Goal: Task Accomplishment & Management: Manage account settings

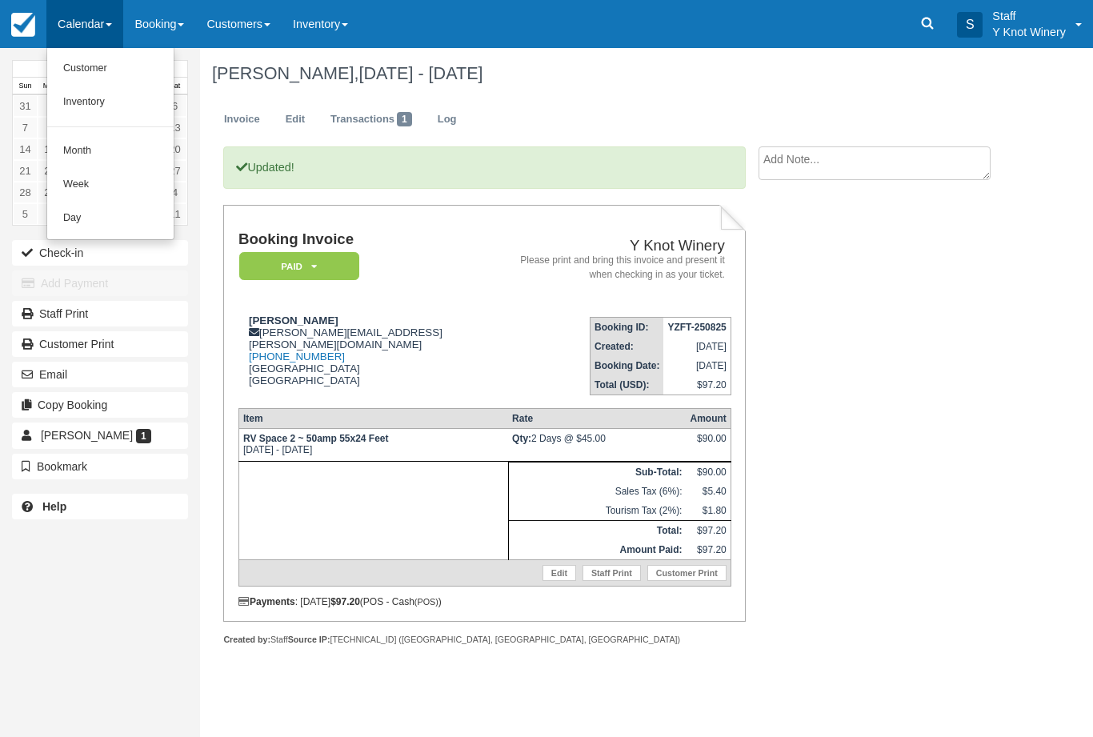
click at [107, 63] on link "Customer" at bounding box center [110, 69] width 126 height 34
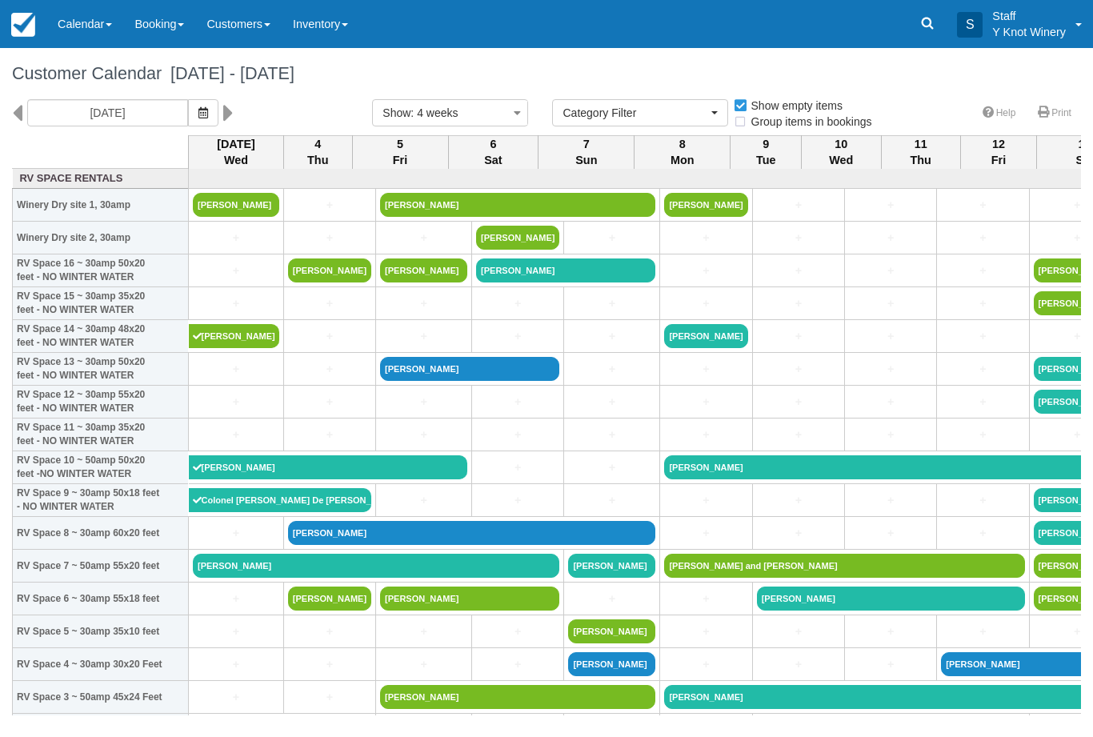
select select
click at [188, 110] on button "button" at bounding box center [203, 112] width 30 height 27
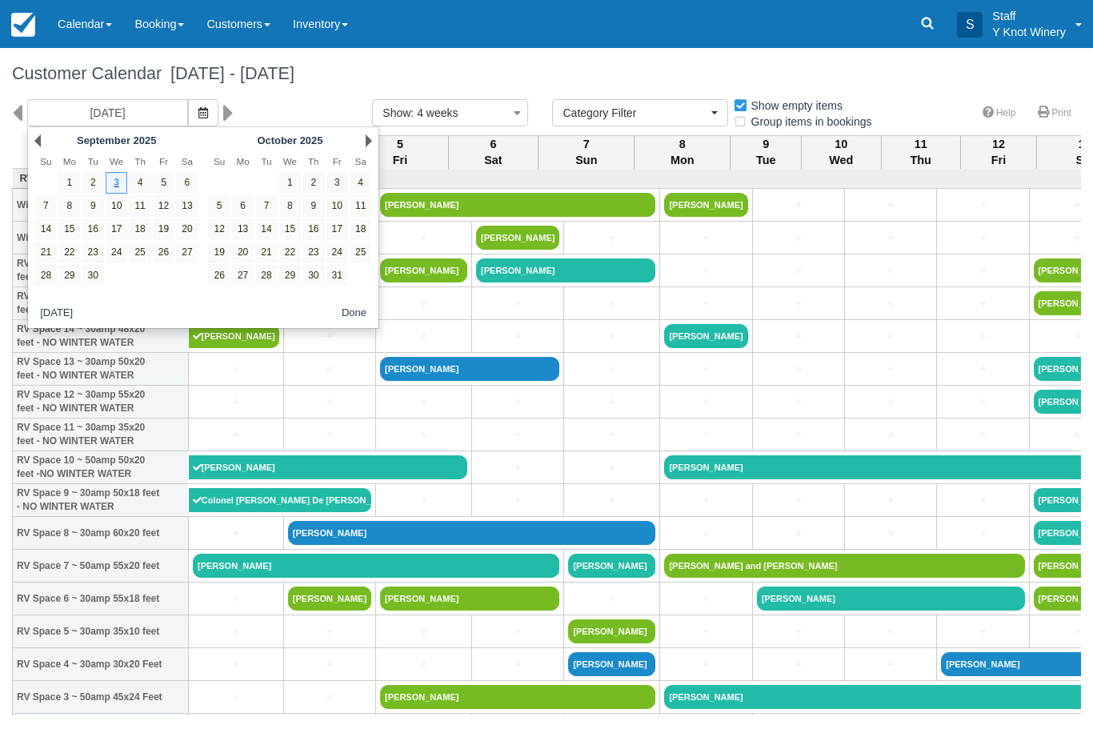
click at [366, 144] on link "Next" at bounding box center [369, 140] width 6 height 13
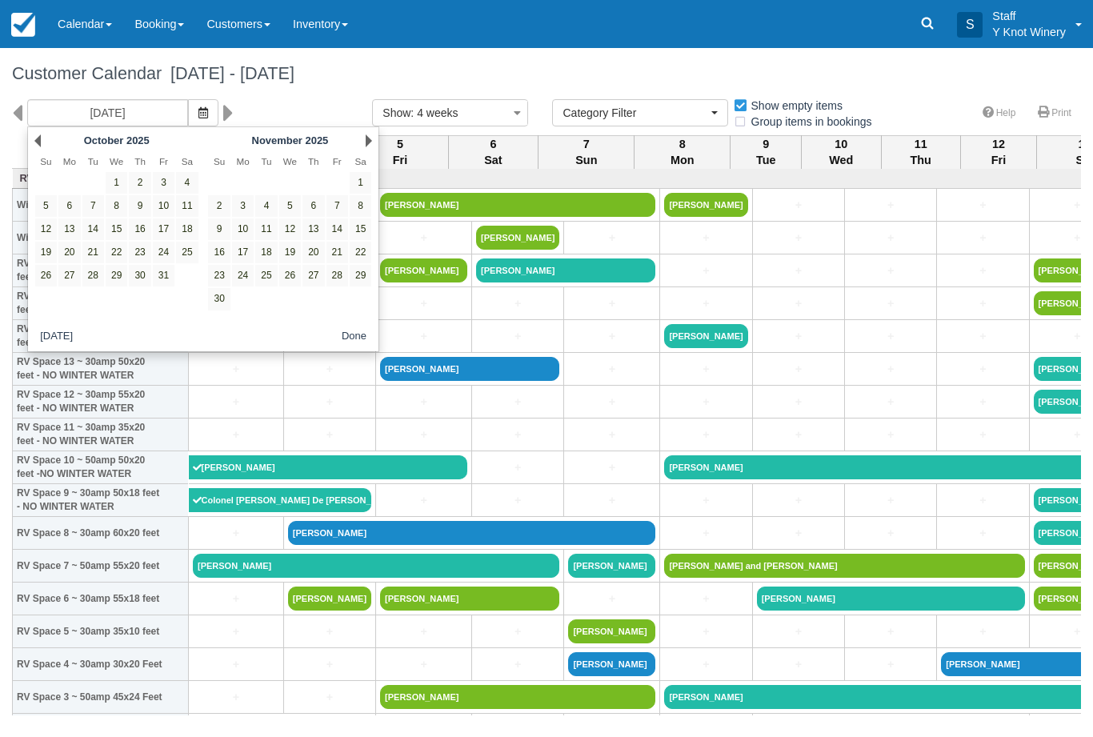
click at [371, 154] on th "Sa" at bounding box center [360, 161] width 23 height 19
click at [371, 144] on link "Next" at bounding box center [369, 140] width 6 height 13
click at [368, 145] on link "Next" at bounding box center [369, 140] width 6 height 13
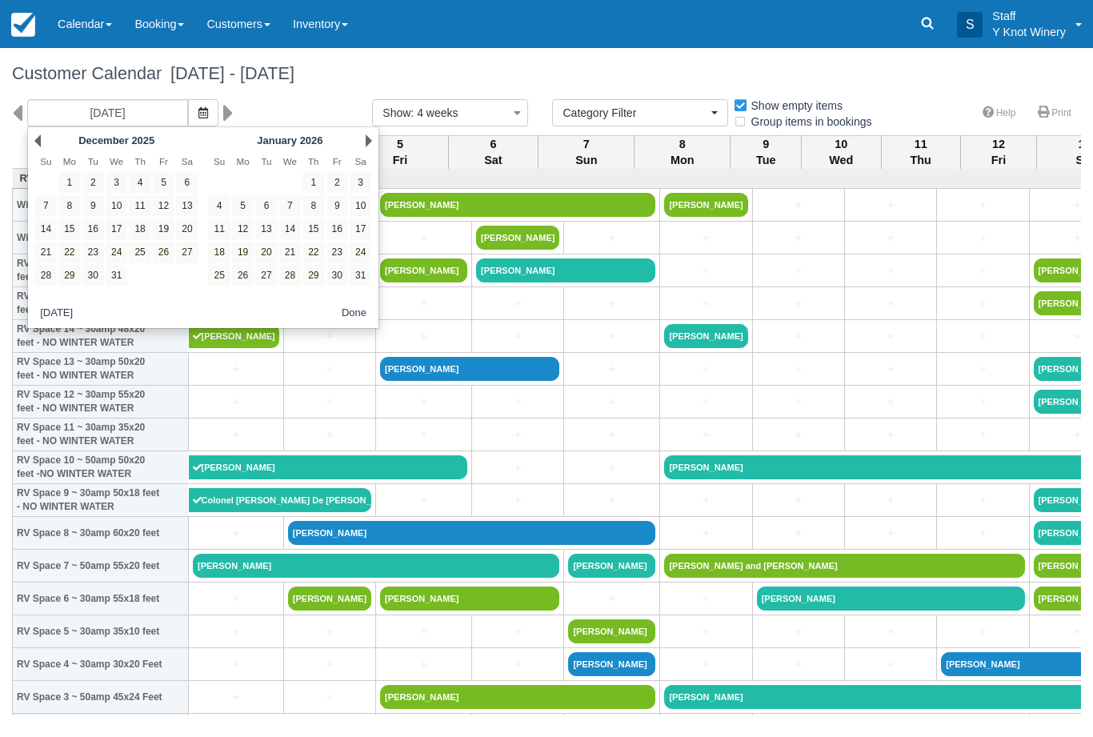
click at [365, 151] on div "Next January 2026" at bounding box center [290, 141] width 174 height 22
click at [365, 149] on div "Next January 2026" at bounding box center [290, 141] width 174 height 22
click at [371, 142] on link "Next" at bounding box center [369, 140] width 6 height 13
click at [360, 140] on div "Next February 2026" at bounding box center [290, 141] width 174 height 22
click at [358, 142] on div "Next February 2026" at bounding box center [290, 141] width 174 height 22
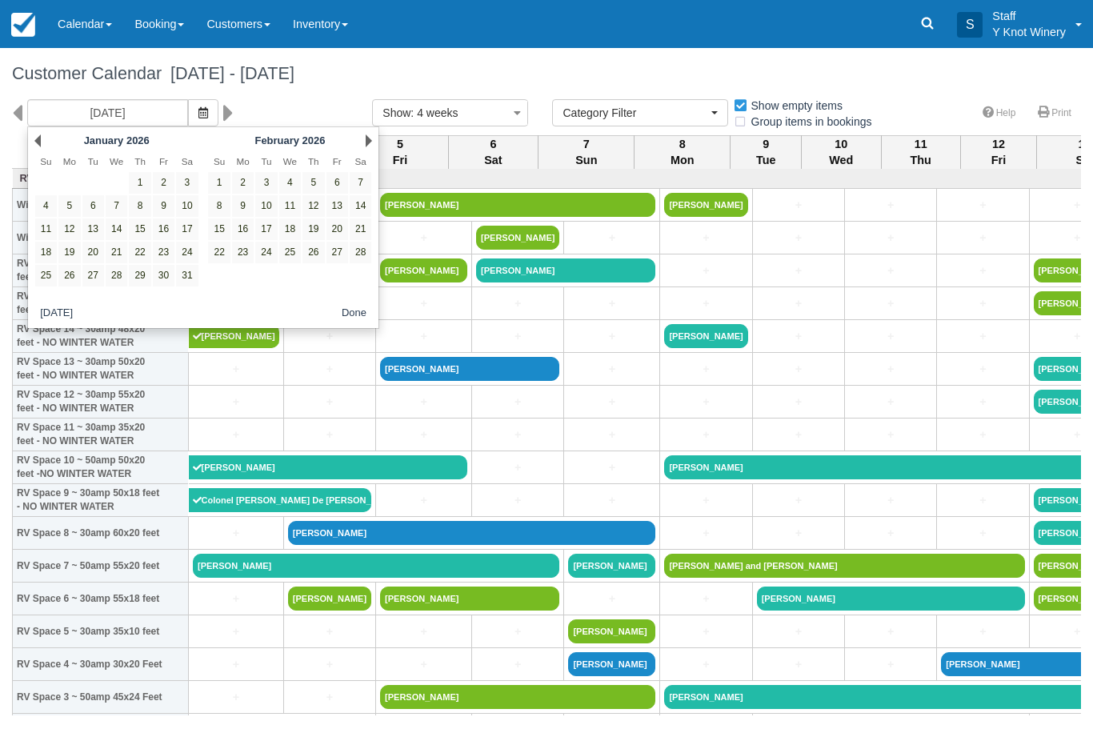
click at [358, 149] on div "Next February 2026" at bounding box center [290, 141] width 174 height 22
click at [360, 144] on div "Next February 2026" at bounding box center [290, 141] width 174 height 22
click at [350, 149] on div "February 2026" at bounding box center [290, 140] width 126 height 18
click at [371, 136] on link "Next" at bounding box center [369, 140] width 6 height 13
click at [366, 146] on link "Next" at bounding box center [369, 140] width 6 height 13
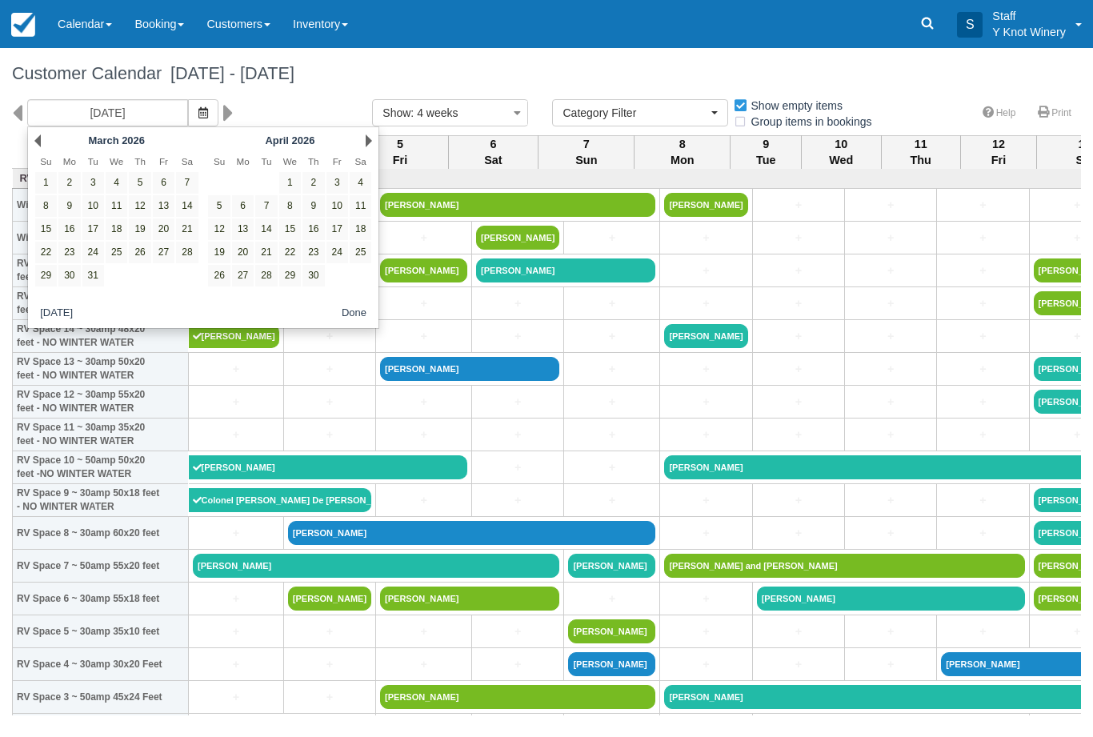
click at [347, 146] on div "April 2026" at bounding box center [290, 140] width 126 height 18
click at [382, 135] on div "09/03/25 Show : 4 weeks 1 week 2 weeks 3 weeks 4 weeks 6 weeks Category Filter …" at bounding box center [546, 117] width 1093 height 36
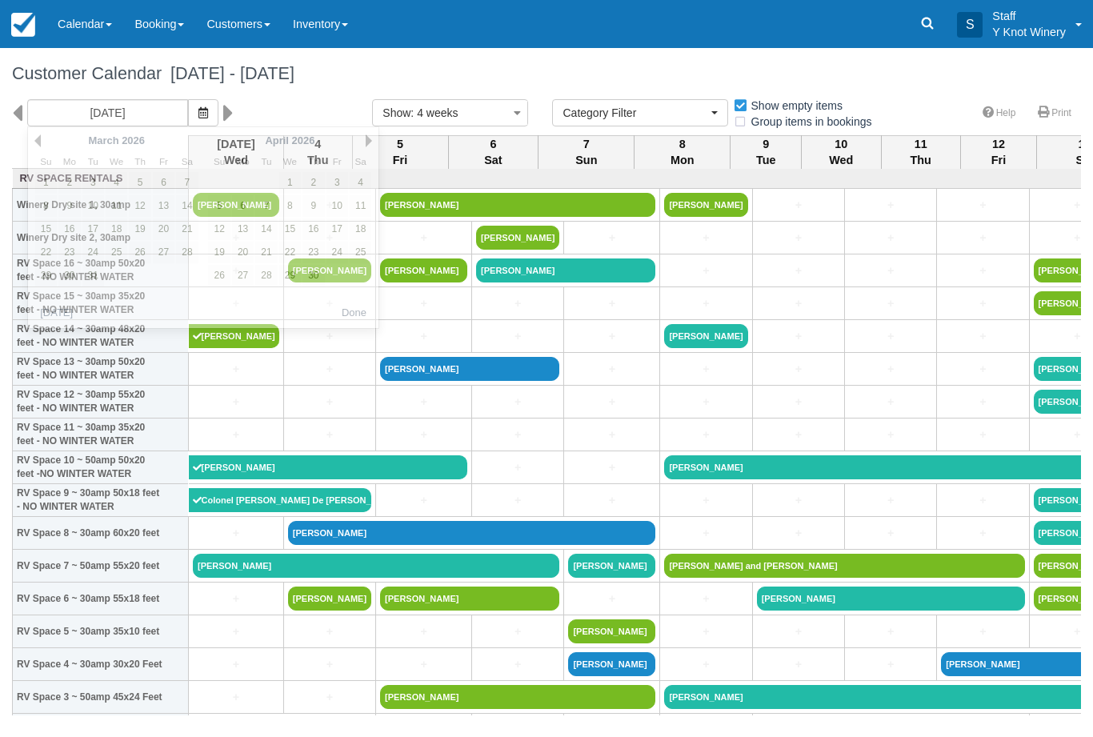
click at [373, 135] on div "09/03/25 Show : 4 weeks 1 week 2 weeks 3 weeks 4 weeks 6 weeks Category Filter …" at bounding box center [546, 117] width 1093 height 36
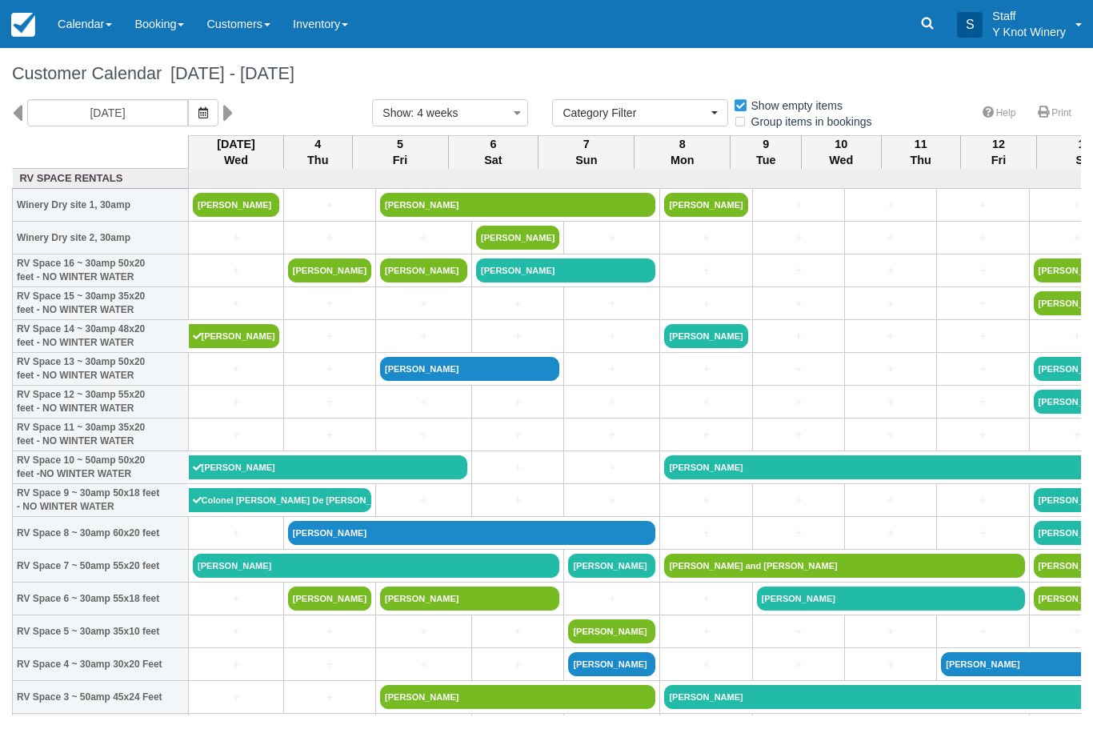
click at [198, 111] on icon "button" at bounding box center [203, 112] width 10 height 11
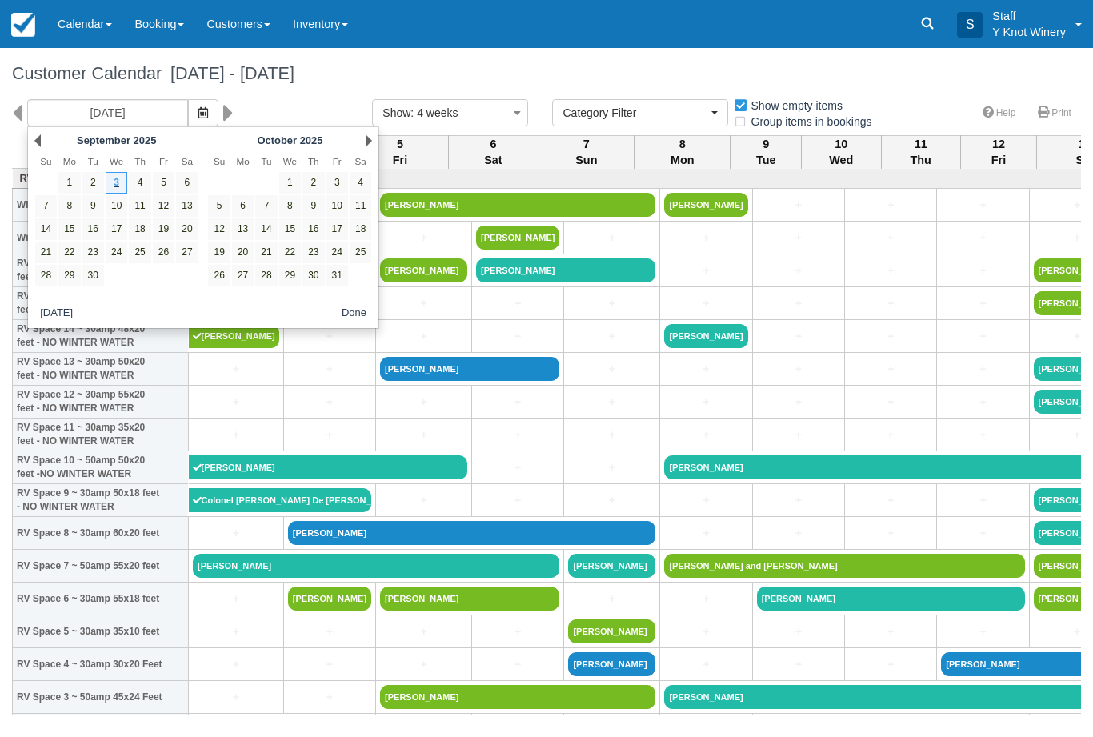
click at [360, 152] on th "Sa" at bounding box center [360, 161] width 23 height 19
click at [366, 143] on link "Next" at bounding box center [369, 140] width 6 height 13
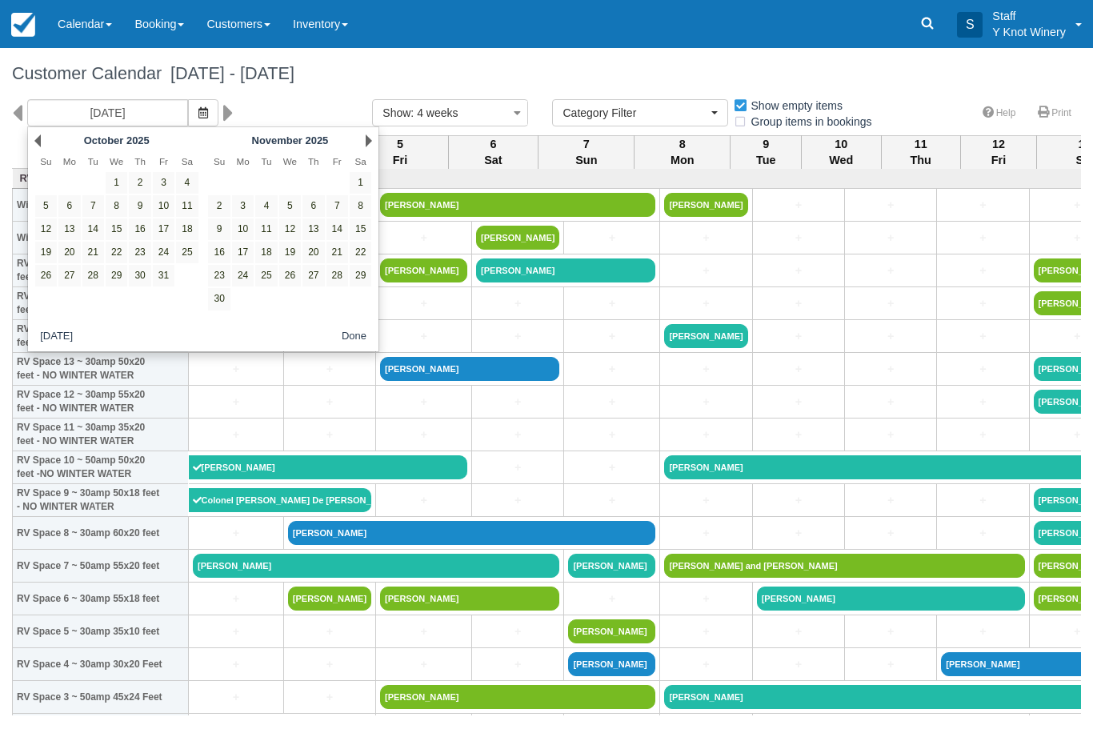
click at [366, 145] on link "Next" at bounding box center [369, 140] width 6 height 13
click at [371, 144] on link "Next" at bounding box center [369, 140] width 6 height 13
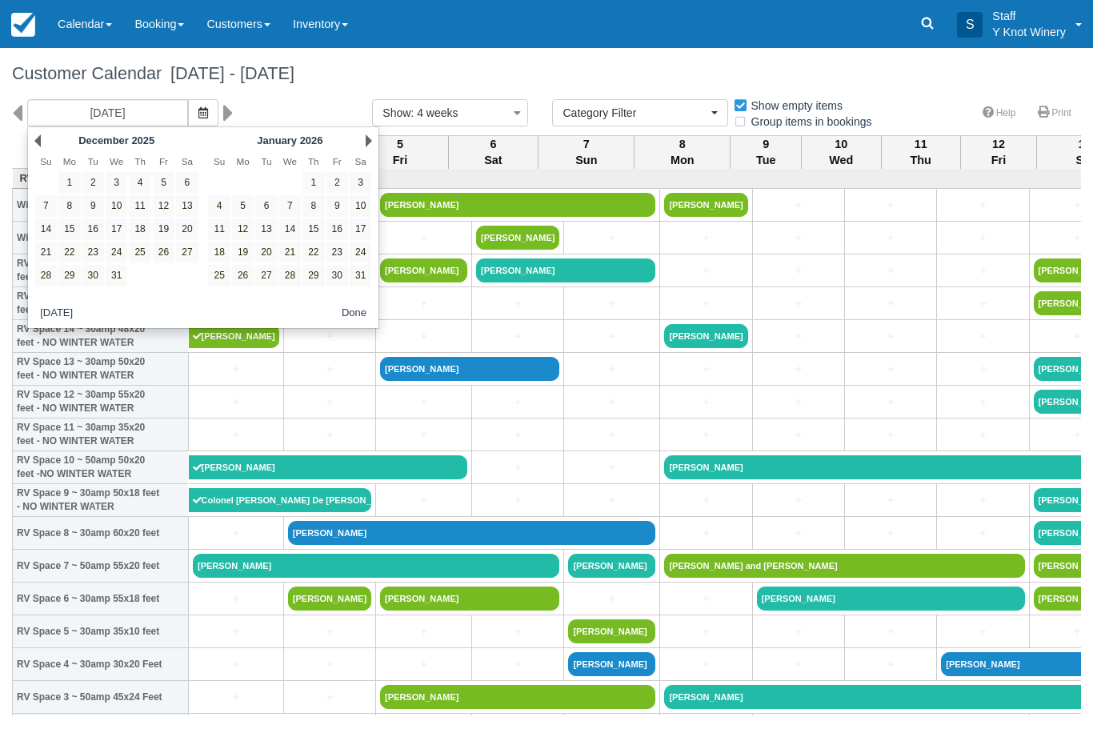
click at [370, 145] on link "Next" at bounding box center [369, 140] width 6 height 13
click at [366, 141] on link "Next" at bounding box center [369, 140] width 6 height 13
click at [370, 142] on link "Next" at bounding box center [369, 140] width 6 height 13
click at [368, 145] on link "Next" at bounding box center [369, 140] width 6 height 13
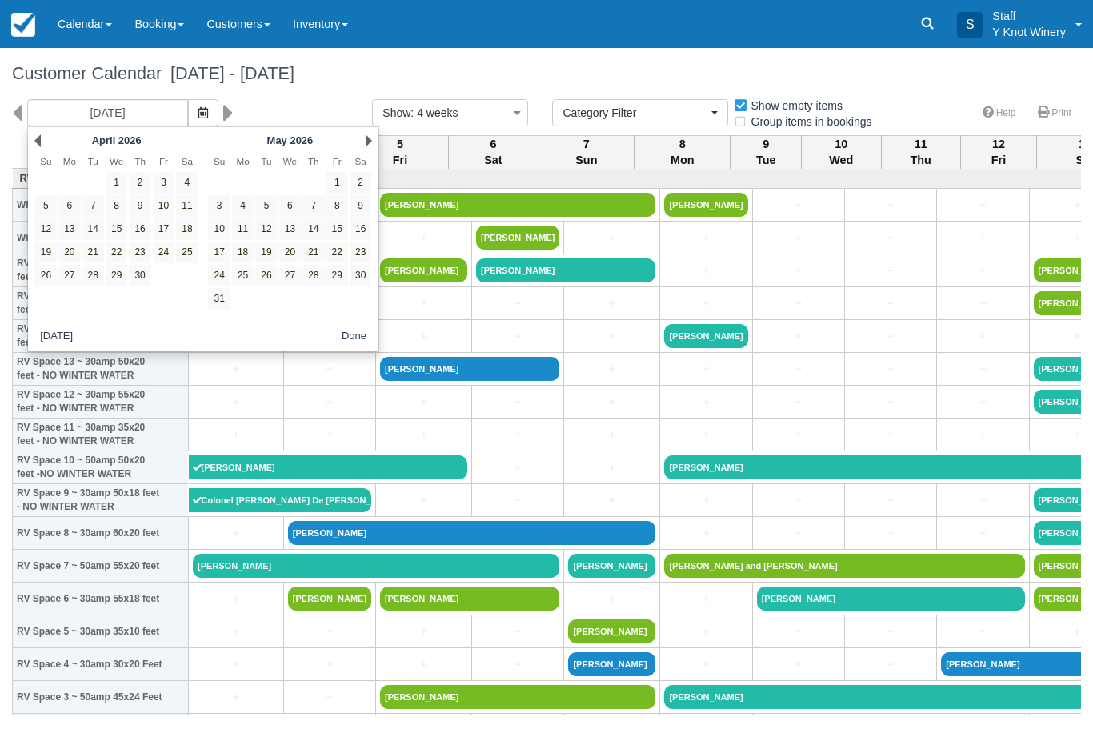
click at [371, 144] on link "Next" at bounding box center [369, 140] width 6 height 13
click at [367, 146] on link "Next" at bounding box center [369, 140] width 6 height 13
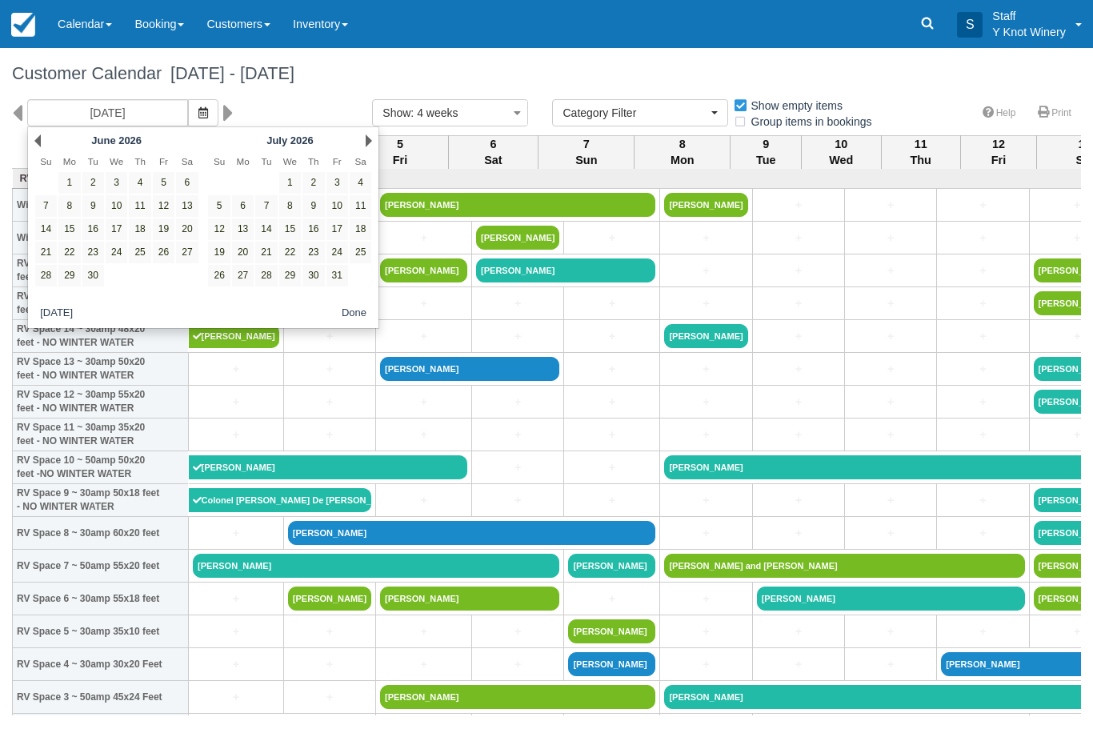
click at [368, 146] on link "Next" at bounding box center [369, 140] width 6 height 13
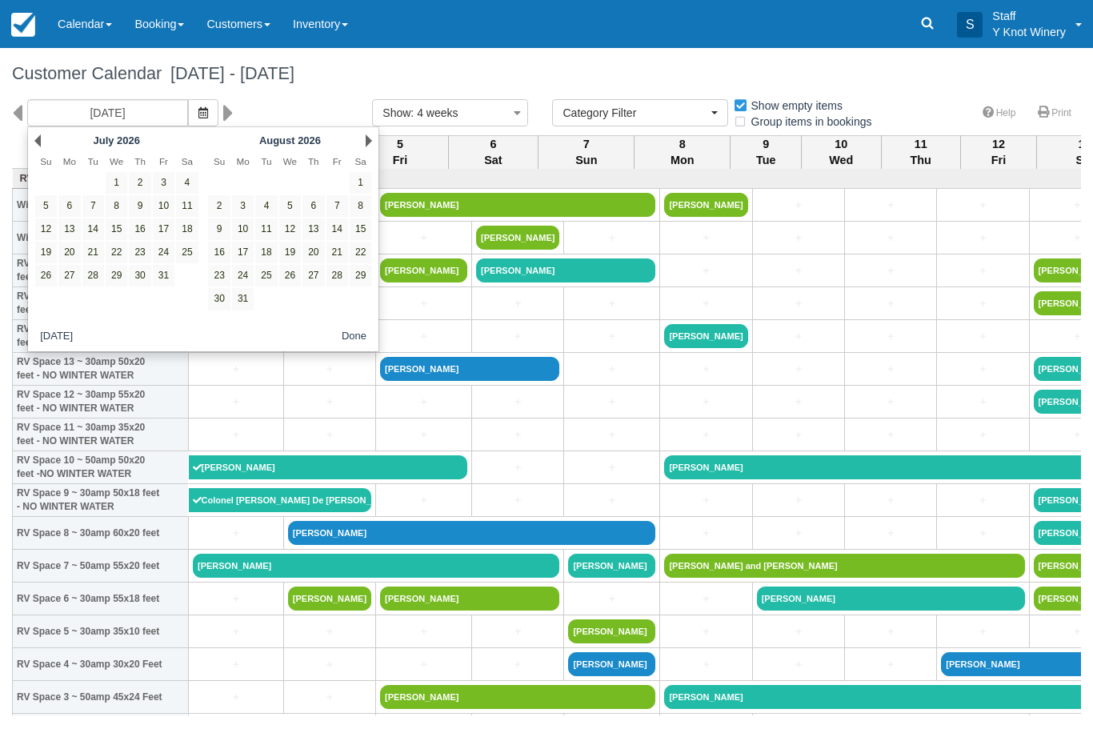
click at [368, 145] on link "Next" at bounding box center [369, 140] width 6 height 13
click at [313, 180] on link "3" at bounding box center [313, 183] width 22 height 22
type input "09/03/26"
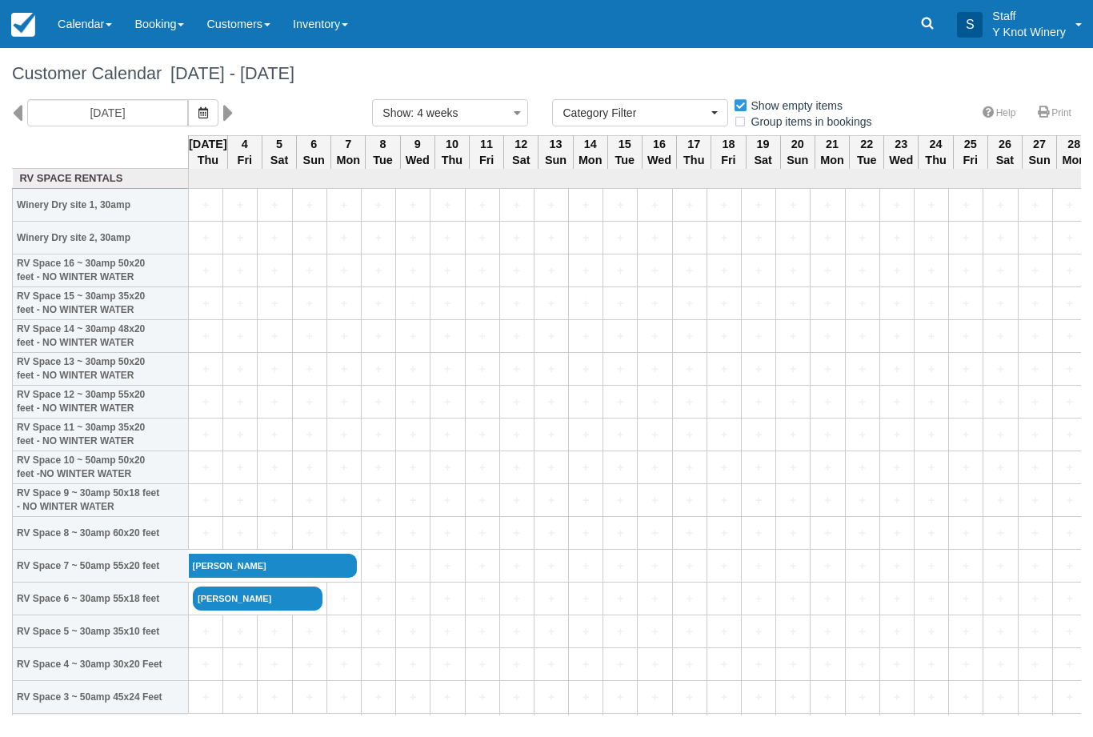
click at [207, 706] on link "+" at bounding box center [206, 697] width 26 height 17
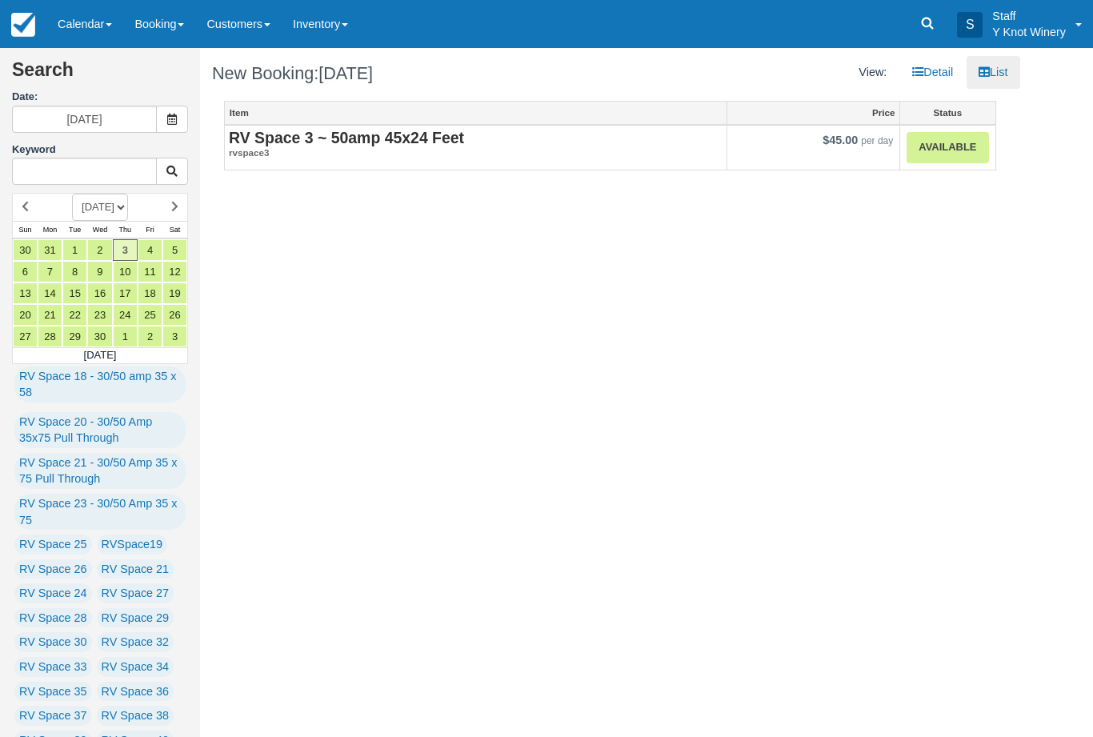
click at [959, 146] on link "Available" at bounding box center [948, 147] width 82 height 31
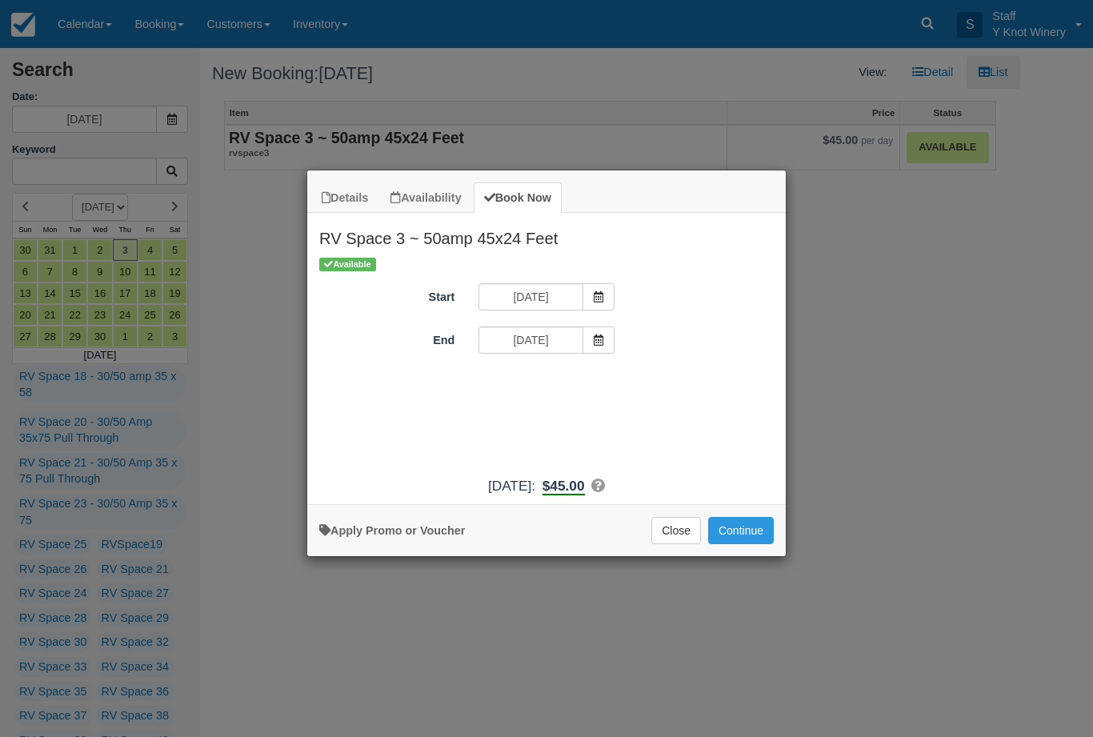
click at [595, 338] on icon "Item Modal" at bounding box center [598, 339] width 11 height 11
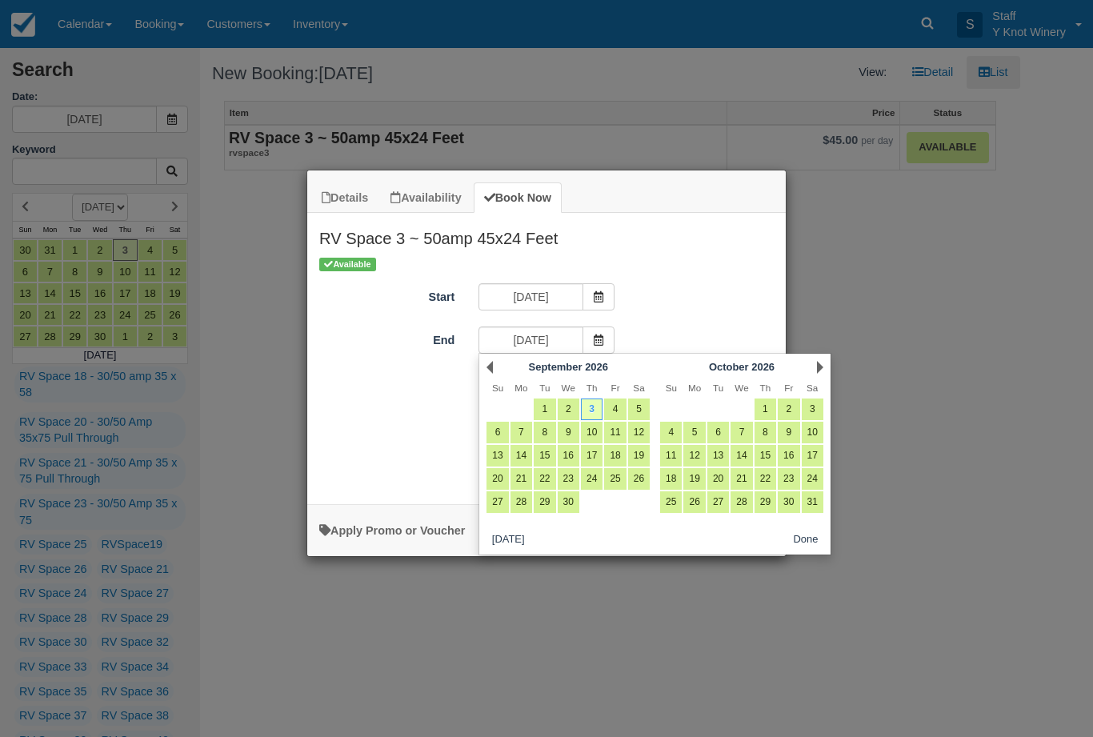
click at [496, 430] on link "6" at bounding box center [498, 433] width 22 height 22
type input "09/06/26"
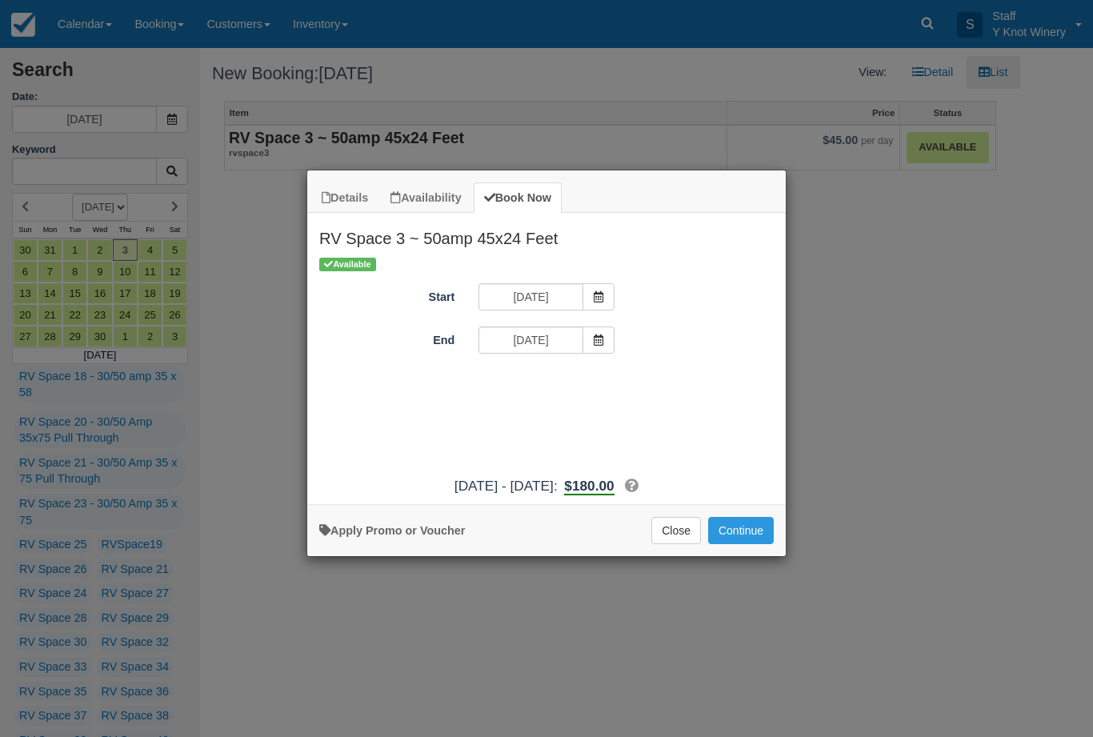
click at [747, 544] on button "Continue" at bounding box center [741, 530] width 66 height 27
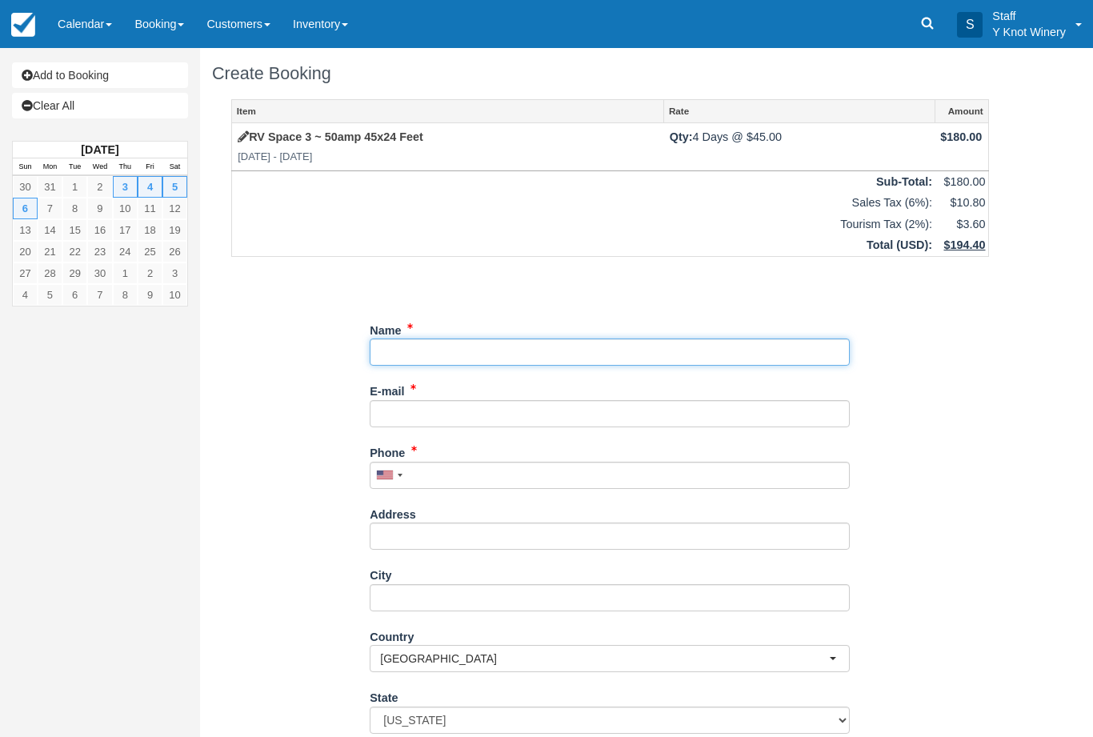
click at [445, 348] on input "Name" at bounding box center [610, 351] width 480 height 27
type input "[PERSON_NAME]"
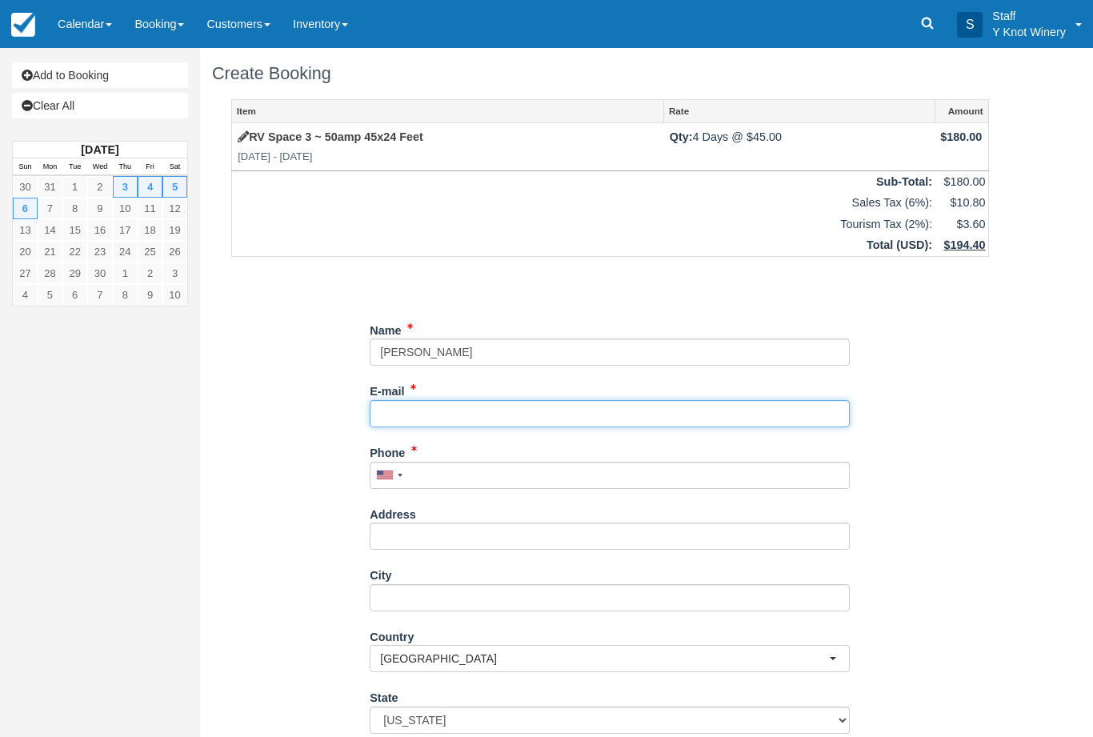
click at [450, 404] on input "E-mail" at bounding box center [610, 413] width 480 height 27
type input "[EMAIL_ADDRESS][DOMAIN_NAME]"
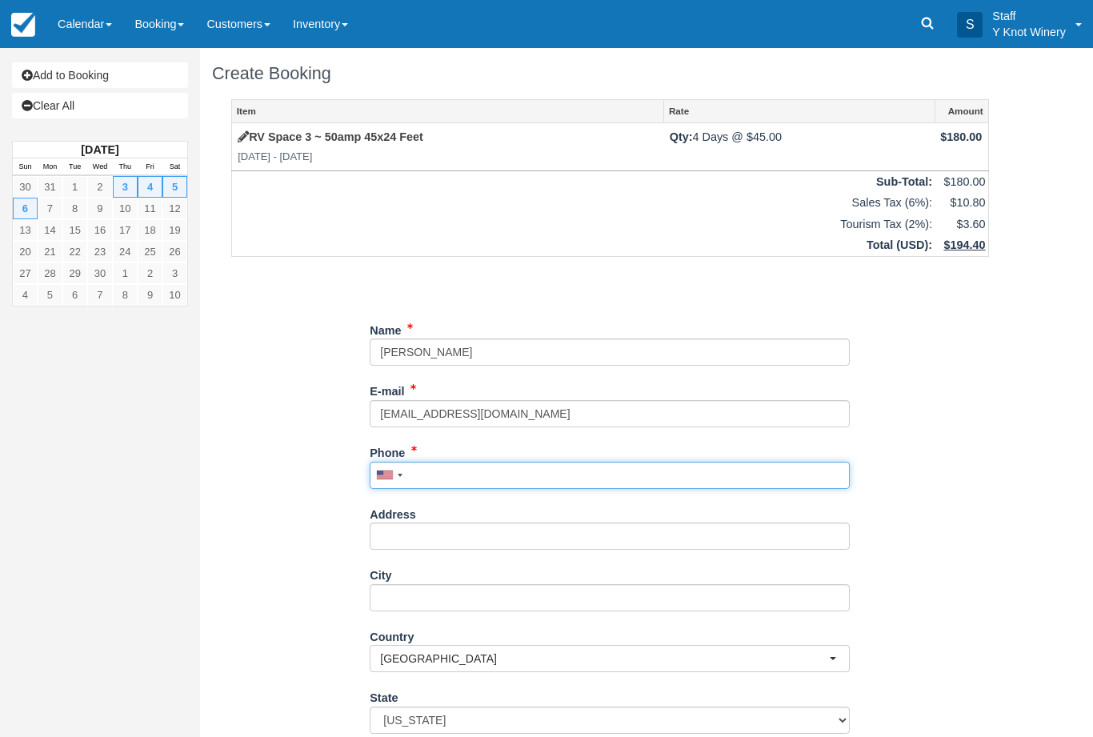
click at [430, 470] on input "Phone" at bounding box center [610, 475] width 480 height 27
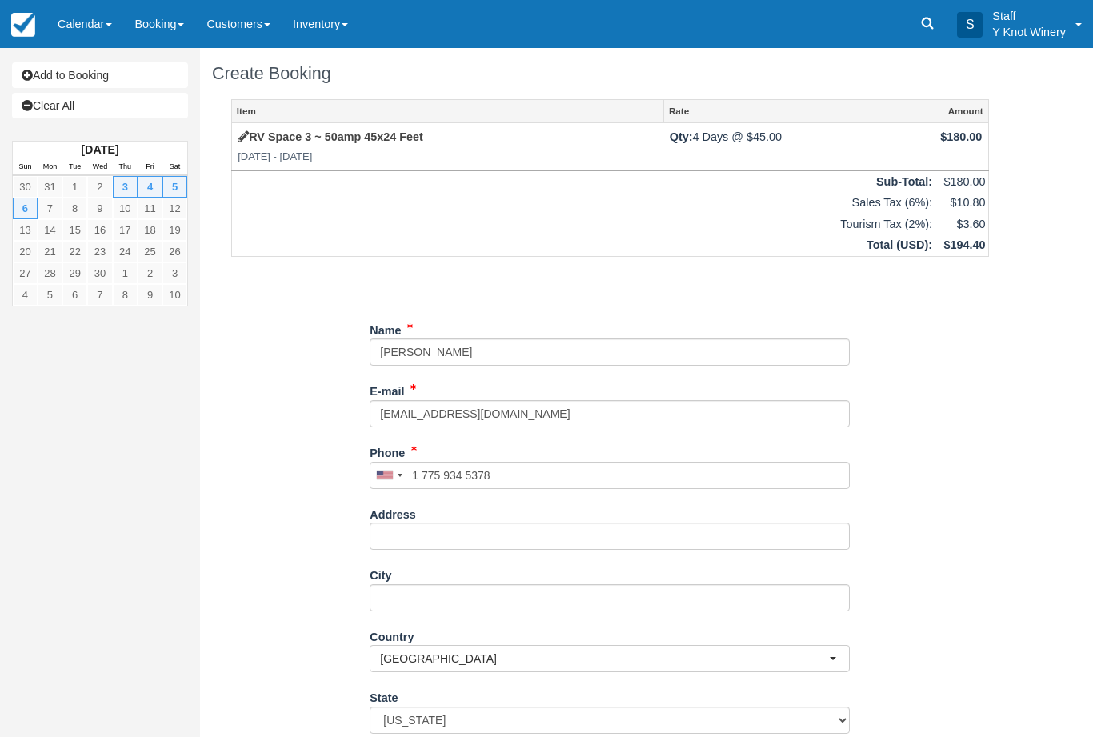
type input "+17759345378"
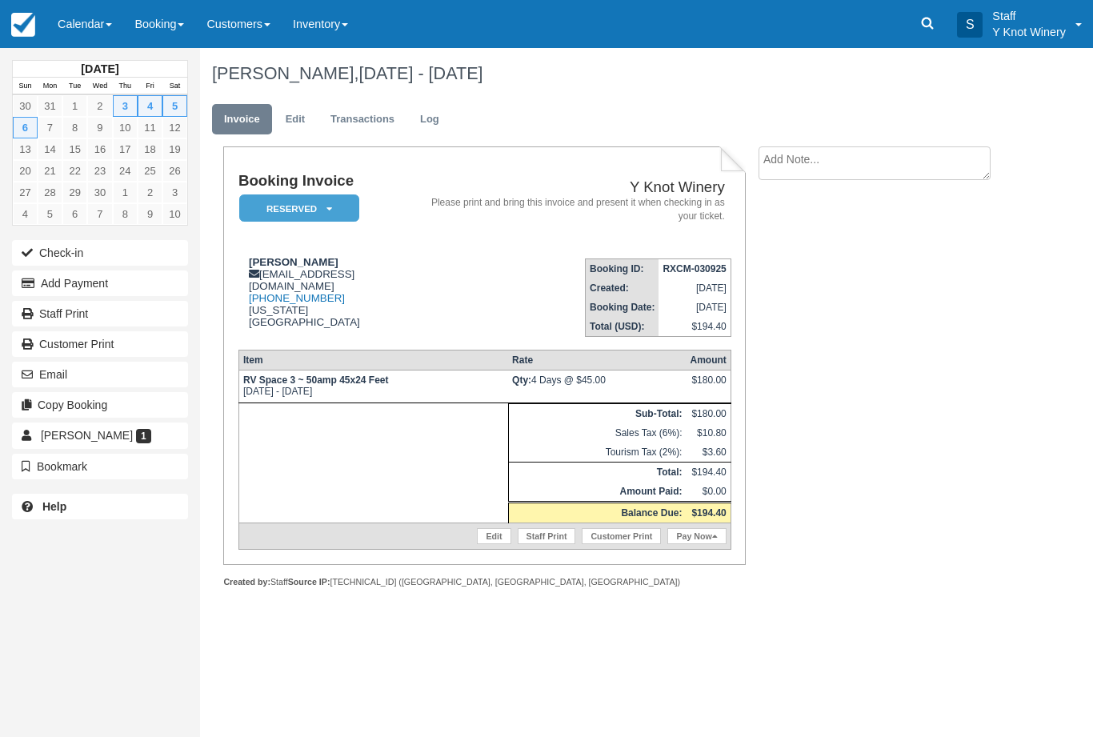
click at [94, 18] on link "Calendar" at bounding box center [84, 24] width 77 height 48
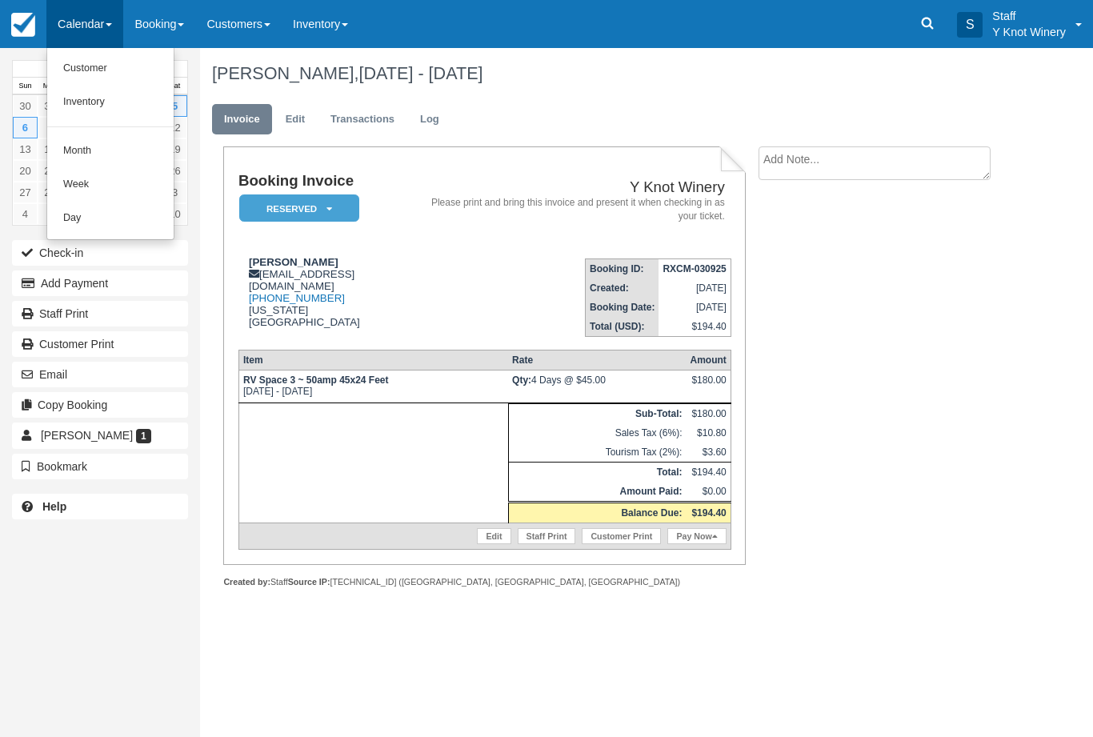
click at [113, 72] on link "Customer" at bounding box center [110, 69] width 126 height 34
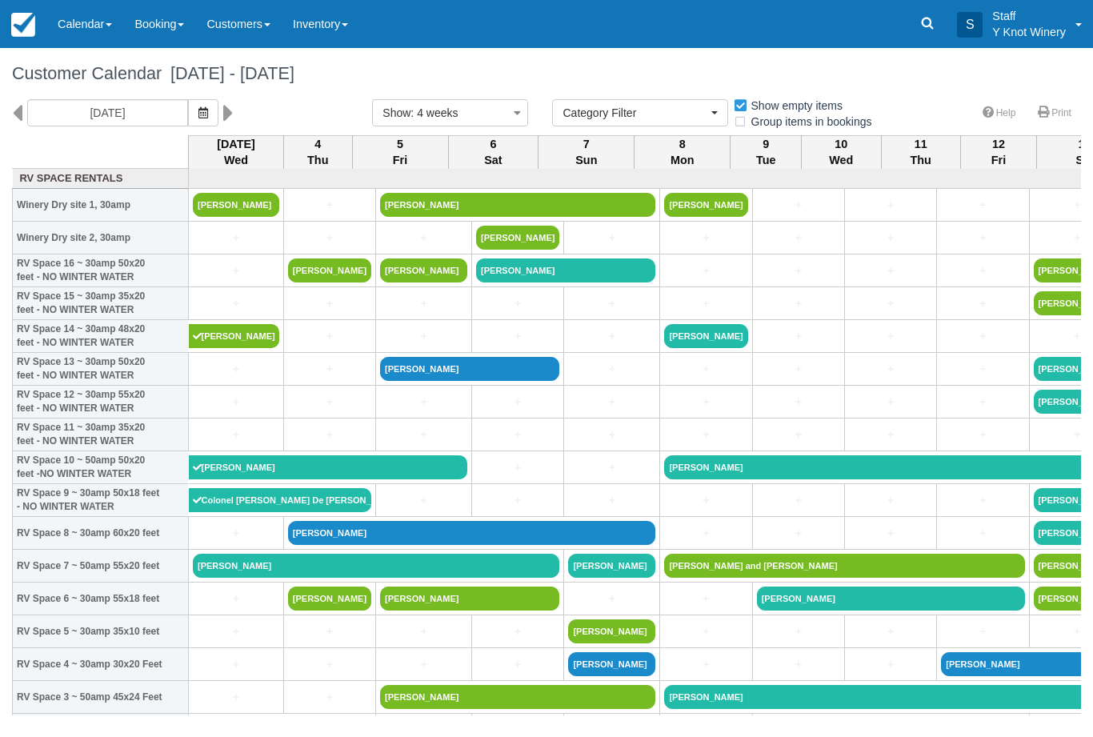
select select
click at [188, 118] on button "button" at bounding box center [203, 112] width 30 height 27
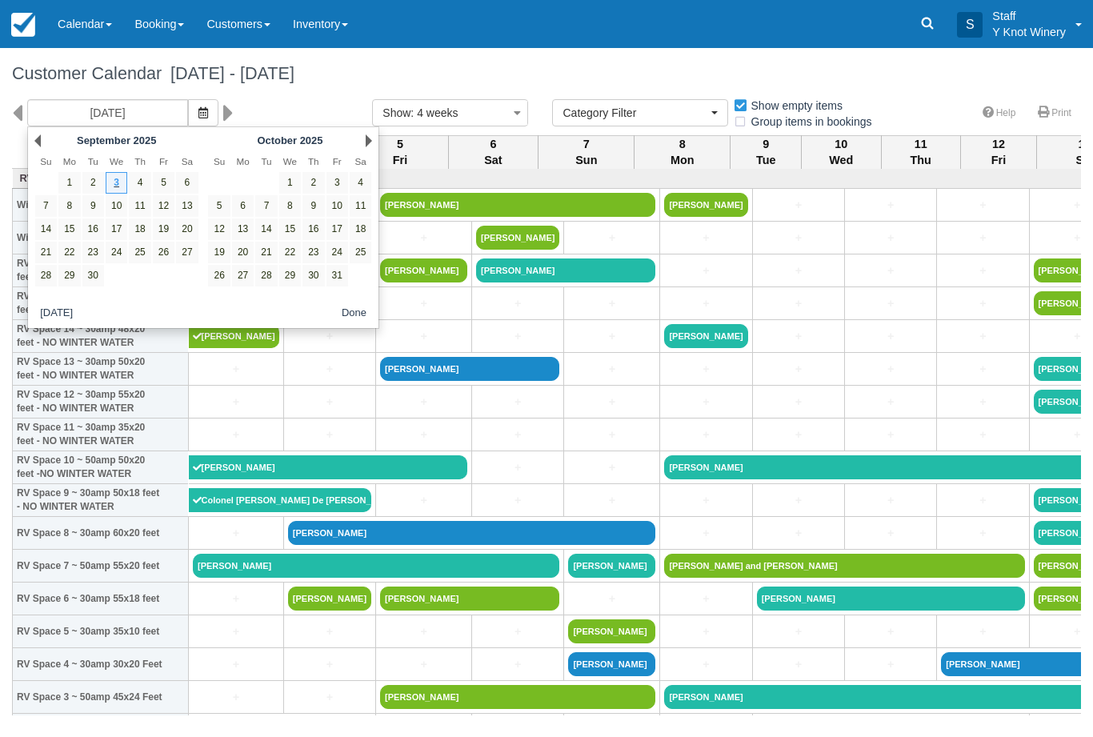
click at [366, 145] on link "Next" at bounding box center [369, 140] width 6 height 13
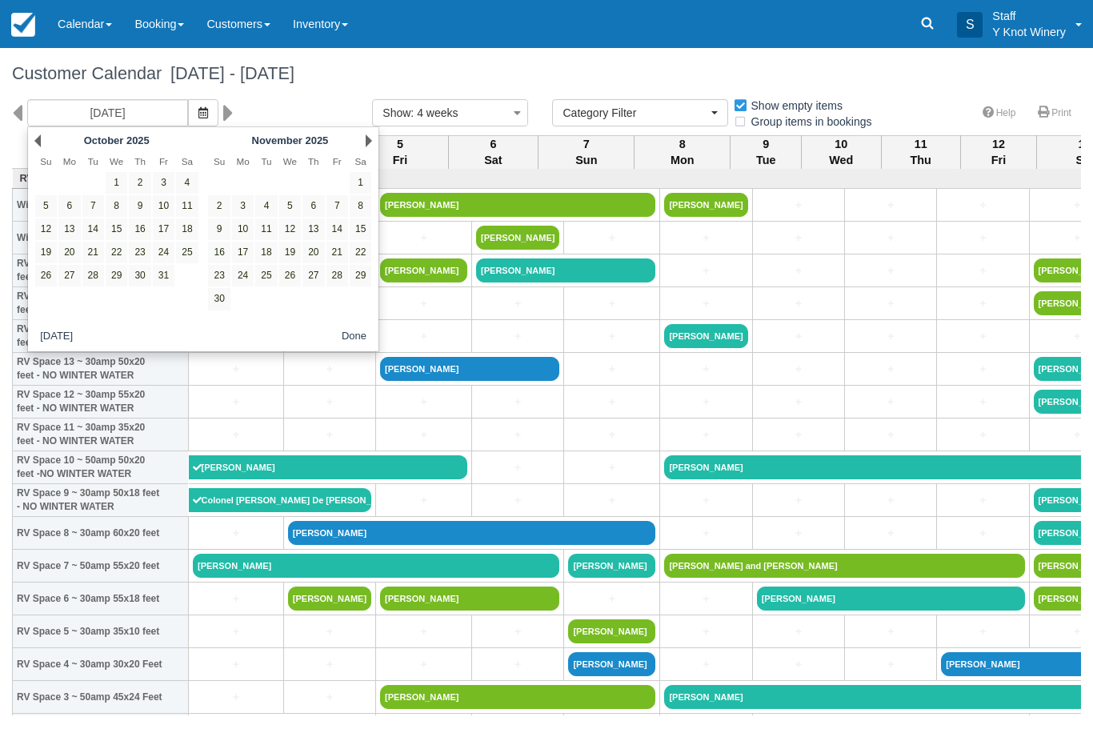
click at [358, 139] on div "Next November 2025" at bounding box center [290, 141] width 174 height 22
click at [368, 144] on link "Next" at bounding box center [369, 140] width 6 height 13
click at [368, 140] on link "Next" at bounding box center [369, 140] width 6 height 13
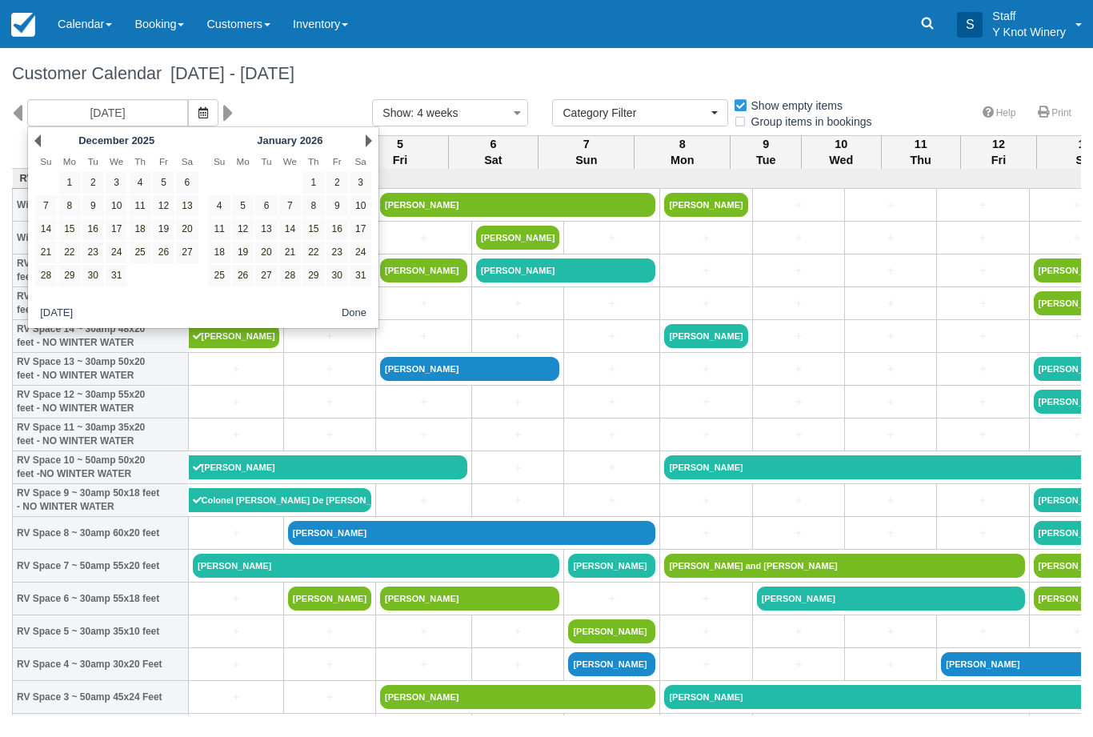
click at [370, 138] on link "Next" at bounding box center [369, 140] width 6 height 13
click at [368, 151] on div "Next February 2026" at bounding box center [290, 141] width 174 height 22
click at [362, 142] on div "Next February 2026" at bounding box center [290, 141] width 174 height 22
click at [359, 146] on div "Next February 2026" at bounding box center [290, 141] width 174 height 22
click at [366, 144] on link "Next" at bounding box center [369, 140] width 6 height 13
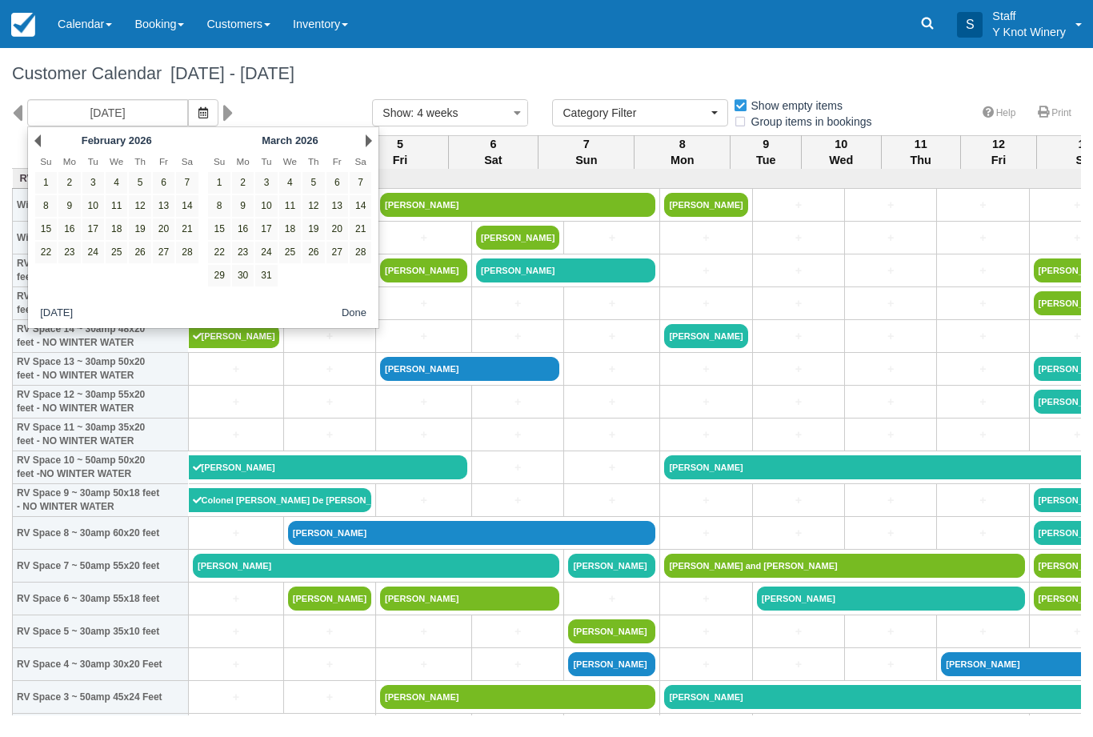
click at [366, 145] on link "Next" at bounding box center [369, 140] width 6 height 13
click at [365, 147] on div "Next April 2026" at bounding box center [290, 141] width 174 height 22
click at [361, 150] on div "Next April 2026" at bounding box center [290, 141] width 174 height 22
click at [368, 150] on div "Next April 2026" at bounding box center [290, 141] width 174 height 22
click at [366, 146] on link "Next" at bounding box center [369, 140] width 6 height 13
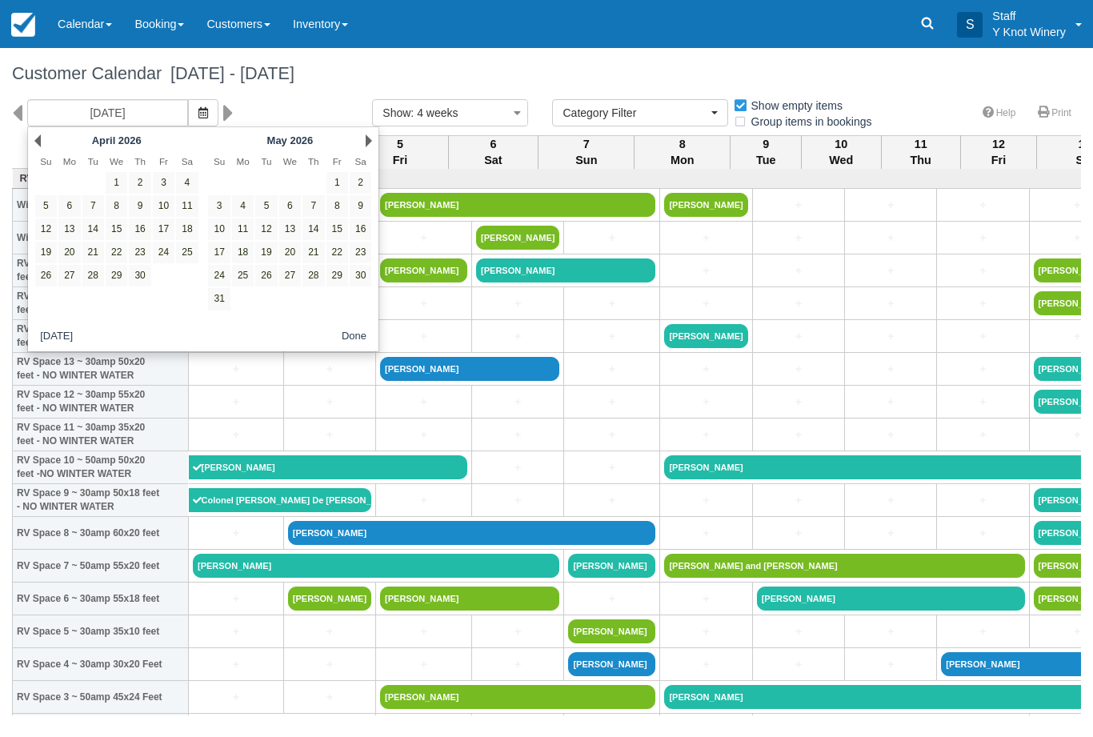
click at [370, 138] on link "Next" at bounding box center [369, 140] width 6 height 13
click at [368, 146] on link "Next" at bounding box center [369, 140] width 6 height 13
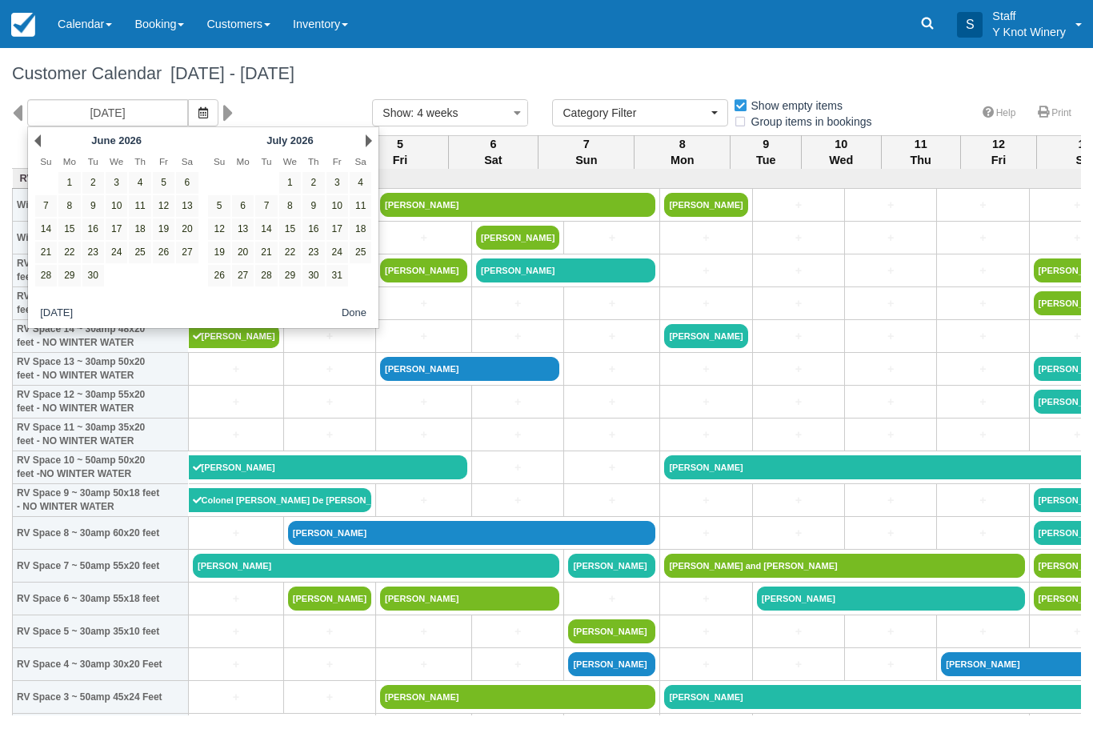
click at [363, 147] on div "Next July 2026" at bounding box center [290, 141] width 174 height 22
click at [366, 139] on link "Next" at bounding box center [369, 140] width 6 height 13
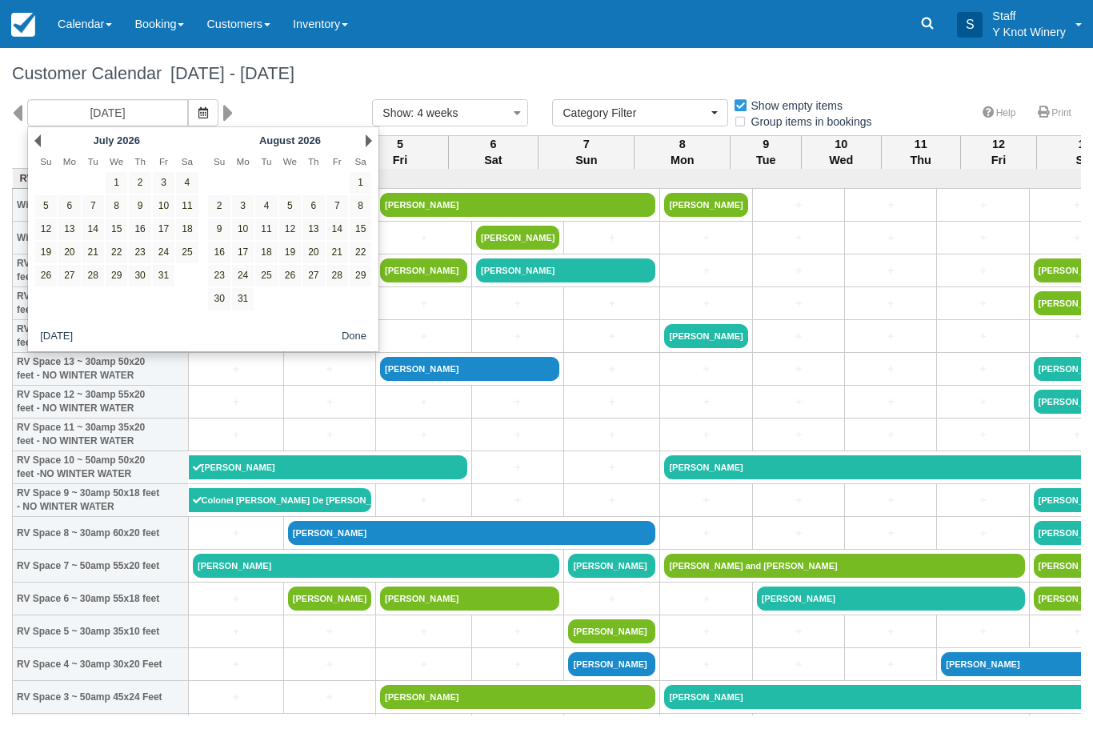
click at [353, 144] on div "Next [DATE]" at bounding box center [290, 141] width 174 height 22
click at [366, 146] on link "Next" at bounding box center [369, 140] width 6 height 13
click at [310, 175] on link "3" at bounding box center [313, 183] width 22 height 22
type input "[DATE]"
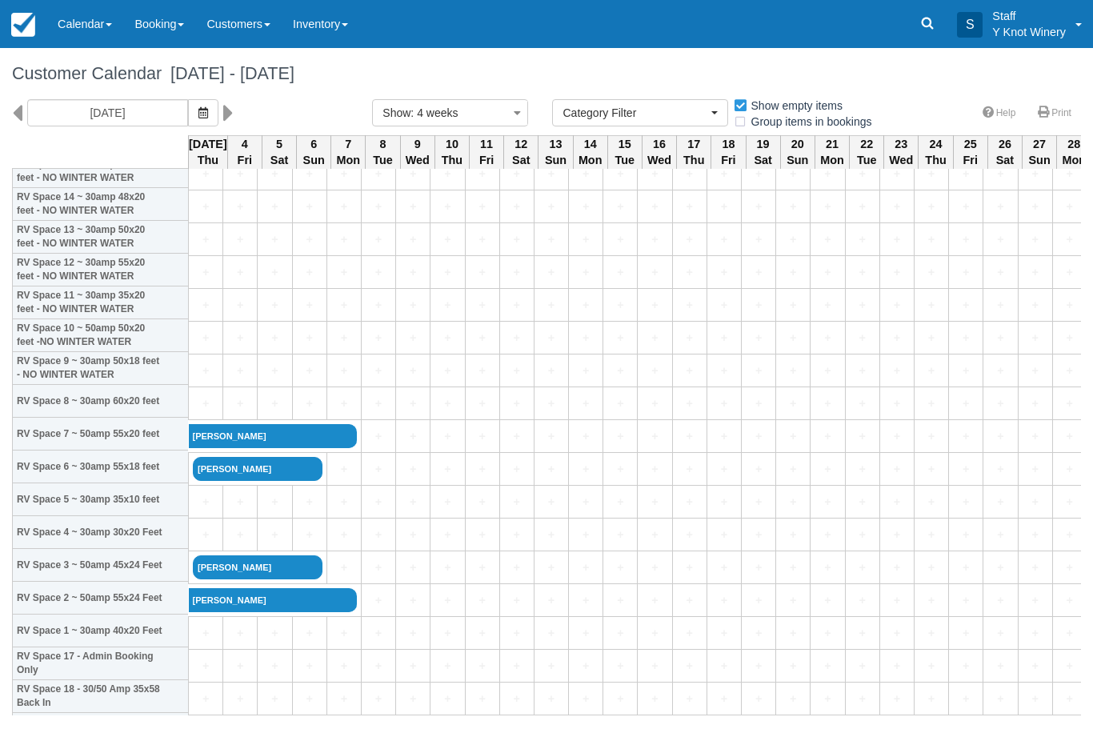
scroll to position [134, 0]
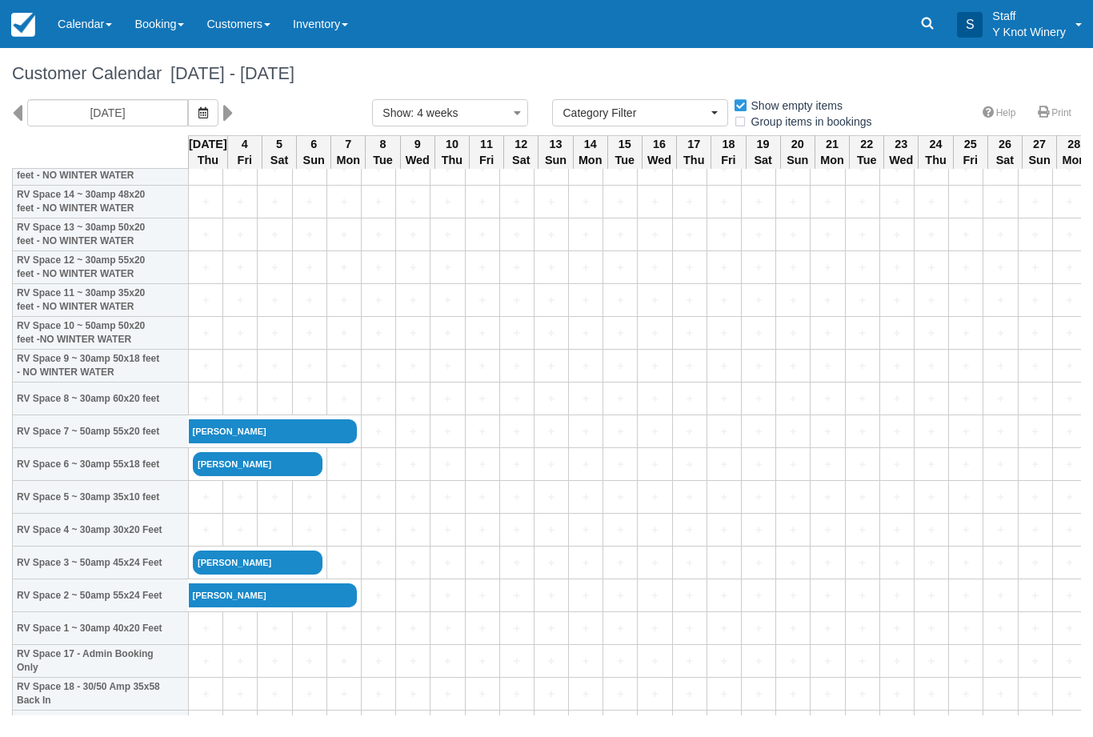
click at [202, 637] on link "+" at bounding box center [206, 628] width 26 height 17
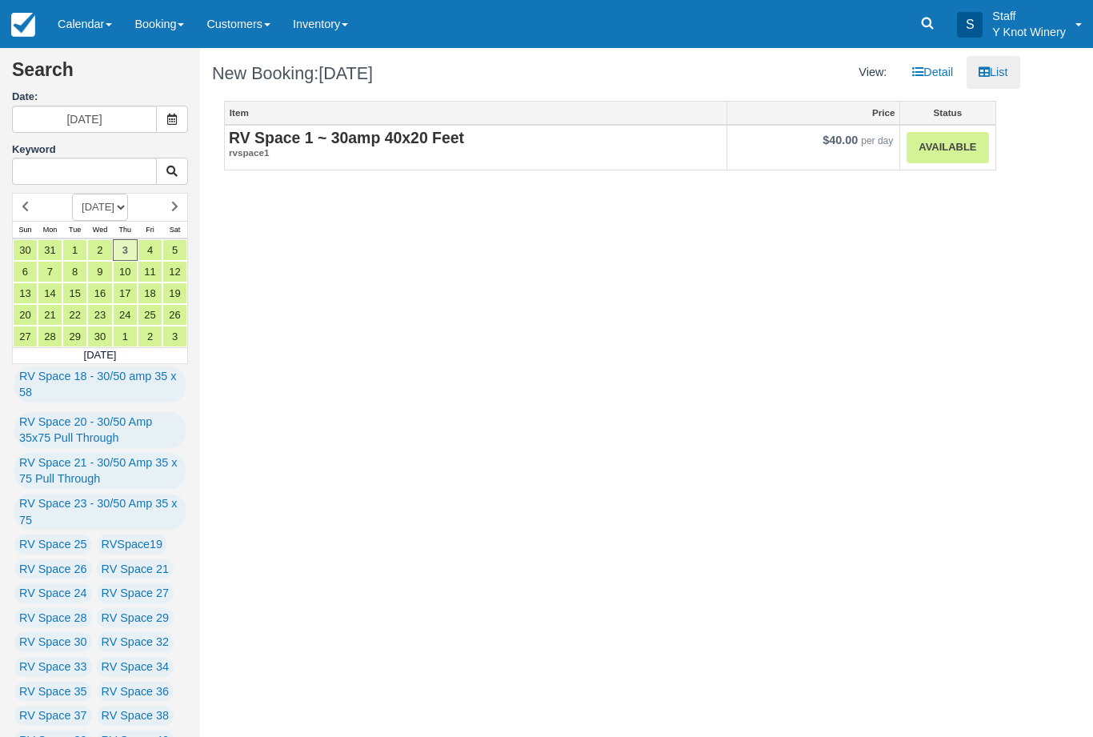
click at [974, 154] on link "Available" at bounding box center [948, 147] width 82 height 31
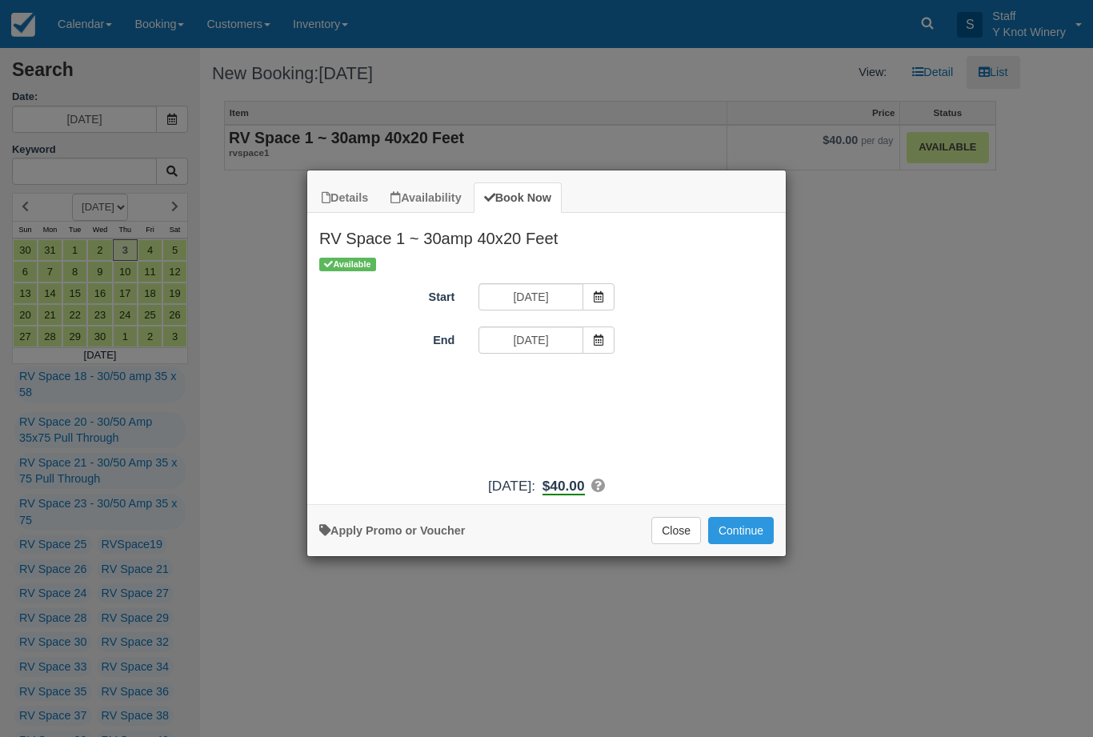
click at [605, 333] on span "Item Modal" at bounding box center [599, 339] width 32 height 27
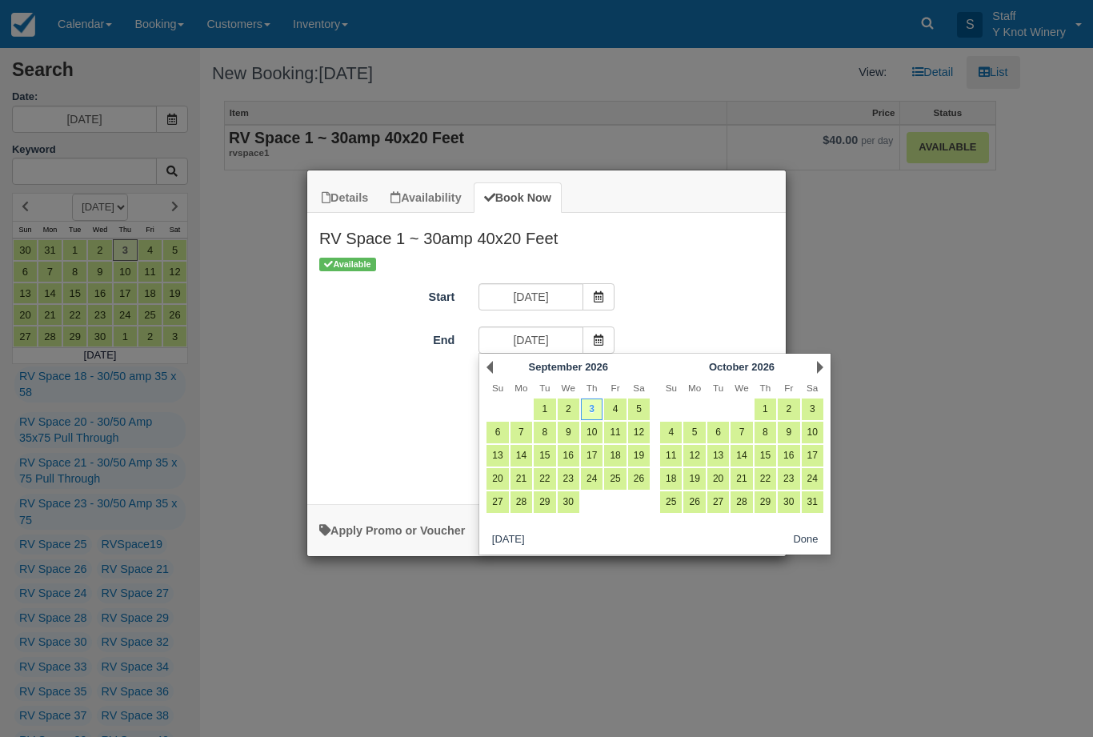
click at [495, 430] on link "6" at bounding box center [498, 433] width 22 height 22
type input "09/06/26"
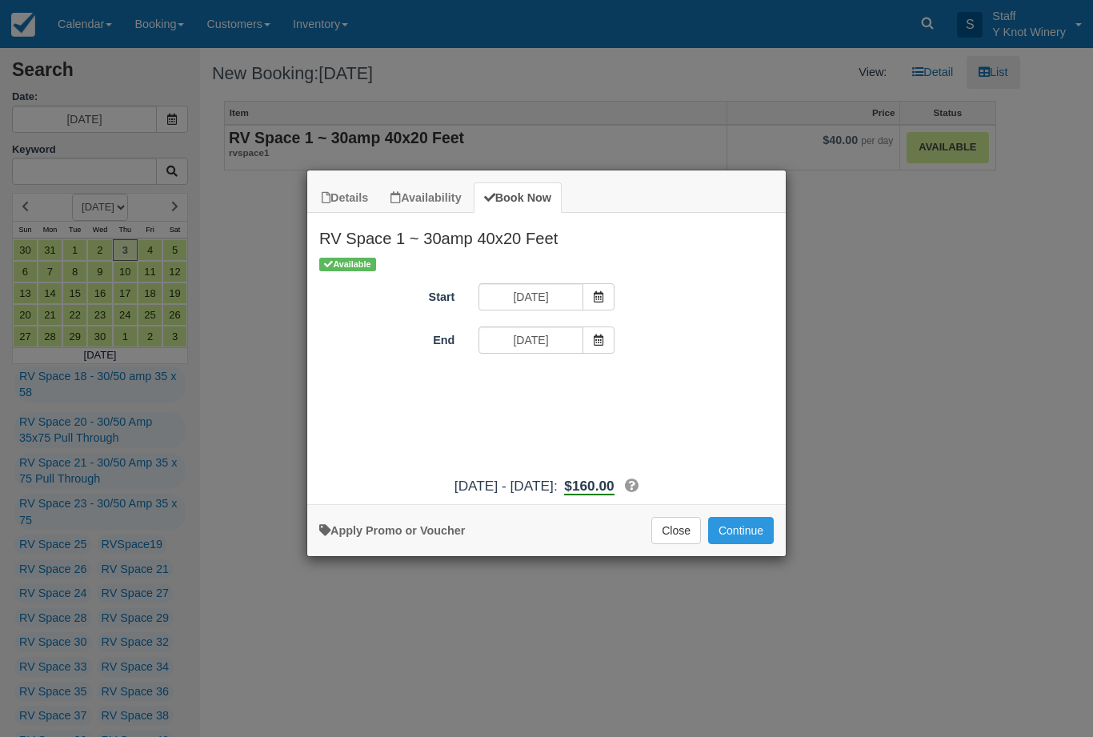
click at [738, 541] on button "Continue" at bounding box center [741, 530] width 66 height 27
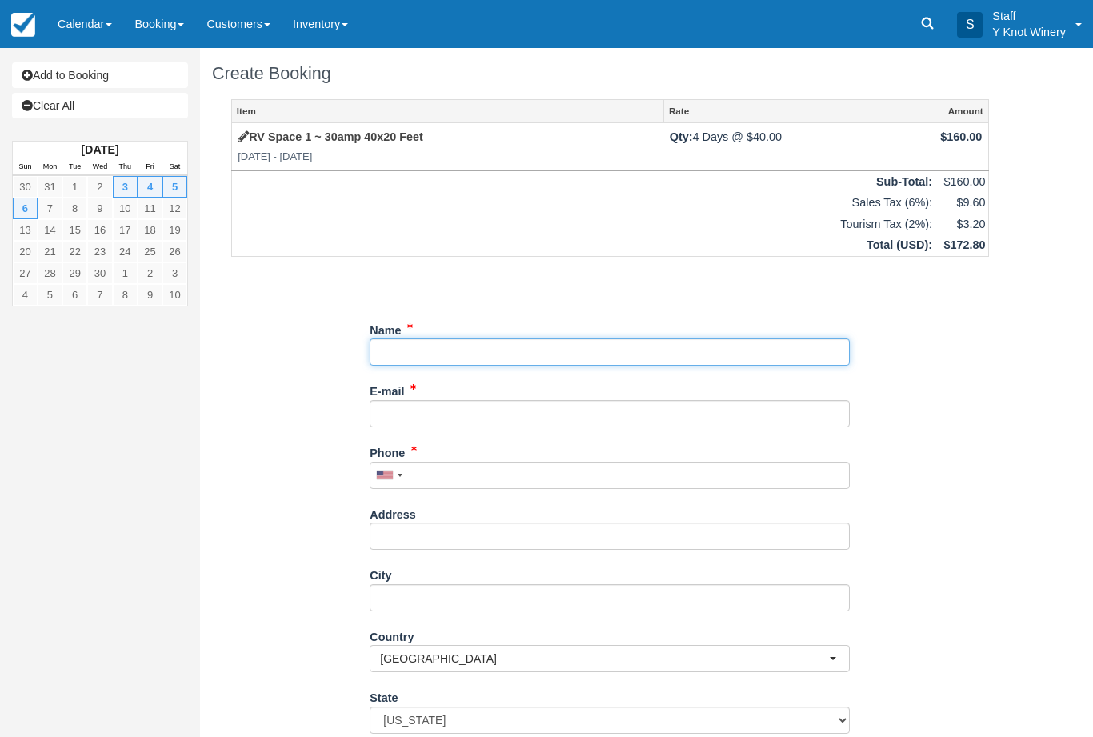
click at [467, 361] on input "Name" at bounding box center [610, 351] width 480 height 27
type input "[PERSON_NAME]"
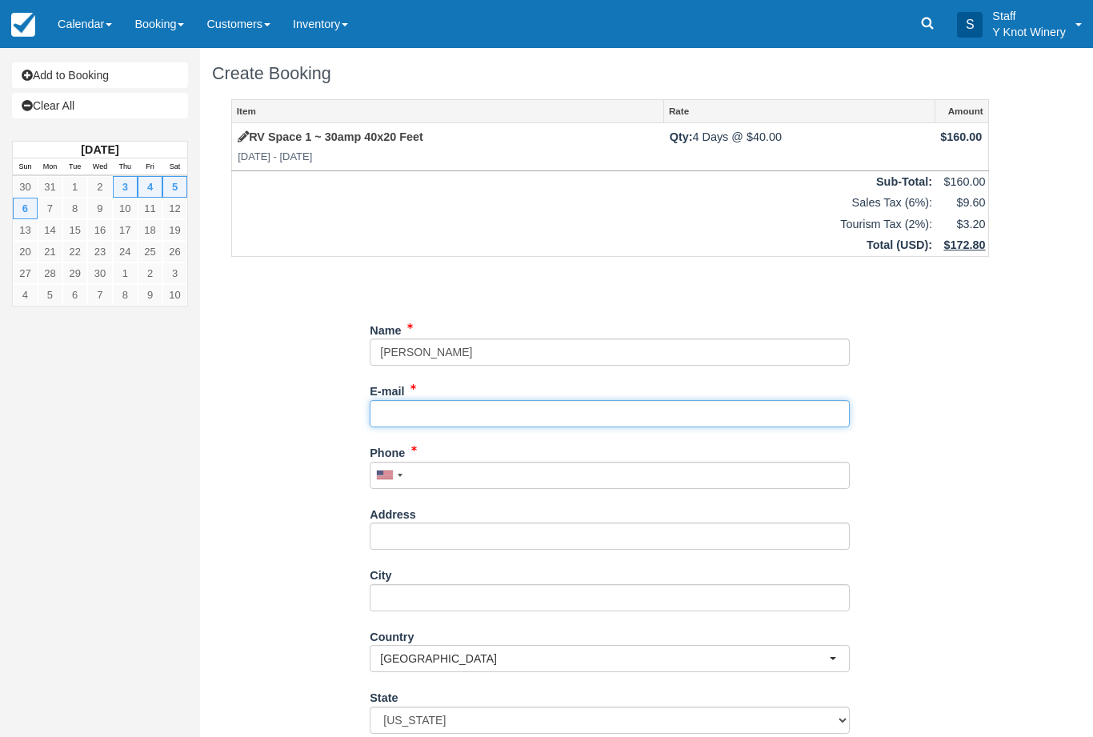
click at [437, 414] on input "E-mail" at bounding box center [610, 413] width 480 height 27
type input "saranichols2019"
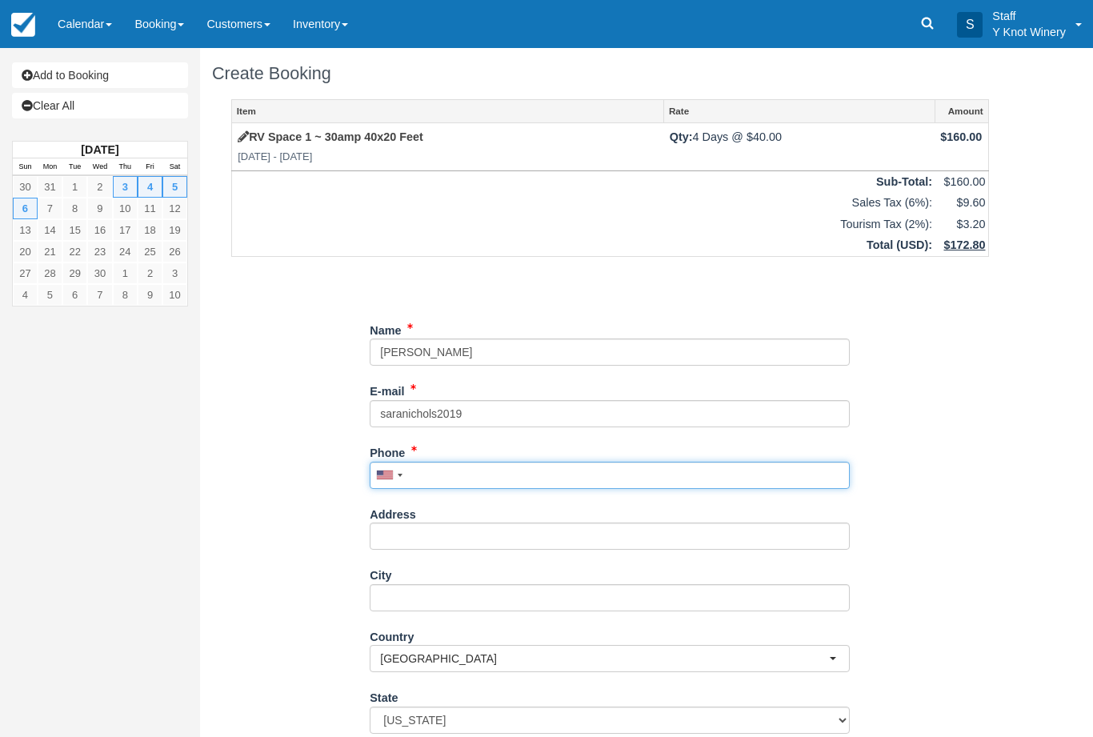
click at [425, 470] on input "Phone" at bounding box center [610, 475] width 480 height 27
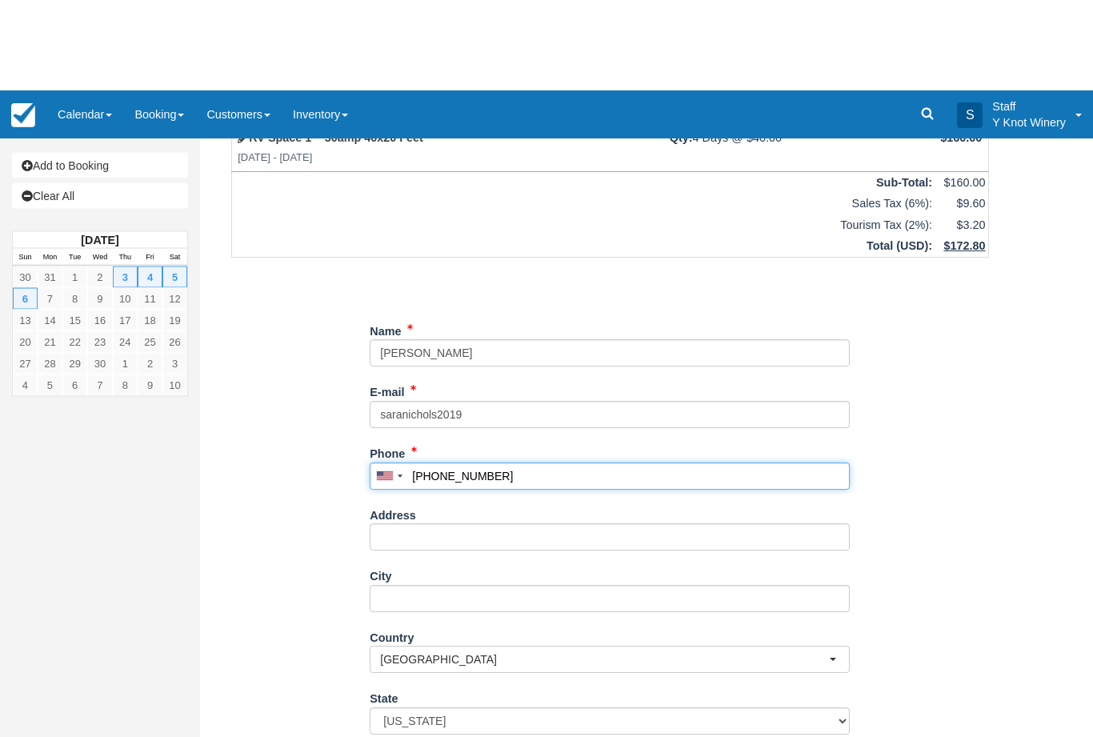
scroll to position [77, 0]
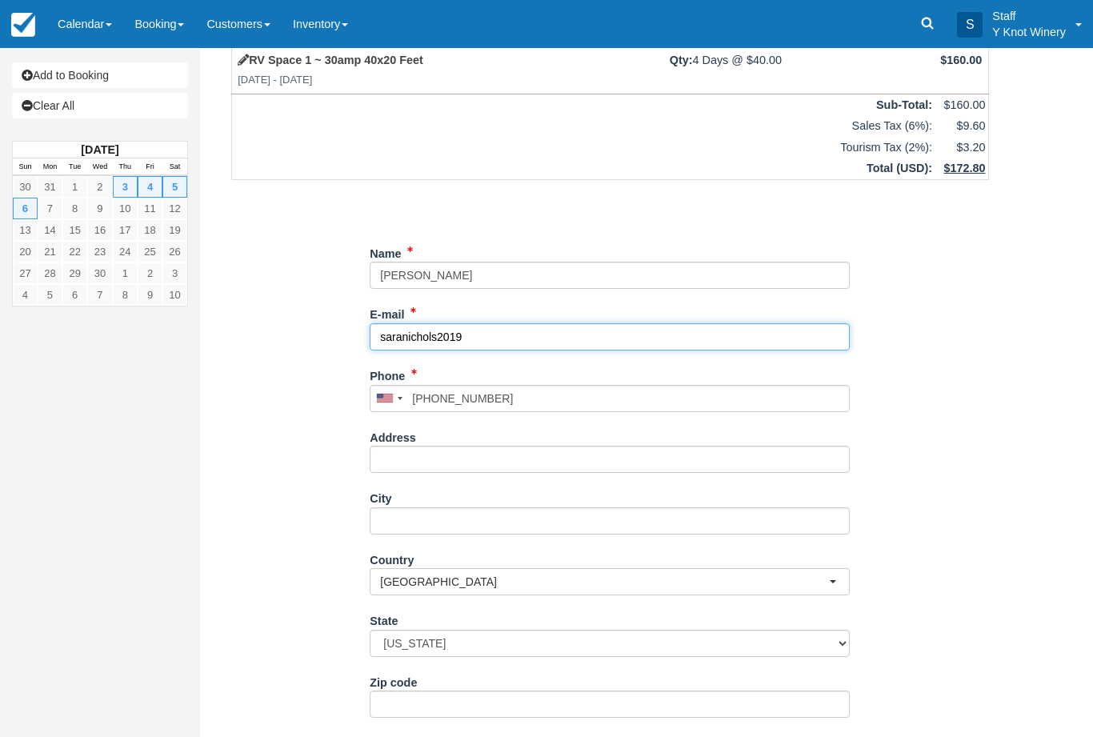
click at [507, 330] on input "saranichols2019" at bounding box center [610, 336] width 480 height 27
type input "(755) 934-5478"
type input "[EMAIL_ADDRESS][DOMAIN_NAME]"
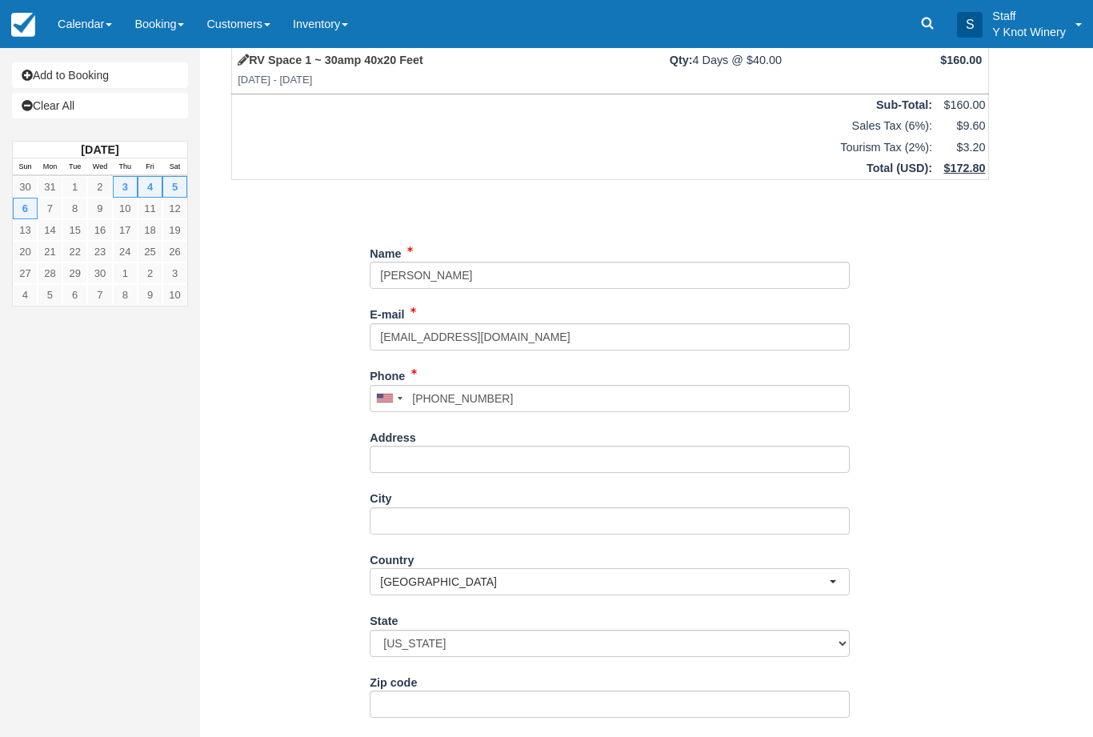
type input "+17559345478"
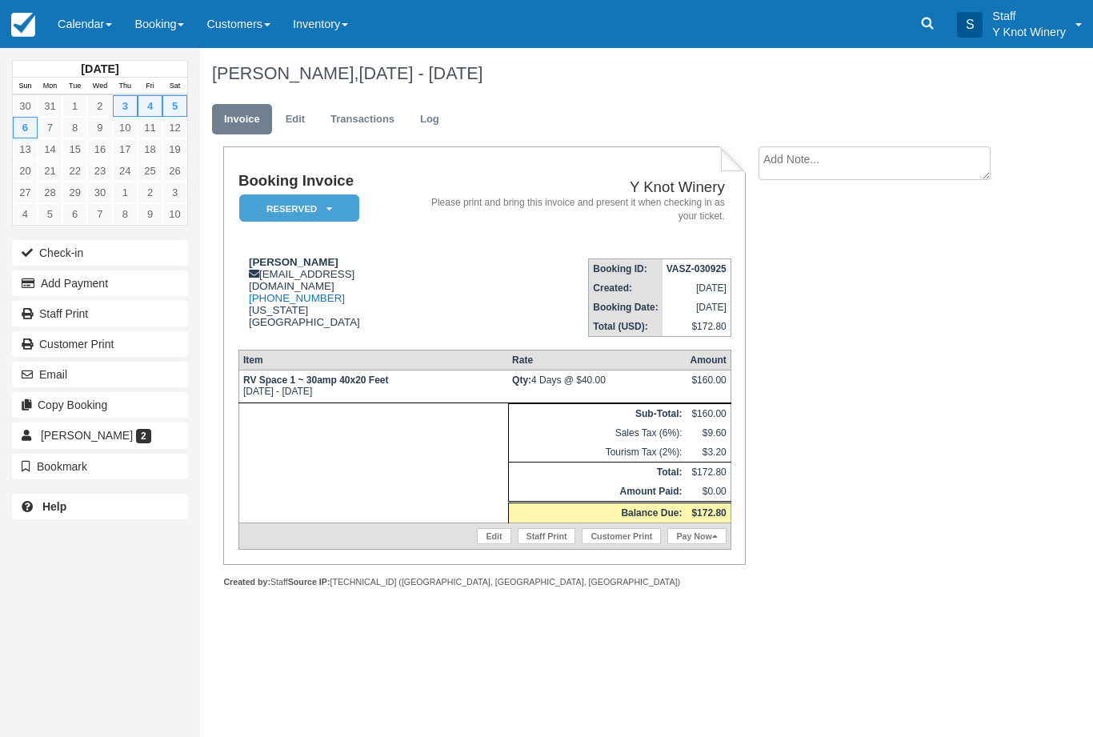
click at [97, 20] on link "Calendar" at bounding box center [84, 24] width 77 height 48
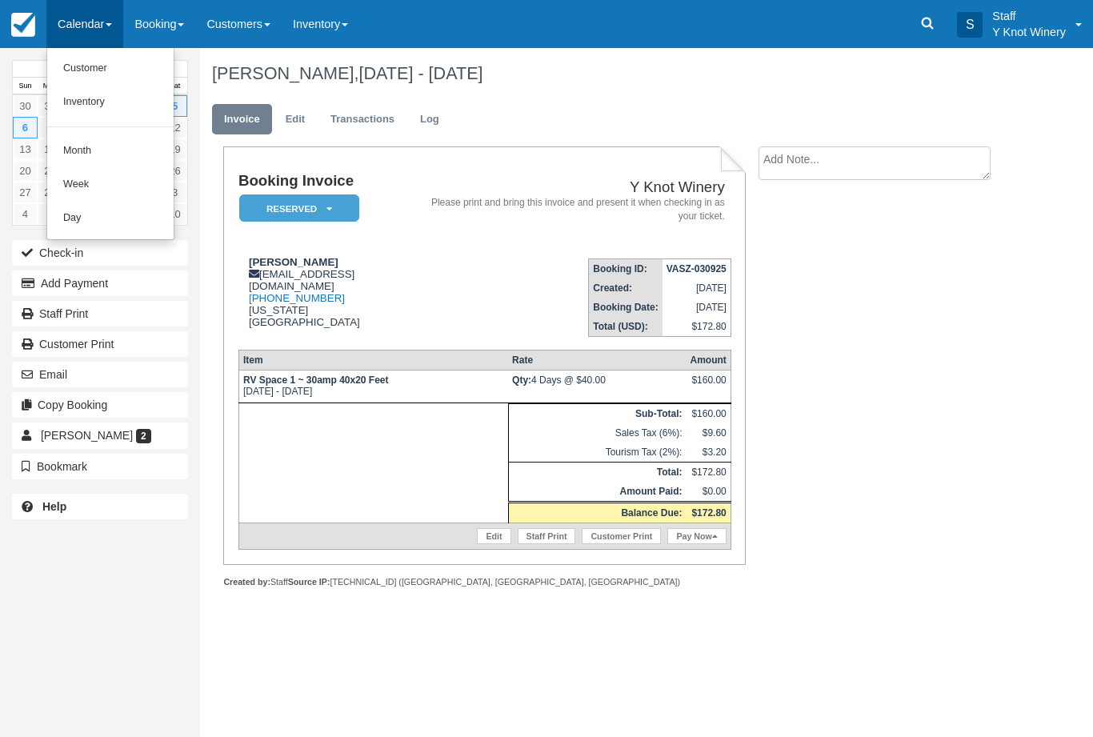
click at [112, 62] on link "Customer" at bounding box center [110, 69] width 126 height 34
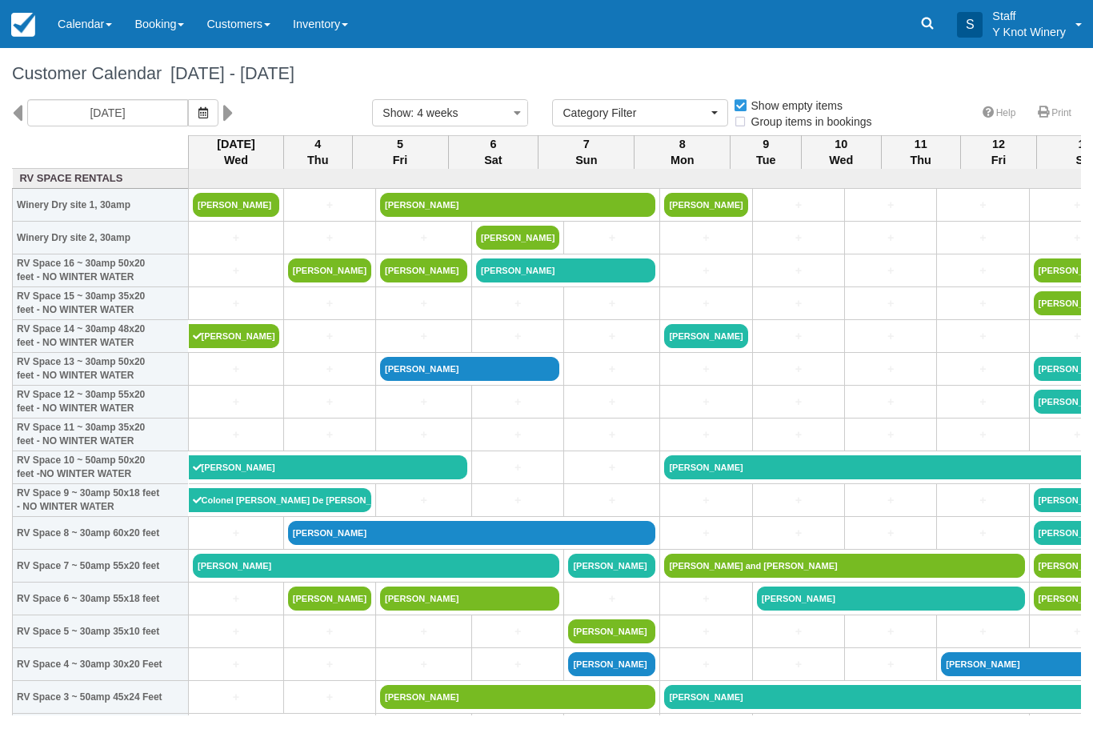
select select
click at [188, 109] on button "button" at bounding box center [203, 112] width 30 height 27
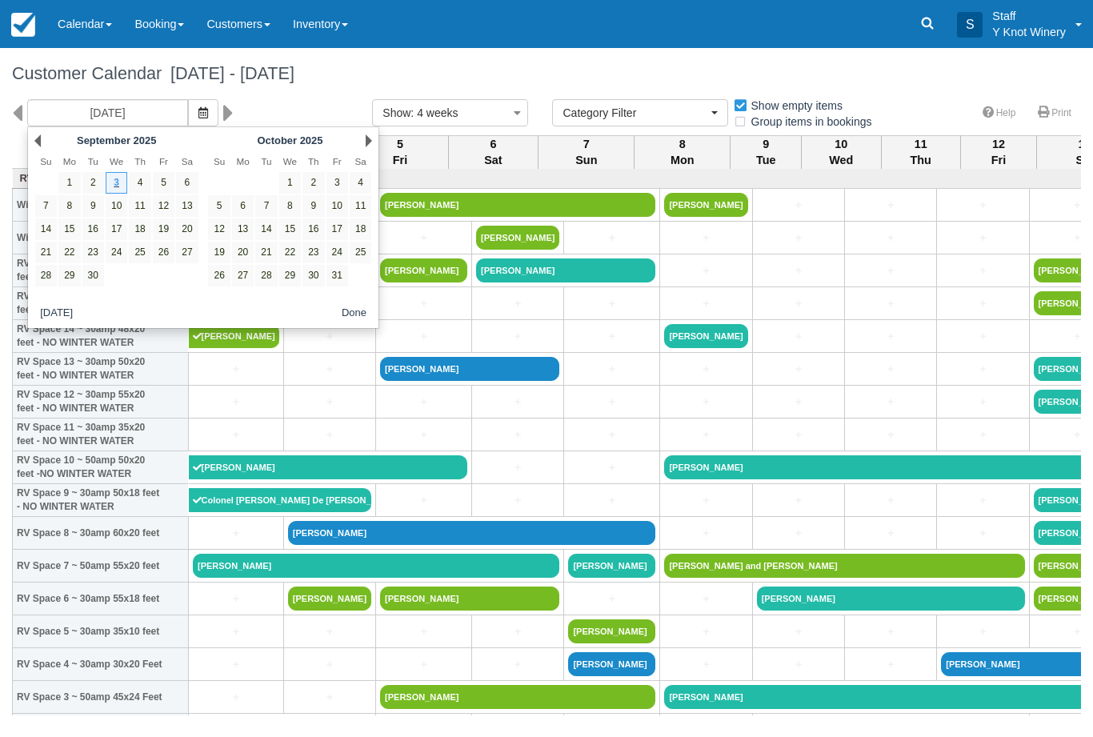
click at [366, 147] on div "Next October 2025" at bounding box center [290, 141] width 174 height 22
click at [380, 135] on div "09/03/25 Show : 4 weeks 1 week 2 weeks 3 weeks 4 weeks 6 weeks Category Filter …" at bounding box center [546, 117] width 1093 height 36
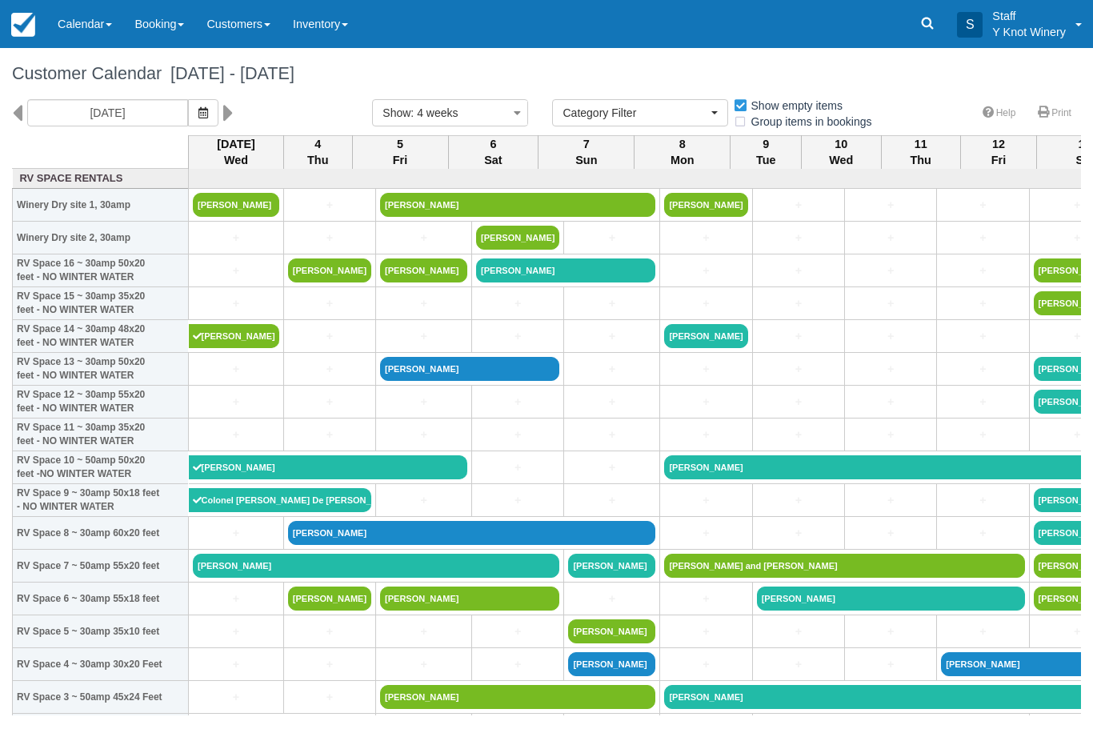
click at [373, 135] on div "09/03/25 Show : 4 weeks 1 week 2 weeks 3 weeks 4 weeks 6 weeks Category Filter …" at bounding box center [546, 117] width 1093 height 36
click at [198, 114] on icon "button" at bounding box center [203, 112] width 10 height 11
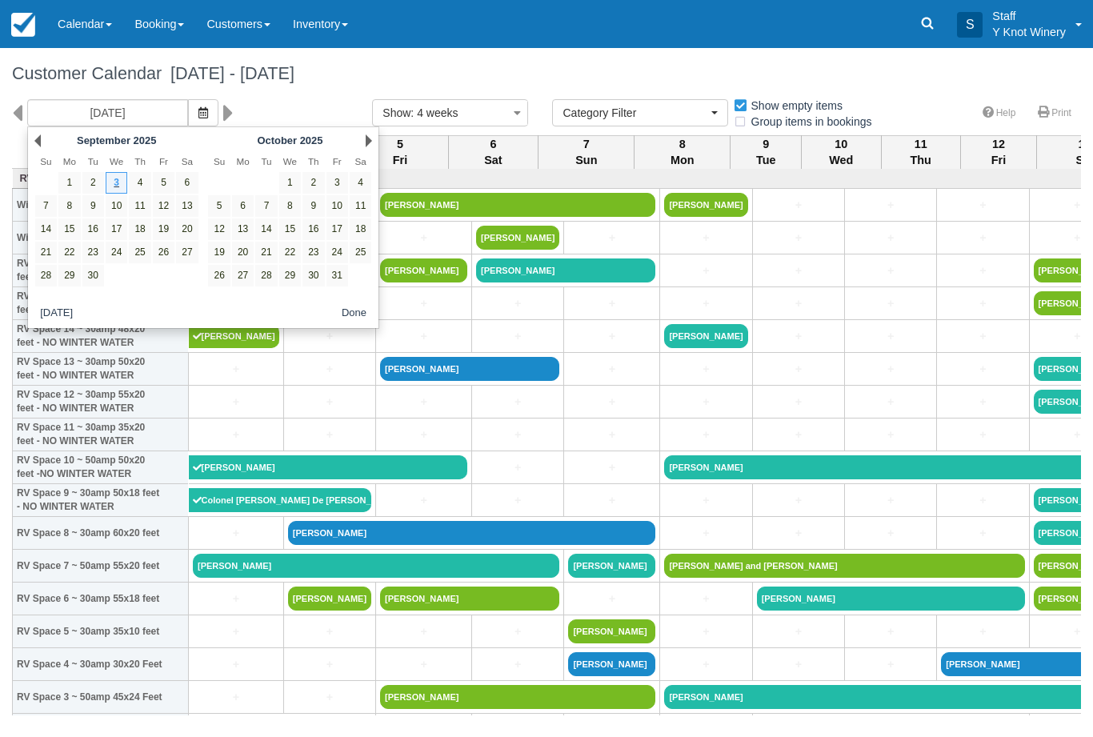
click at [360, 148] on div "Next October 2025" at bounding box center [290, 141] width 174 height 22
click at [360, 143] on div "Next October 2025" at bounding box center [290, 141] width 174 height 22
click at [366, 142] on link "Next" at bounding box center [369, 140] width 6 height 13
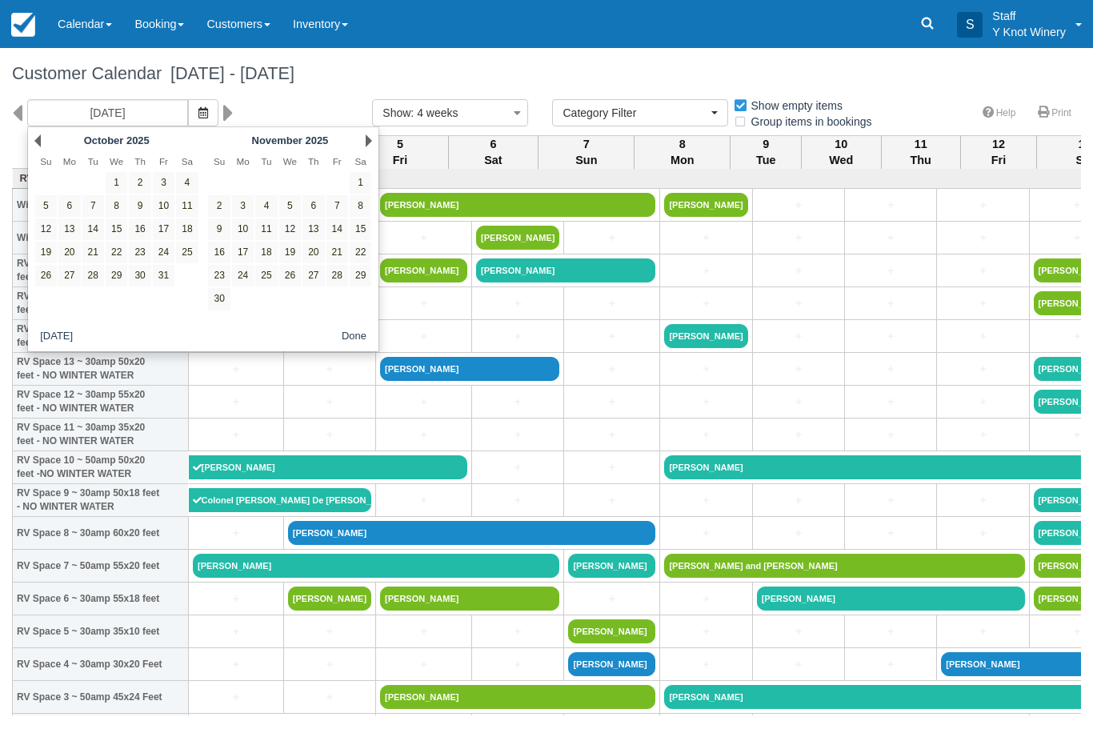
click at [370, 144] on link "Next" at bounding box center [369, 140] width 6 height 13
click at [378, 136] on div "Prev November 2025 Su Mo Tu We Th Fr Sa 1 2 3 4 5 6 7 8 9 10 11 12 13 14 15 16 …" at bounding box center [203, 239] width 353 height 226
click at [368, 144] on link "Next" at bounding box center [369, 140] width 6 height 13
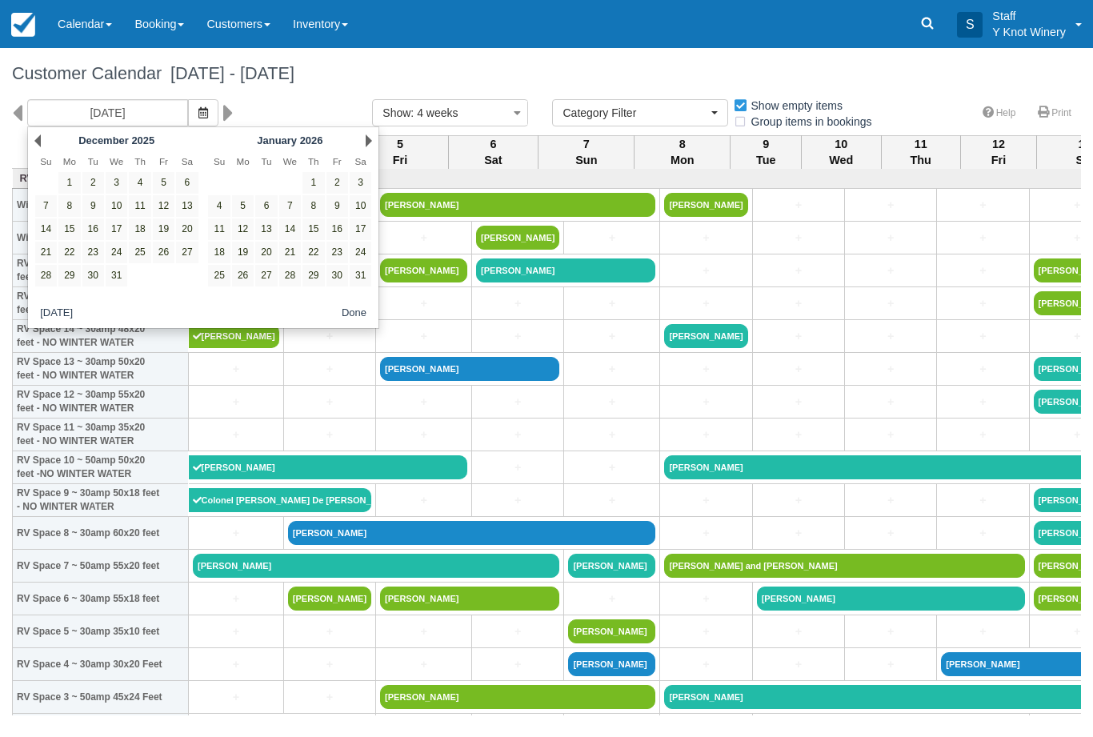
click at [363, 148] on div "Next [DATE]" at bounding box center [290, 141] width 174 height 22
click at [368, 146] on link "Next" at bounding box center [369, 140] width 6 height 13
click at [374, 138] on div "Next February 2026" at bounding box center [290, 141] width 174 height 22
click at [370, 143] on link "Next" at bounding box center [369, 140] width 6 height 13
click at [368, 145] on link "Next" at bounding box center [369, 140] width 6 height 13
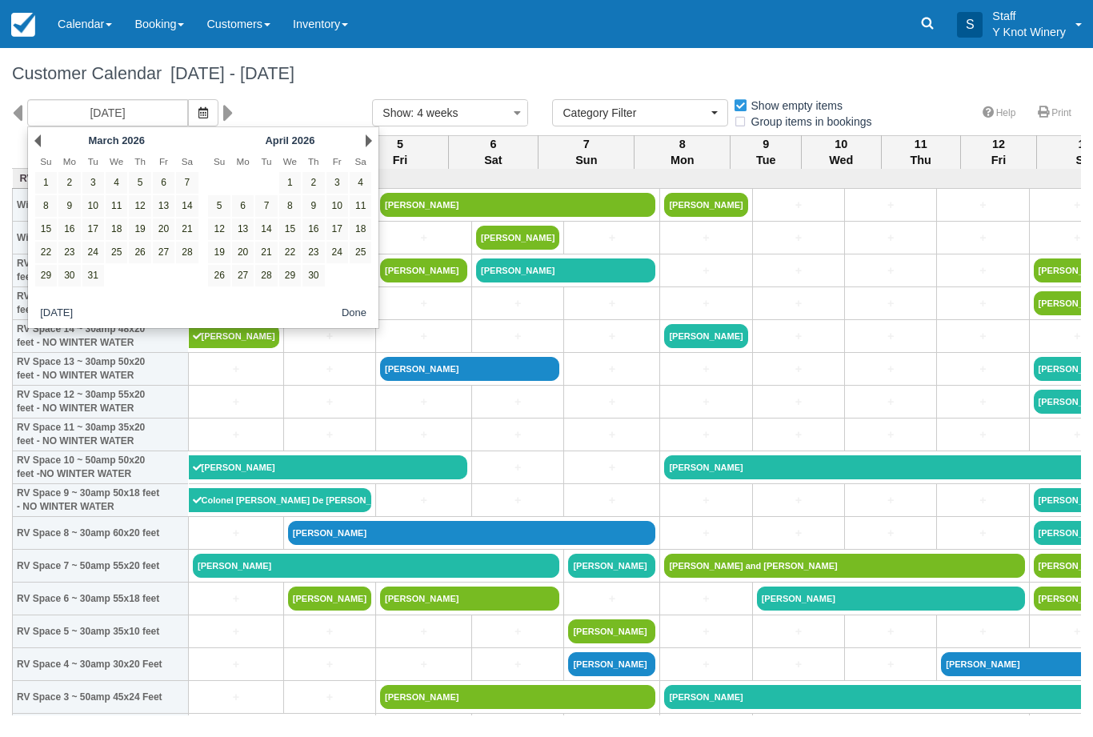
click at [370, 146] on link "Next" at bounding box center [369, 140] width 6 height 13
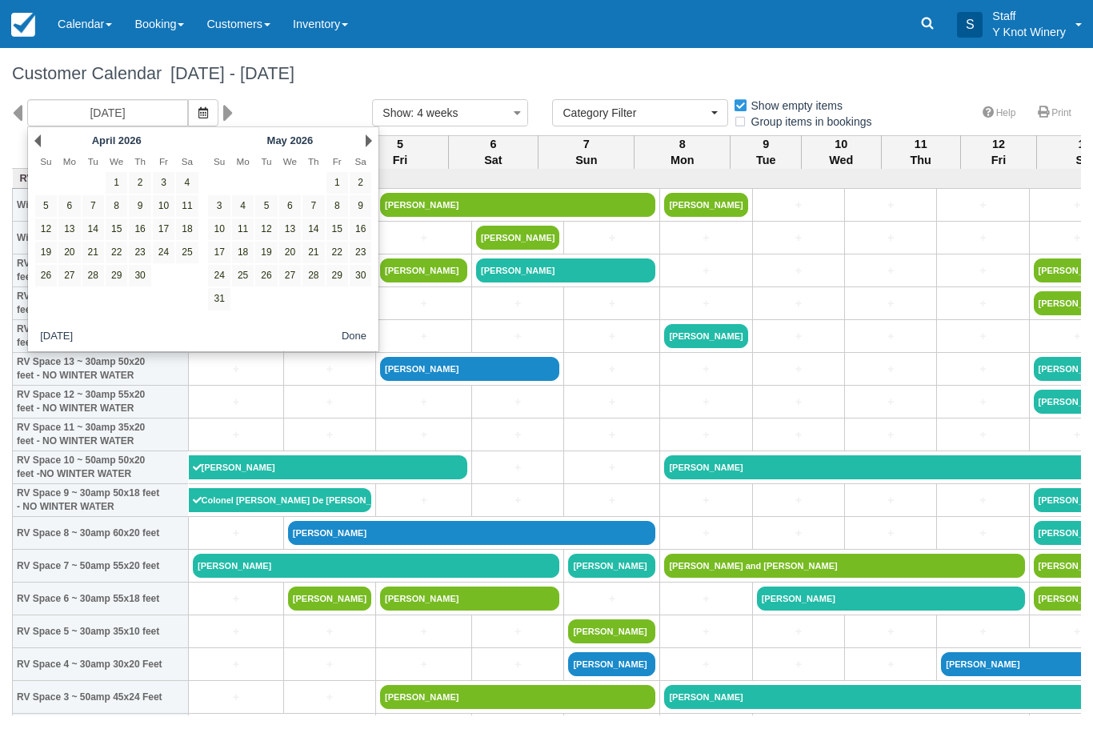
click at [366, 142] on link "Next" at bounding box center [369, 140] width 6 height 13
click at [368, 150] on div "Next June 2026" at bounding box center [290, 141] width 174 height 22
click at [371, 144] on link "Next" at bounding box center [369, 140] width 6 height 13
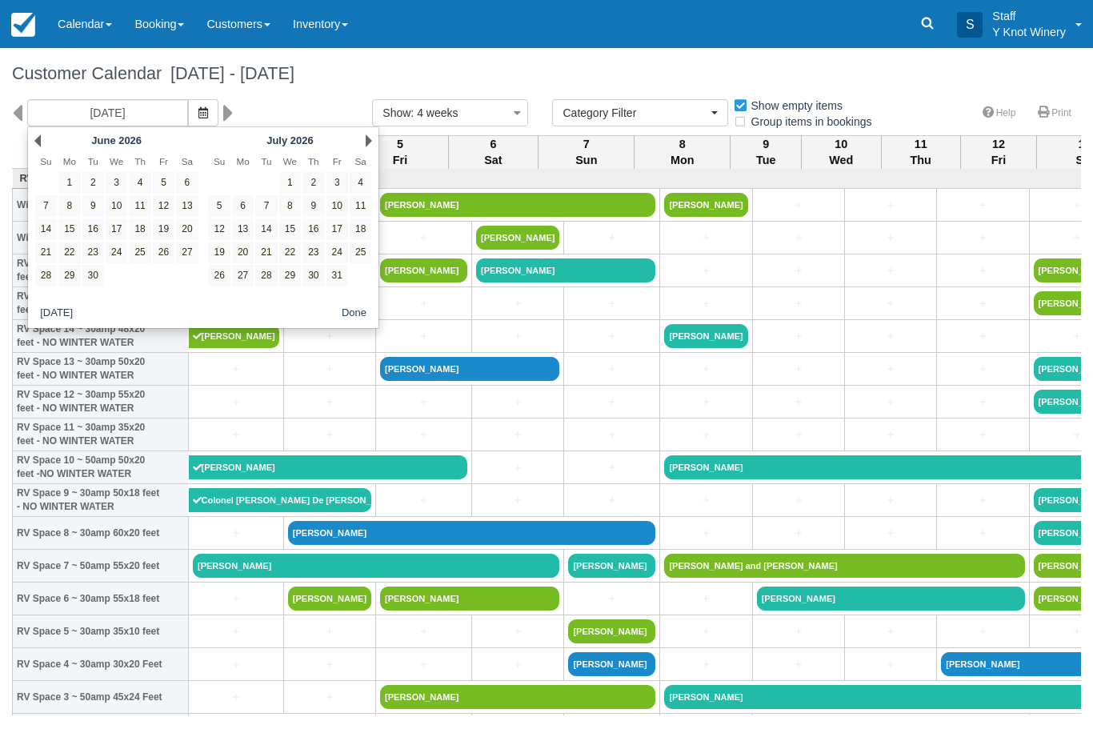
click at [360, 146] on div "Next July 2026" at bounding box center [290, 141] width 174 height 22
click at [367, 145] on link "Next" at bounding box center [369, 140] width 6 height 13
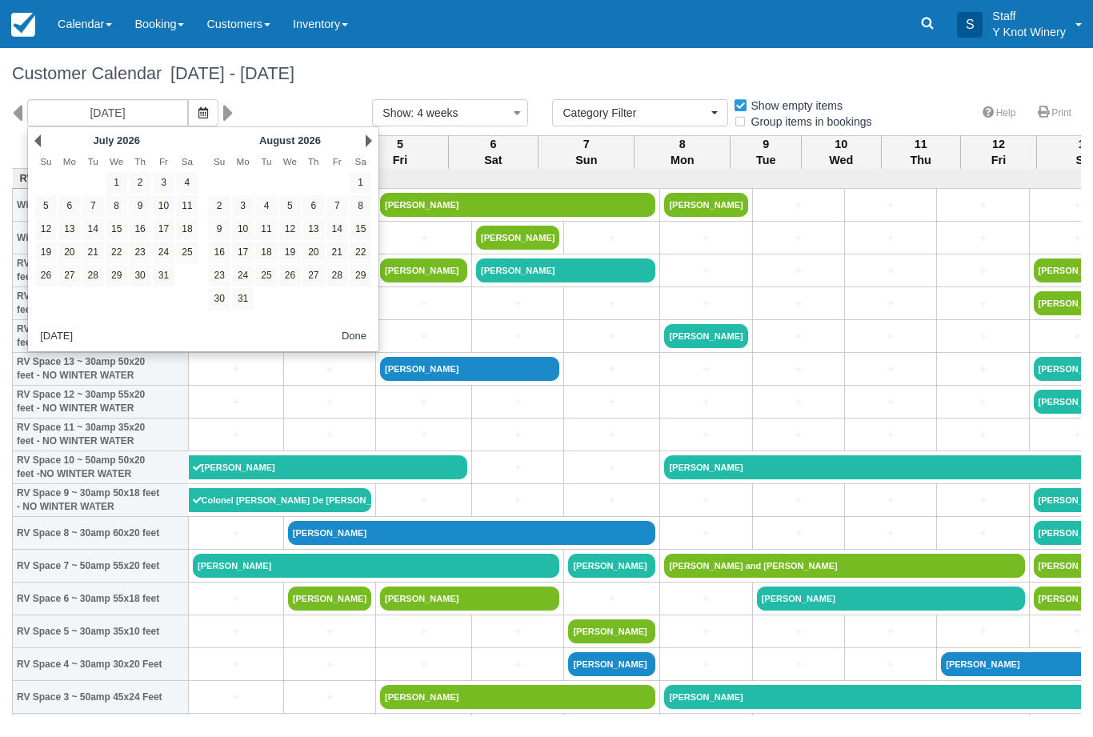
click at [368, 150] on div "Next August 2026" at bounding box center [290, 141] width 174 height 22
click at [369, 145] on link "Next" at bounding box center [369, 140] width 6 height 13
click at [316, 186] on link "3" at bounding box center [313, 183] width 22 height 22
type input "[DATE]"
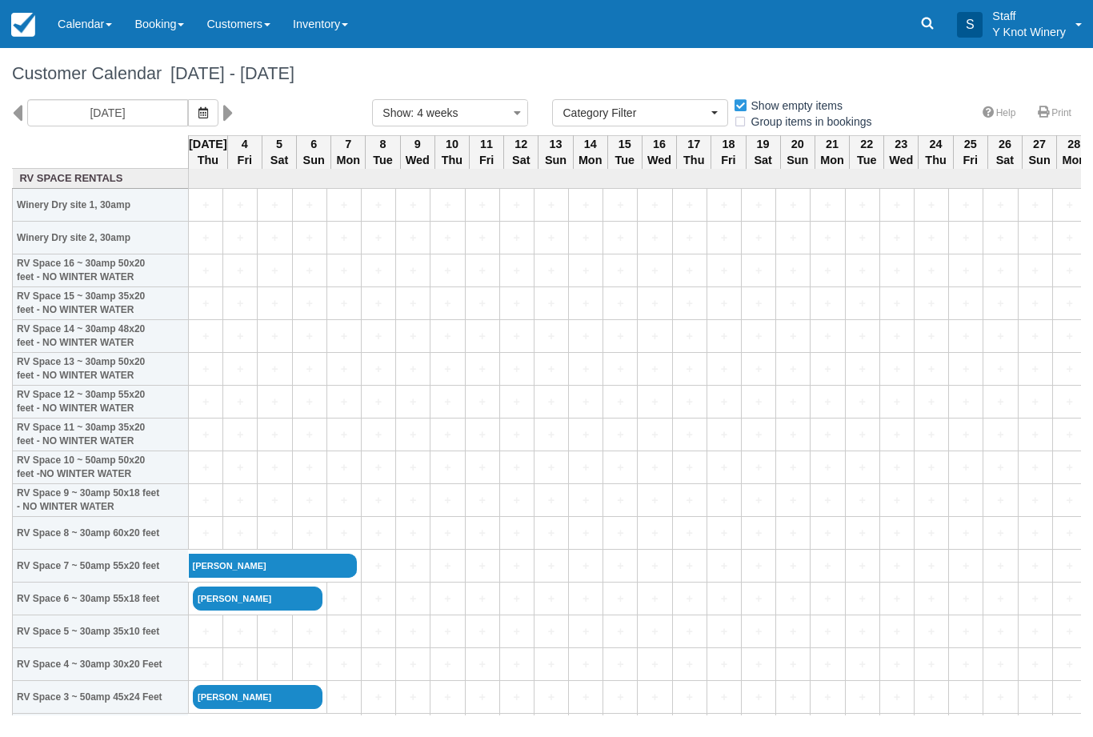
click at [206, 542] on link "+" at bounding box center [206, 533] width 26 height 17
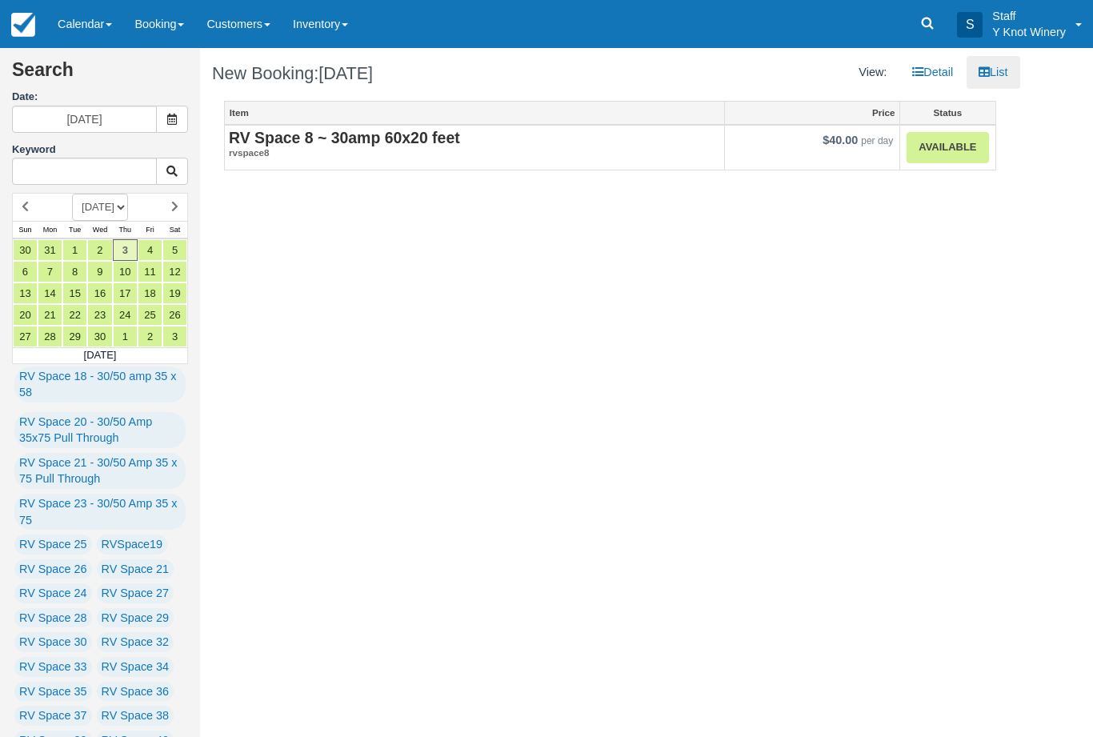
click at [945, 138] on link "Available" at bounding box center [948, 147] width 82 height 31
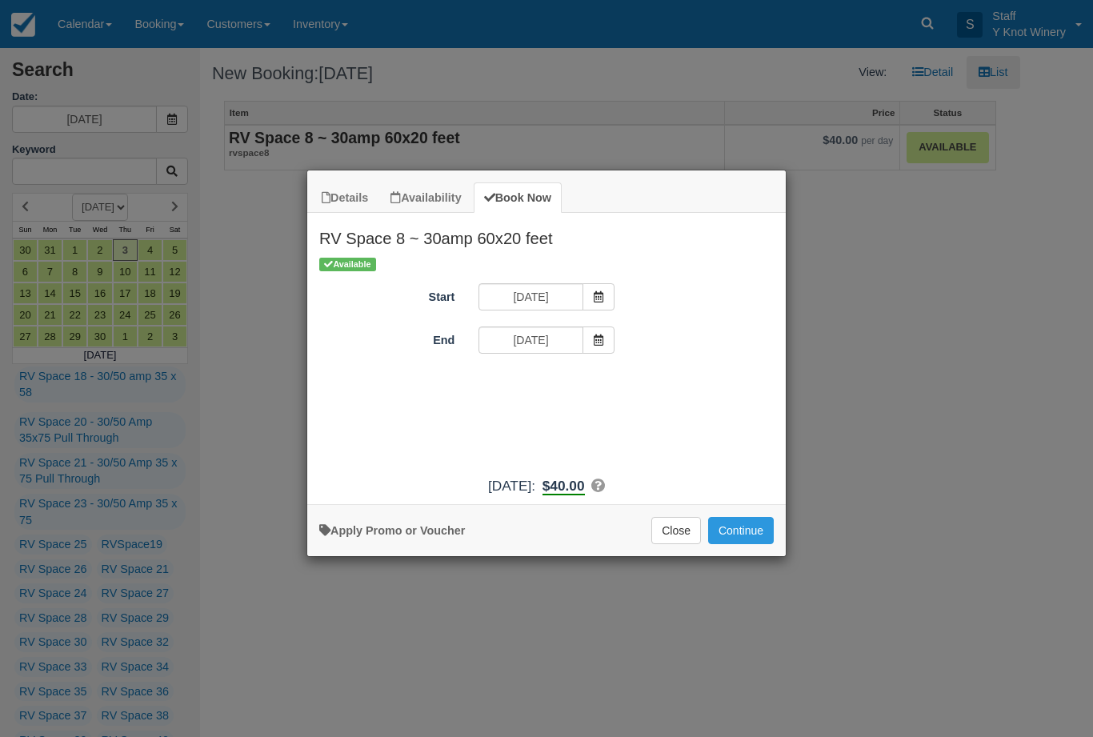
click at [599, 344] on icon "Item Modal" at bounding box center [598, 339] width 11 height 11
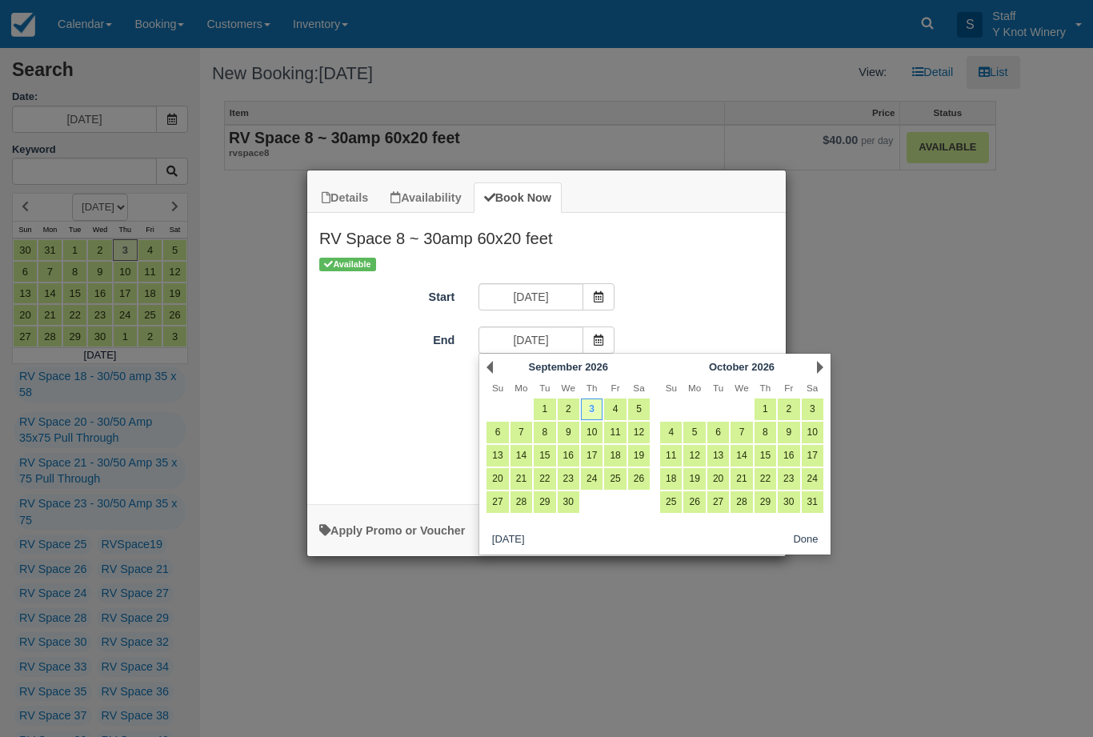
click at [508, 428] on link "6" at bounding box center [498, 433] width 22 height 22
type input "[DATE]"
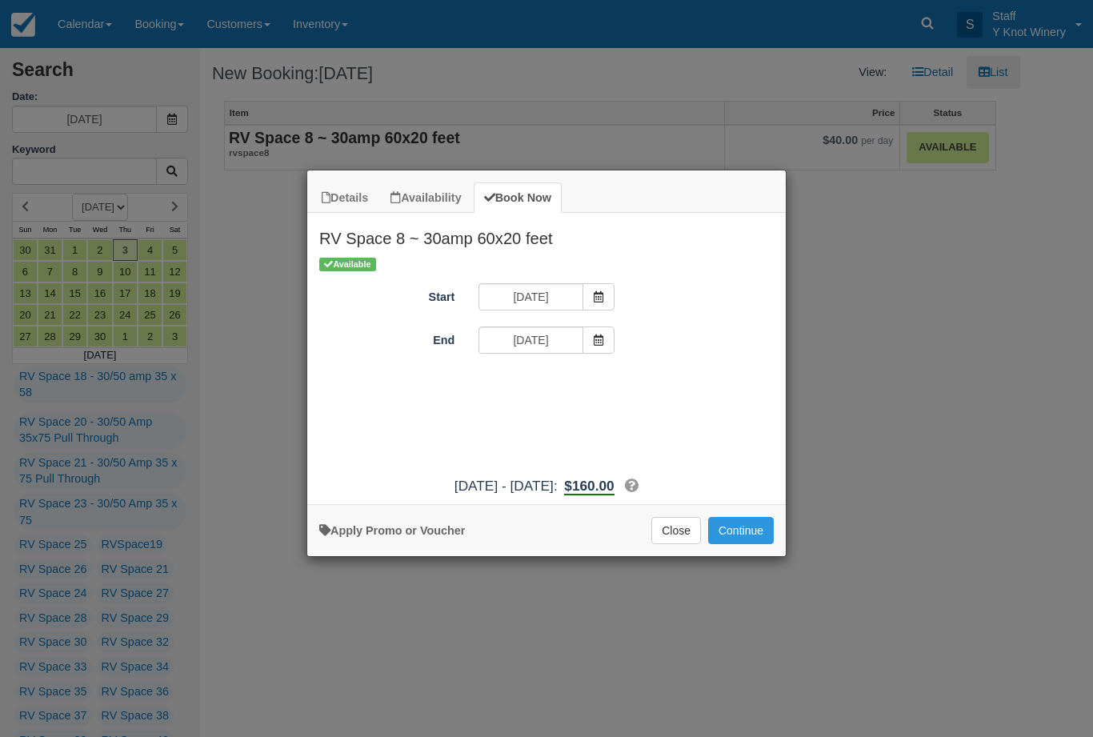
click at [599, 345] on icon "Item Modal" at bounding box center [598, 339] width 11 height 11
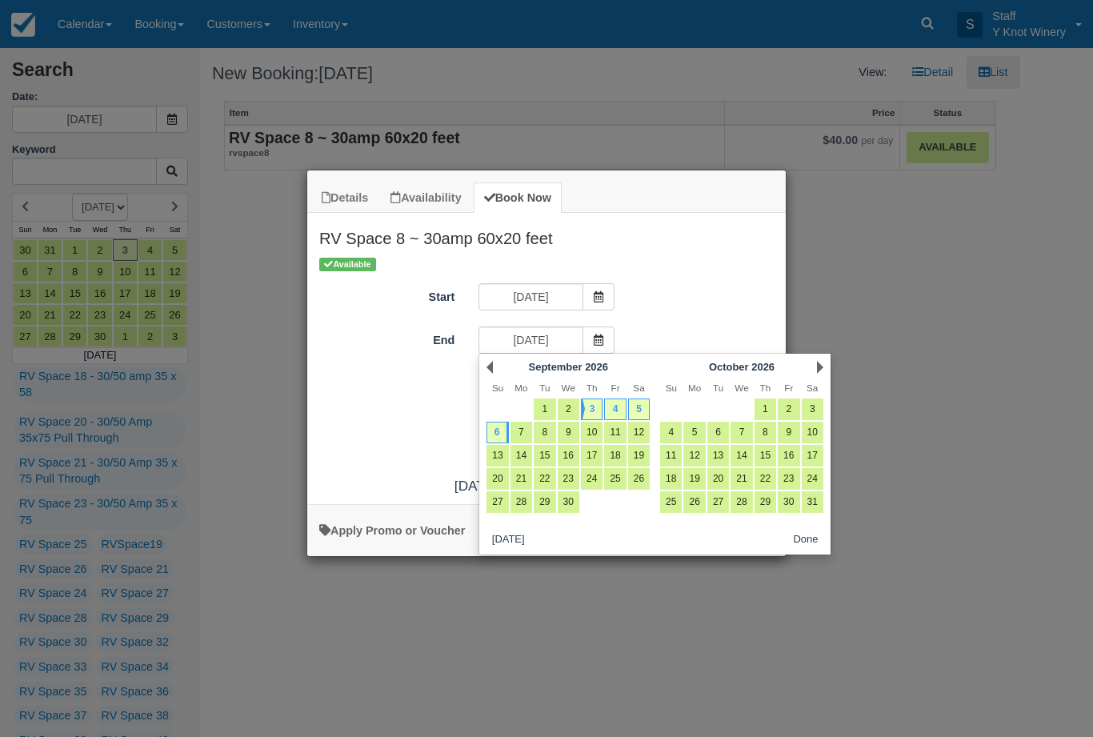
click at [668, 276] on div "Available Start [DATE] End [DATE] Promo / Voucher Applied to final balance. Cod…" at bounding box center [546, 361] width 478 height 213
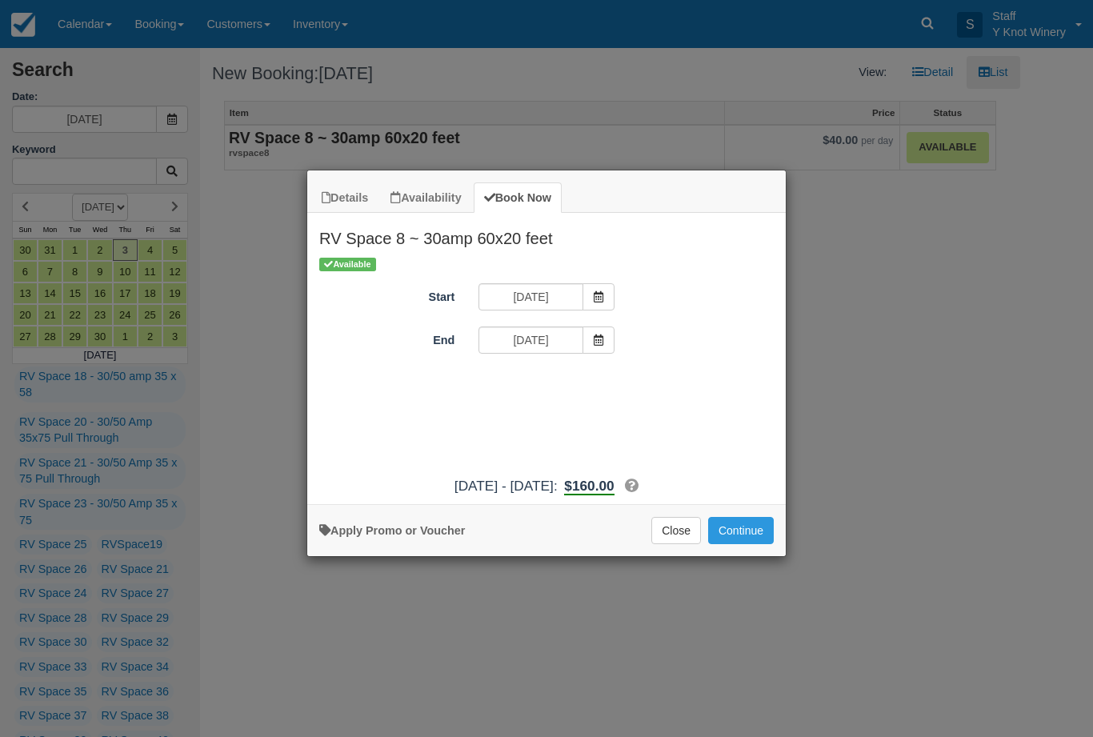
click at [739, 544] on button "Continue" at bounding box center [741, 530] width 66 height 27
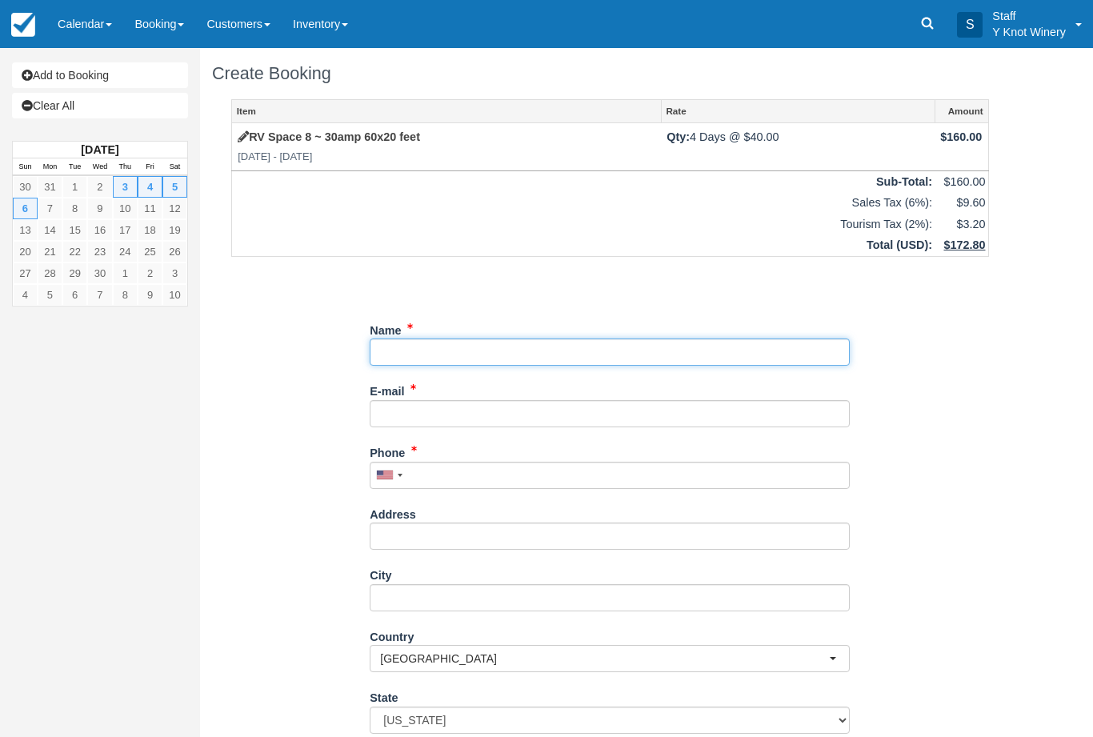
click at [433, 361] on input "Name" at bounding box center [610, 351] width 480 height 27
type input "[PERSON_NAME]"
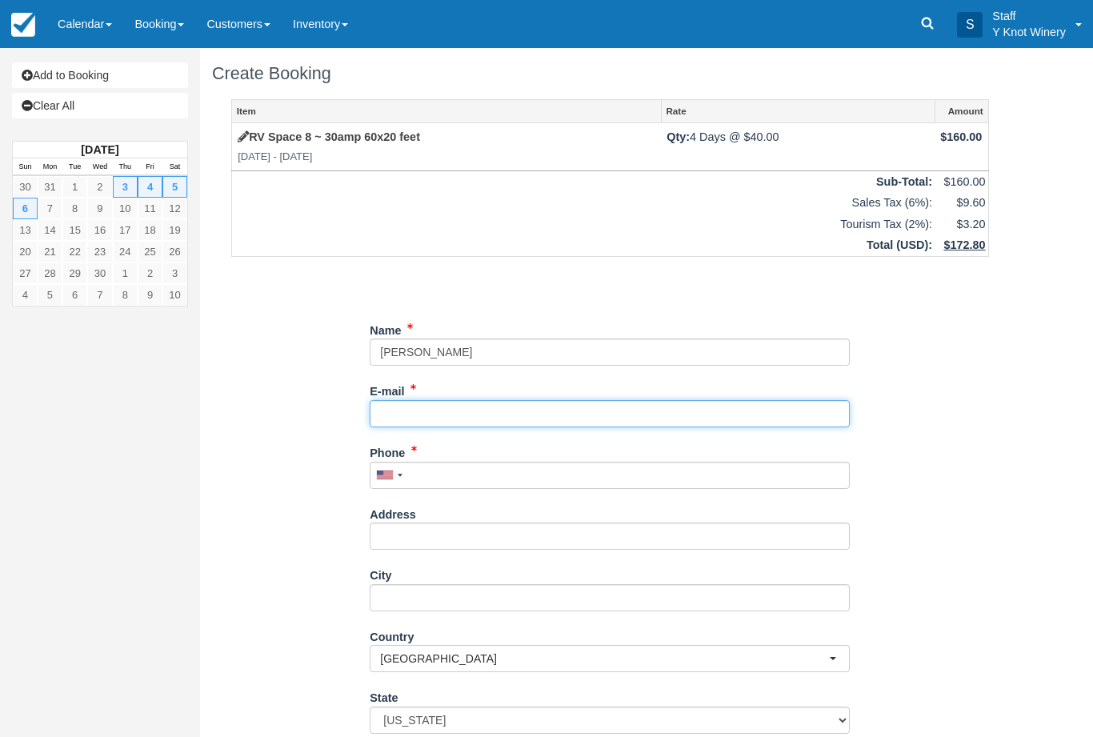
click at [427, 402] on input "E-mail" at bounding box center [610, 413] width 480 height 27
type input "[EMAIL_ADDRESS][DOMAIN_NAME]"
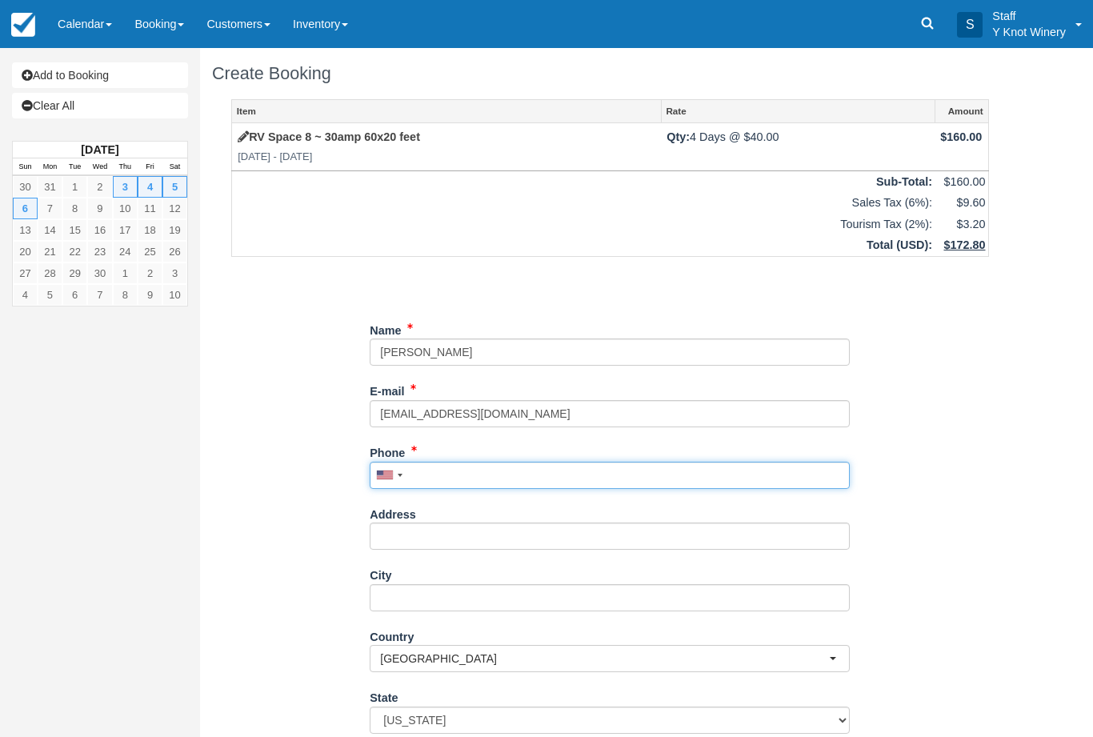
click at [446, 469] on input "Phone" at bounding box center [610, 475] width 480 height 27
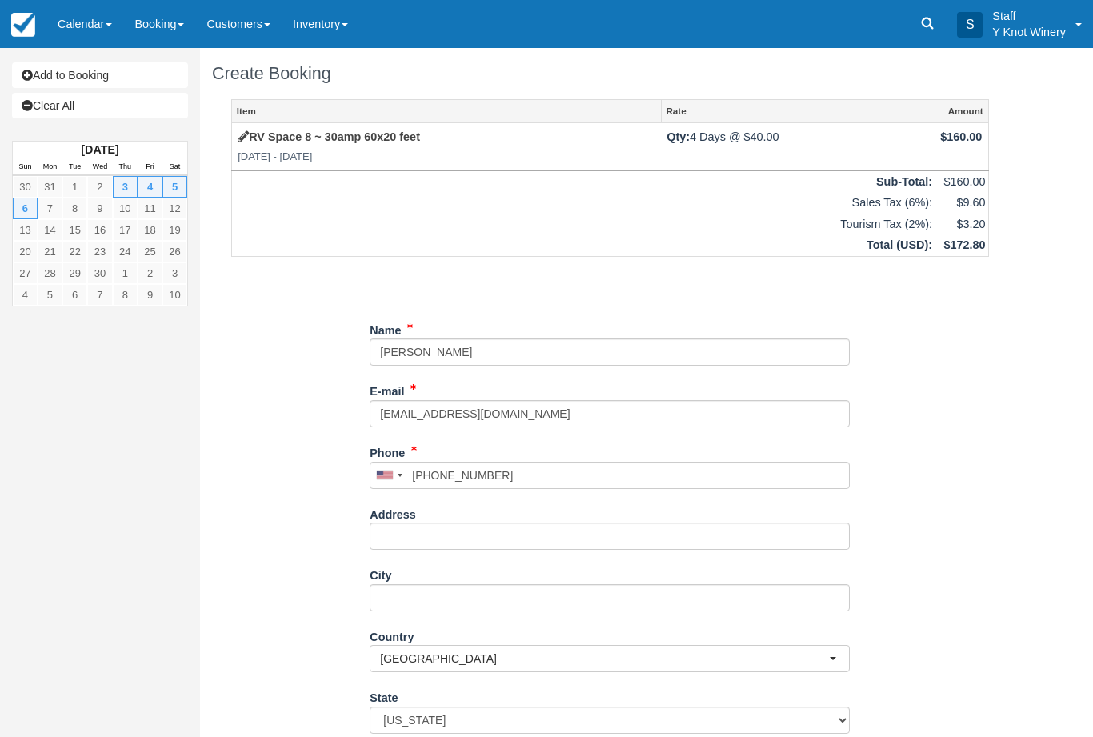
type input "[PHONE_NUMBER]"
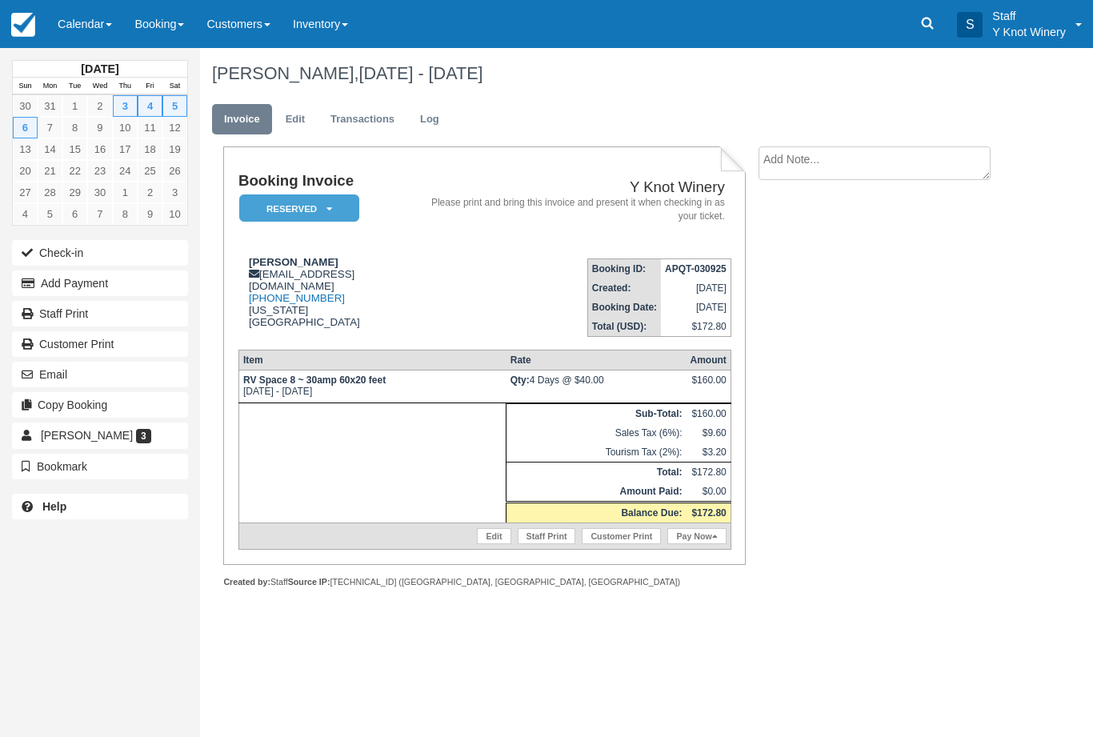
click at [97, 34] on link "Calendar" at bounding box center [84, 24] width 77 height 48
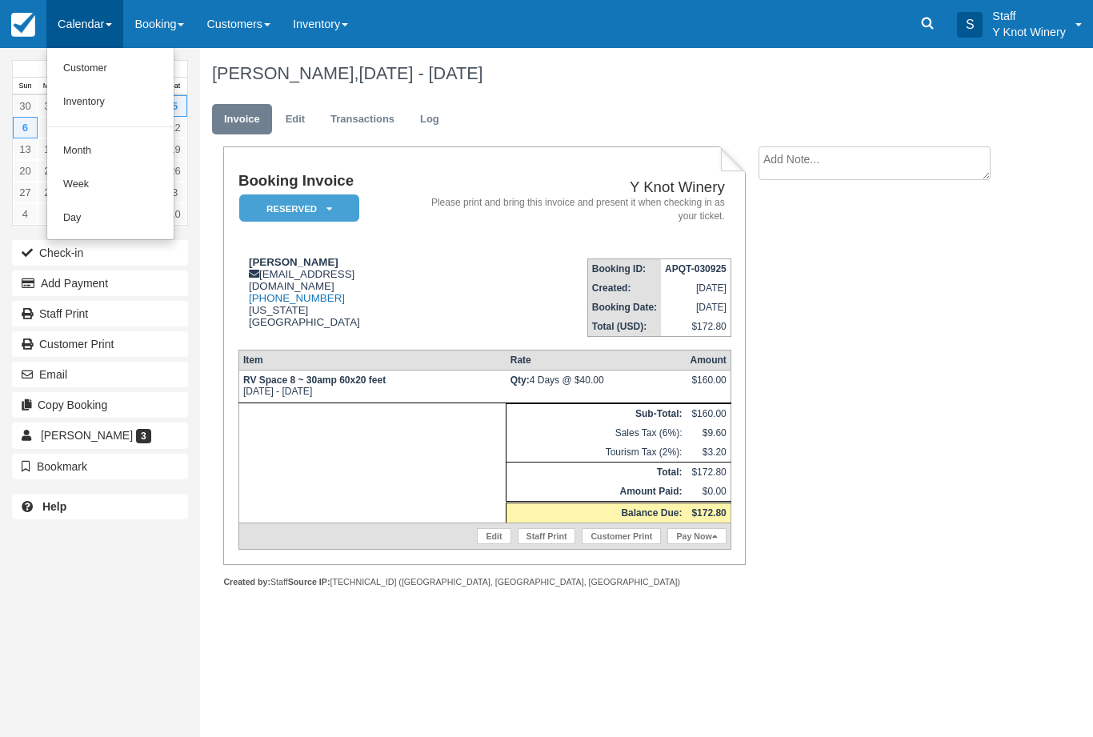
click at [120, 68] on link "Customer" at bounding box center [110, 69] width 126 height 34
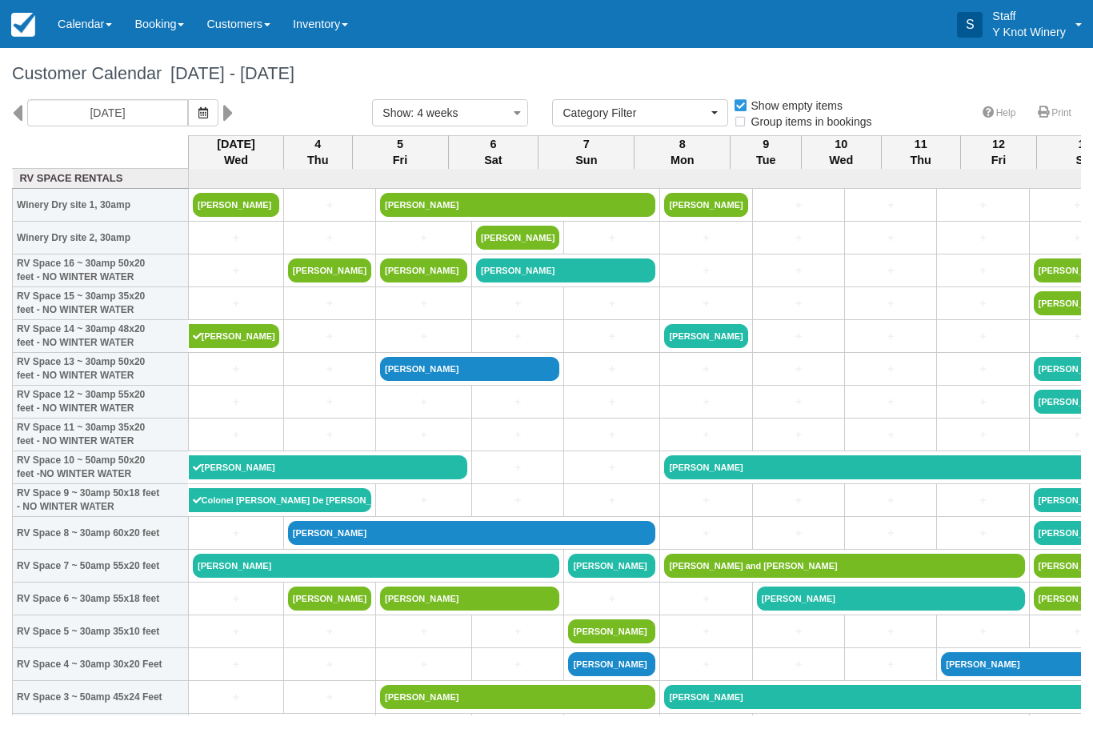
select select
click at [198, 110] on icon "button" at bounding box center [203, 112] width 10 height 11
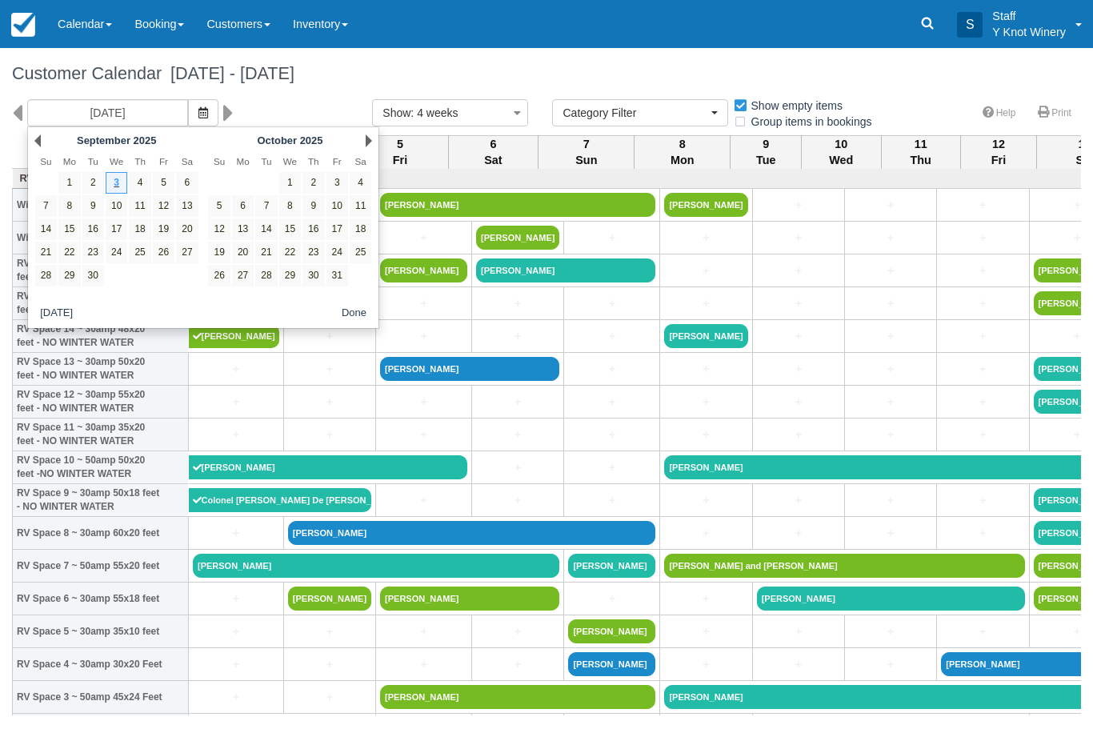
click at [369, 144] on link "Next" at bounding box center [369, 140] width 6 height 13
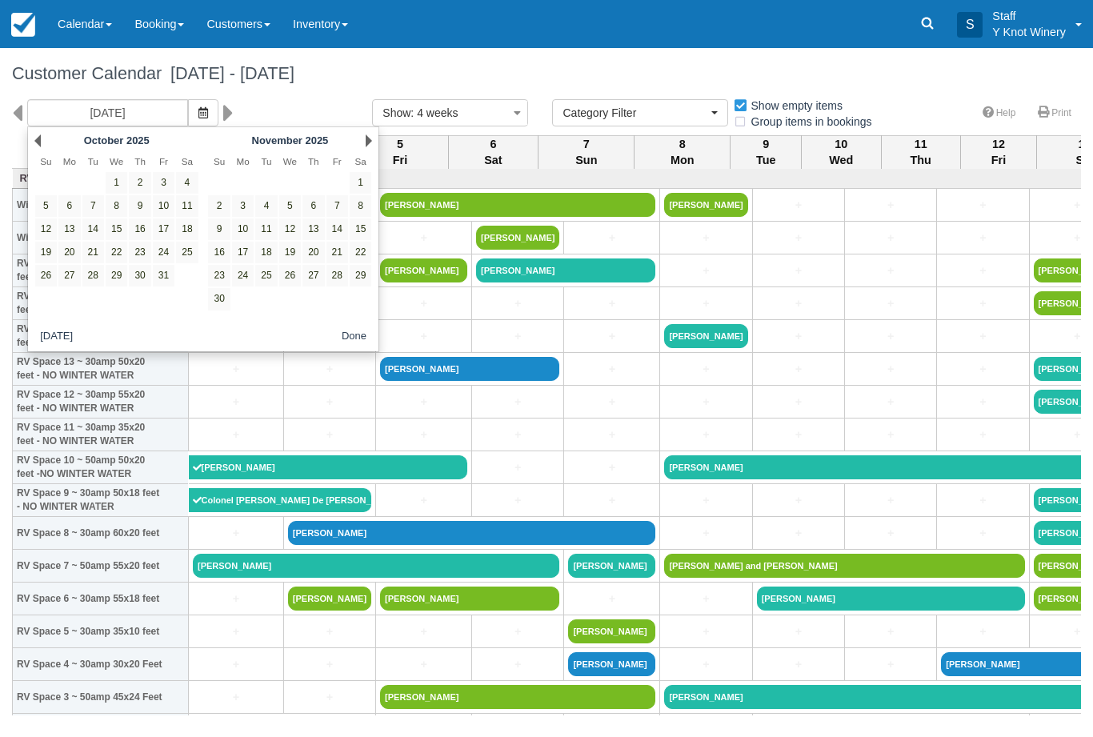
click at [362, 150] on div "Next [DATE]" at bounding box center [290, 141] width 174 height 22
click at [366, 151] on div "Next [DATE]" at bounding box center [290, 141] width 174 height 22
click at [362, 149] on div "Next [DATE]" at bounding box center [290, 141] width 174 height 22
click at [366, 148] on div "Next [DATE]" at bounding box center [290, 141] width 174 height 22
click at [354, 147] on div "Next [DATE]" at bounding box center [290, 141] width 174 height 22
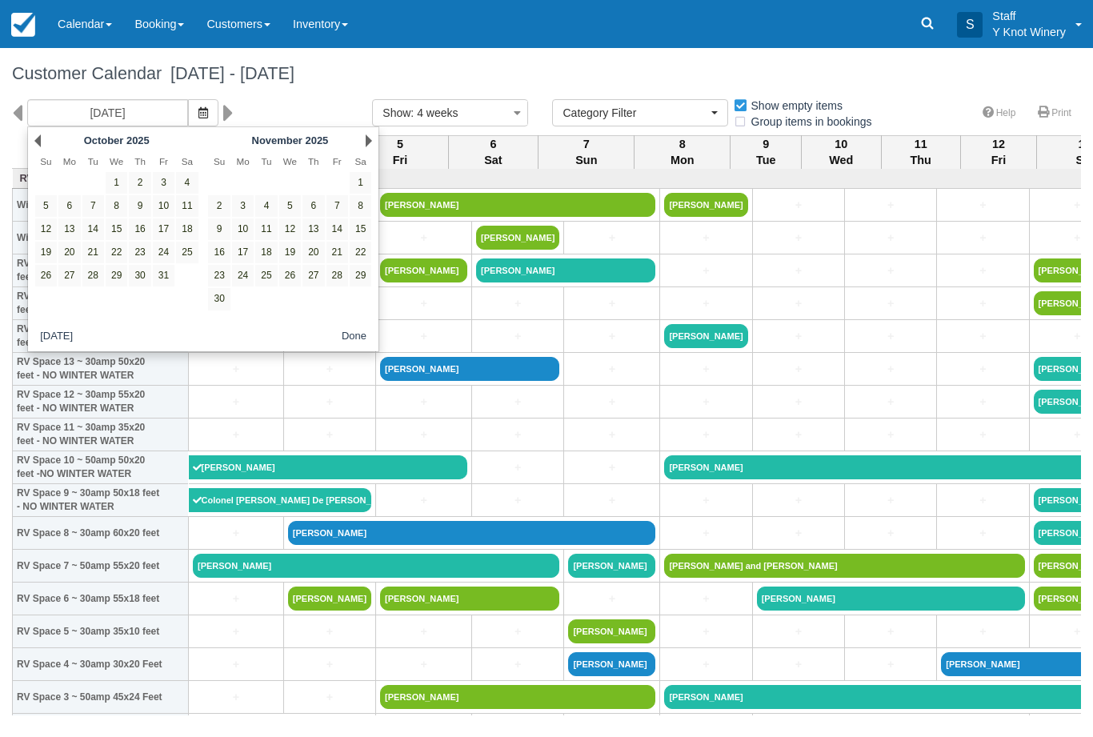
click at [369, 146] on link "Next" at bounding box center [369, 140] width 6 height 13
click at [366, 151] on div "Next December 2025" at bounding box center [290, 141] width 174 height 22
click at [366, 142] on link "Next" at bounding box center [369, 140] width 6 height 13
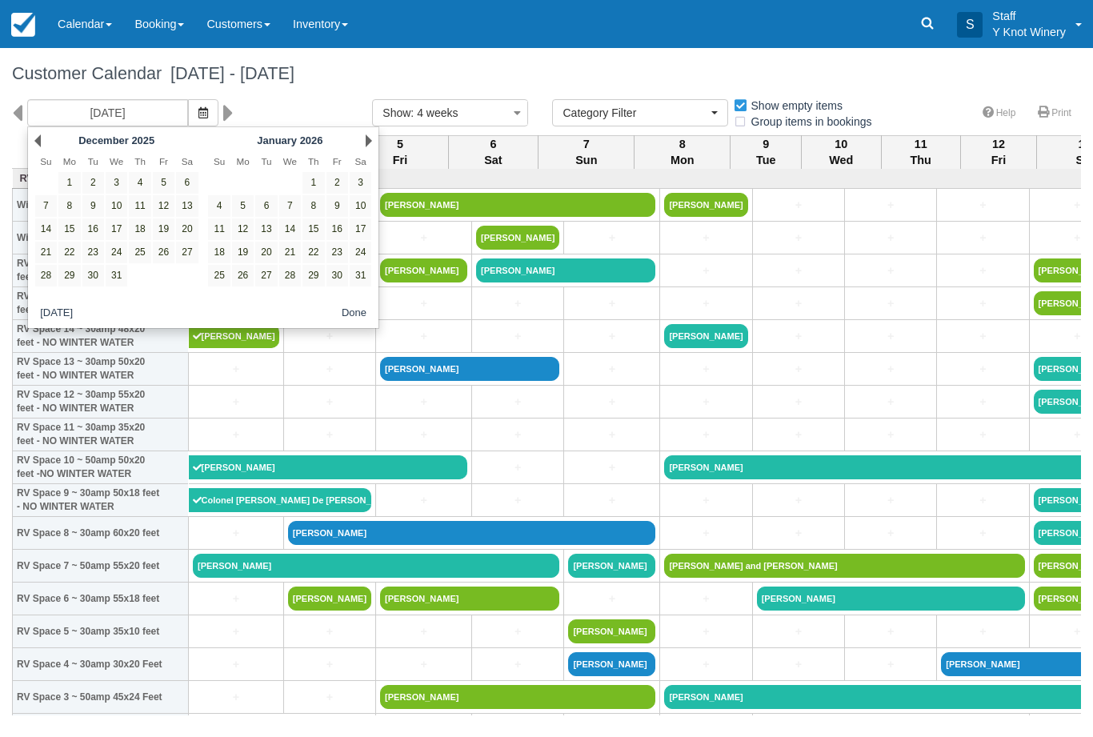
click at [363, 148] on div "Next January 2026" at bounding box center [290, 141] width 174 height 22
click at [367, 146] on link "Next" at bounding box center [369, 140] width 6 height 13
click at [366, 144] on link "Next" at bounding box center [369, 140] width 6 height 13
click at [370, 146] on link "Next" at bounding box center [369, 140] width 6 height 13
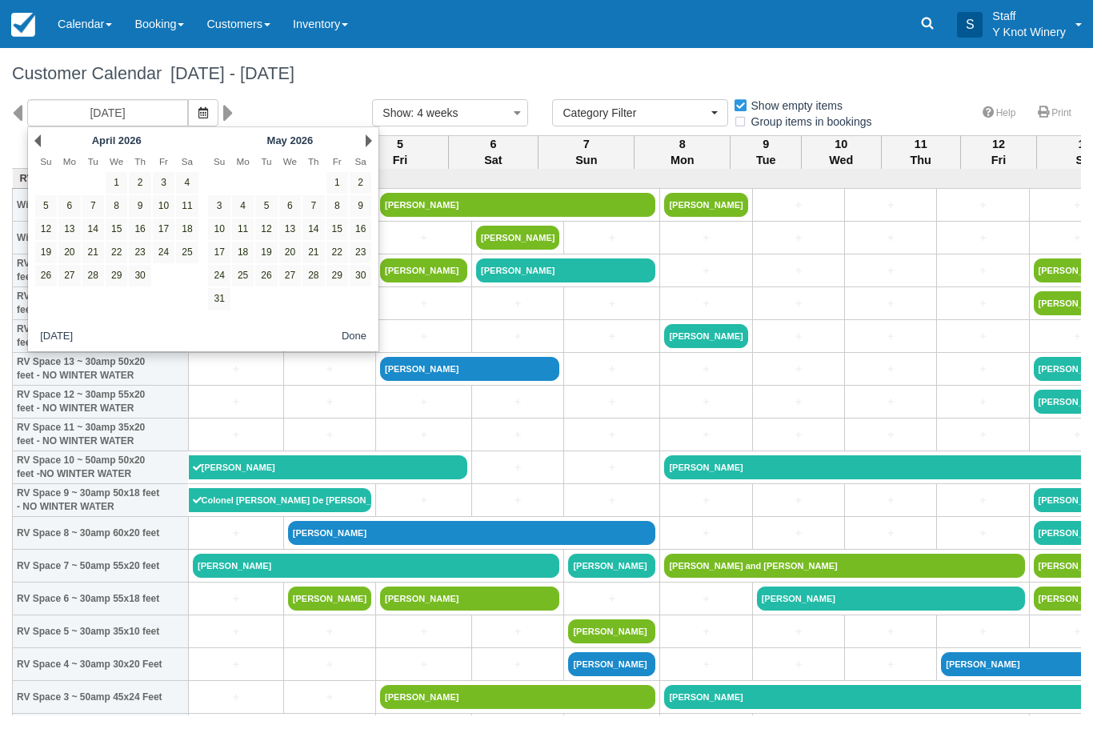
click at [369, 150] on div "Next May 2026" at bounding box center [290, 141] width 174 height 22
click at [367, 146] on link "Next" at bounding box center [369, 140] width 6 height 13
click at [362, 148] on div "Next June 2026" at bounding box center [290, 141] width 174 height 22
click at [362, 146] on div "Next June 2026" at bounding box center [290, 141] width 174 height 22
click at [363, 148] on div "Next June 2026" at bounding box center [290, 141] width 174 height 22
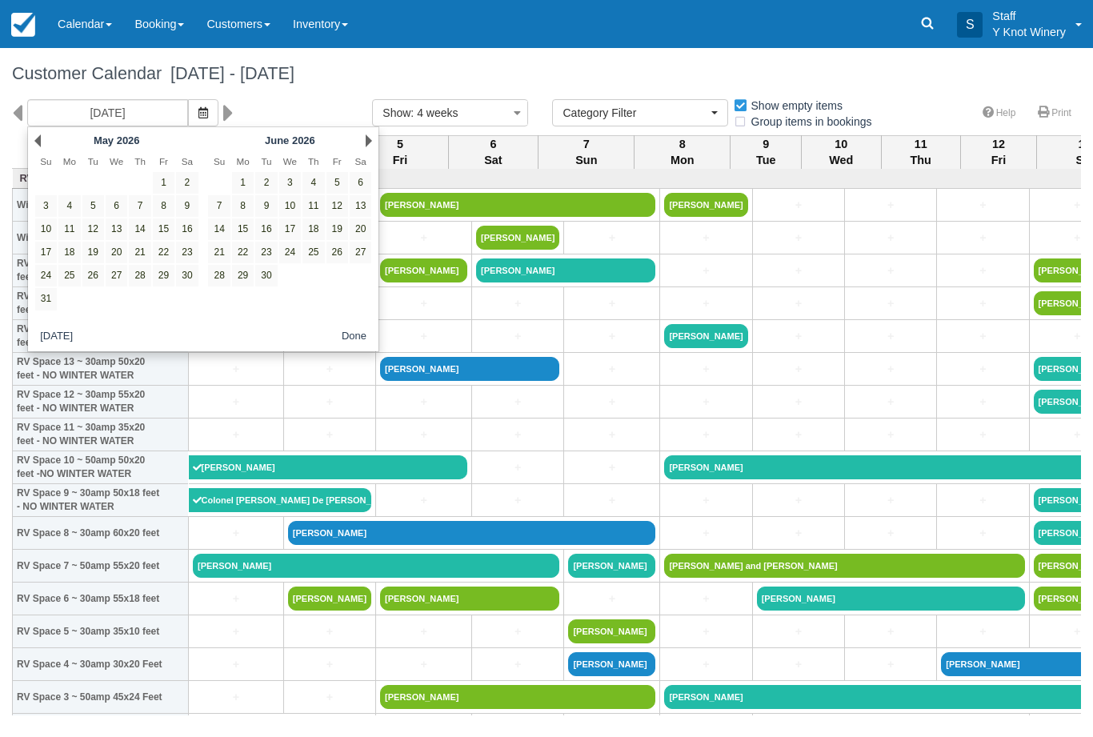
click at [370, 146] on link "Next" at bounding box center [369, 140] width 6 height 13
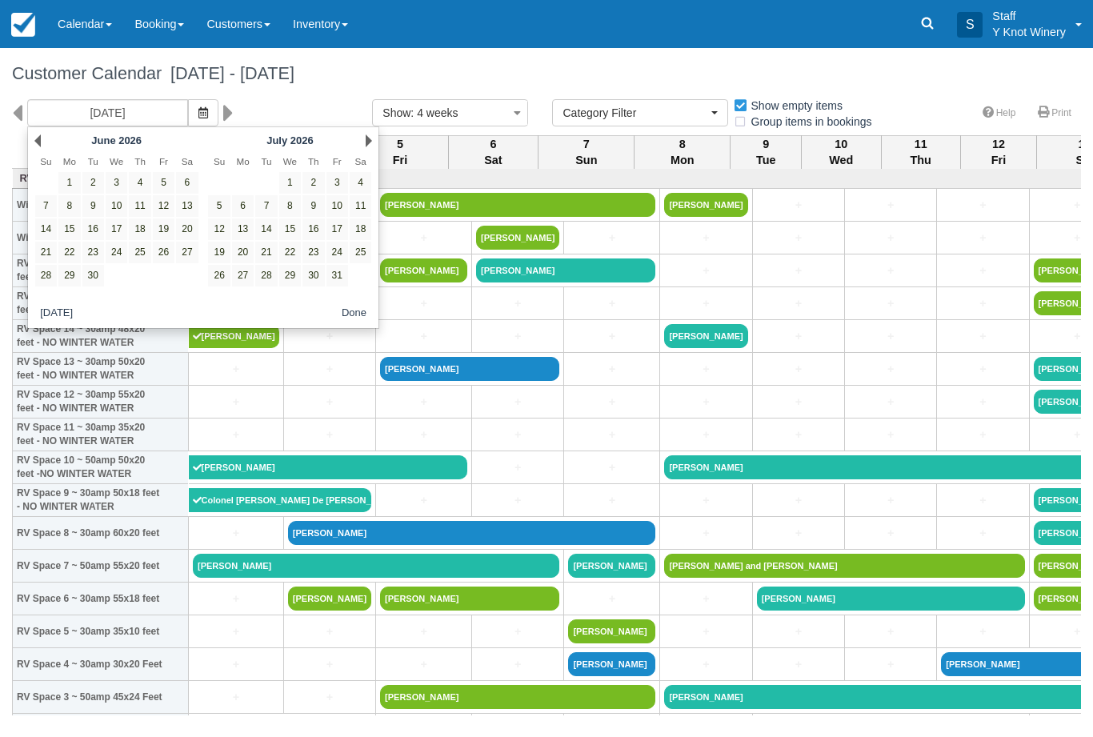
click at [370, 146] on link "Next" at bounding box center [369, 140] width 6 height 13
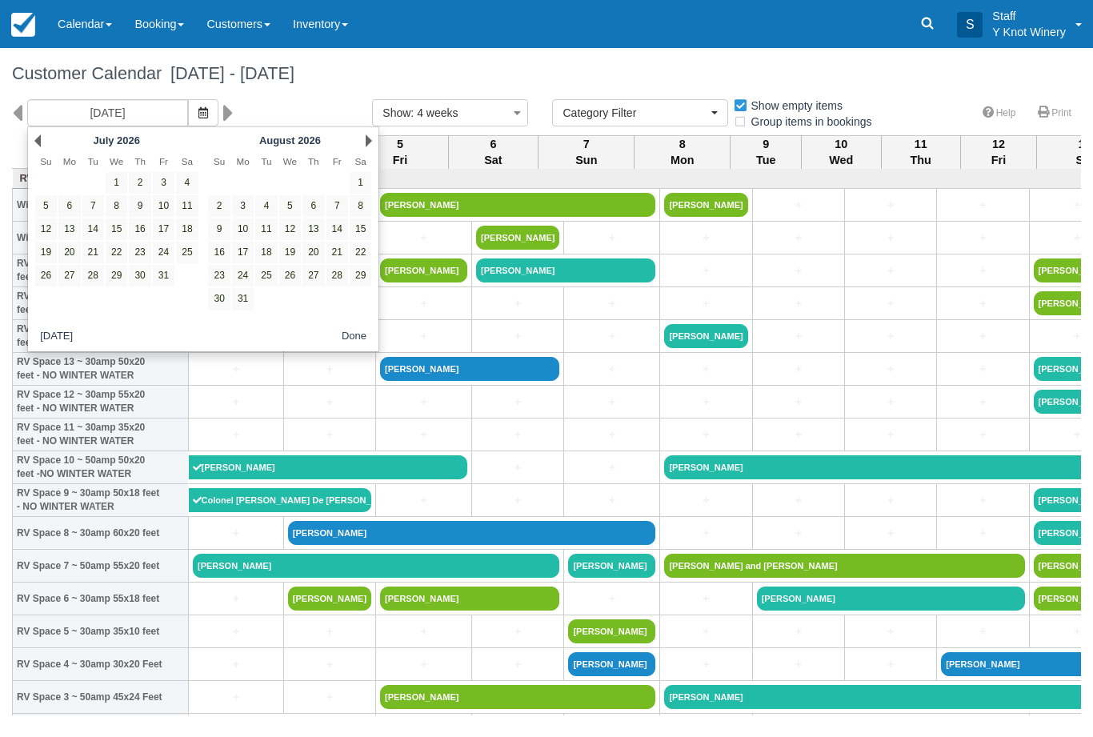
click at [363, 150] on div "Next [DATE]" at bounding box center [290, 141] width 174 height 22
click at [366, 146] on link "Next" at bounding box center [369, 140] width 6 height 13
click at [308, 189] on link "3" at bounding box center [313, 183] width 22 height 22
type input "09/03/26"
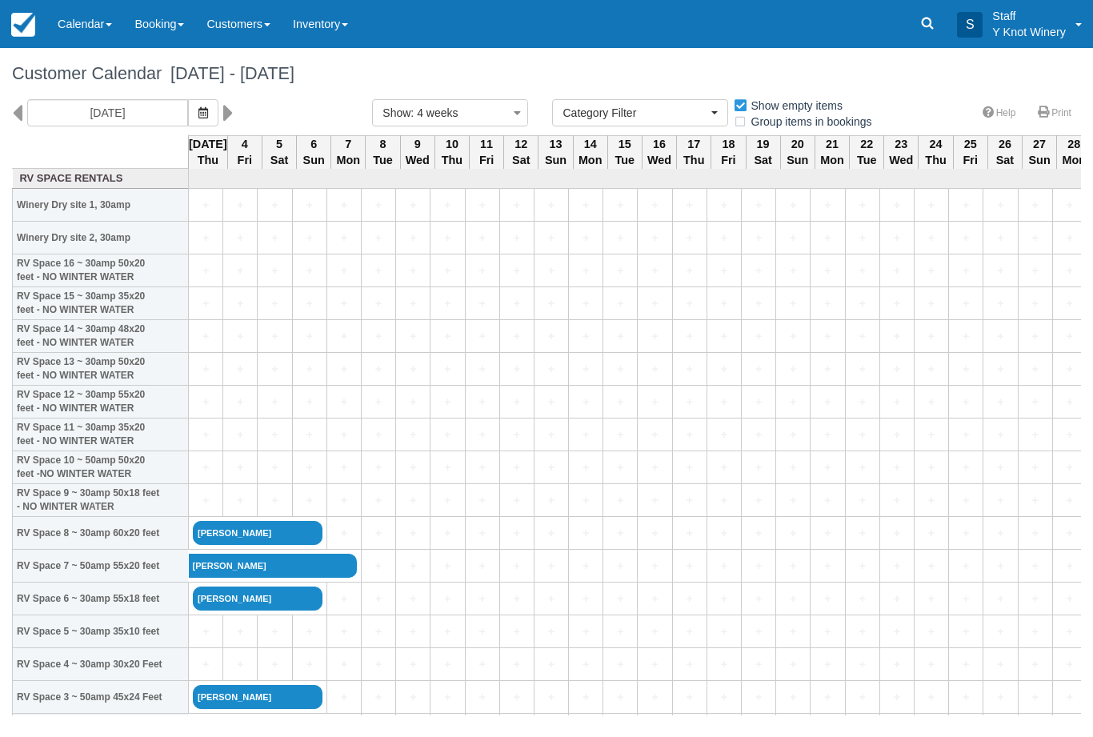
click at [206, 509] on link "+" at bounding box center [206, 500] width 26 height 17
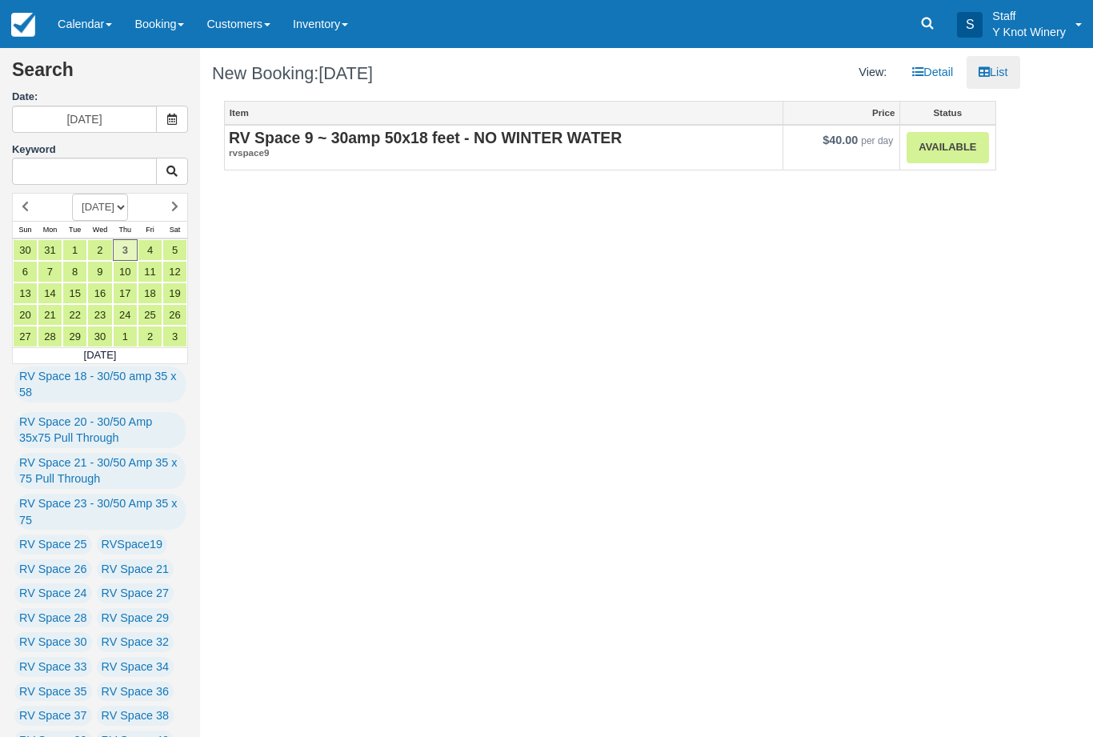
click at [940, 145] on link "Available" at bounding box center [948, 147] width 82 height 31
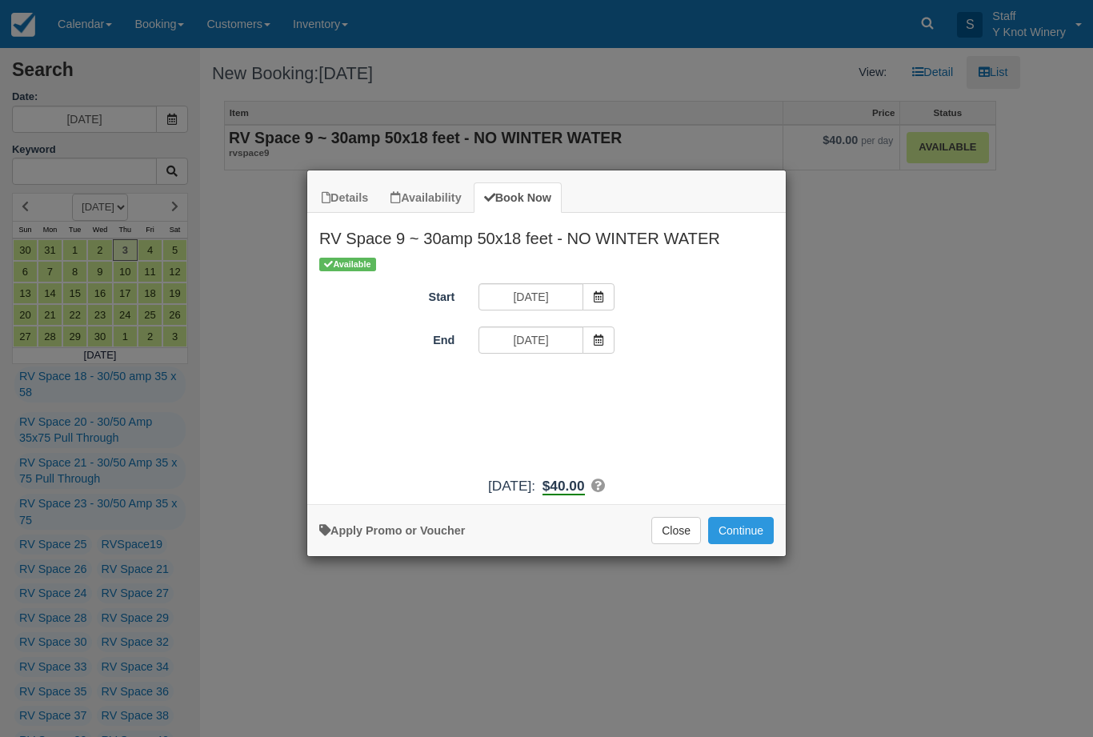
click at [595, 344] on icon "Item Modal" at bounding box center [598, 339] width 11 height 11
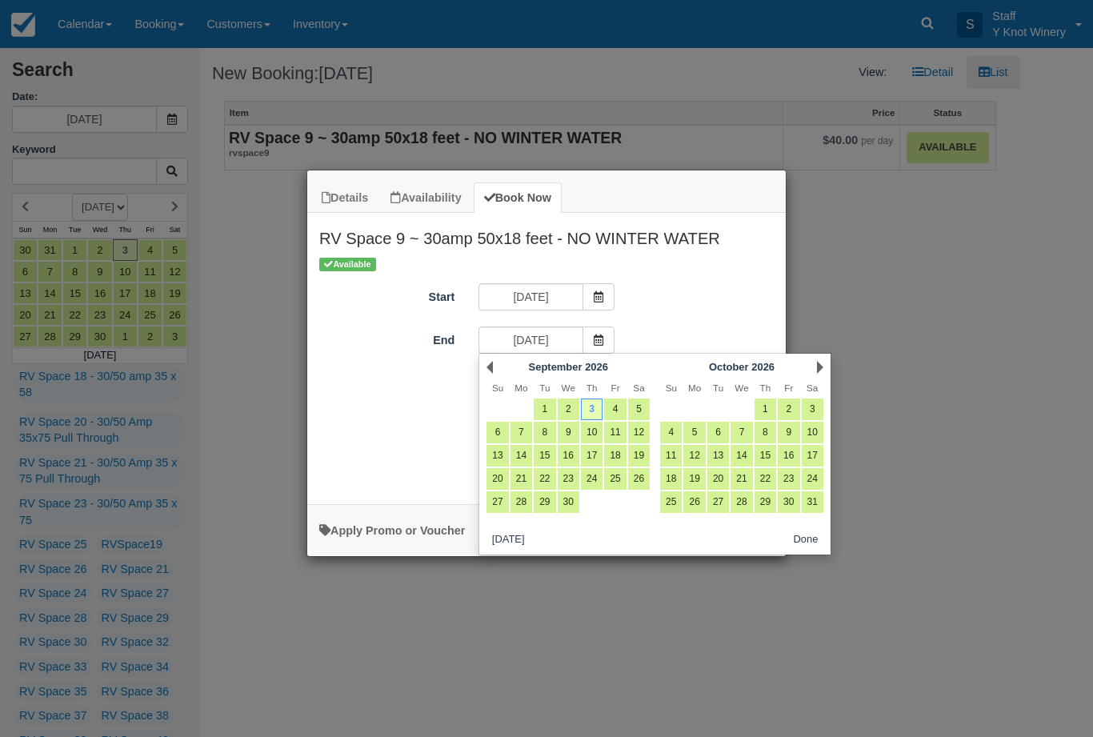
click at [503, 439] on link "6" at bounding box center [498, 433] width 22 height 22
type input "[DATE]"
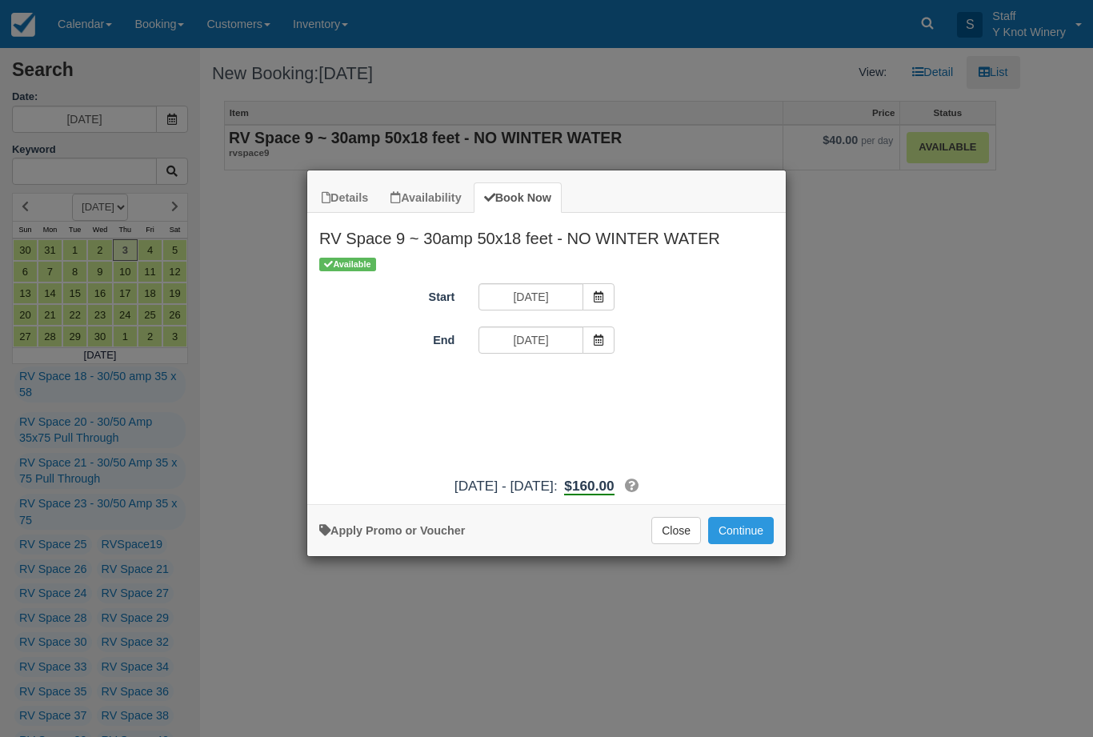
click at [743, 538] on button "Continue" at bounding box center [741, 530] width 66 height 27
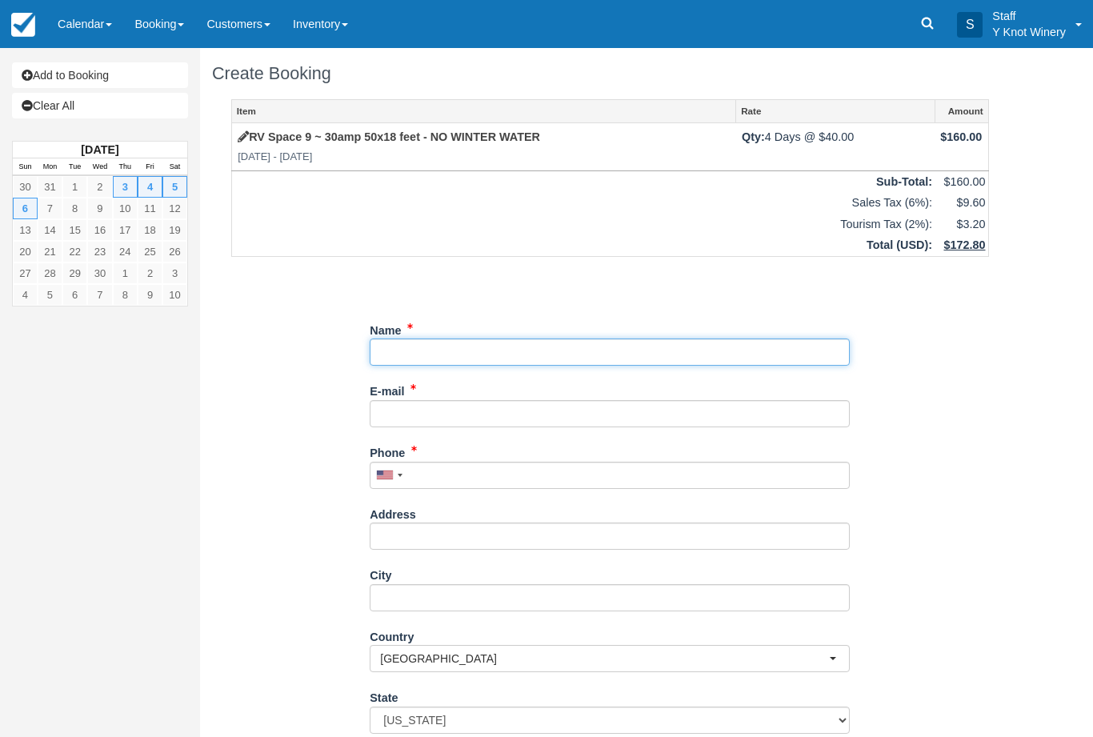
click at [431, 354] on input "Name" at bounding box center [610, 351] width 480 height 27
type input "[PERSON_NAME]"
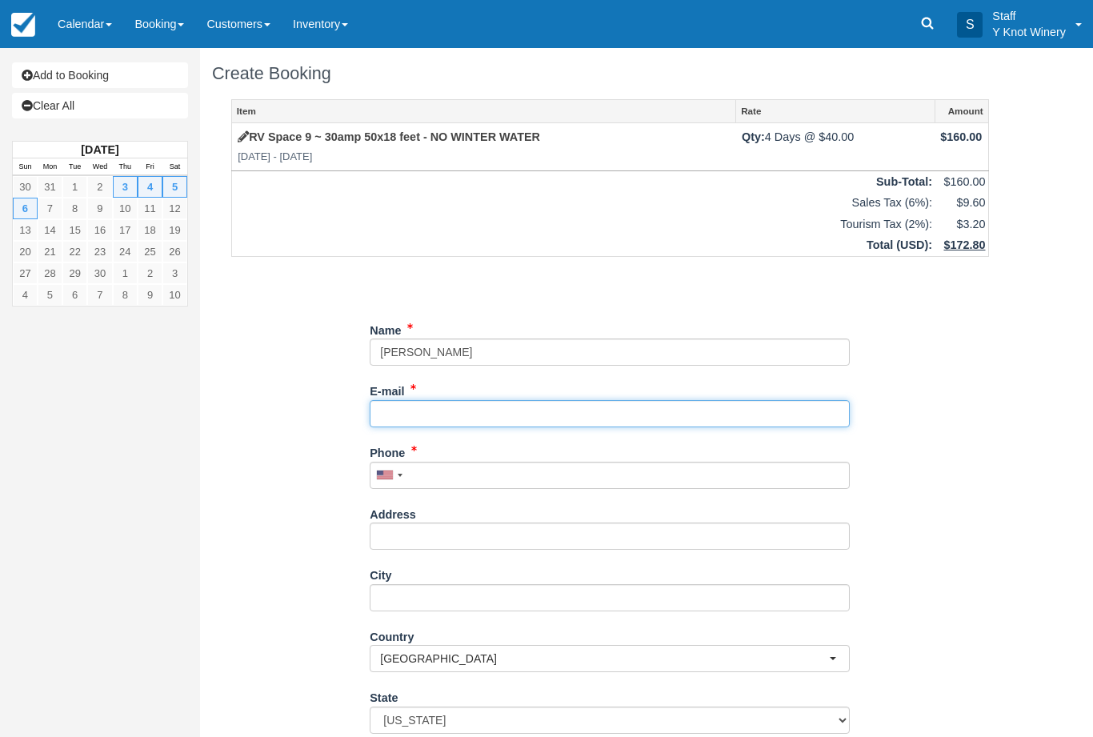
click at [430, 407] on input "E-mail" at bounding box center [610, 413] width 480 height 27
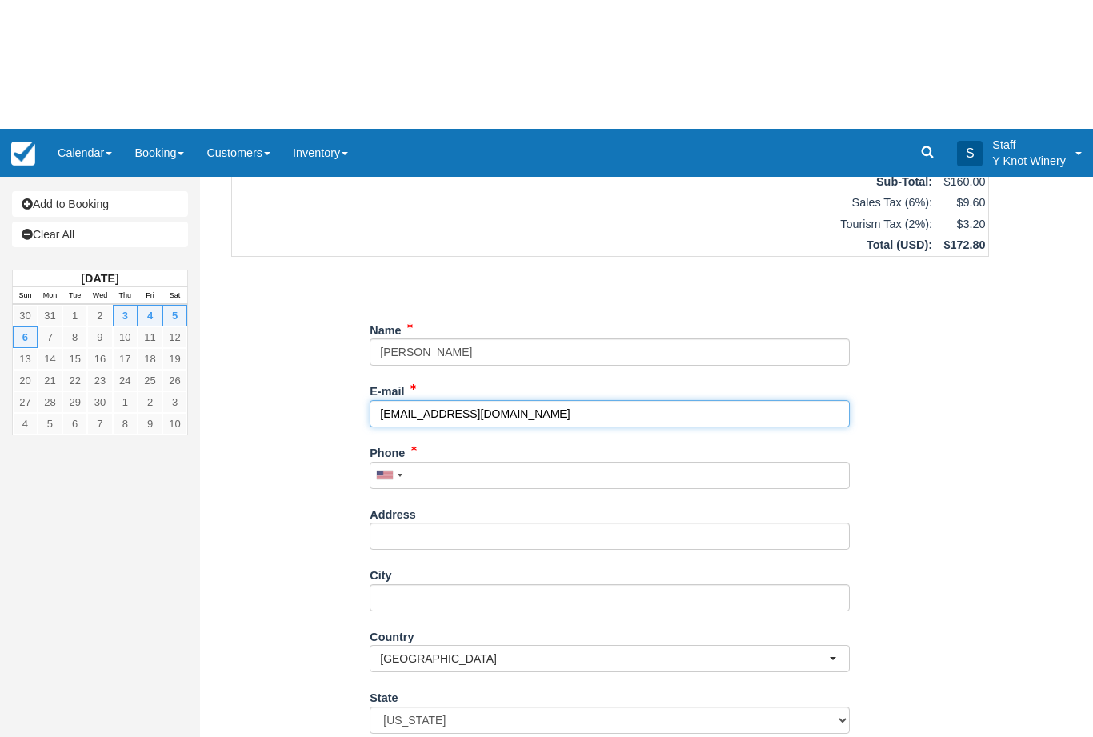
type input "[EMAIL_ADDRESS][DOMAIN_NAME]"
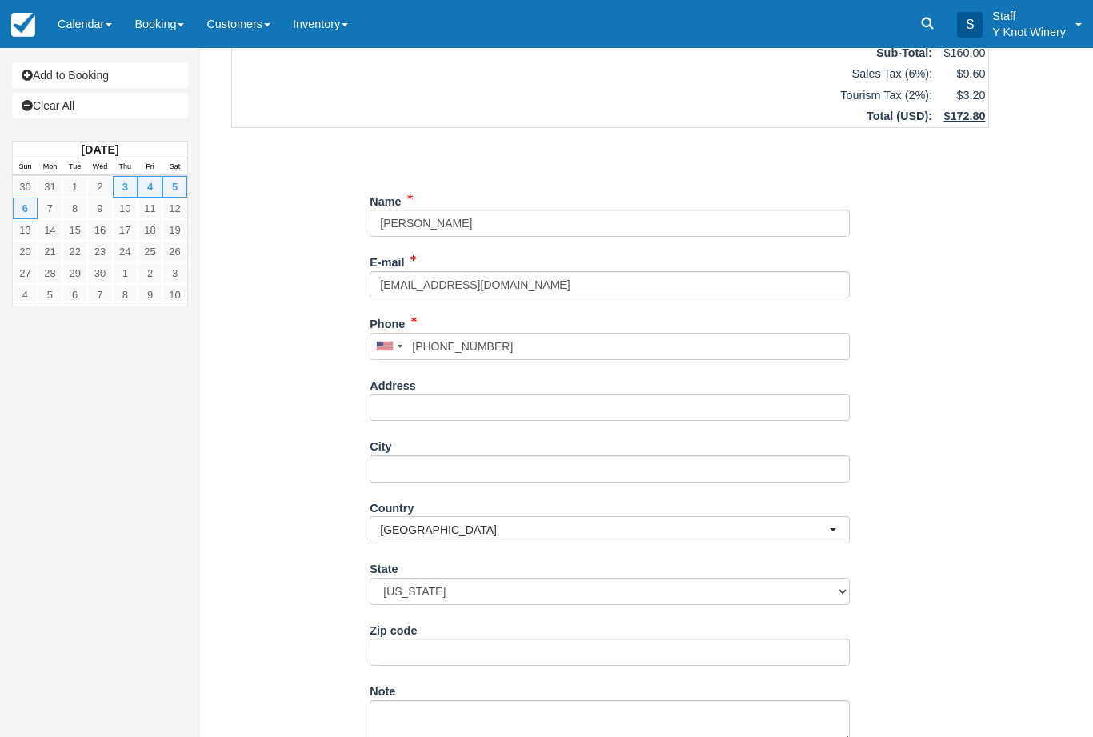
type input "[PHONE_NUMBER]"
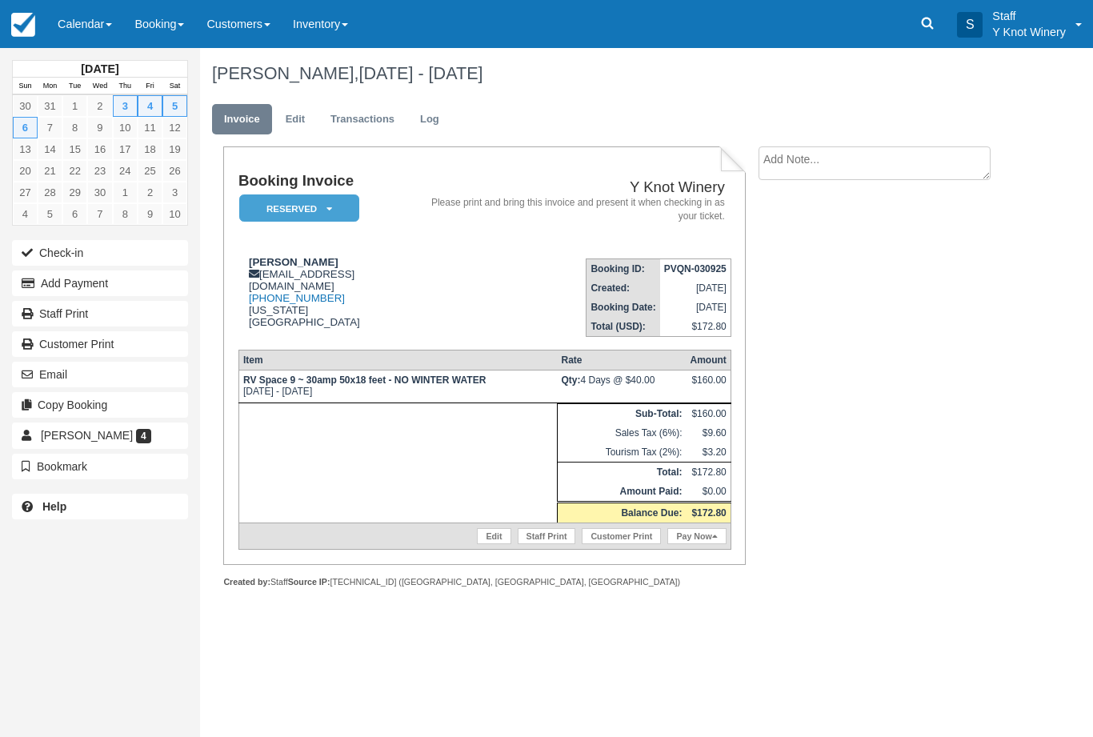
click at [74, 438] on span "[PERSON_NAME]" at bounding box center [87, 435] width 92 height 13
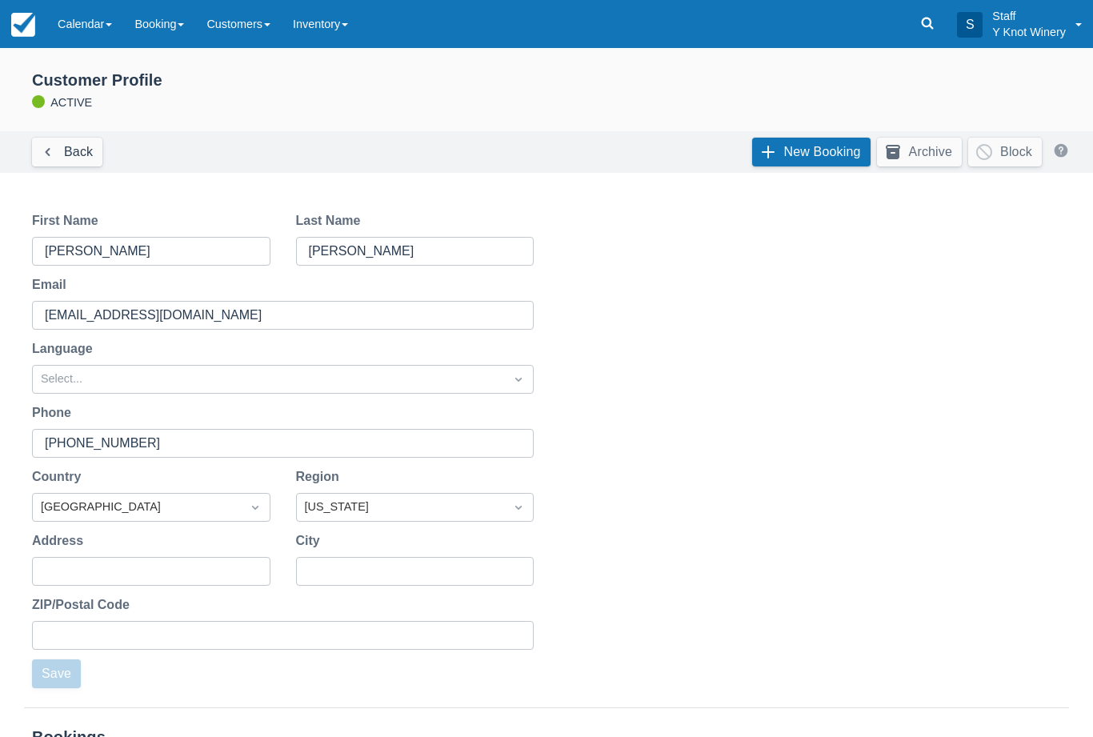
click at [101, 22] on link "Calendar" at bounding box center [84, 24] width 77 height 48
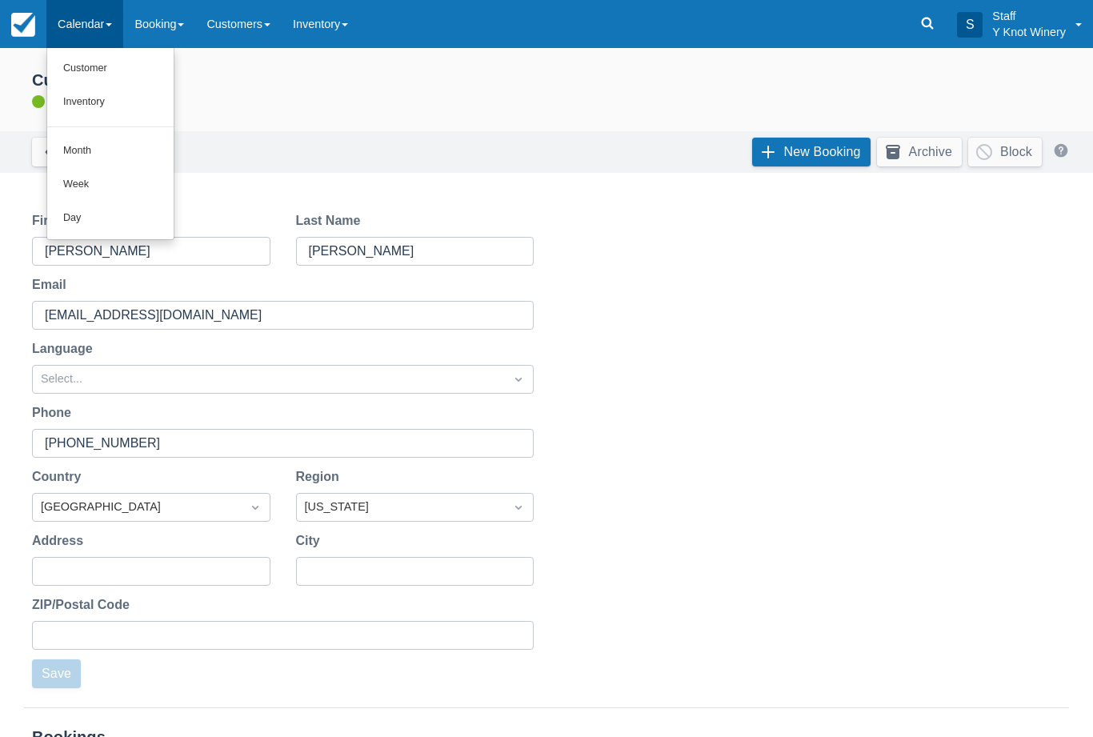
click at [96, 60] on link "Customer" at bounding box center [110, 69] width 126 height 34
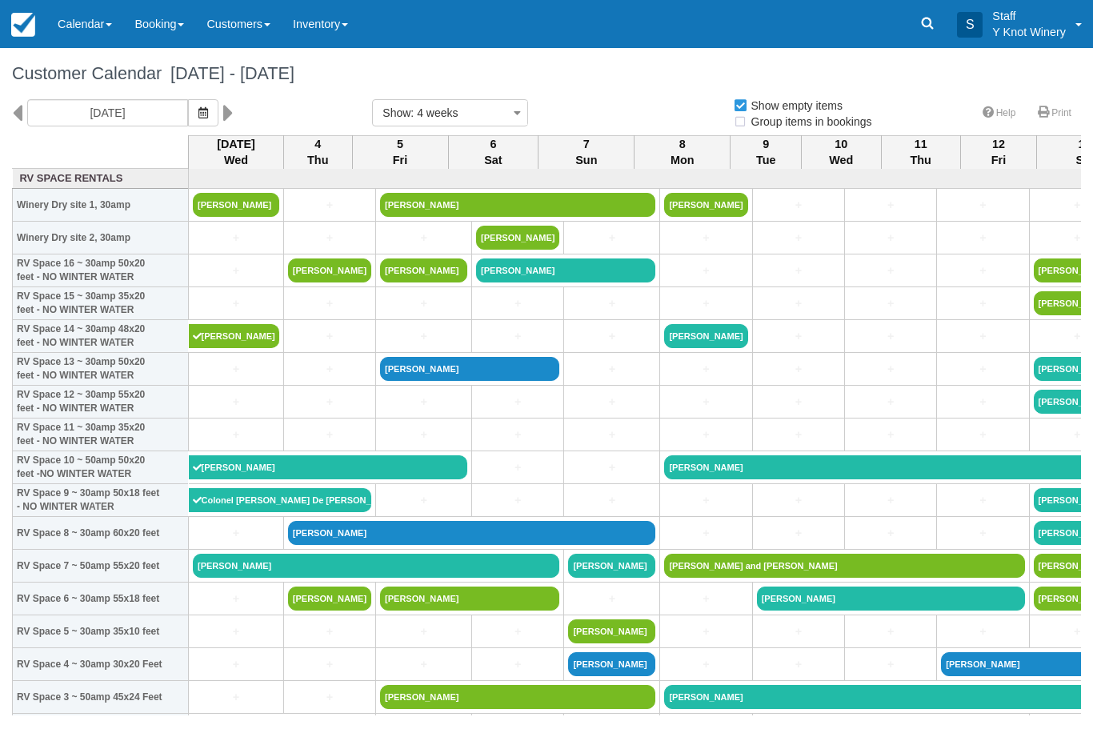
select select
click at [198, 113] on icon "button" at bounding box center [203, 112] width 10 height 11
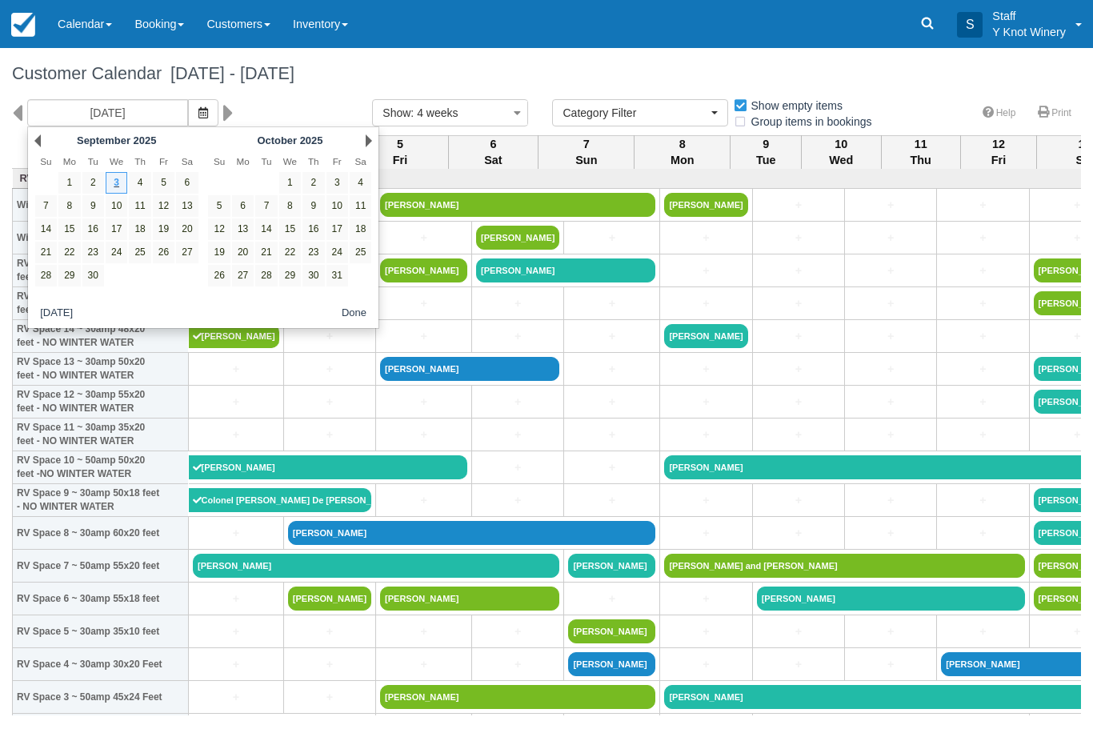
click at [366, 146] on link "Next" at bounding box center [369, 140] width 6 height 13
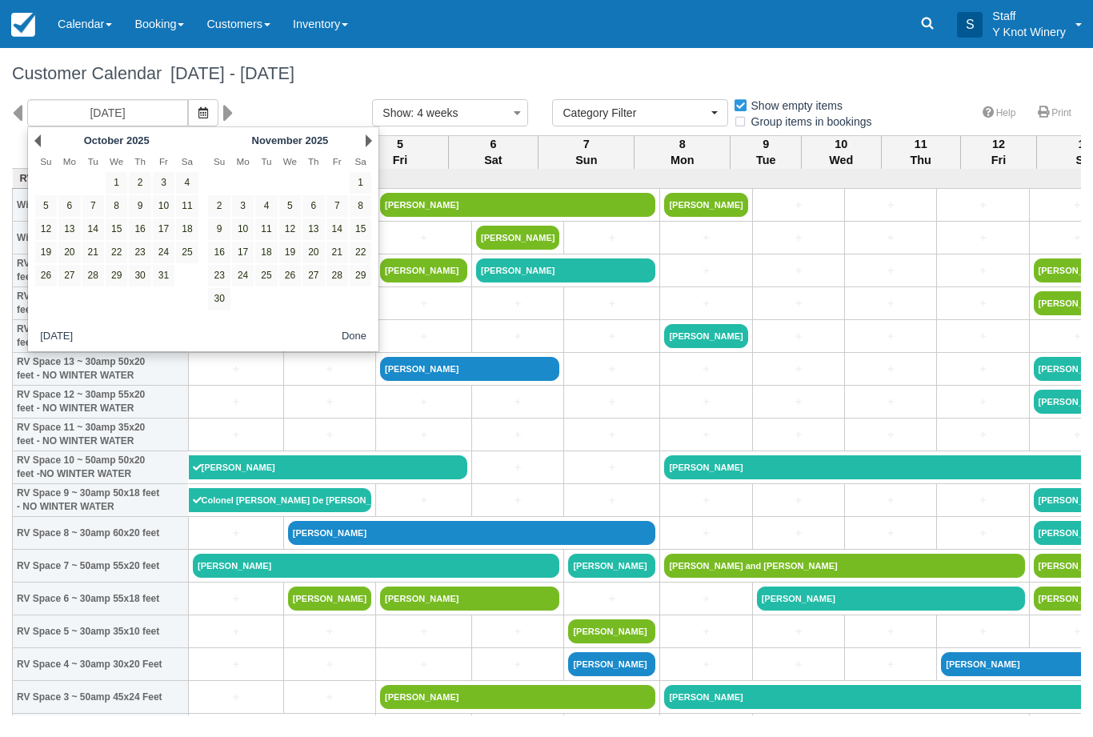
click at [366, 143] on link "Next" at bounding box center [369, 140] width 6 height 13
click at [368, 146] on link "Next" at bounding box center [369, 140] width 6 height 13
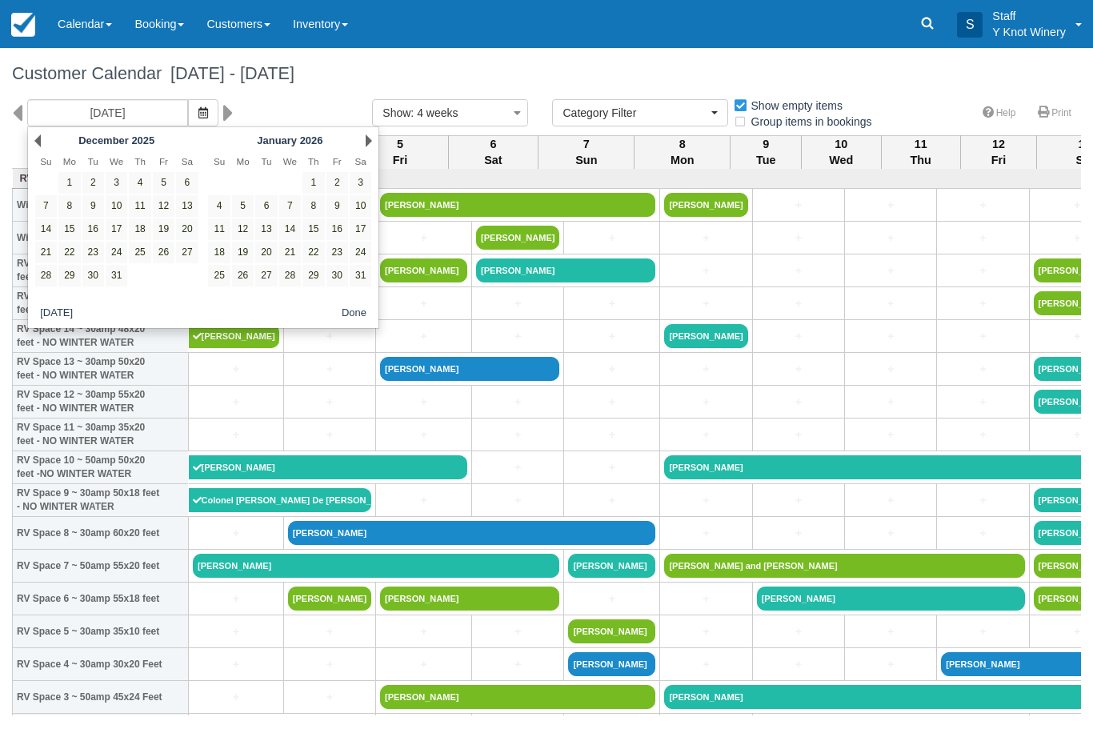
click at [366, 146] on link "Next" at bounding box center [369, 140] width 6 height 13
click at [366, 144] on link "Next" at bounding box center [369, 140] width 6 height 13
click at [371, 146] on link "Next" at bounding box center [369, 140] width 6 height 13
click at [370, 146] on link "Next" at bounding box center [369, 140] width 6 height 13
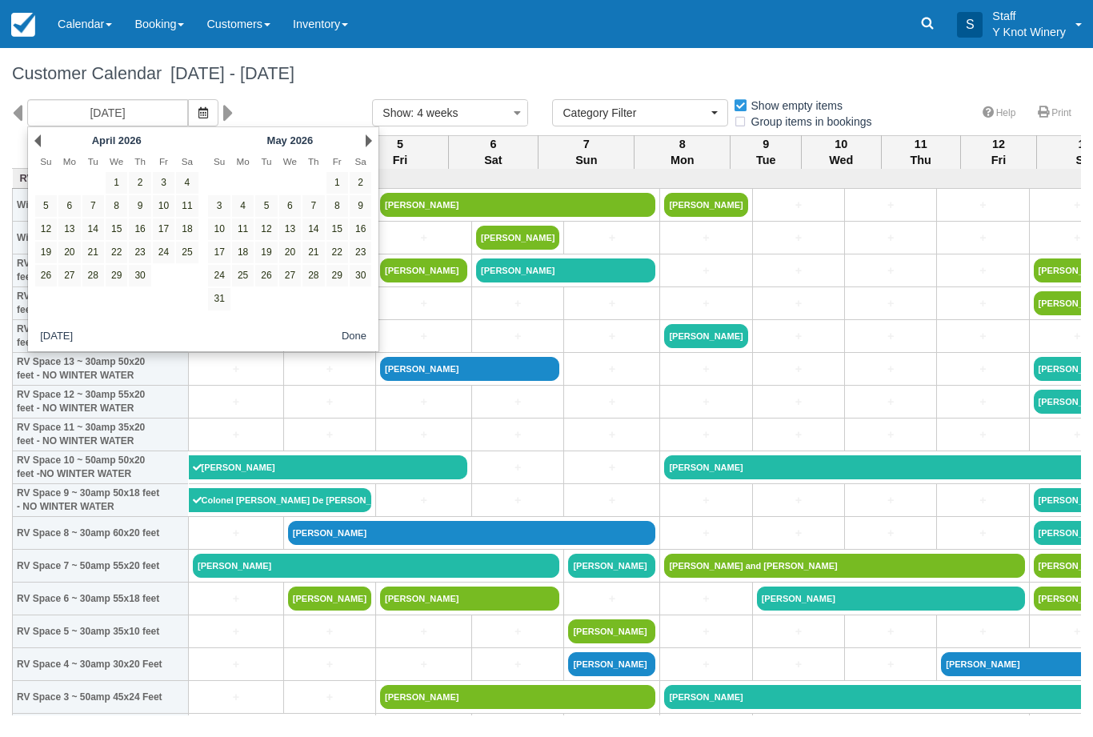
click at [366, 146] on link "Next" at bounding box center [369, 140] width 6 height 13
click at [371, 142] on link "Next" at bounding box center [369, 140] width 6 height 13
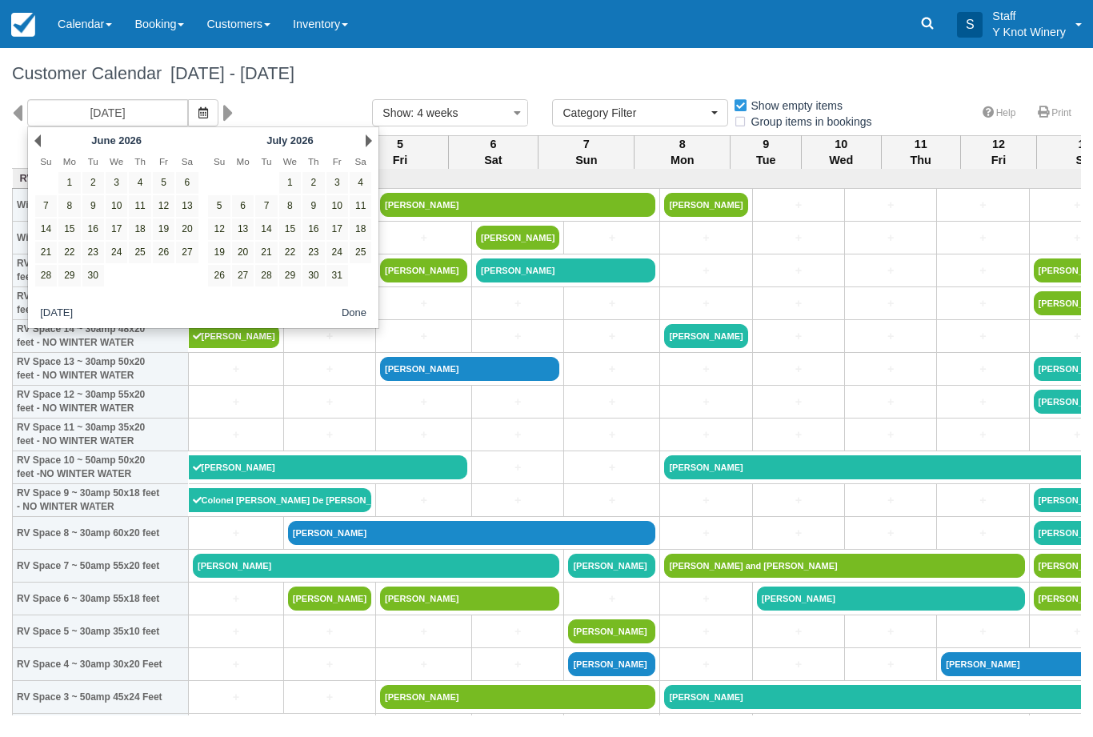
click at [369, 140] on link "Next" at bounding box center [369, 140] width 6 height 13
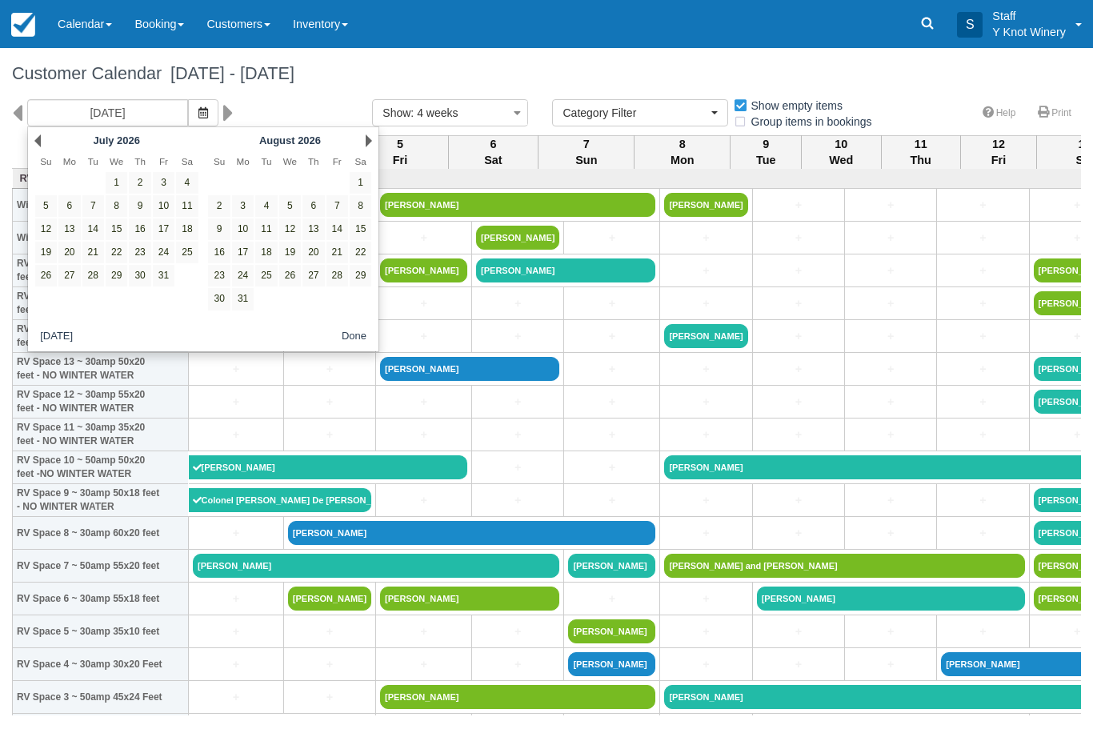
click at [366, 148] on div "Next August 2026" at bounding box center [290, 141] width 174 height 22
click at [369, 137] on link "Next" at bounding box center [369, 140] width 6 height 13
click at [366, 144] on link "Next" at bounding box center [369, 140] width 6 height 13
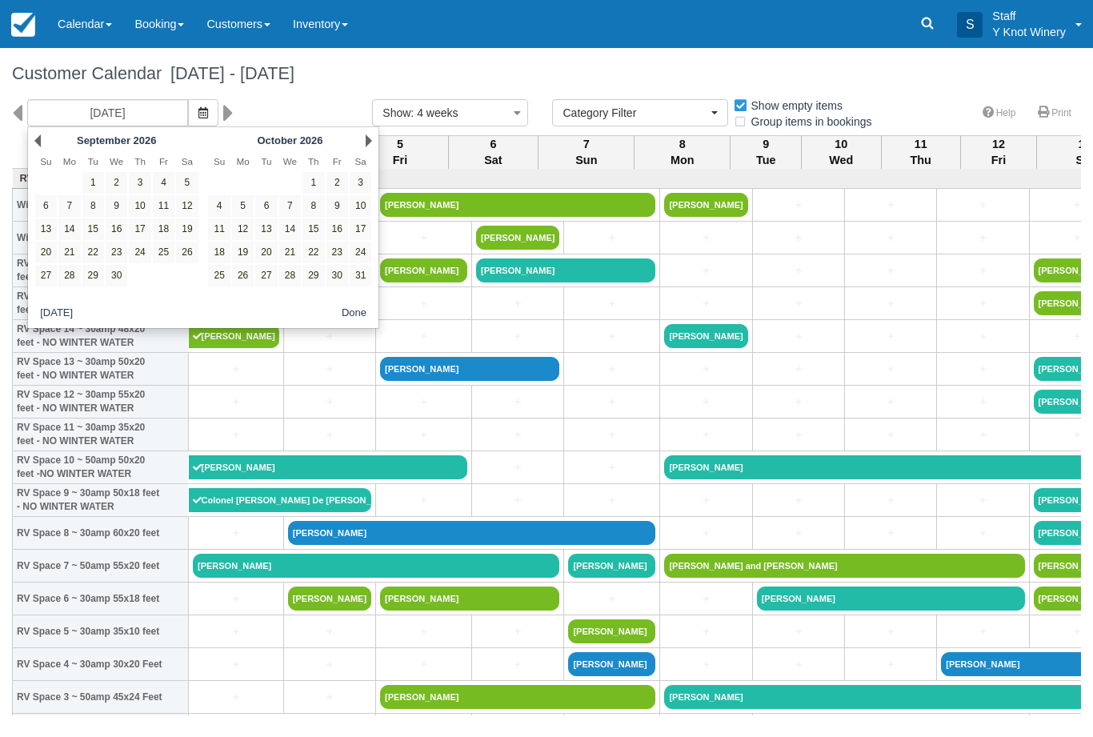
click at [148, 182] on link "3" at bounding box center [140, 183] width 22 height 22
type input "09/03/26"
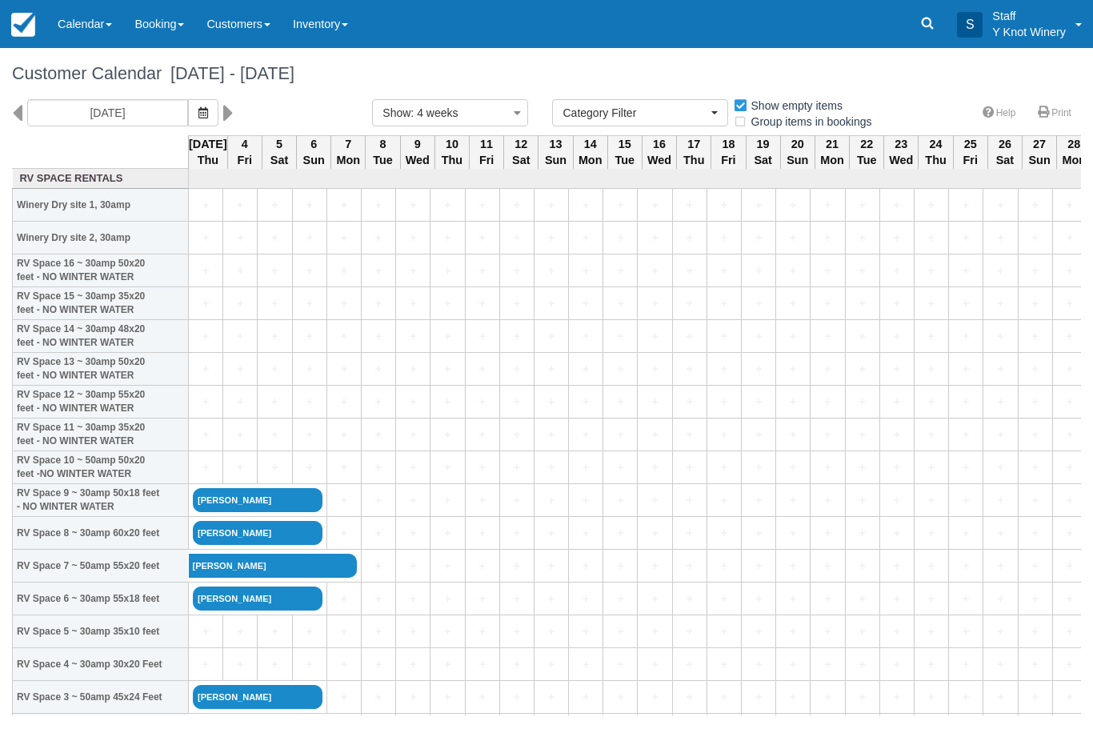
click at [288, 578] on link "Tom Patton" at bounding box center [273, 566] width 168 height 24
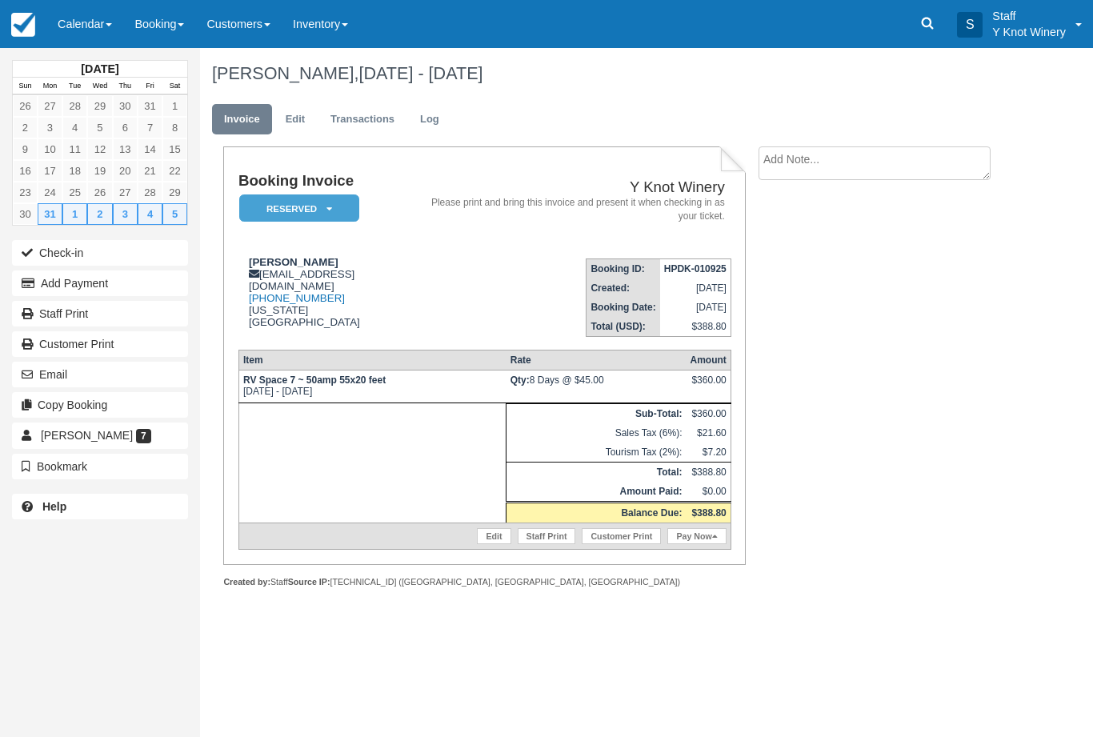
click at [129, 376] on button "Email" at bounding box center [100, 375] width 176 height 26
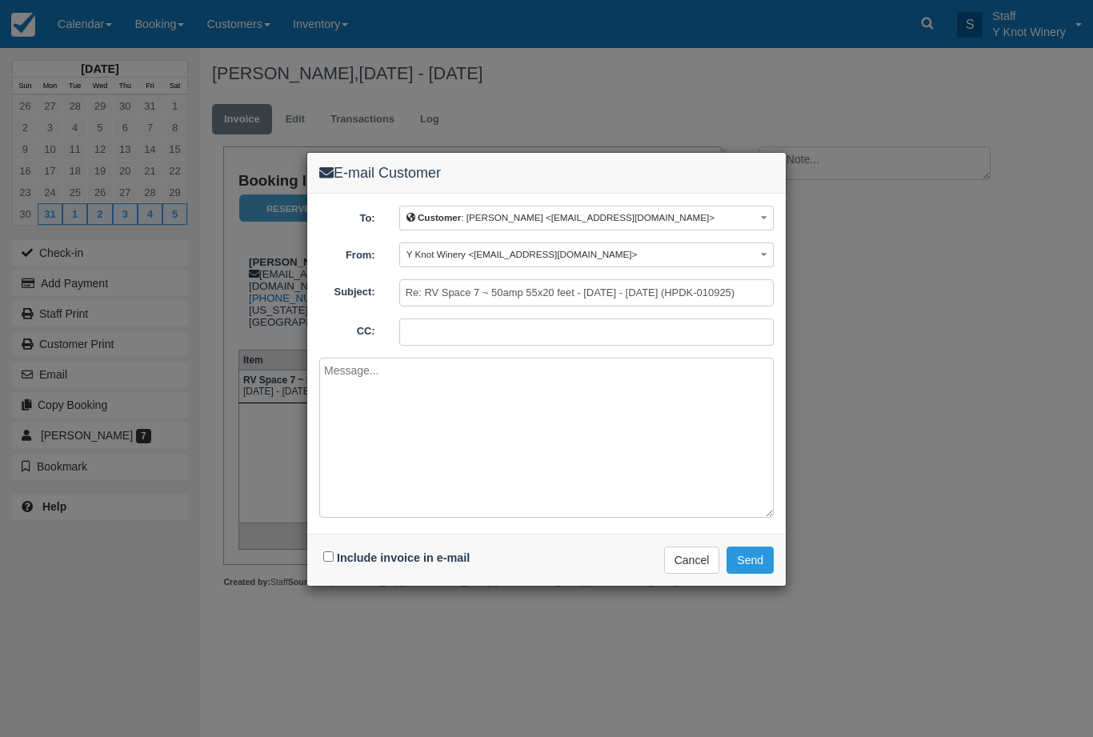
click at [697, 562] on button "Cancel" at bounding box center [692, 560] width 56 height 27
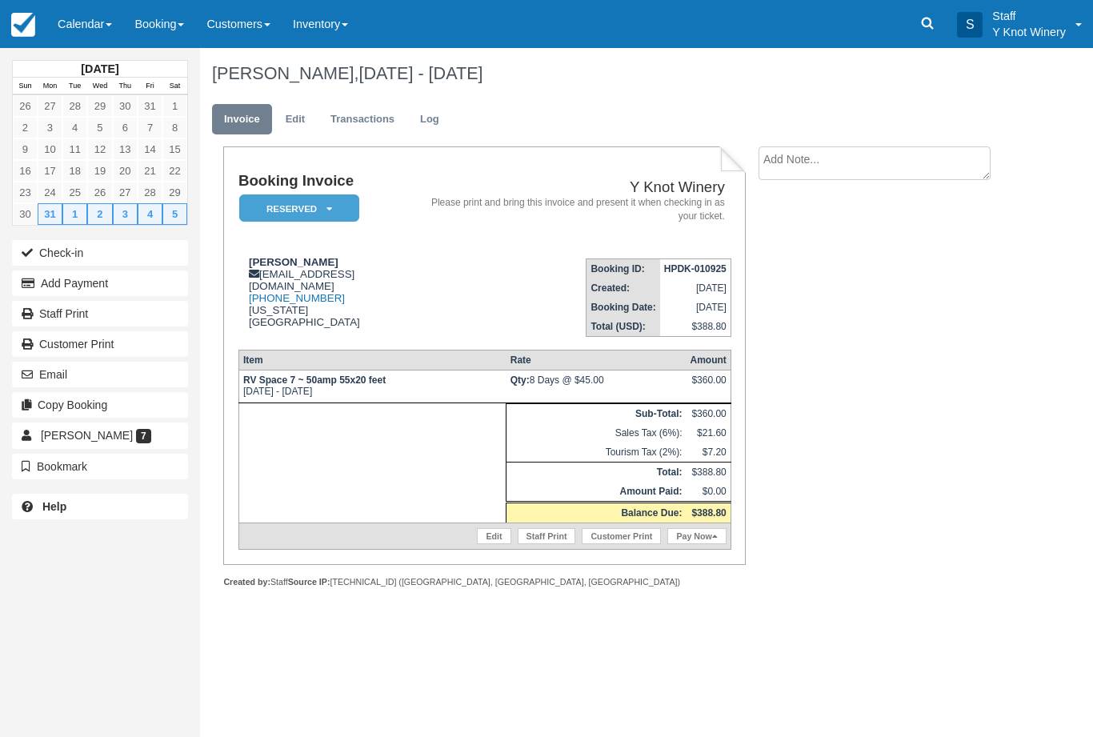
click at [101, 34] on link "Calendar" at bounding box center [84, 24] width 77 height 48
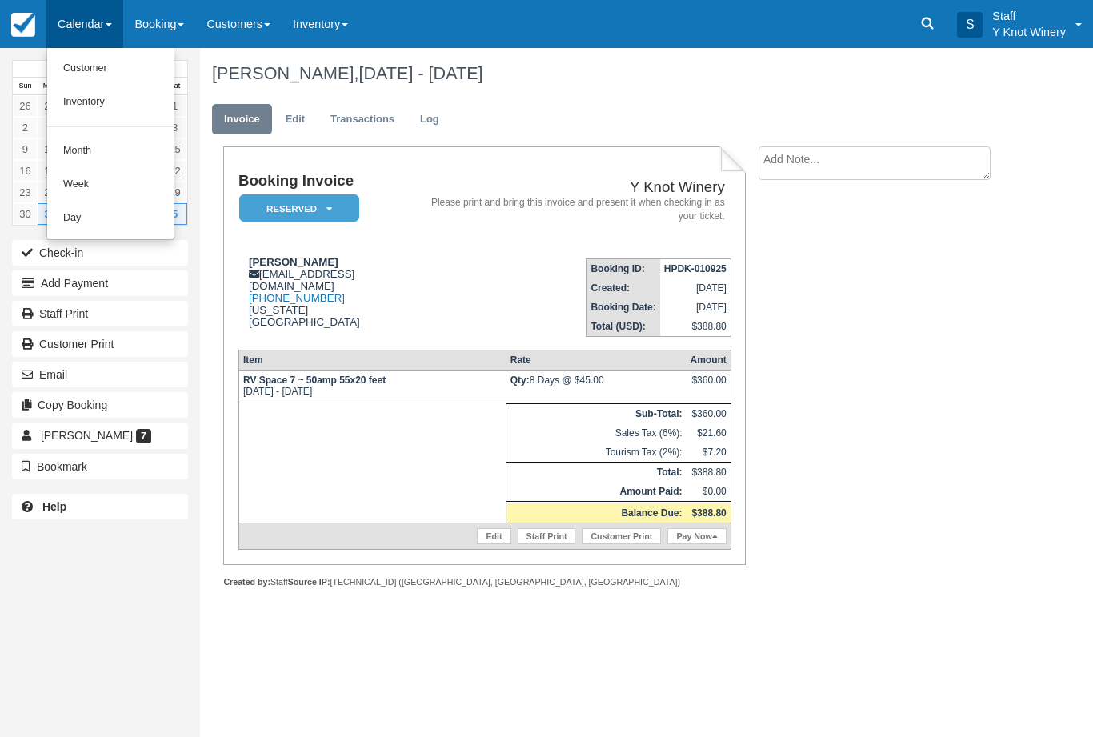
click at [105, 64] on link "Customer" at bounding box center [110, 69] width 126 height 34
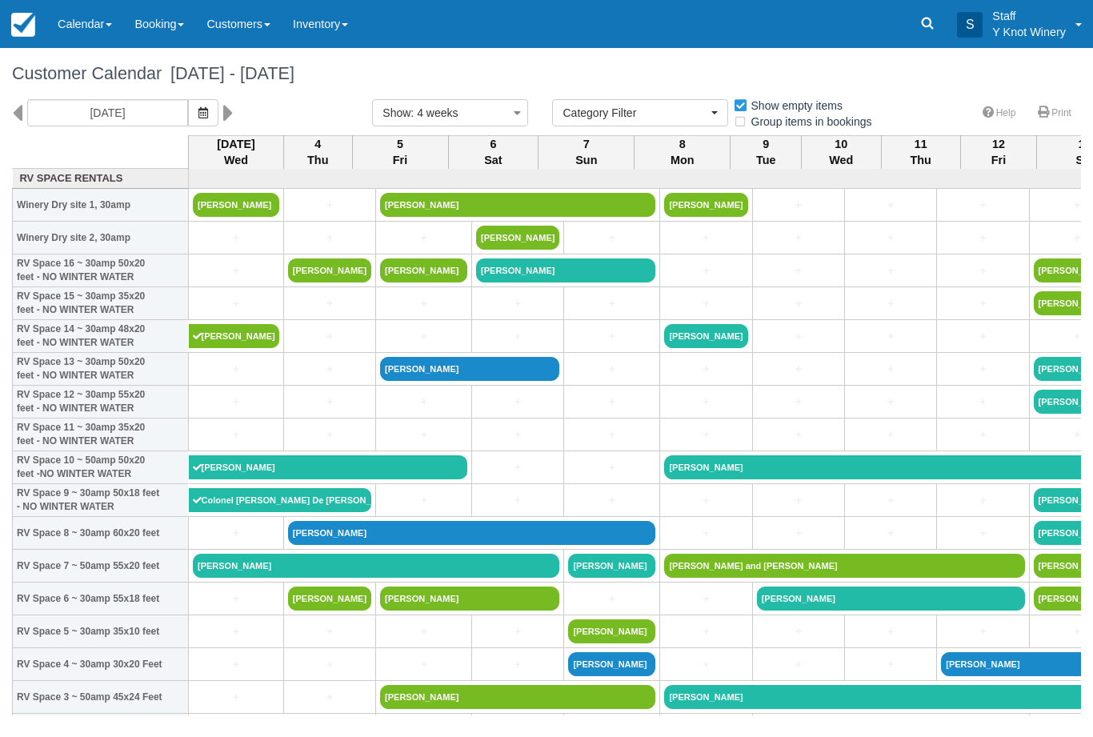
select select
click at [198, 113] on icon "button" at bounding box center [203, 112] width 10 height 11
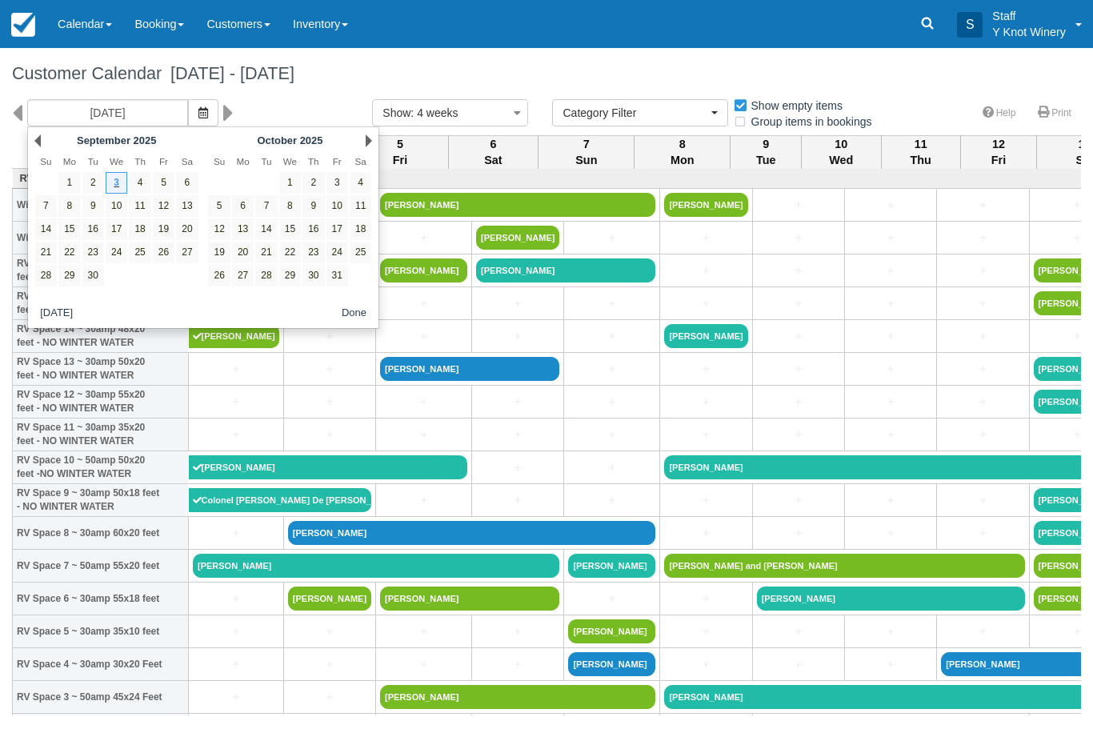
click at [41, 231] on link "14" at bounding box center [46, 229] width 22 height 22
type input "09/14/25"
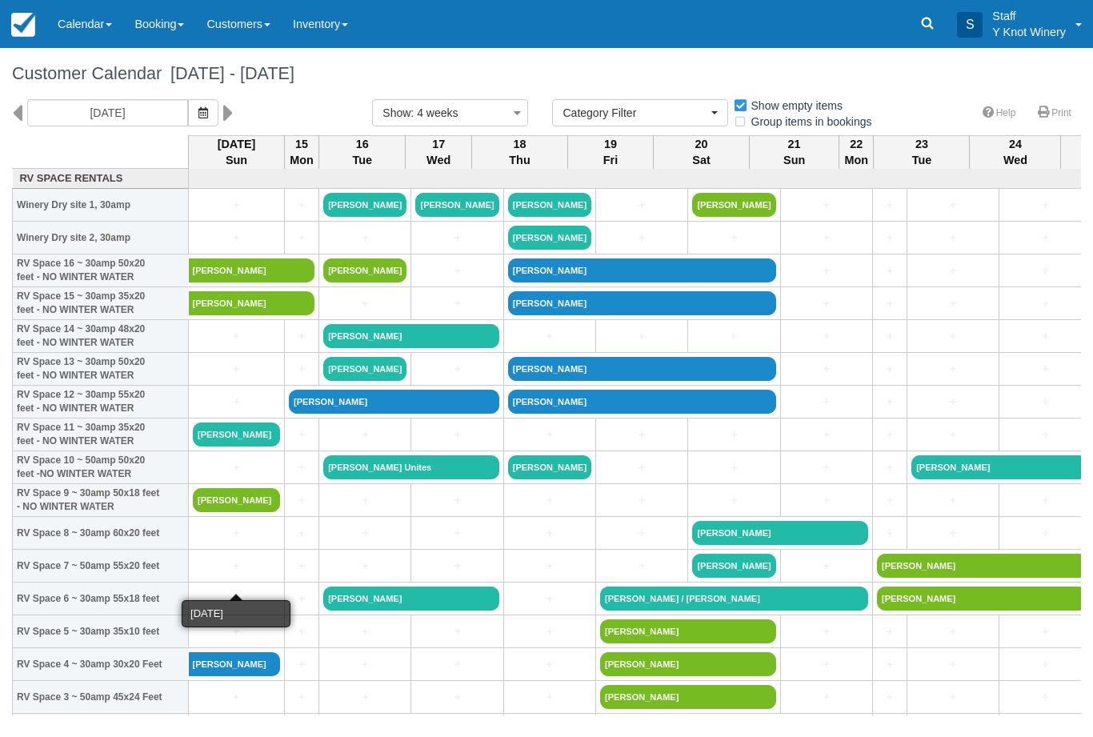
click at [222, 575] on link "+" at bounding box center [236, 566] width 87 height 17
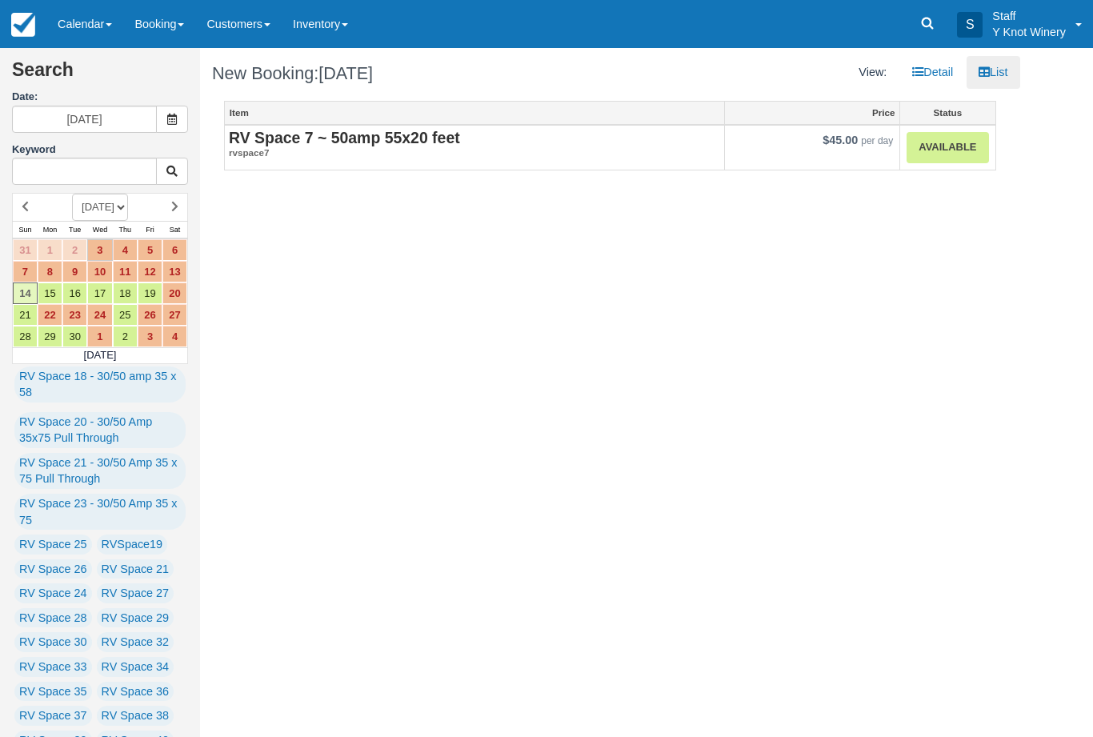
click at [962, 150] on link "Available" at bounding box center [948, 147] width 82 height 31
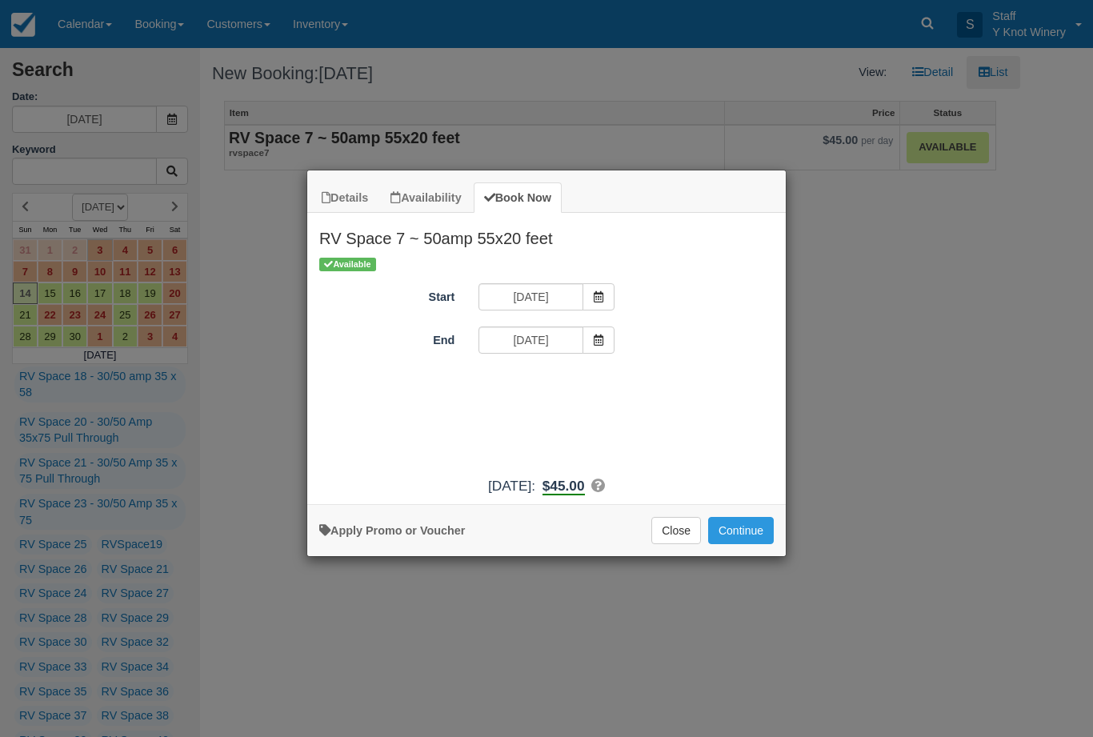
click at [755, 544] on button "Continue" at bounding box center [741, 530] width 66 height 27
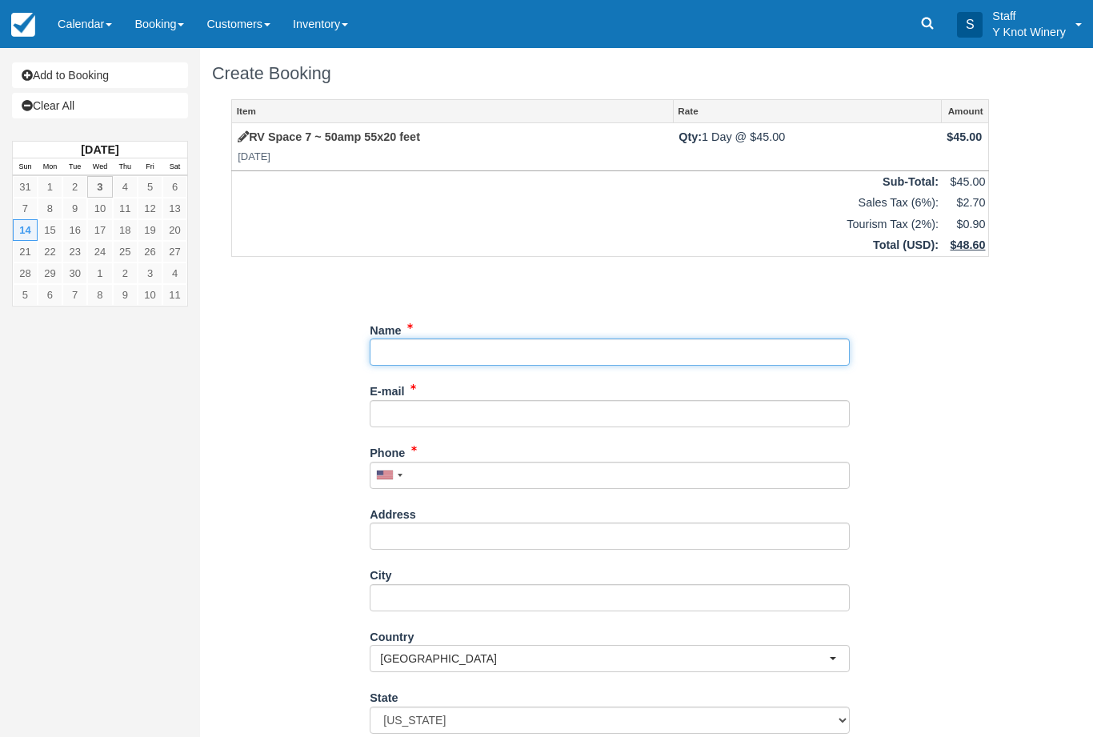
click at [483, 361] on input "Name" at bounding box center [610, 351] width 480 height 27
type input "[PERSON_NAME]"
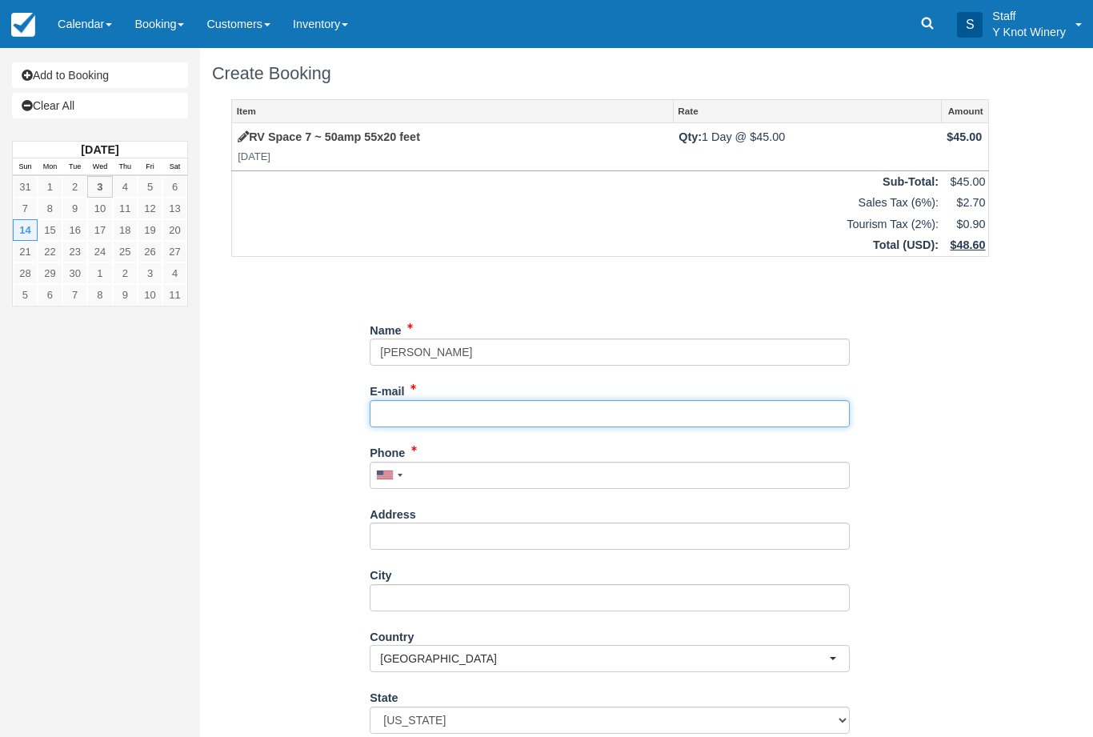
click at [430, 402] on input "E-mail" at bounding box center [610, 413] width 480 height 27
type input "danbrecht2000@yahoo.com"
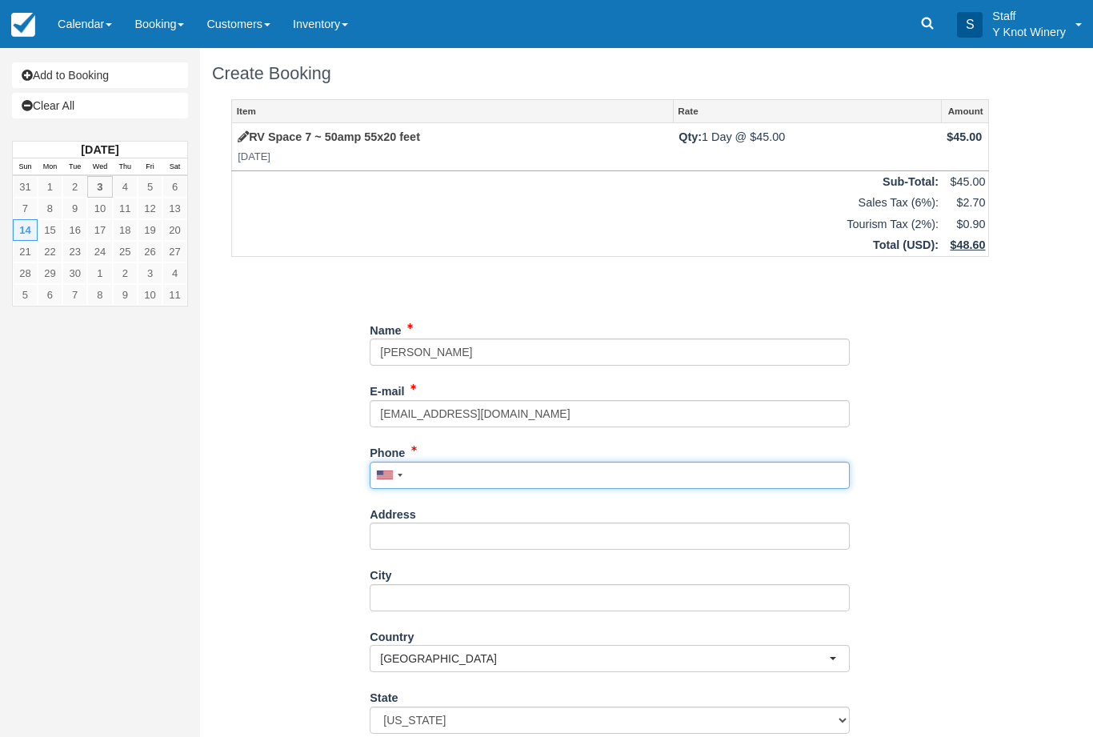
click at [486, 466] on input "Phone" at bounding box center [610, 475] width 480 height 27
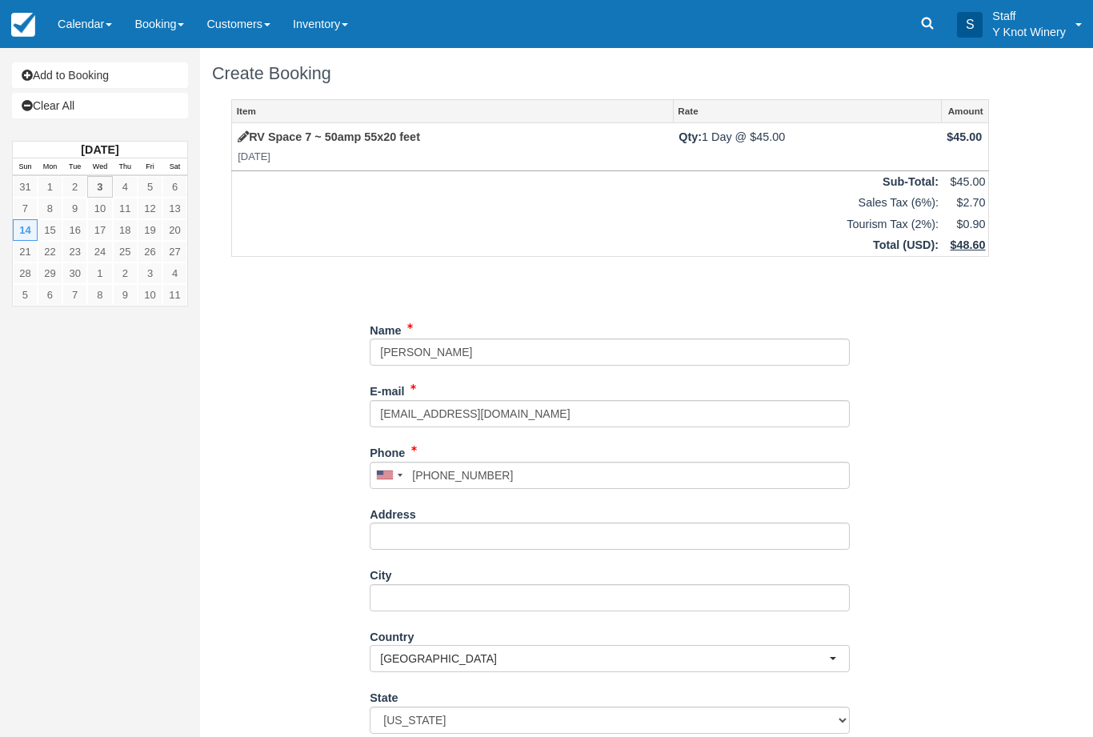
type input "+12067192900"
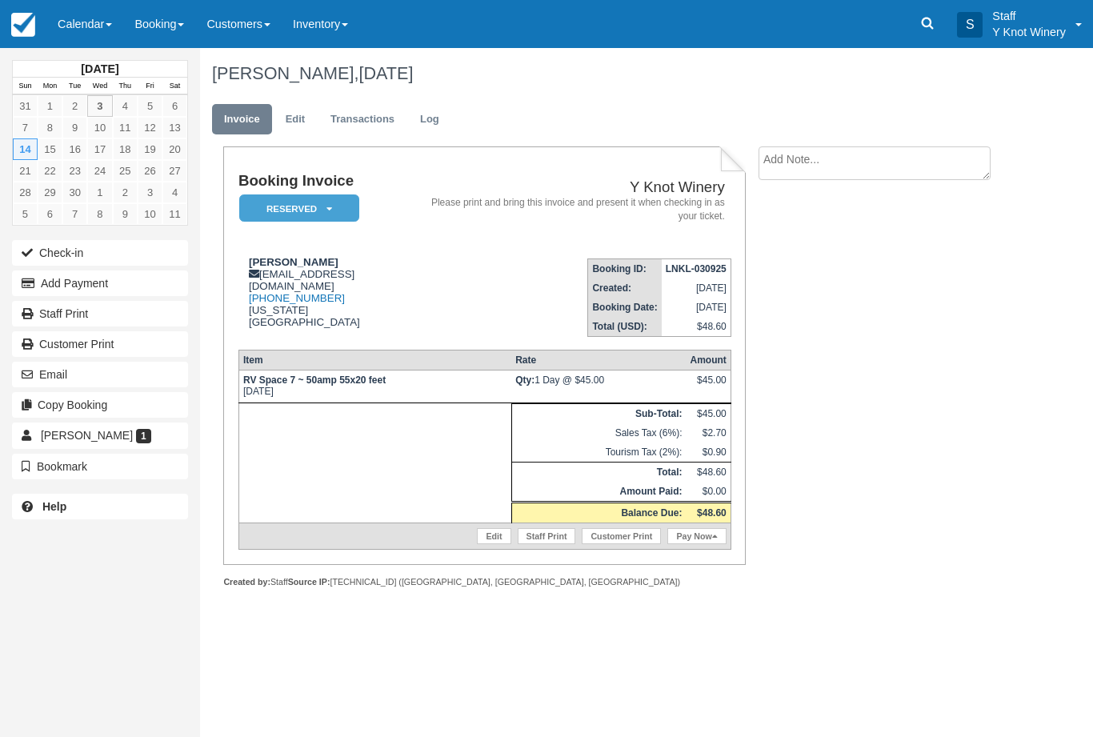
click at [105, 29] on link "Calendar" at bounding box center [84, 24] width 77 height 48
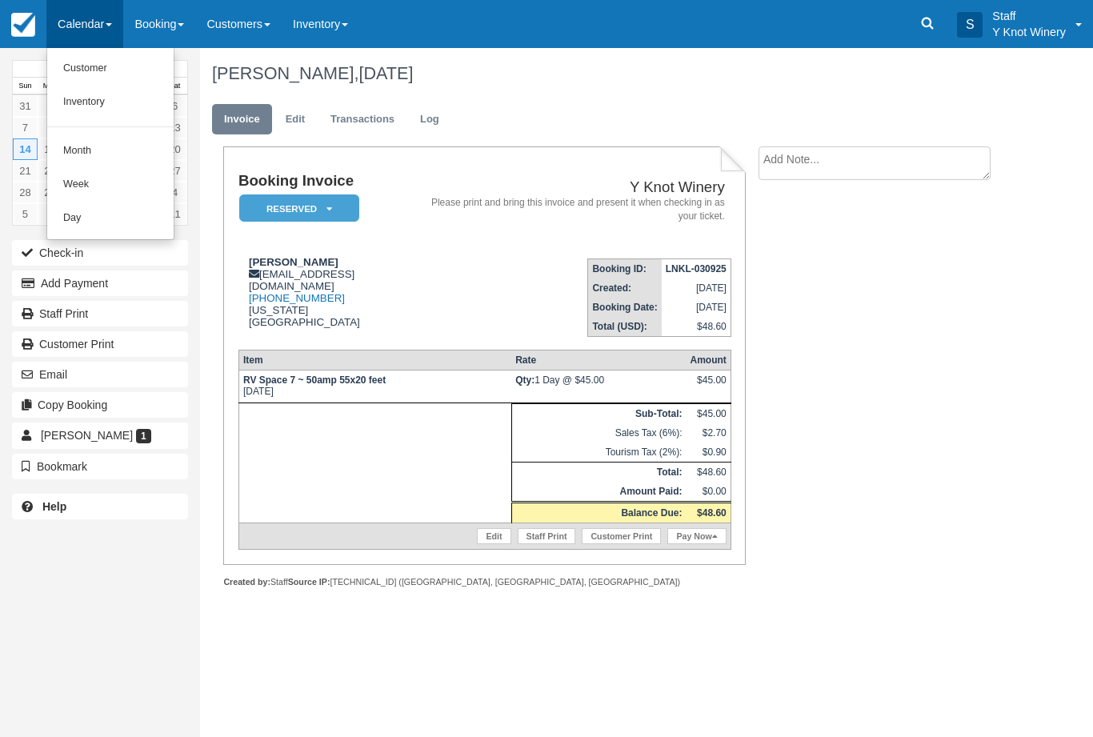
click at [101, 66] on link "Customer" at bounding box center [110, 69] width 126 height 34
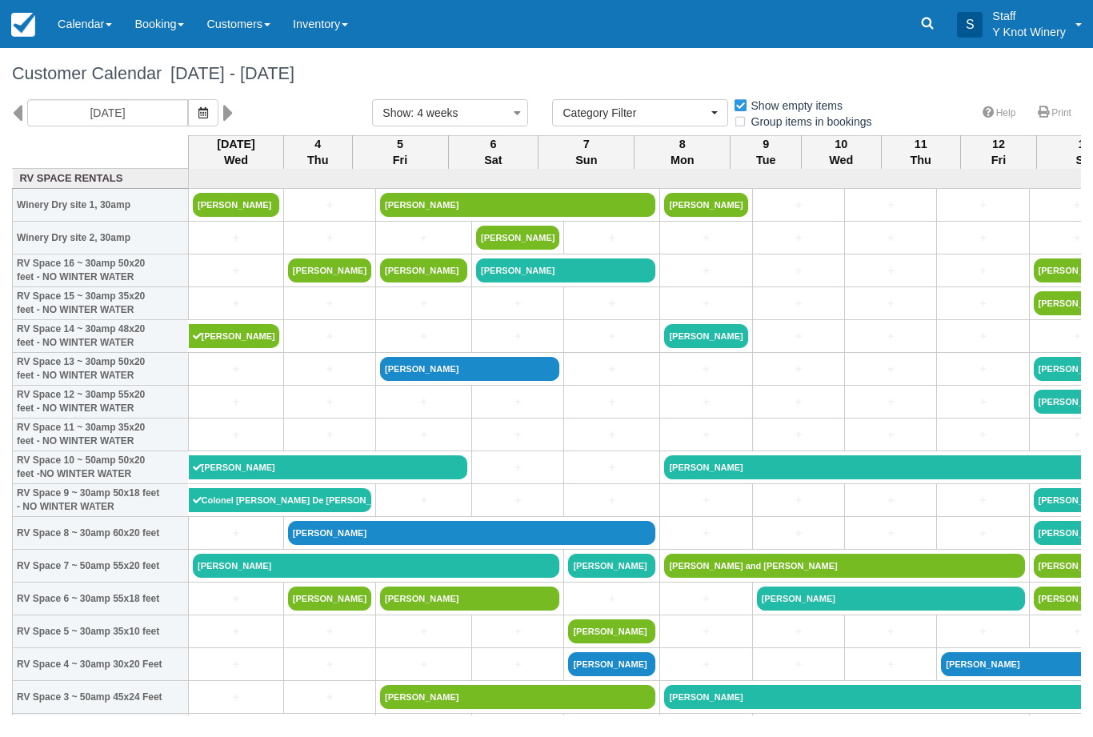
select select
click at [188, 122] on button "button" at bounding box center [203, 112] width 30 height 27
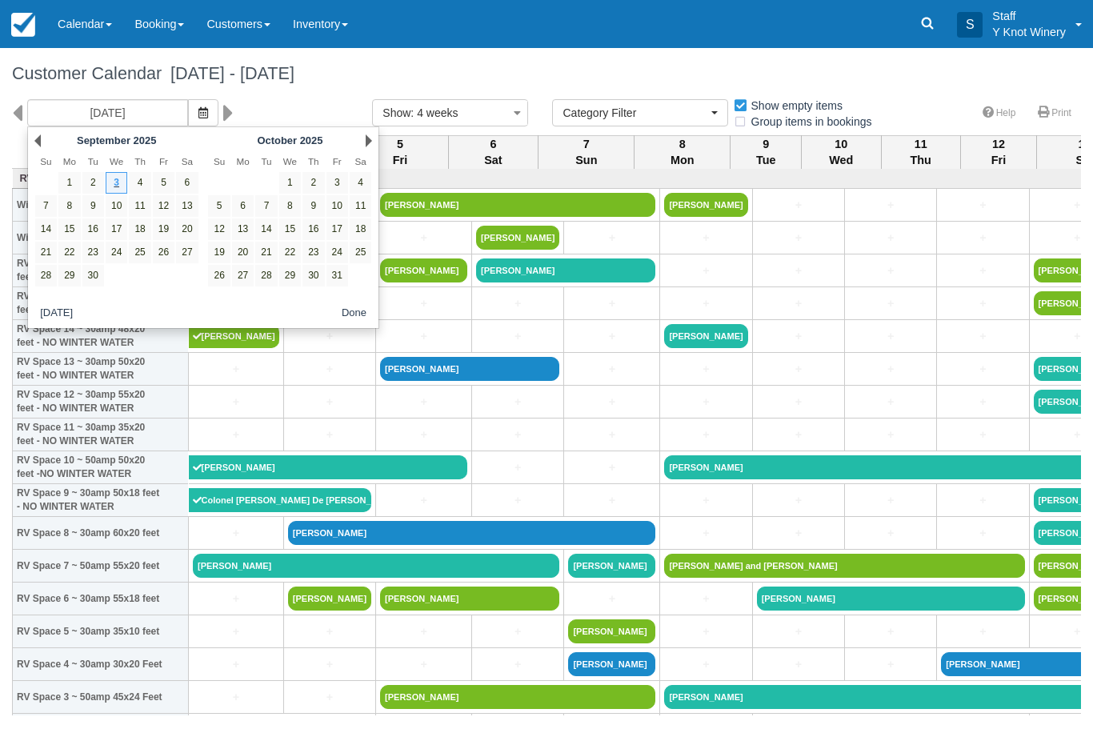
click at [370, 143] on link "Next" at bounding box center [369, 140] width 6 height 13
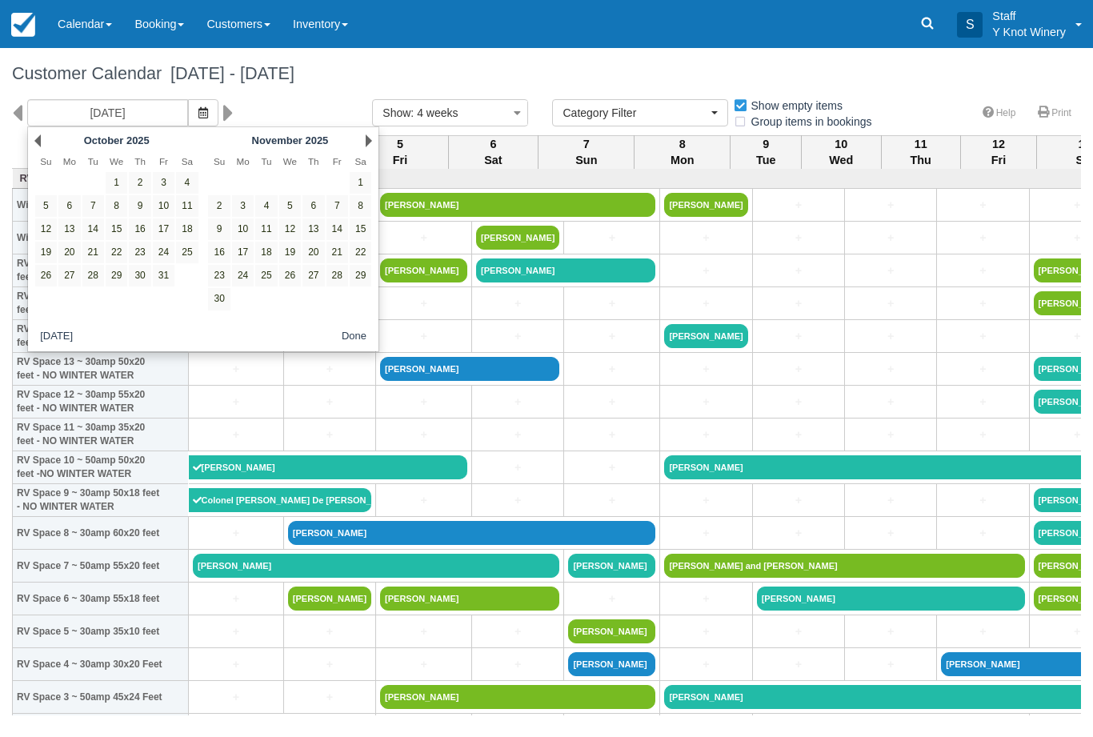
click at [366, 142] on link "Next" at bounding box center [369, 140] width 6 height 13
click at [369, 140] on link "Next" at bounding box center [369, 140] width 6 height 13
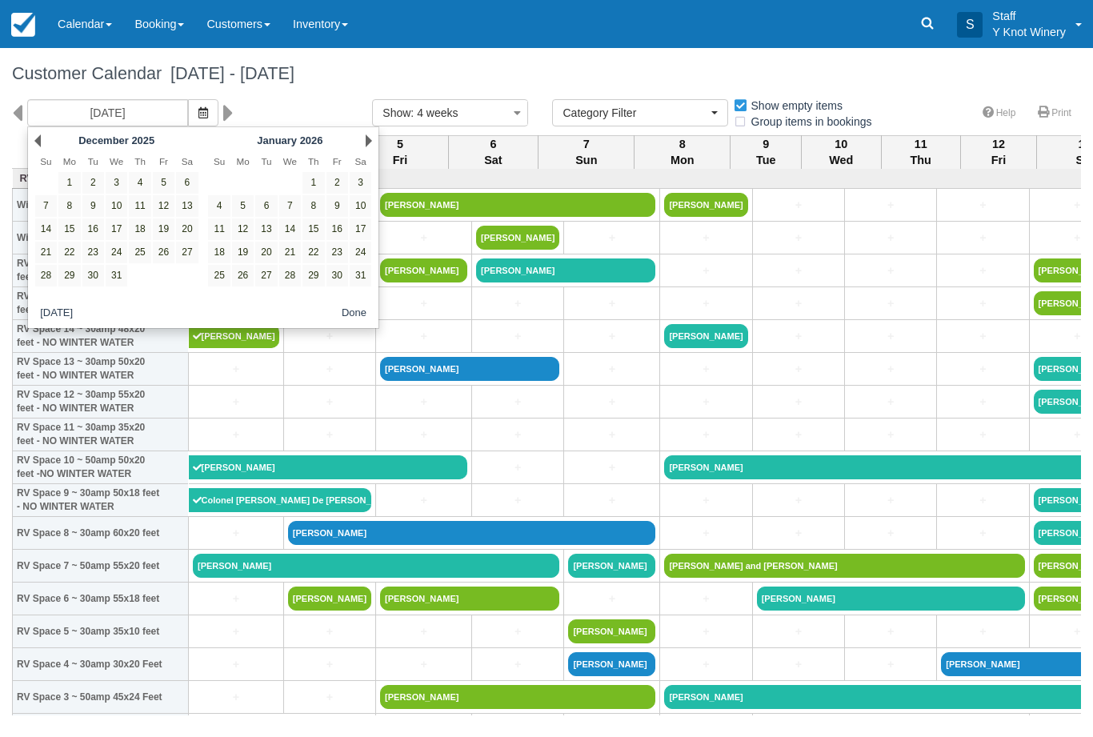
click at [363, 146] on div "Next January 2026" at bounding box center [290, 141] width 174 height 22
click at [358, 139] on div "Next January 2026" at bounding box center [290, 141] width 174 height 22
click at [369, 138] on link "Next" at bounding box center [369, 140] width 6 height 13
click at [366, 144] on link "Next" at bounding box center [369, 140] width 6 height 13
click at [370, 141] on link "Next" at bounding box center [369, 140] width 6 height 13
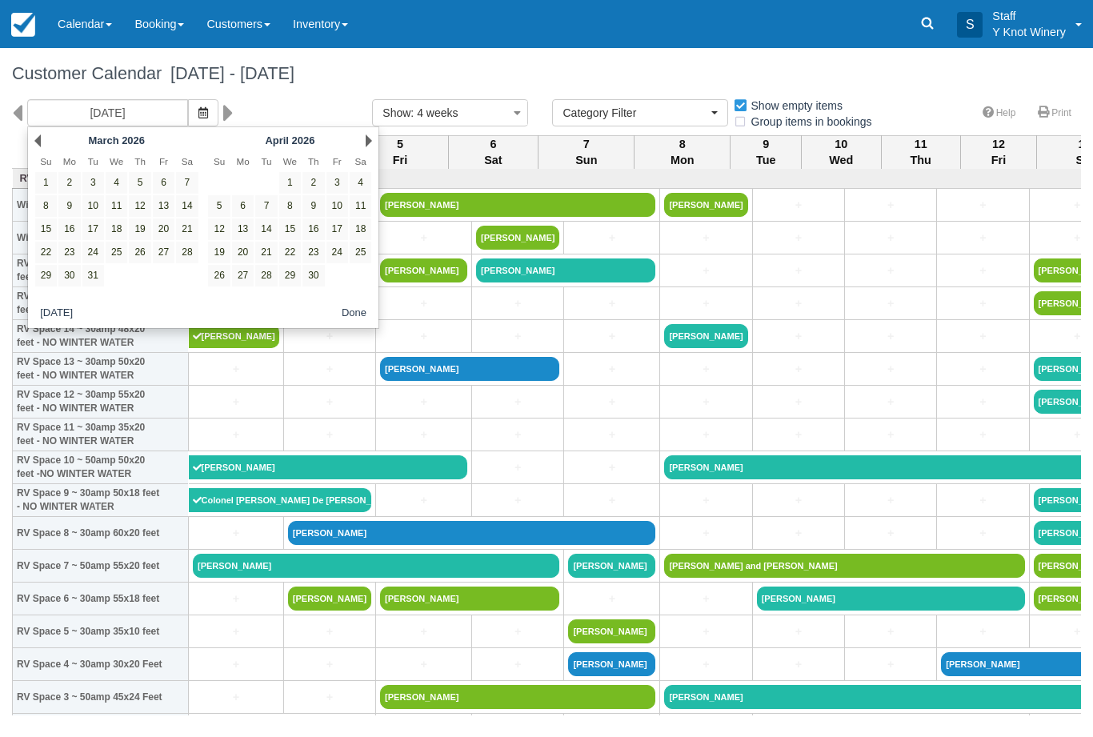
click at [366, 145] on link "Next" at bounding box center [369, 140] width 6 height 13
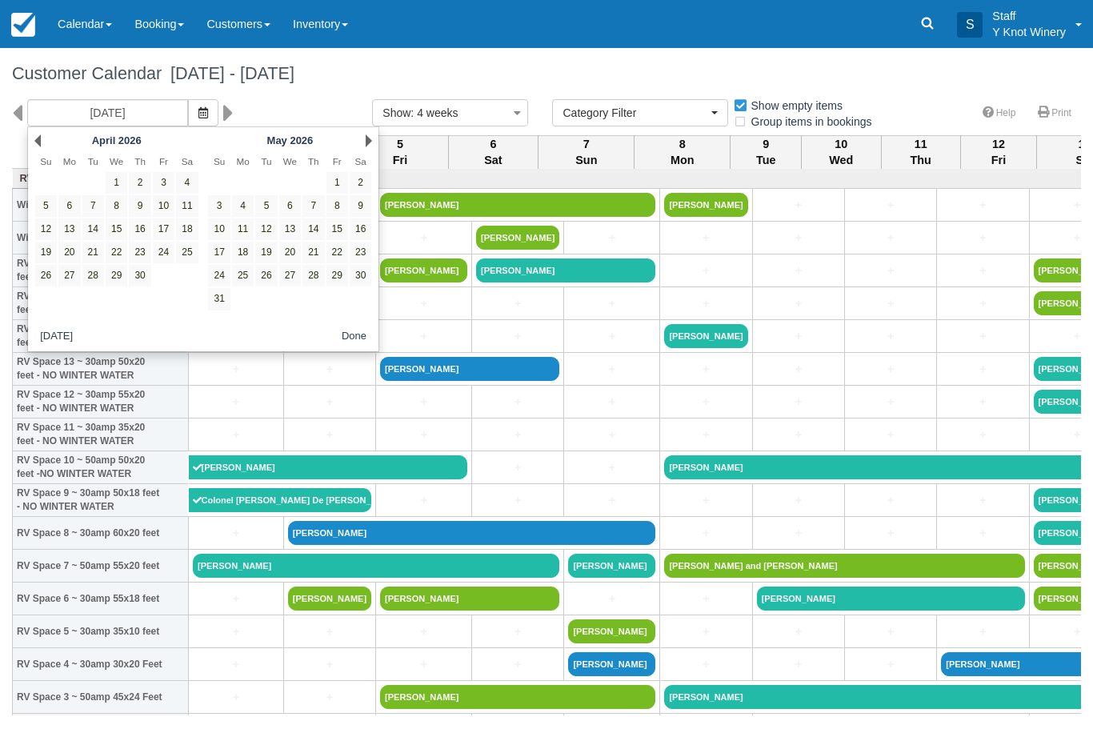
click at [366, 145] on link "Next" at bounding box center [369, 140] width 6 height 13
click at [367, 146] on link "Next" at bounding box center [369, 140] width 6 height 13
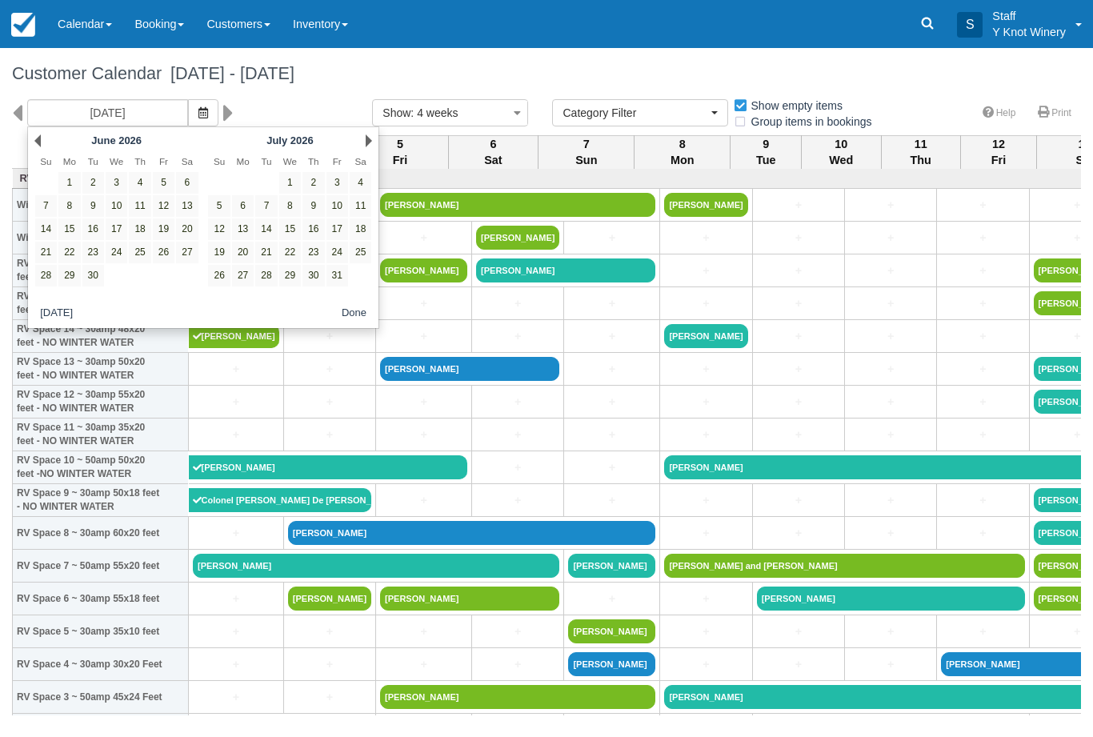
click at [370, 142] on link "Next" at bounding box center [369, 140] width 6 height 13
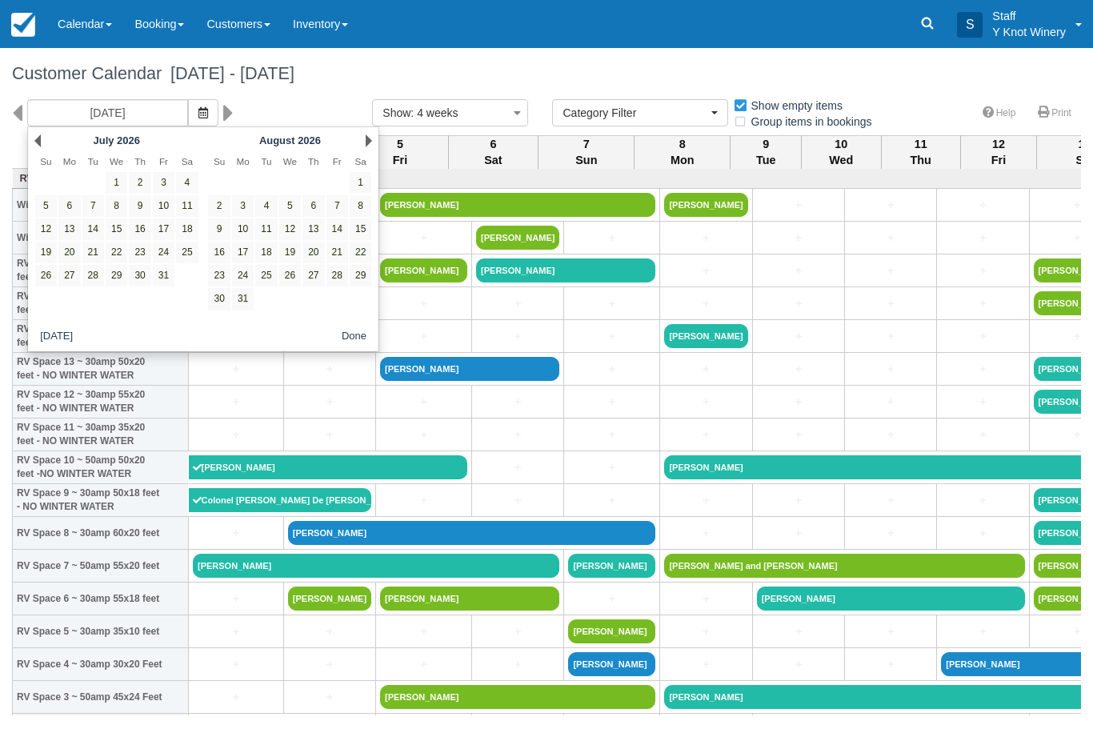
click at [358, 144] on div "Next August 2026" at bounding box center [290, 141] width 174 height 22
click at [362, 148] on div "Next August 2026" at bounding box center [290, 141] width 174 height 22
click at [368, 144] on link "Next" at bounding box center [369, 140] width 6 height 13
click at [317, 187] on link "3" at bounding box center [313, 183] width 22 height 22
type input "09/03/26"
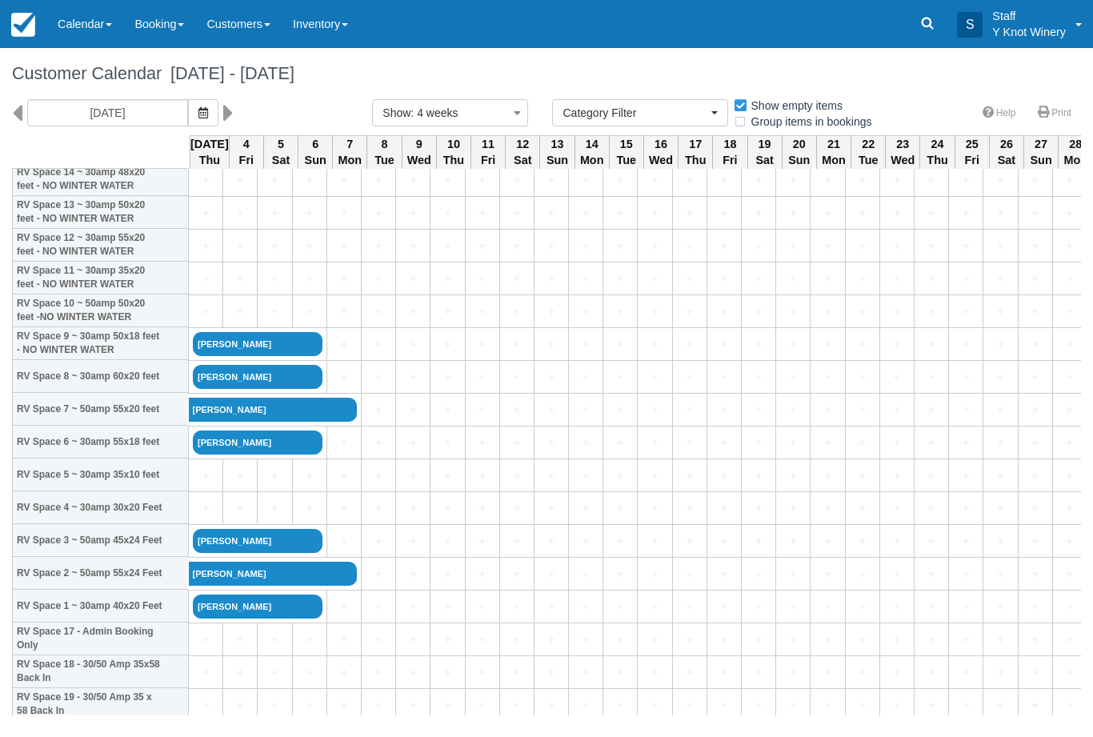
scroll to position [158, 0]
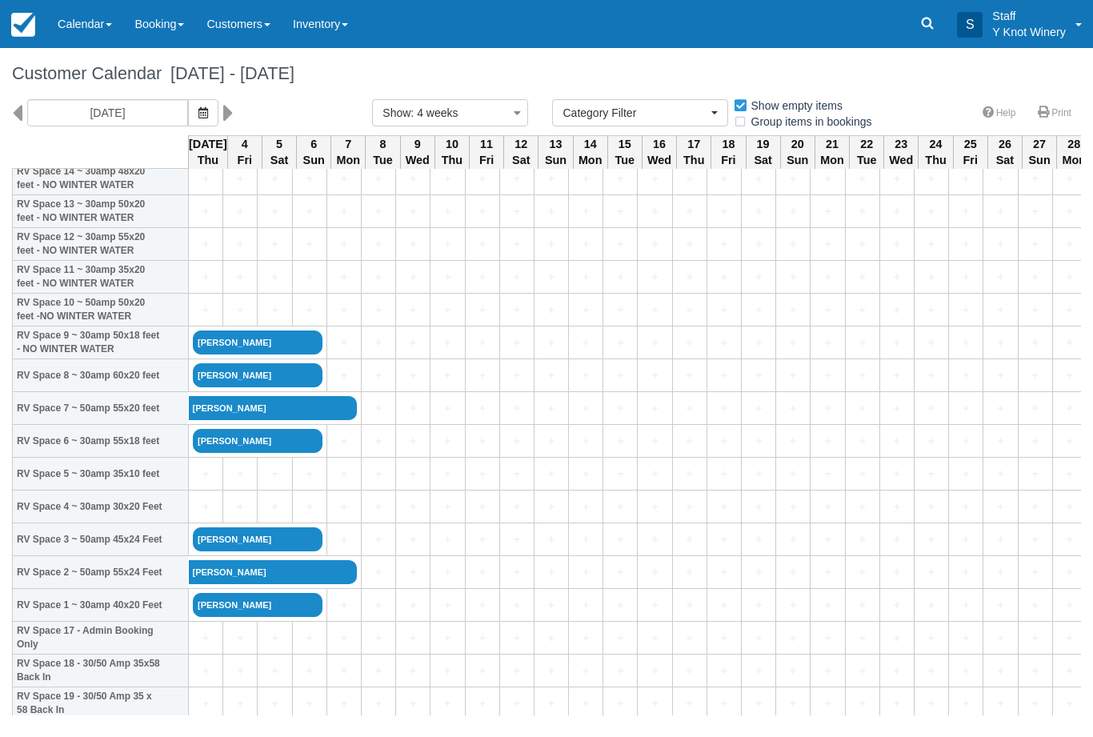
click at [290, 453] on link "Tom Patton" at bounding box center [258, 441] width 130 height 24
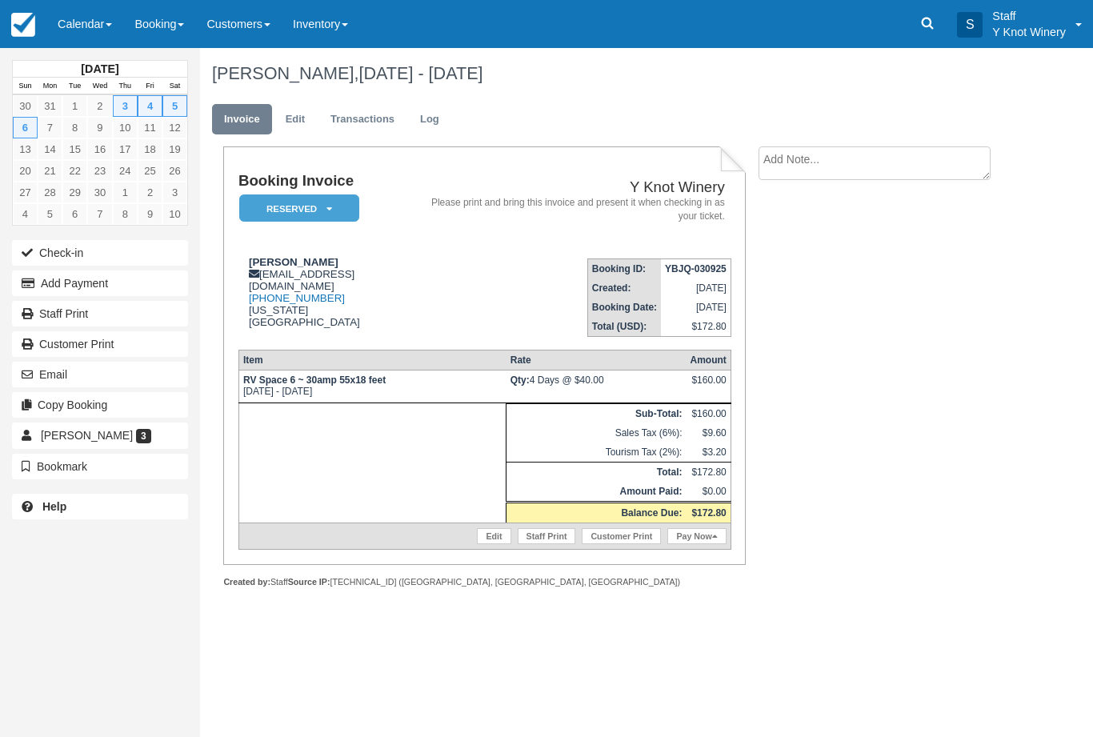
click at [184, 375] on button "Email" at bounding box center [100, 375] width 176 height 26
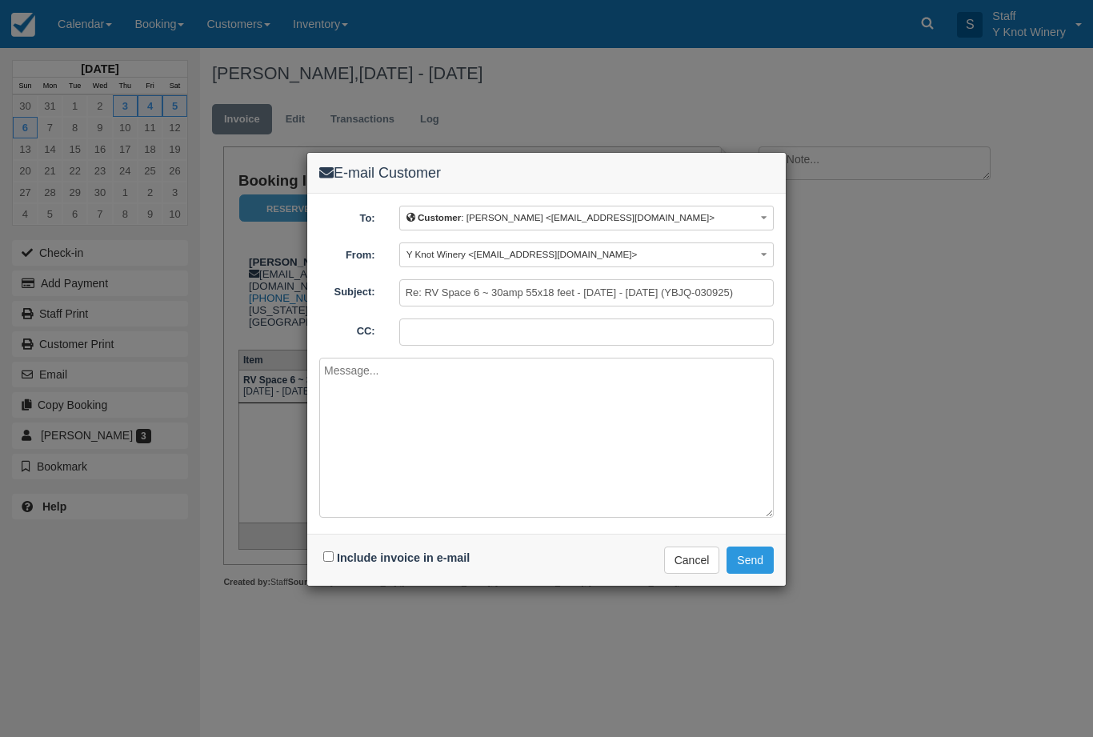
click at [332, 555] on input "Include invoice in e-mail" at bounding box center [328, 556] width 10 height 10
checkbox input "true"
click at [765, 570] on button "Send" at bounding box center [750, 560] width 47 height 27
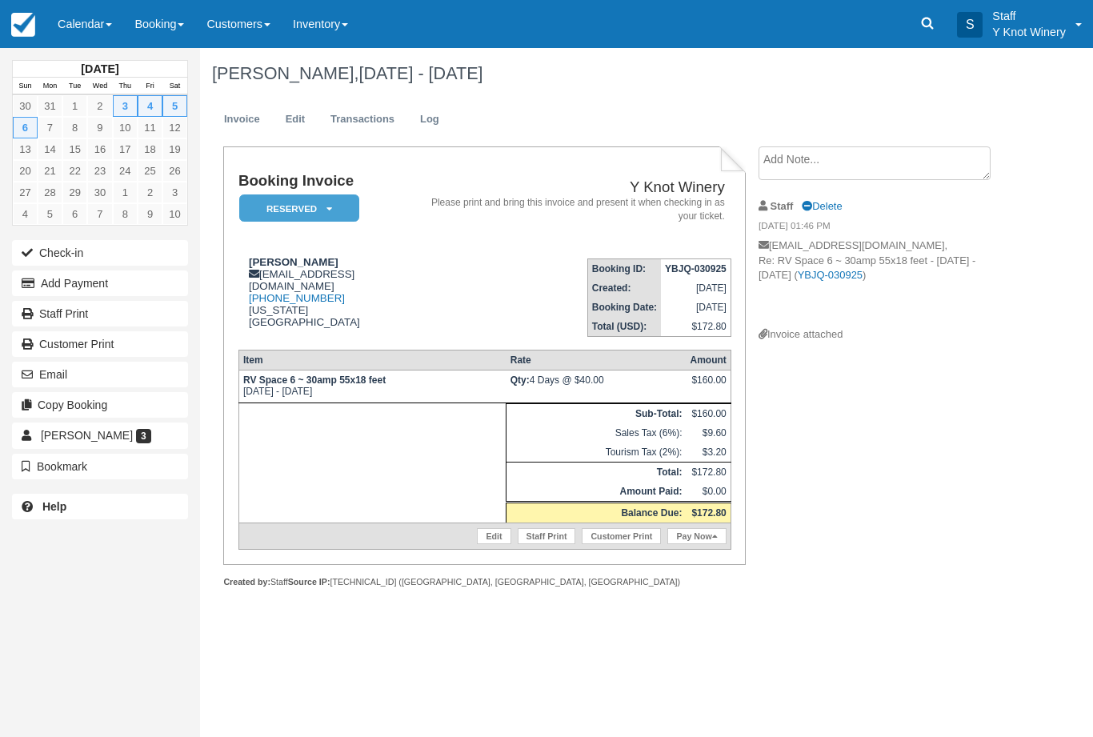
click at [70, 27] on link "Calendar" at bounding box center [84, 24] width 77 height 48
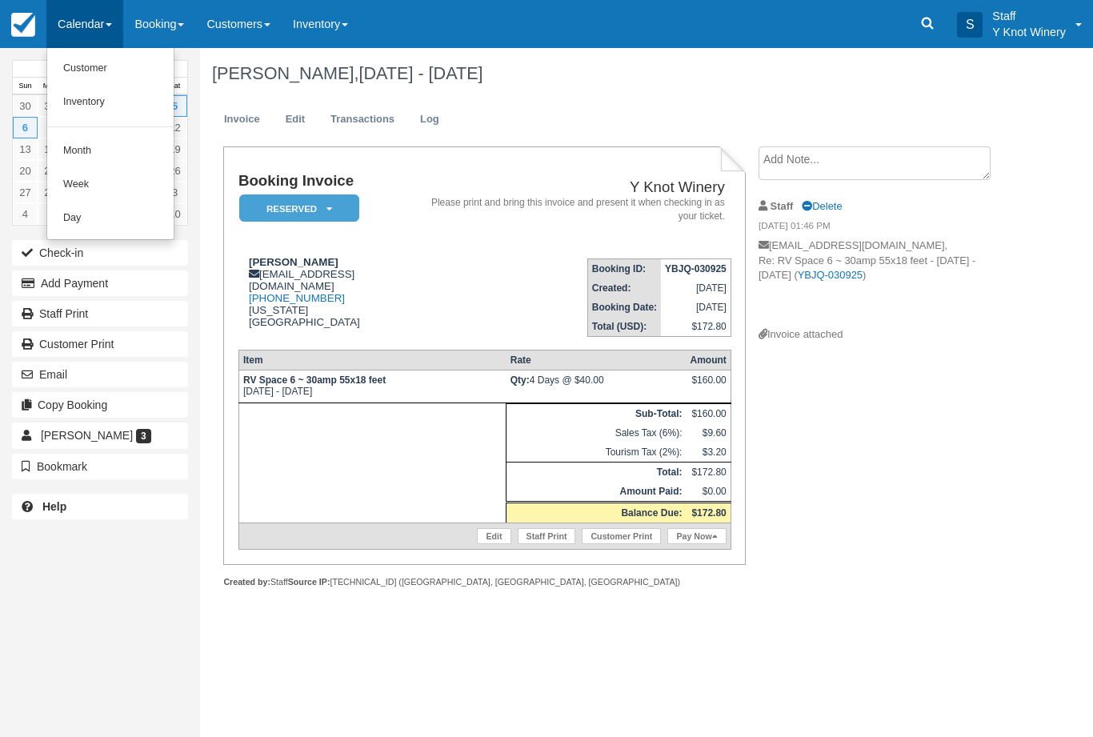
click at [118, 70] on link "Customer" at bounding box center [110, 69] width 126 height 34
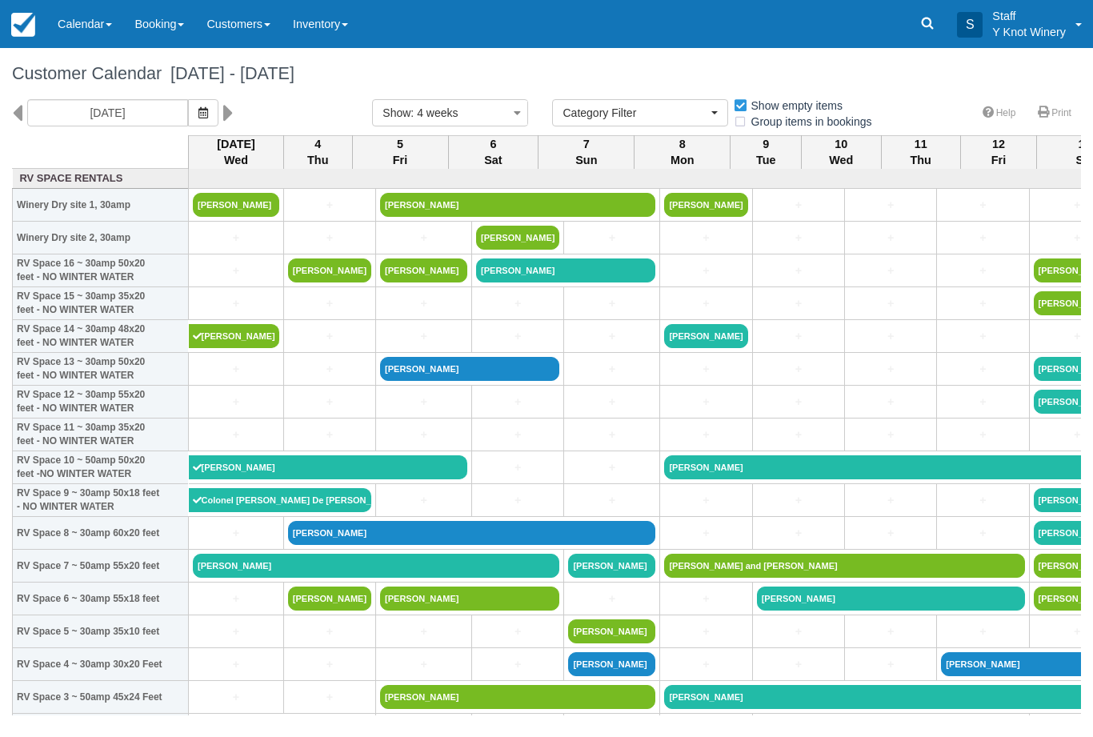
select select
click at [198, 106] on span "button" at bounding box center [203, 112] width 10 height 13
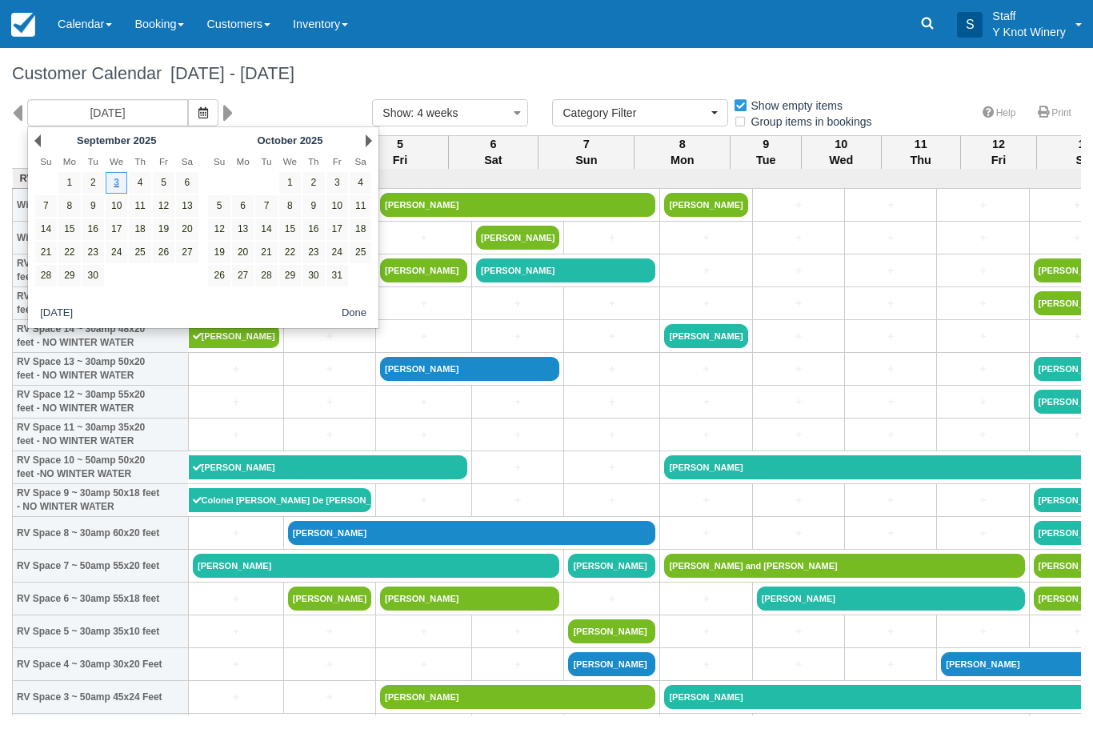
click at [90, 27] on link "Calendar" at bounding box center [84, 24] width 77 height 48
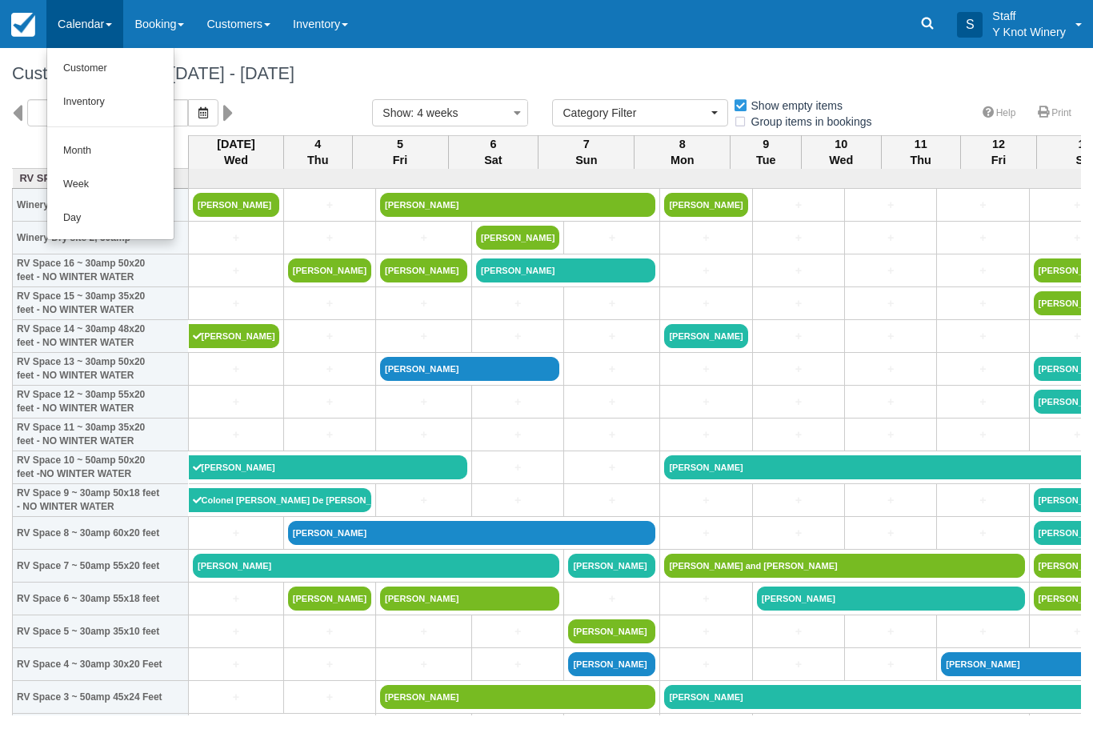
click at [58, 65] on link "Customer" at bounding box center [110, 69] width 126 height 34
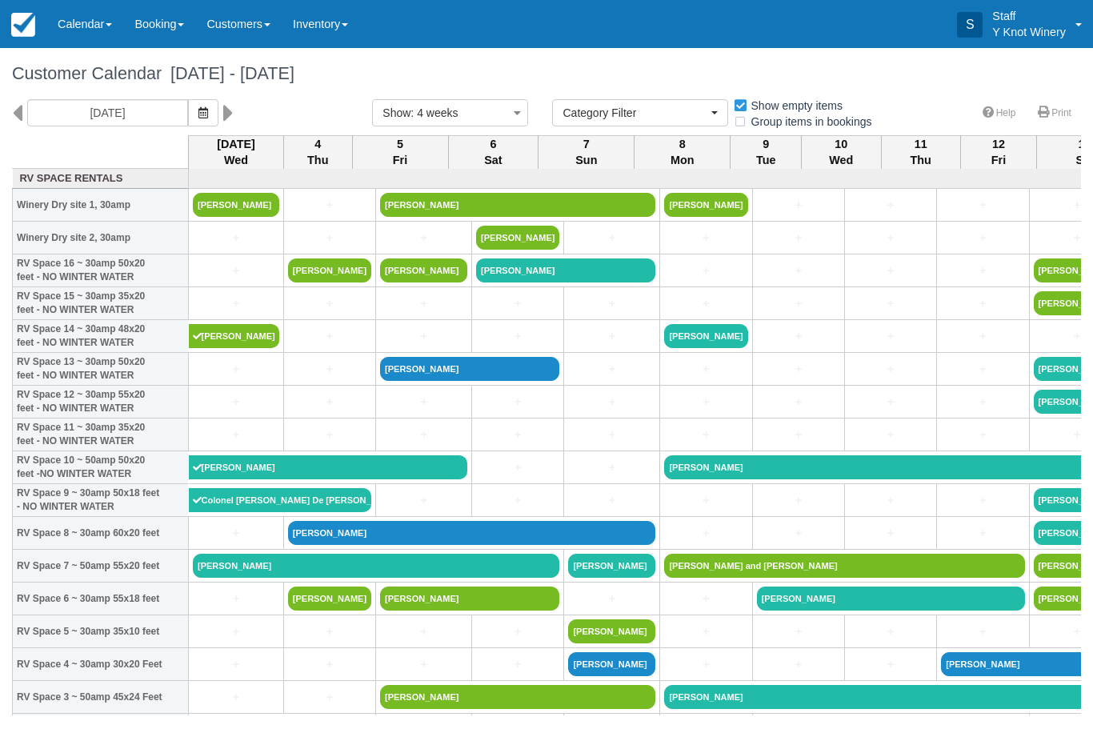
select select
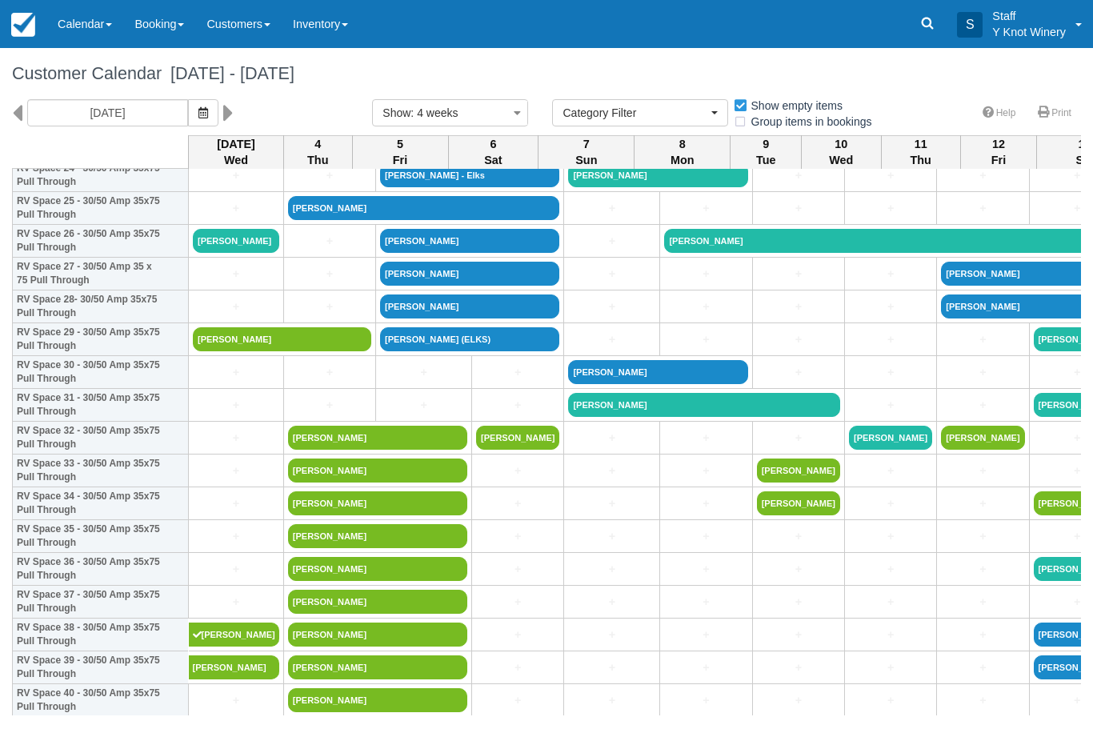
scroll to position [869, 0]
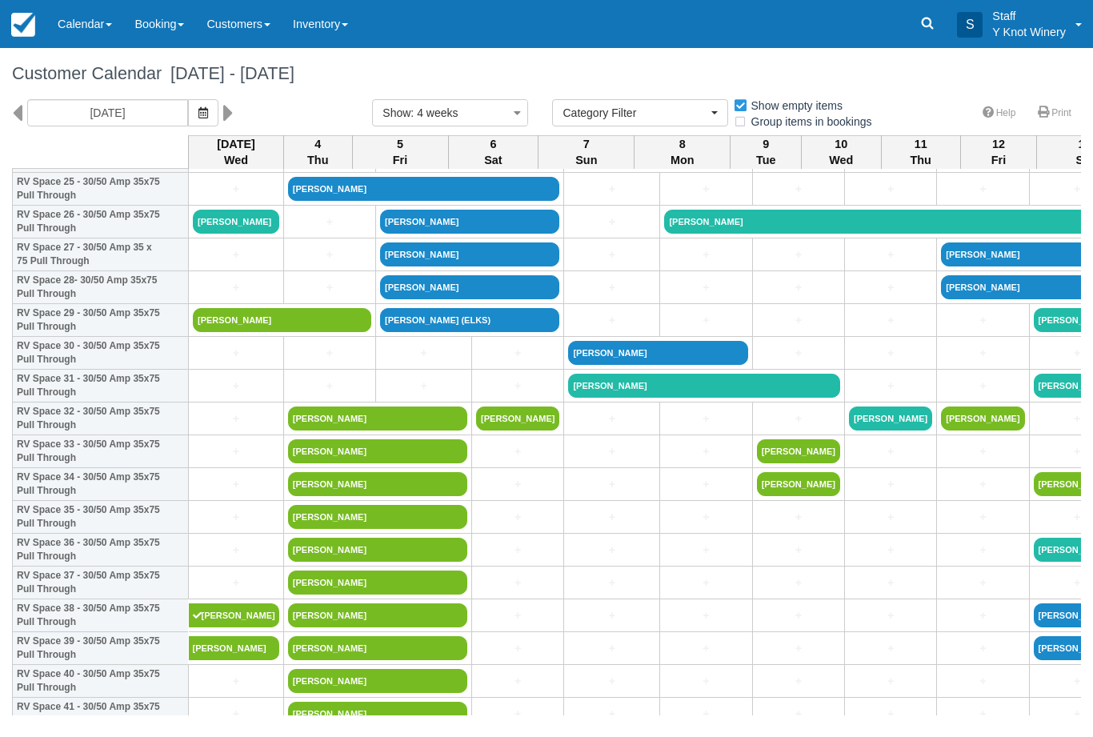
click at [247, 329] on link "[PERSON_NAME]" at bounding box center [282, 320] width 178 height 24
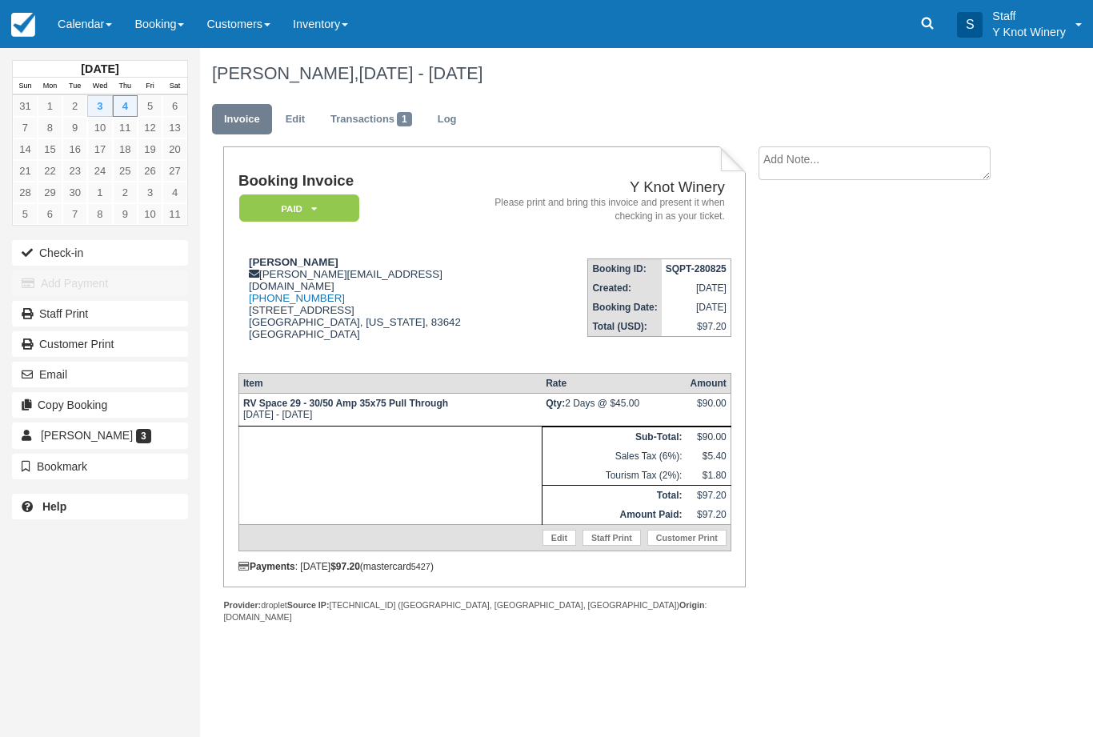
click at [46, 263] on button "Check-in" at bounding box center [100, 253] width 176 height 26
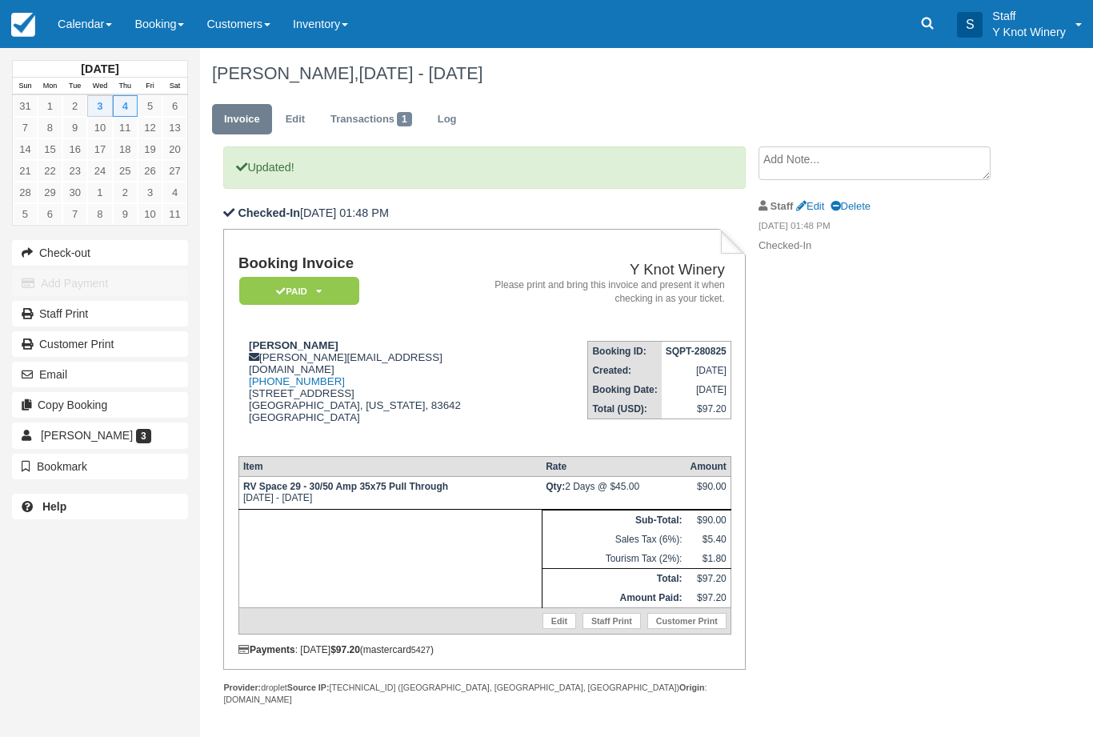
click at [103, 39] on link "Calendar" at bounding box center [84, 24] width 77 height 48
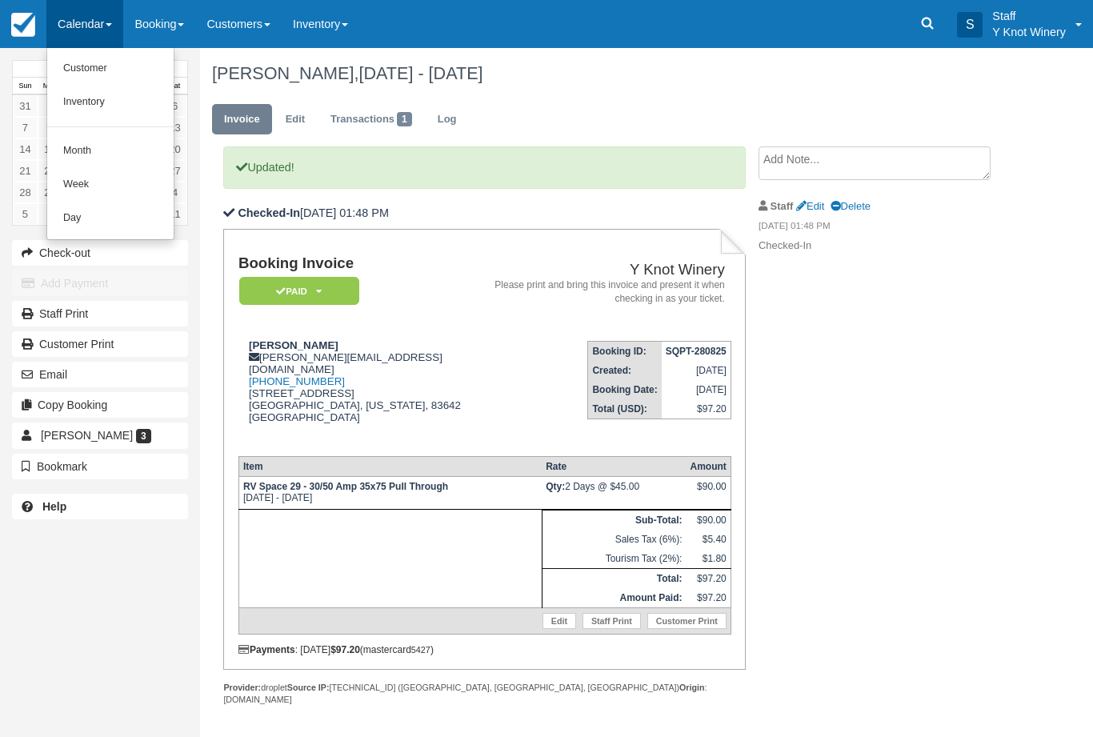
click at [78, 80] on link "Customer" at bounding box center [110, 69] width 126 height 34
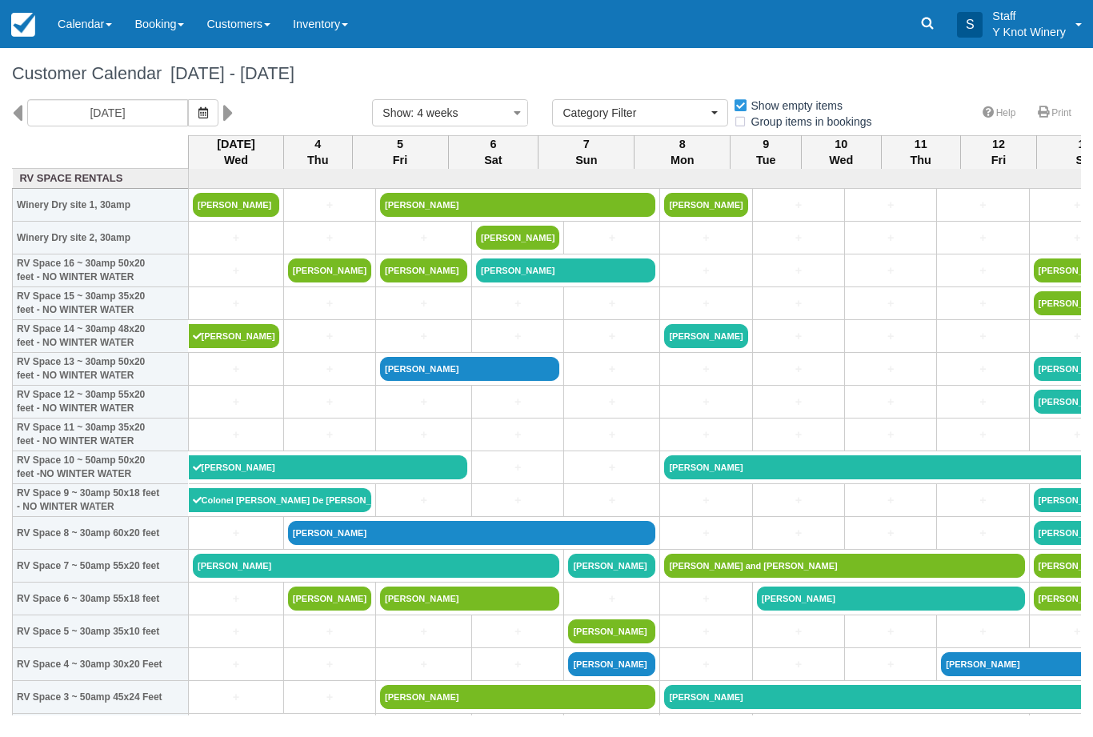
select select
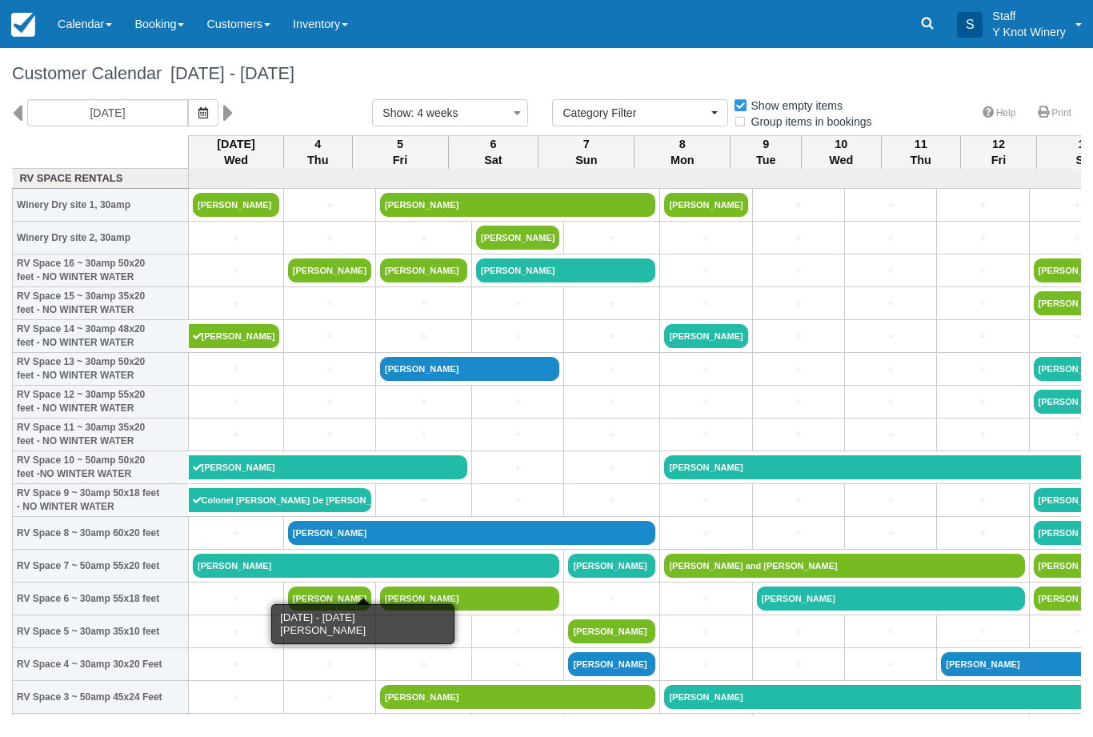
click at [221, 578] on link "[PERSON_NAME]" at bounding box center [376, 566] width 366 height 24
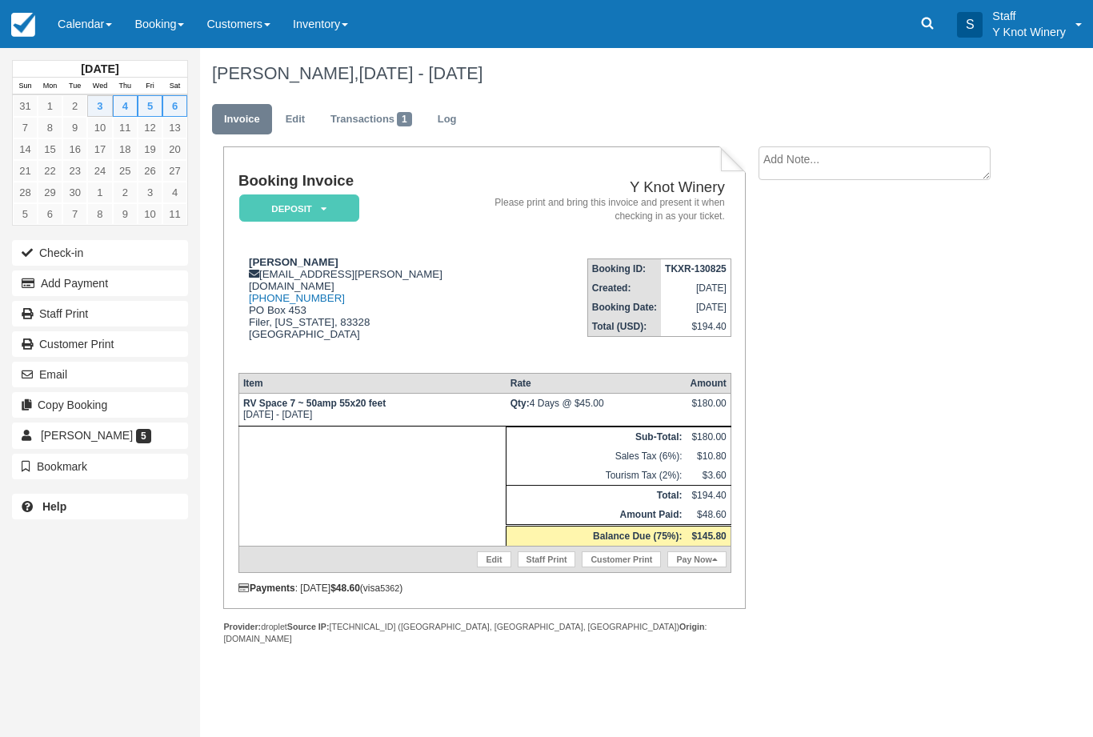
click at [51, 279] on button "Add Payment" at bounding box center [100, 283] width 176 height 26
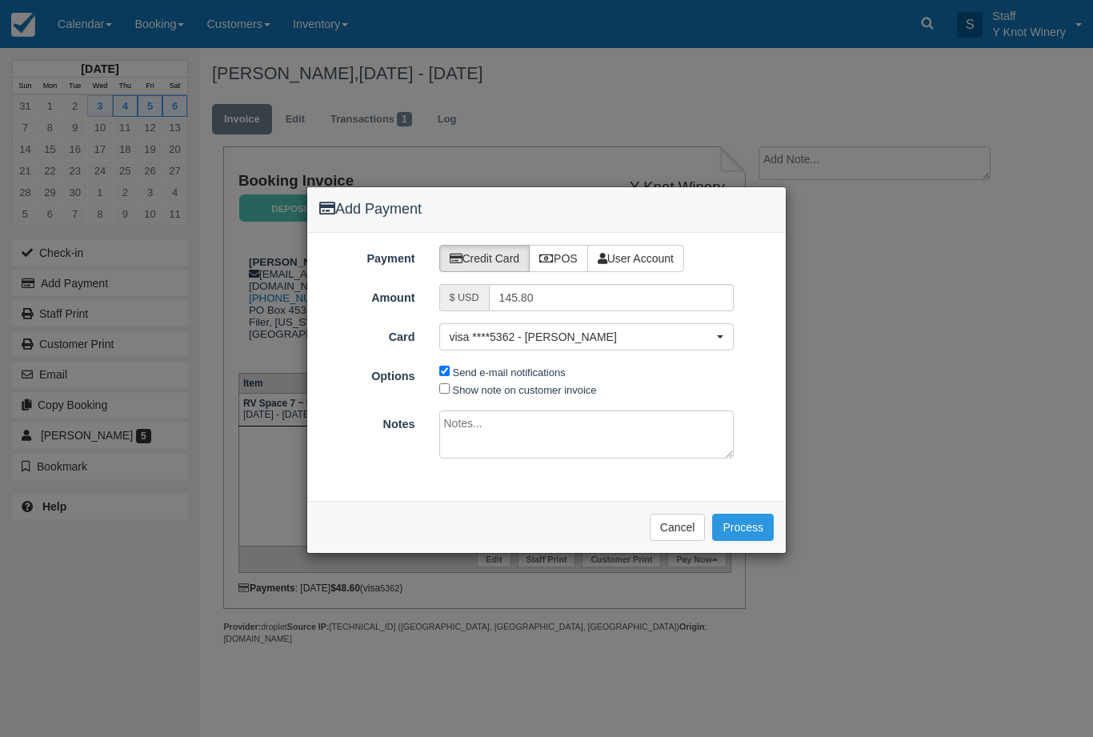
click at [750, 528] on button "Process" at bounding box center [743, 527] width 62 height 27
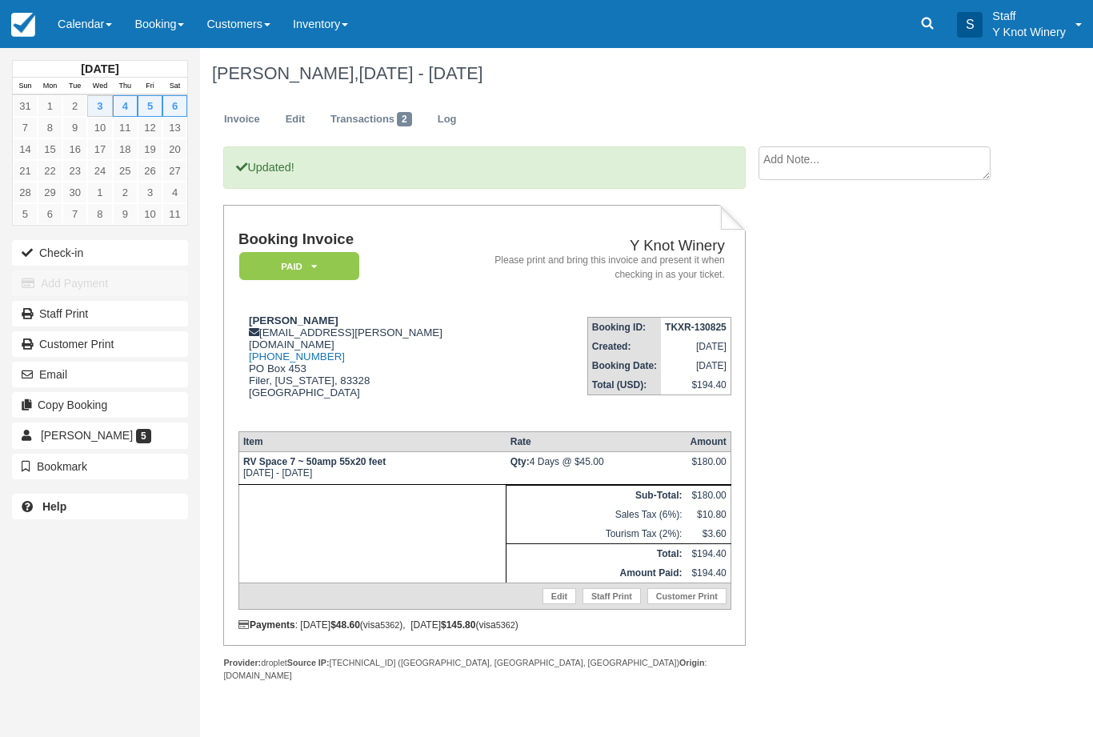
click at [113, 36] on link "Calendar" at bounding box center [84, 24] width 77 height 48
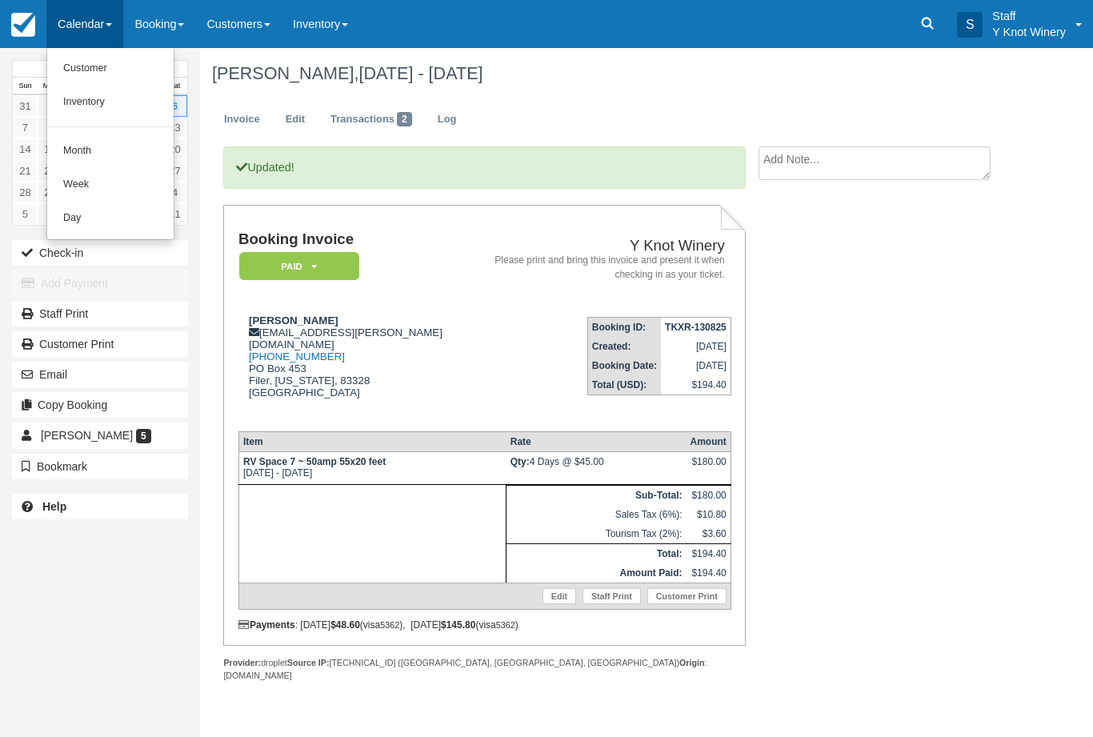
click at [113, 66] on link "Customer" at bounding box center [110, 69] width 126 height 34
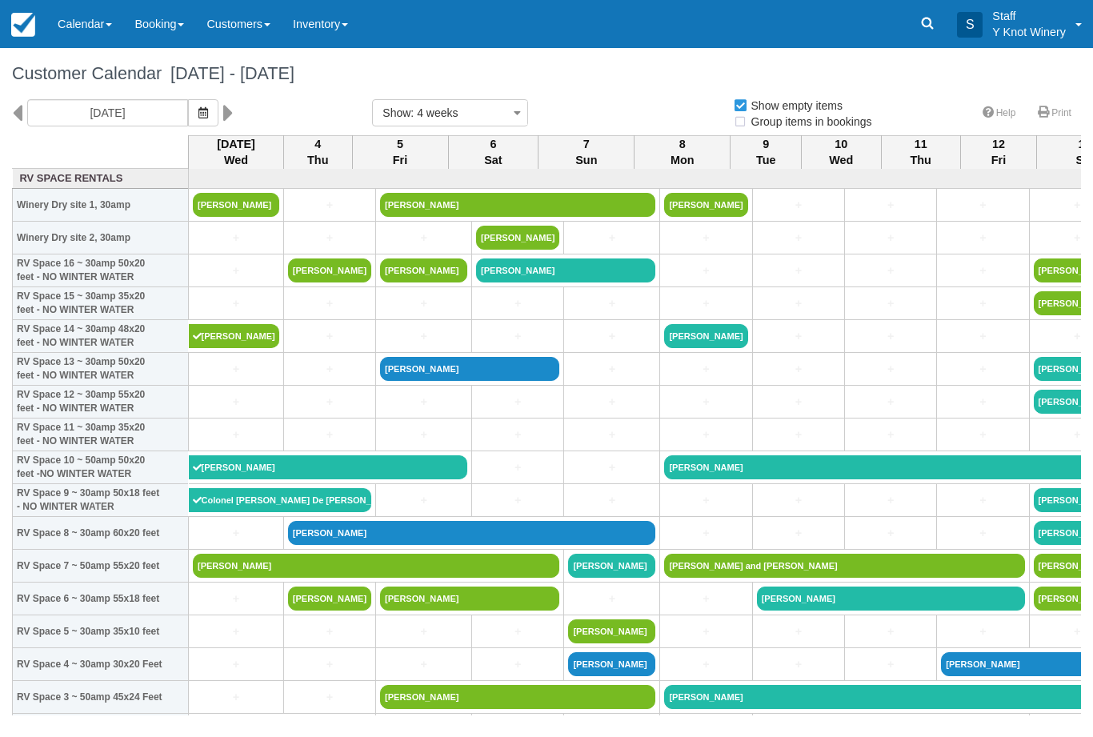
select select
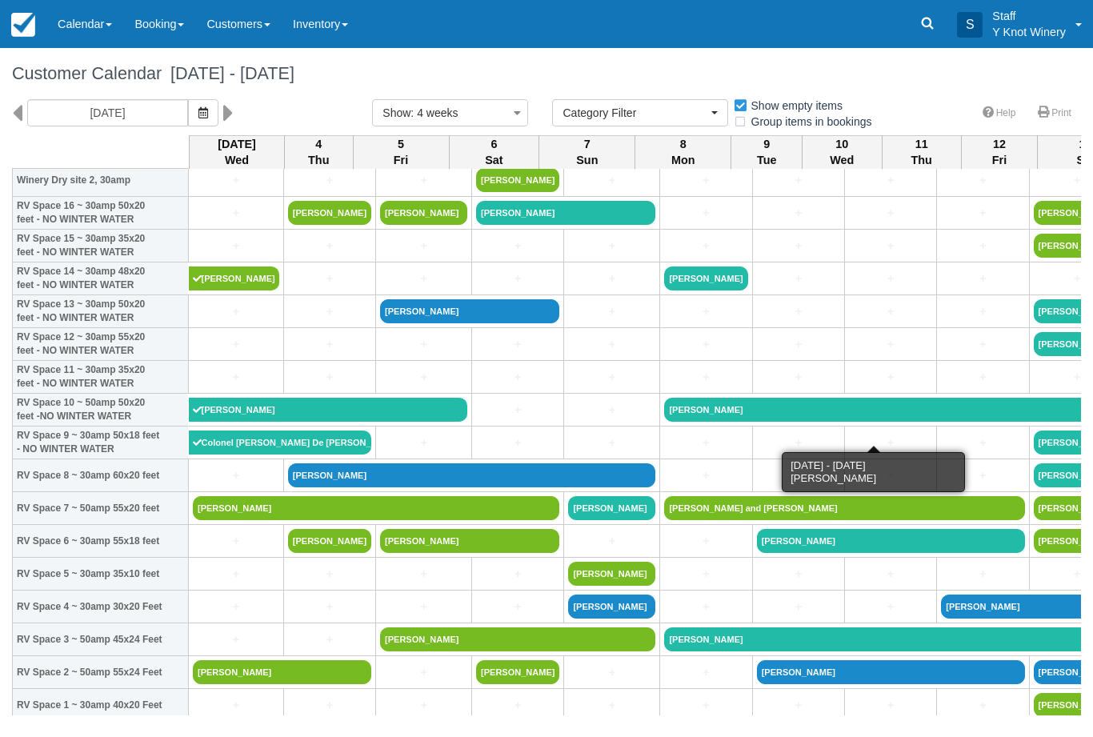
scroll to position [58, 0]
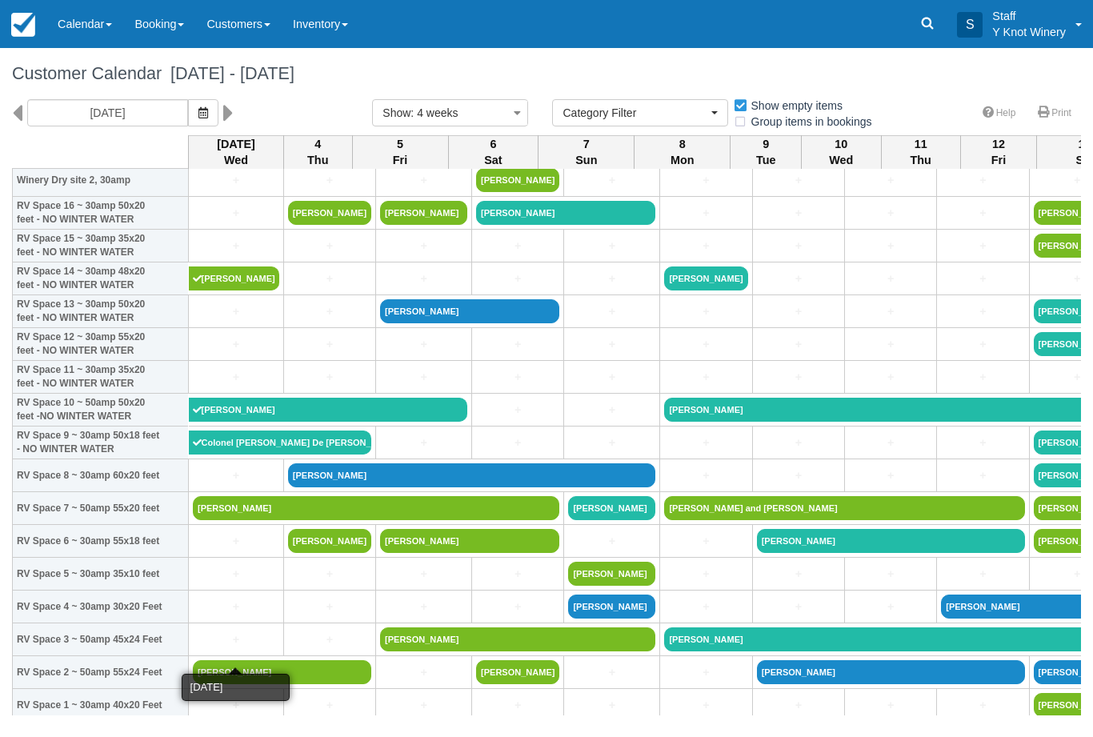
click at [232, 648] on link "+" at bounding box center [236, 639] width 86 height 17
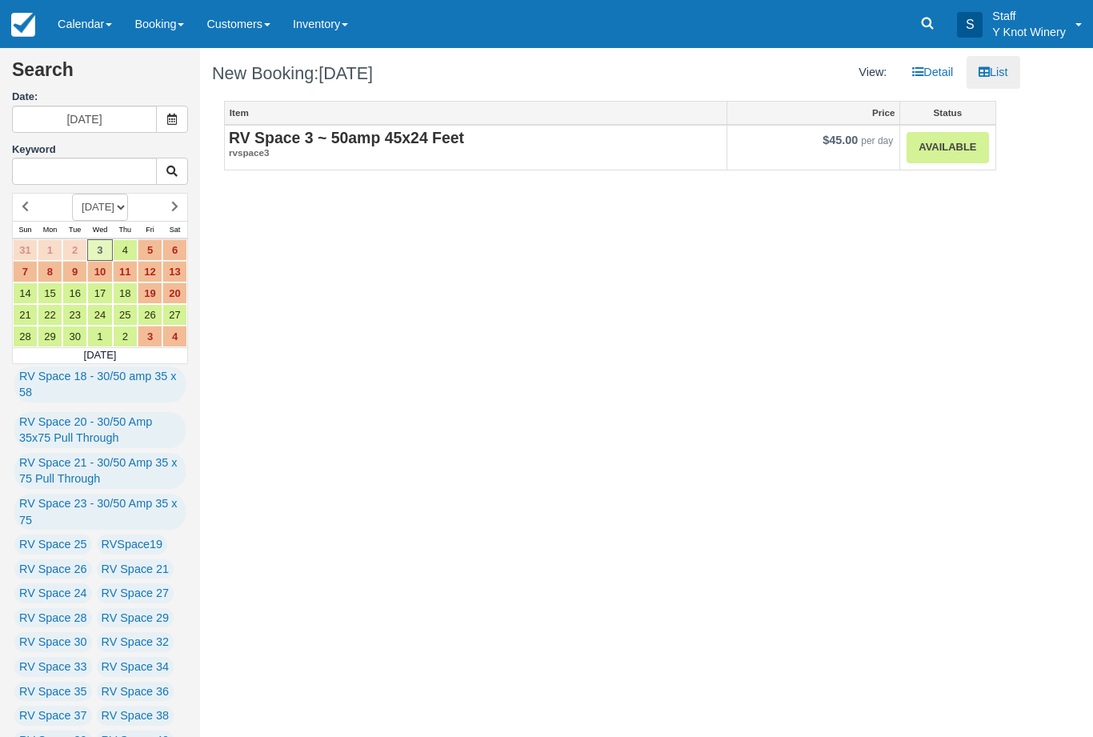
click at [941, 146] on link "Available" at bounding box center [948, 147] width 82 height 31
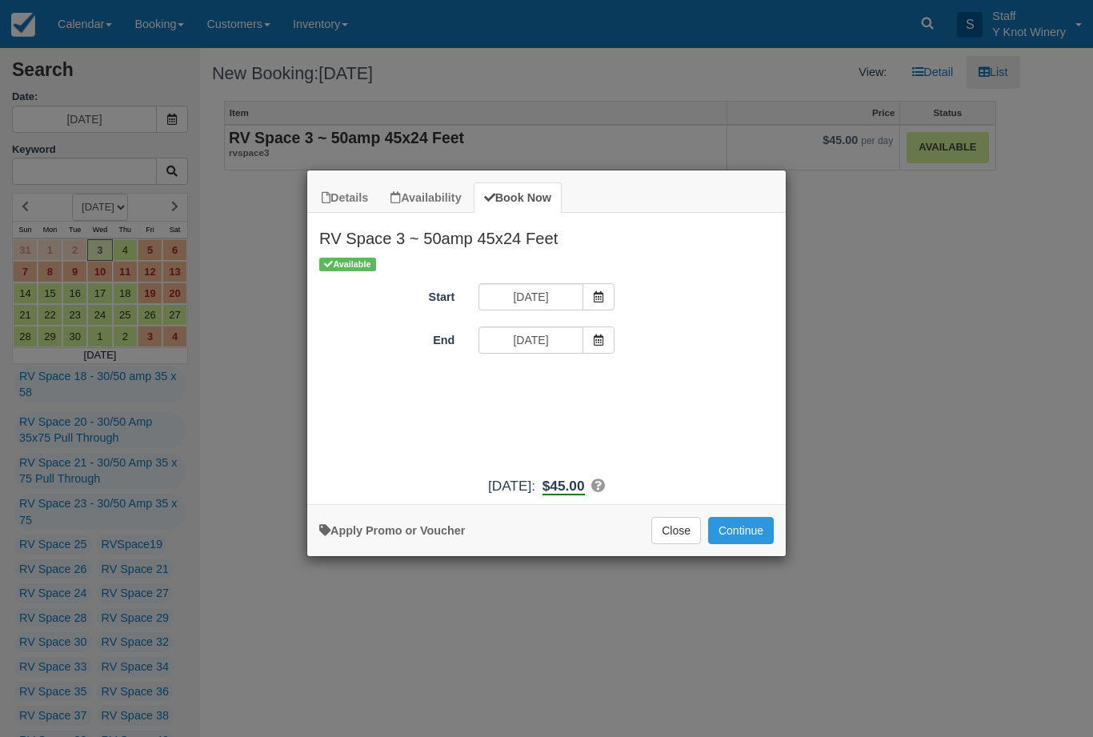
click at [743, 544] on button "Continue" at bounding box center [741, 530] width 66 height 27
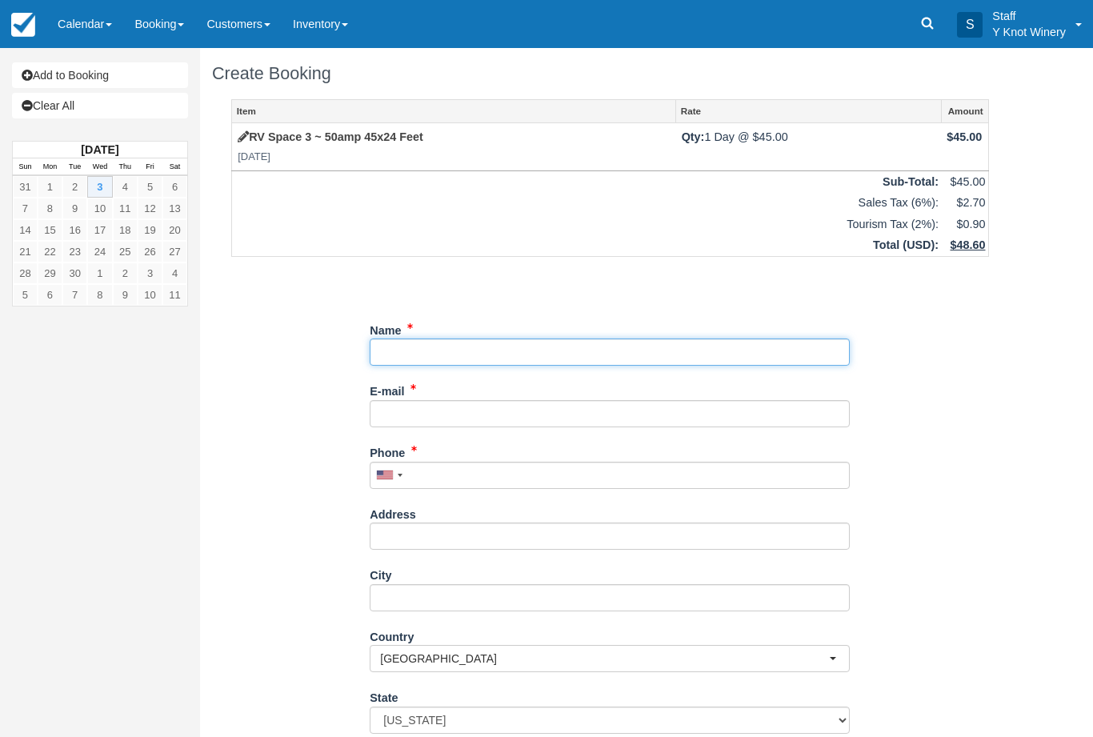
click at [422, 340] on input "Name" at bounding box center [610, 351] width 480 height 27
type input "[PERSON_NAME]"
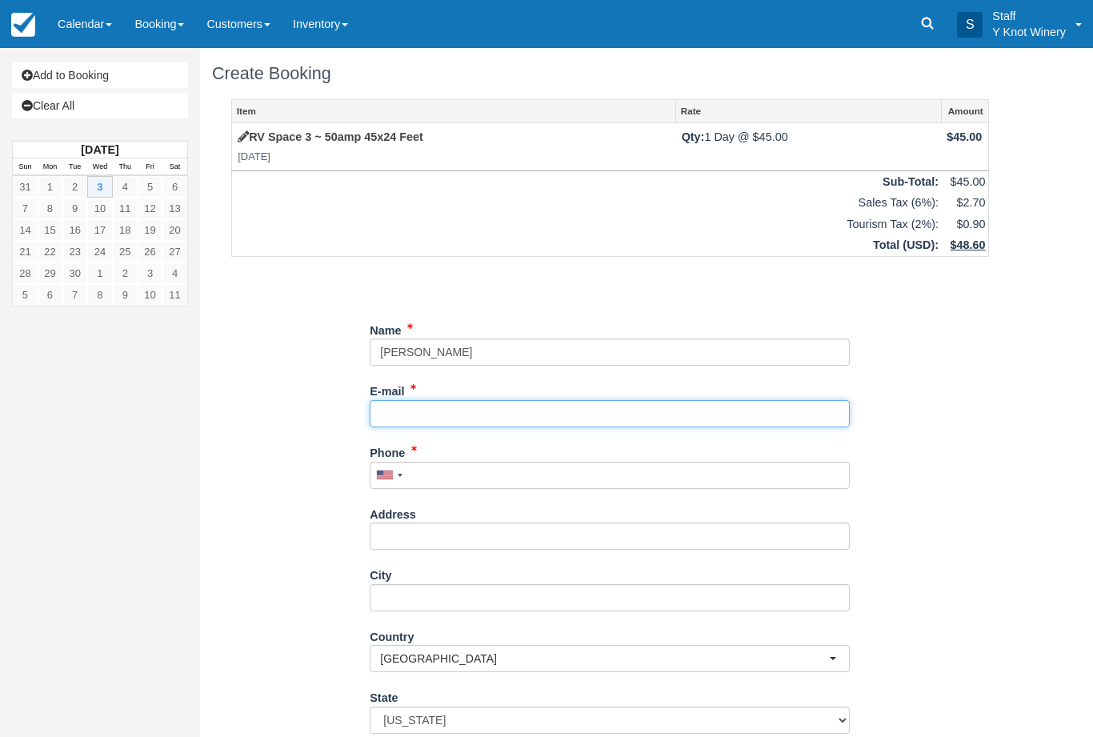
click at [413, 418] on input "E-mail" at bounding box center [610, 413] width 480 height 27
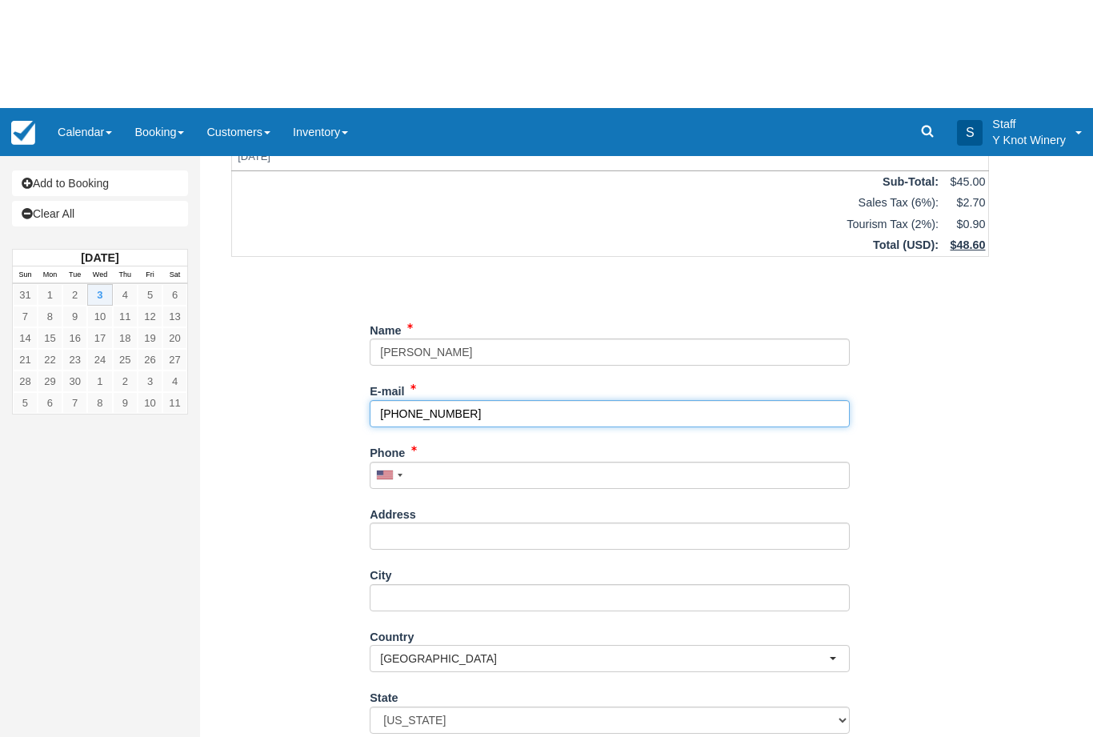
type input "917 385 6419"
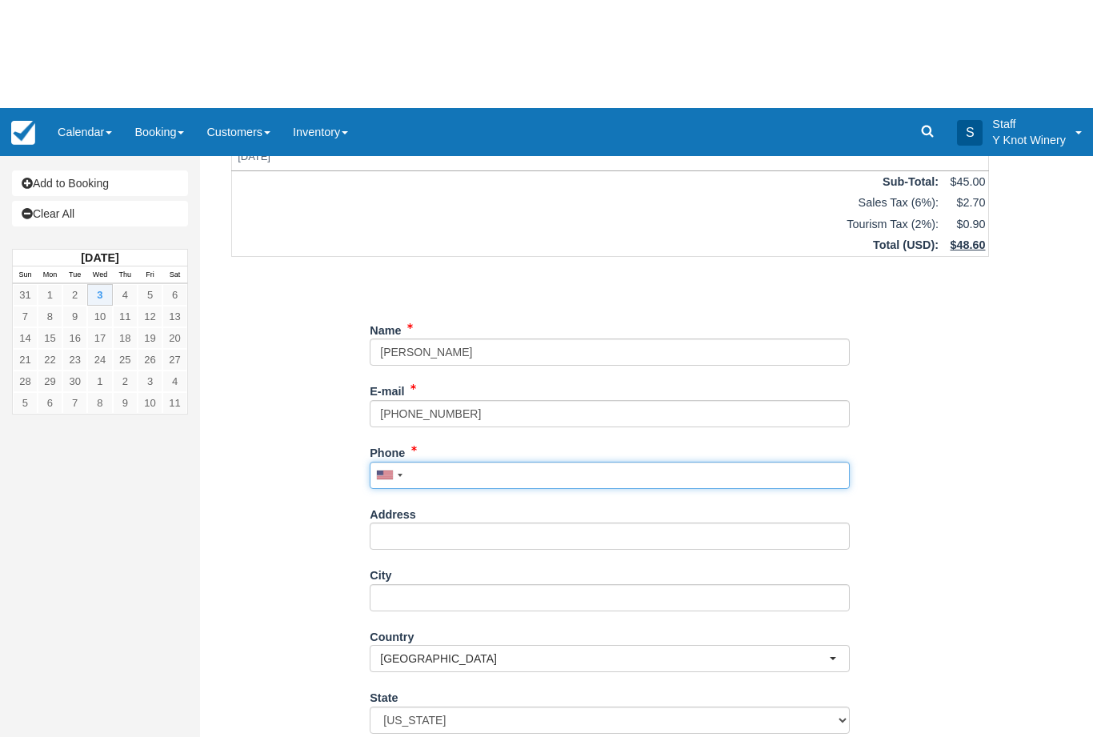
click at [445, 354] on input "Phone" at bounding box center [610, 367] width 480 height 27
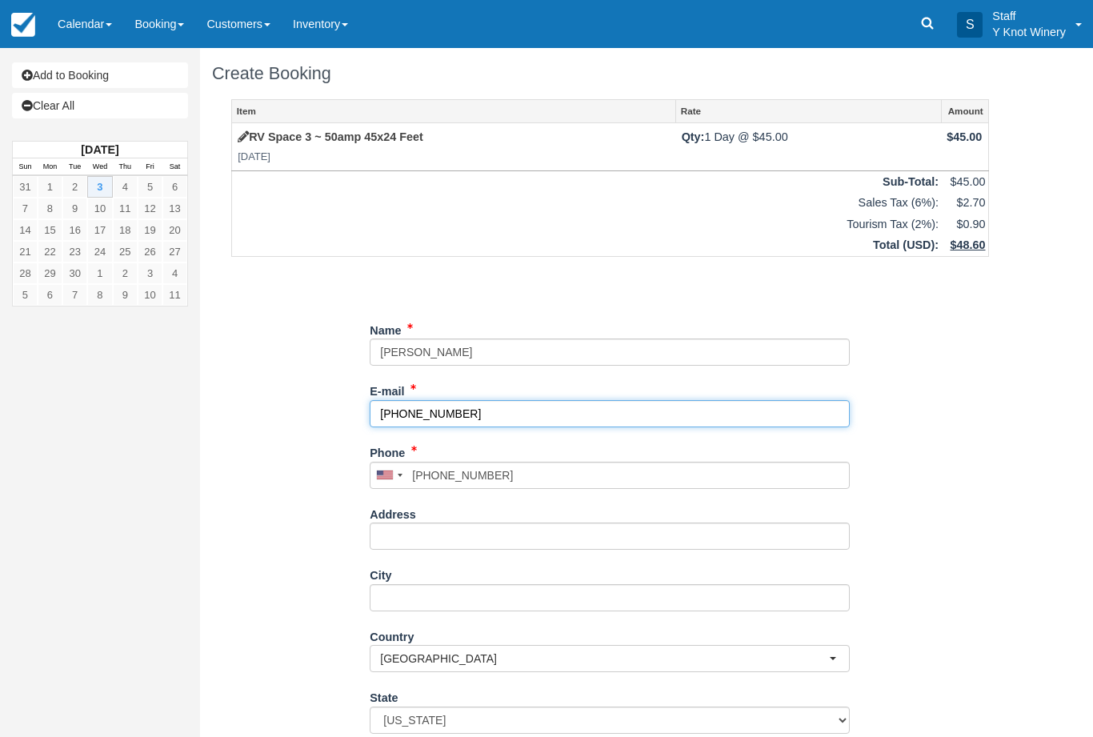
click at [484, 400] on input "917 385 6419" at bounding box center [610, 413] width 480 height 27
type input "(917) 385-6419"
type input "9"
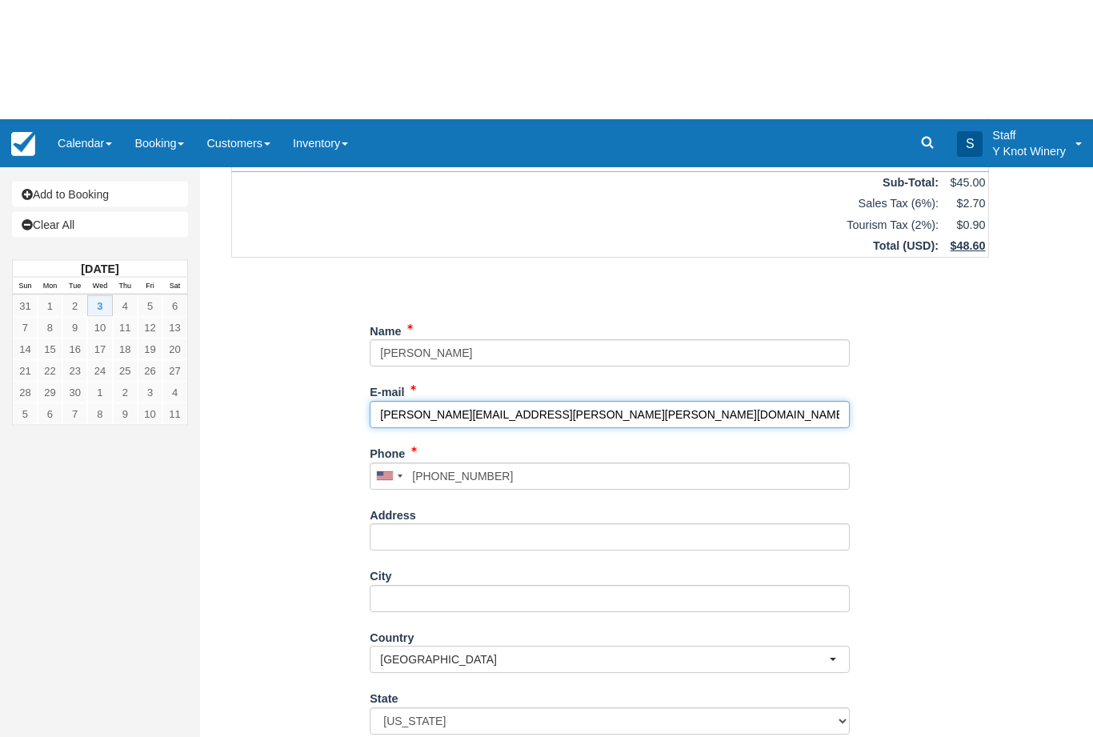
scroll to position [129, 0]
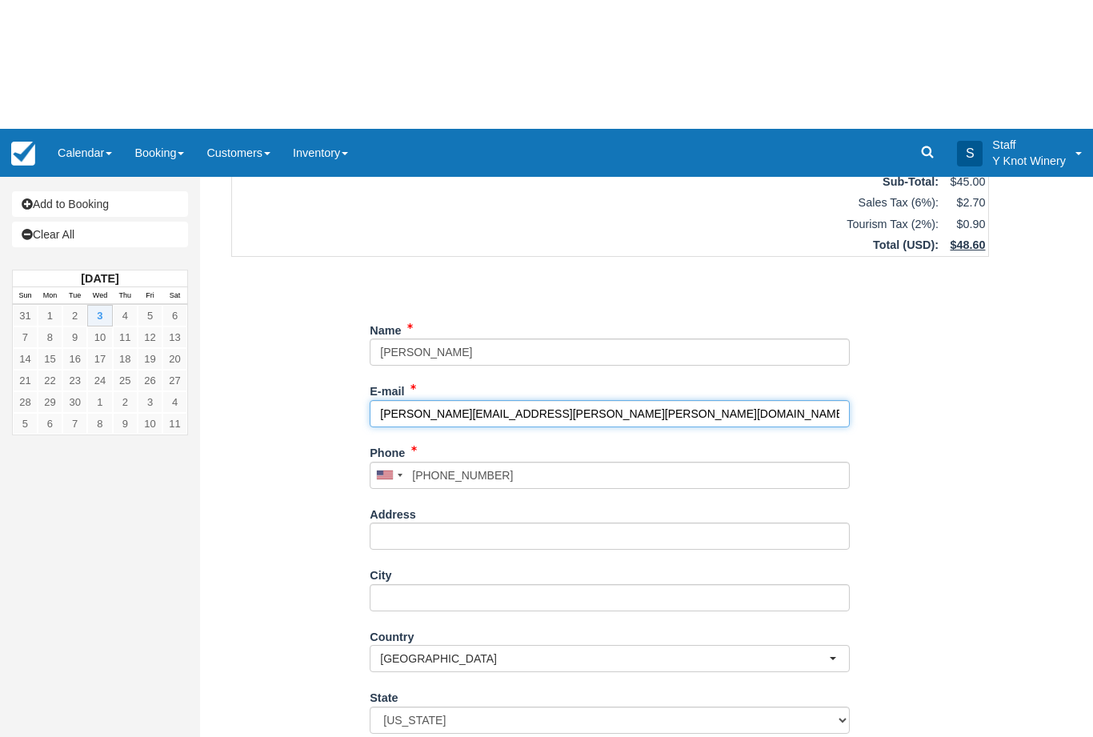
type input "sam.leal.fouad@gmail.com"
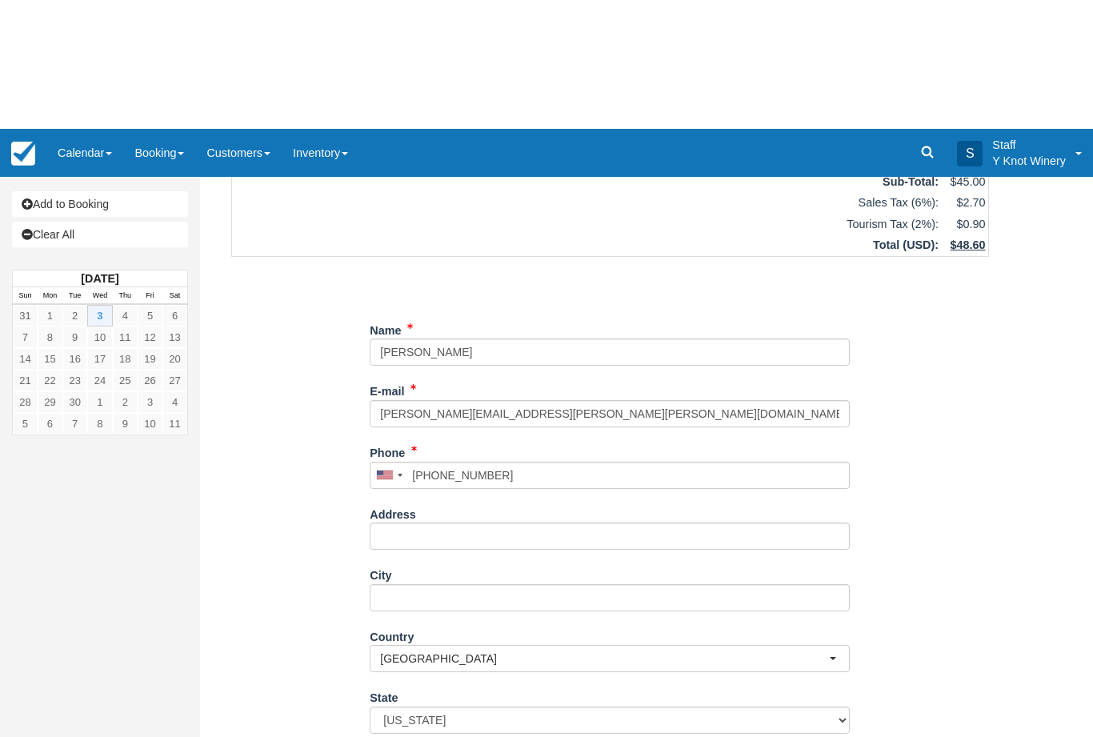
type input "+19173856419"
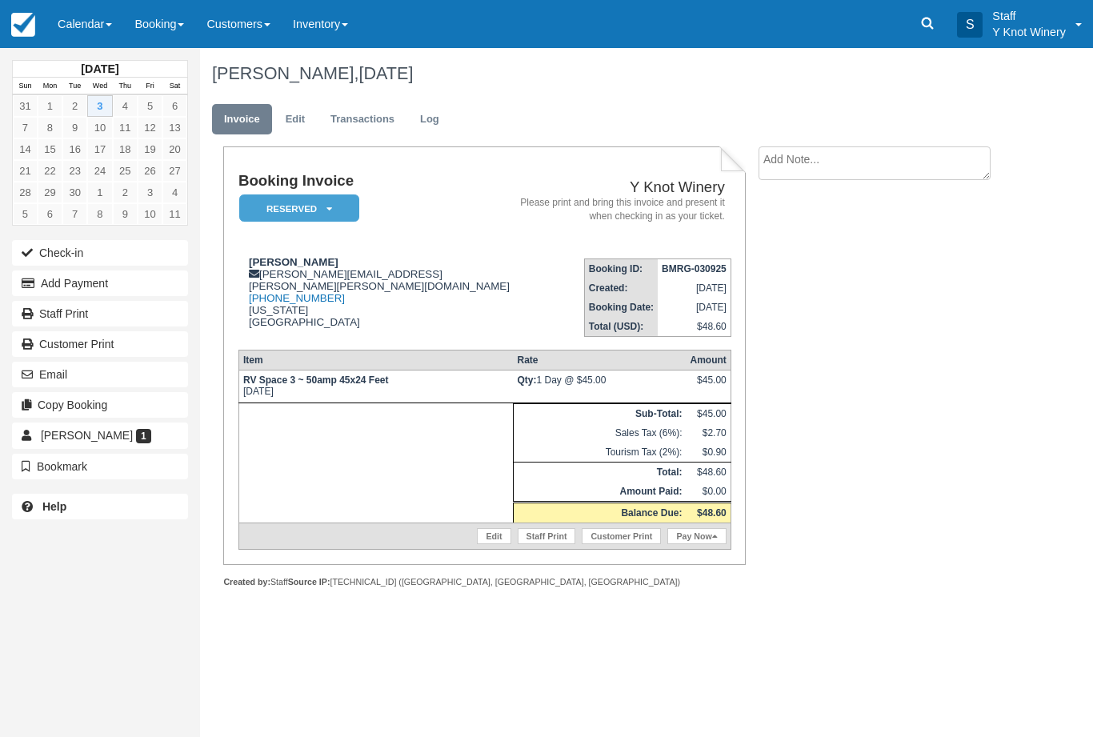
click at [102, 13] on link "Calendar" at bounding box center [84, 24] width 77 height 48
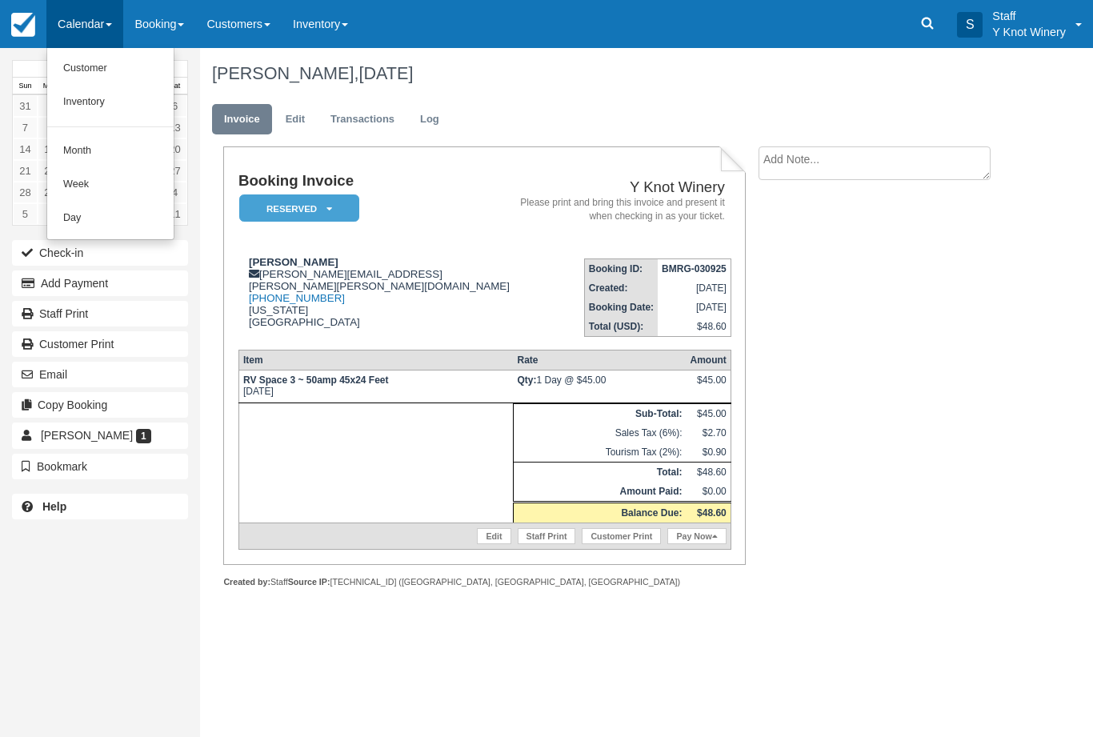
click at [74, 54] on link "Customer" at bounding box center [110, 69] width 126 height 34
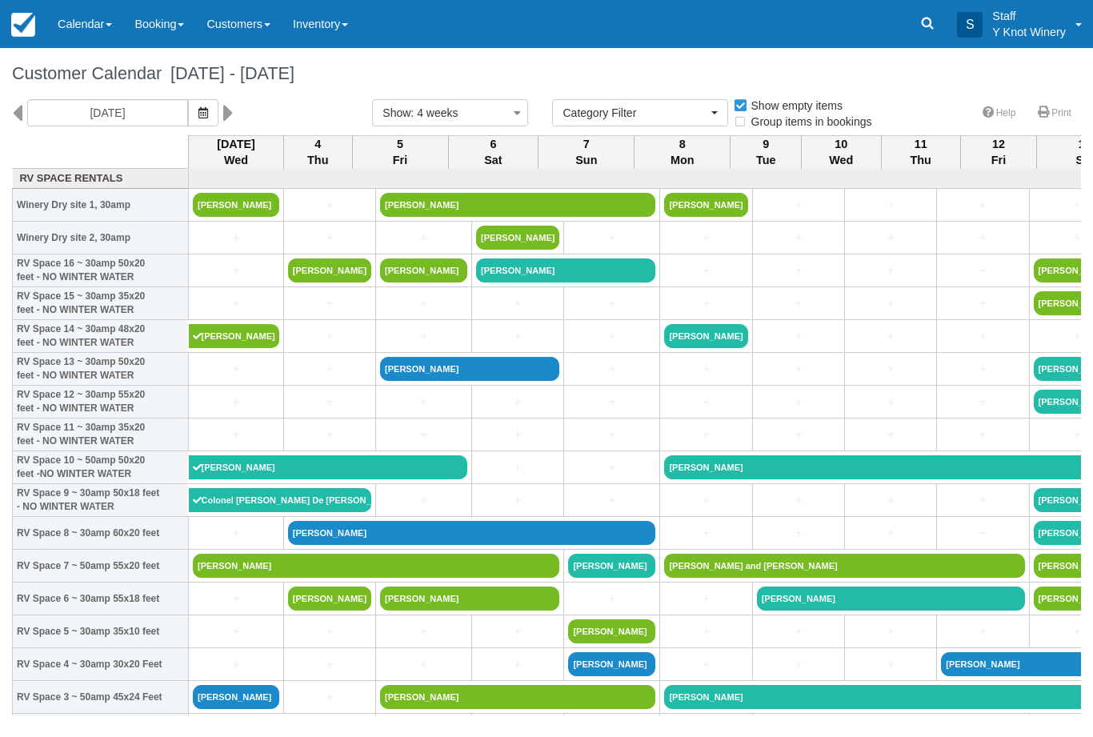
select select
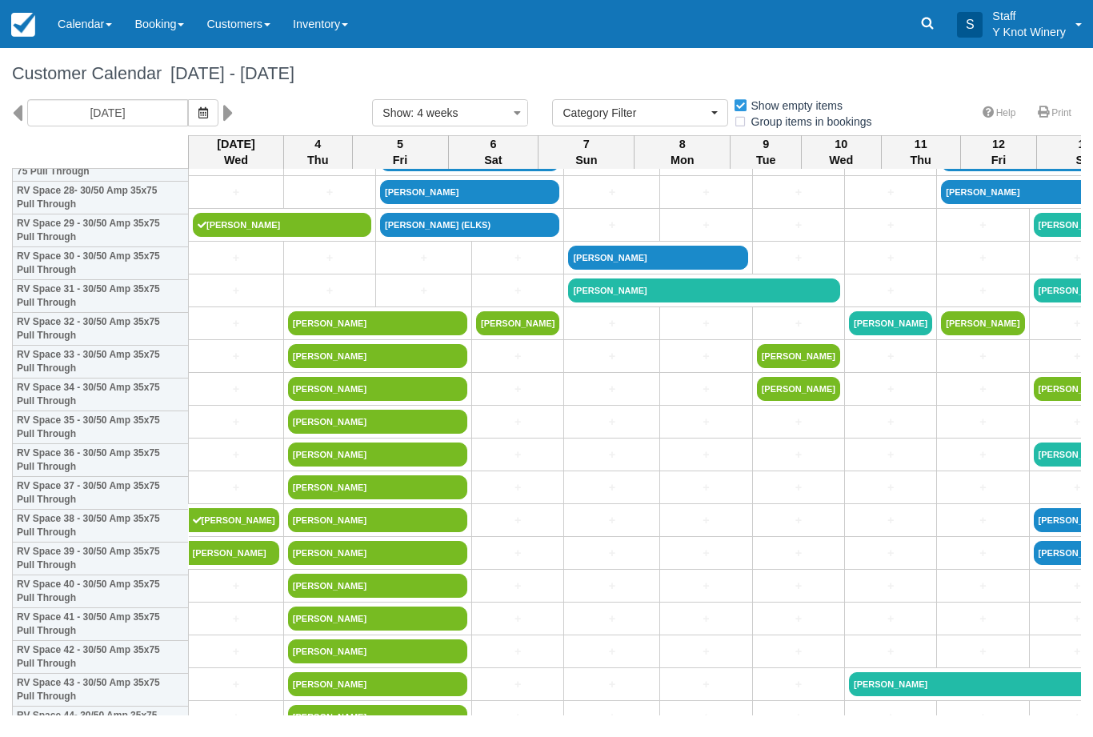
scroll to position [957, 0]
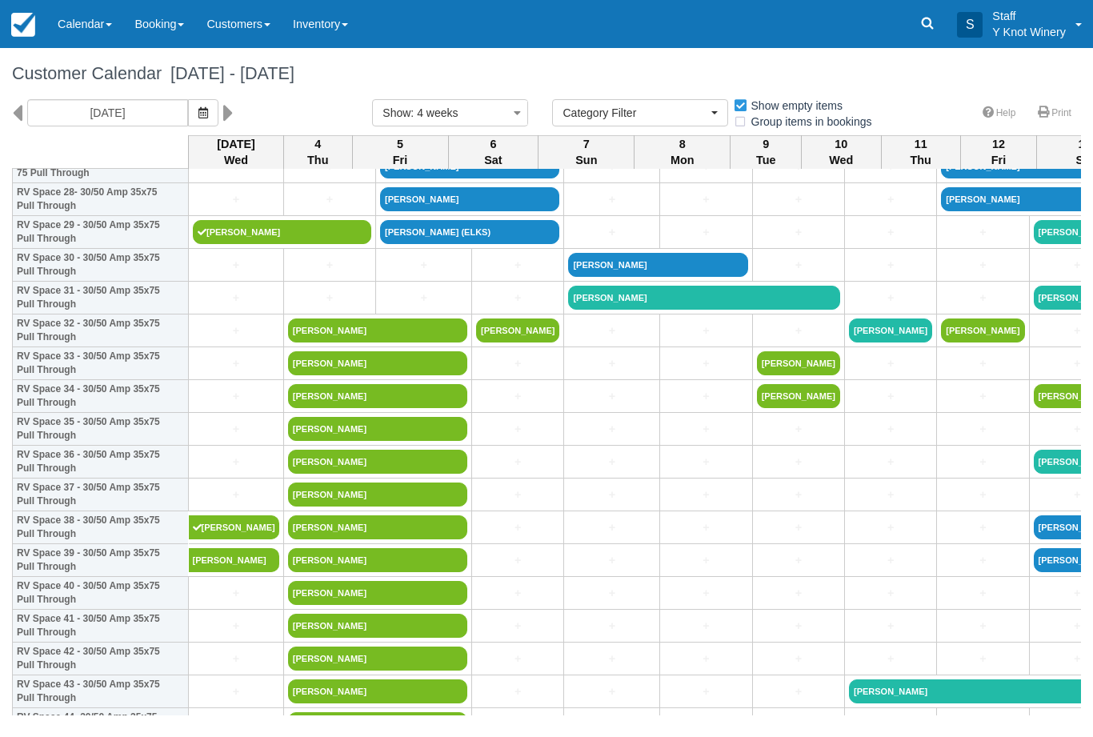
click at [223, 405] on link "+" at bounding box center [236, 396] width 86 height 17
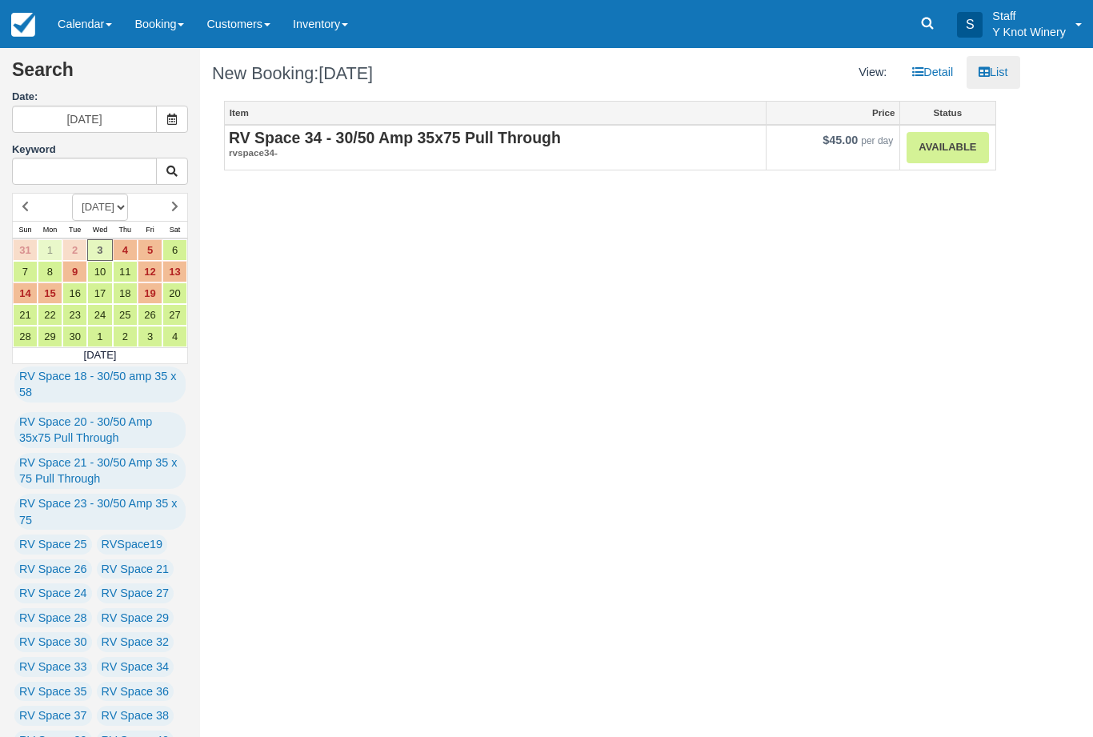
click at [955, 144] on link "Available" at bounding box center [948, 147] width 82 height 31
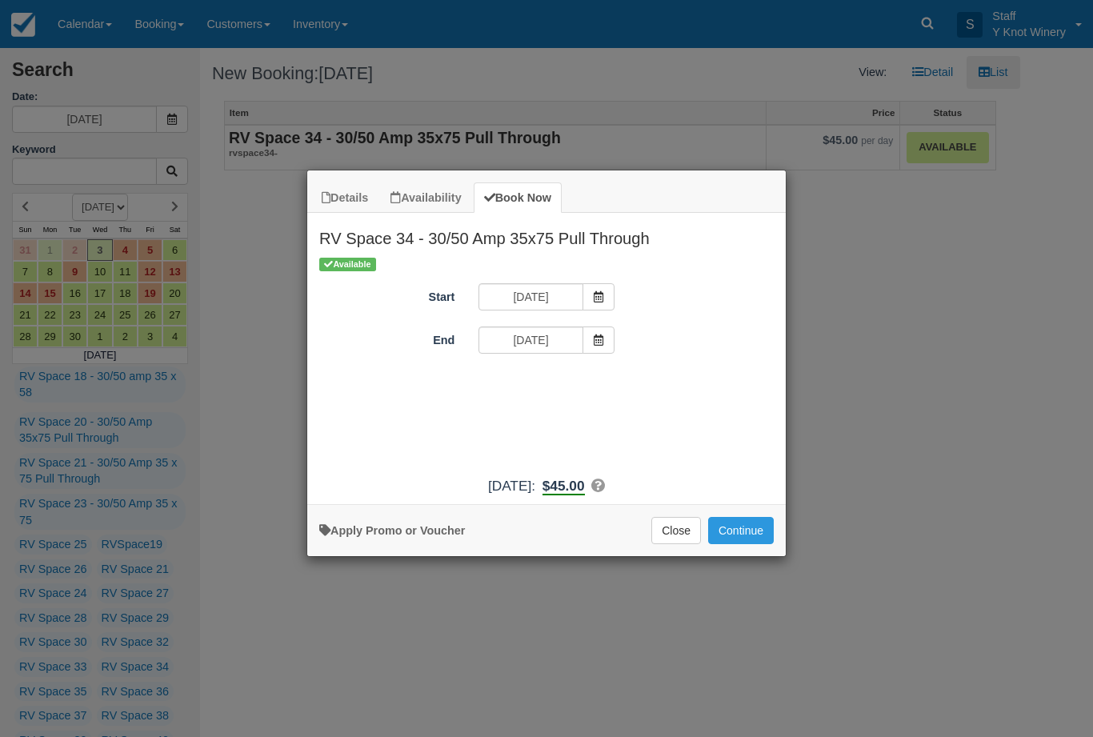
click at [758, 544] on button "Continue" at bounding box center [741, 530] width 66 height 27
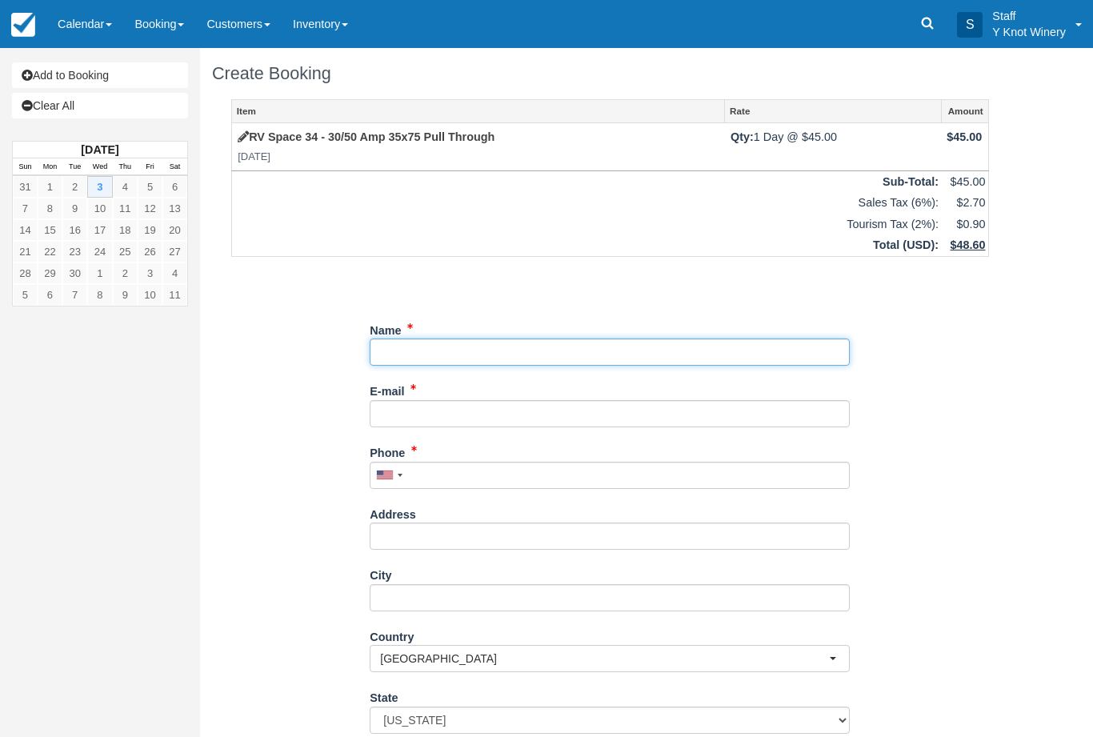
click at [437, 344] on input "Name" at bounding box center [610, 351] width 480 height 27
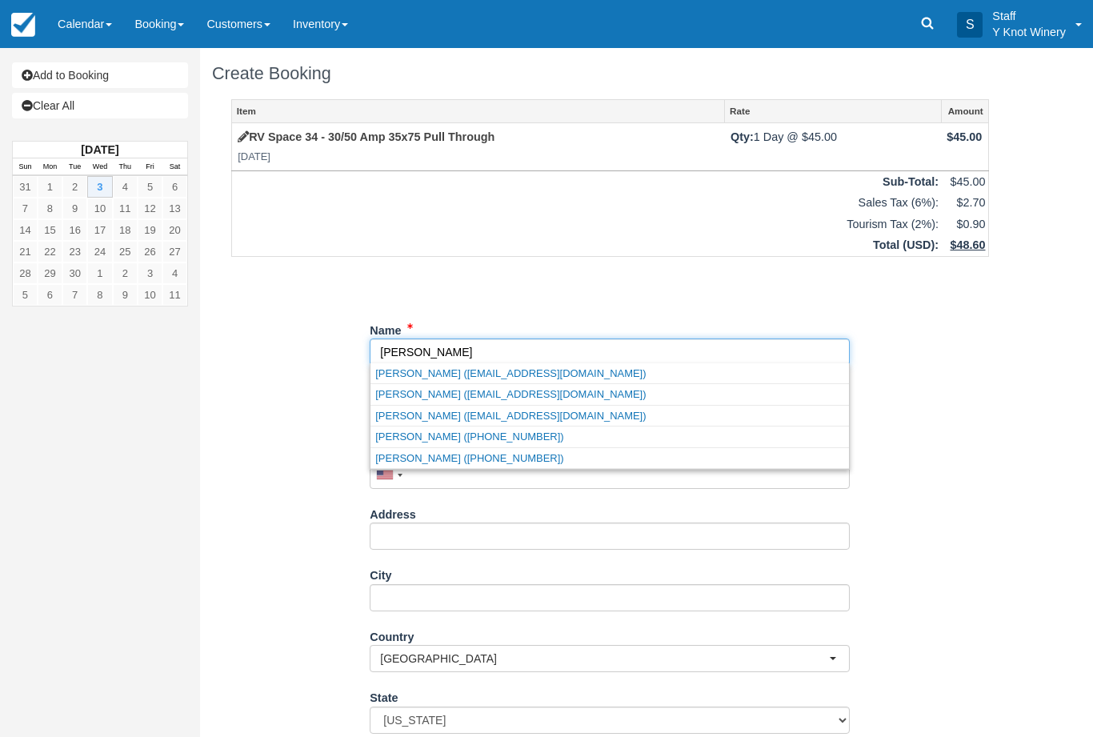
click at [558, 398] on link "Bill Harper (sherri_harper@ymail.com)" at bounding box center [609, 394] width 478 height 20
type input "[PERSON_NAME]"
type input "sherri_harper@ymail.com"
type input "+12088413134"
select select "CA"
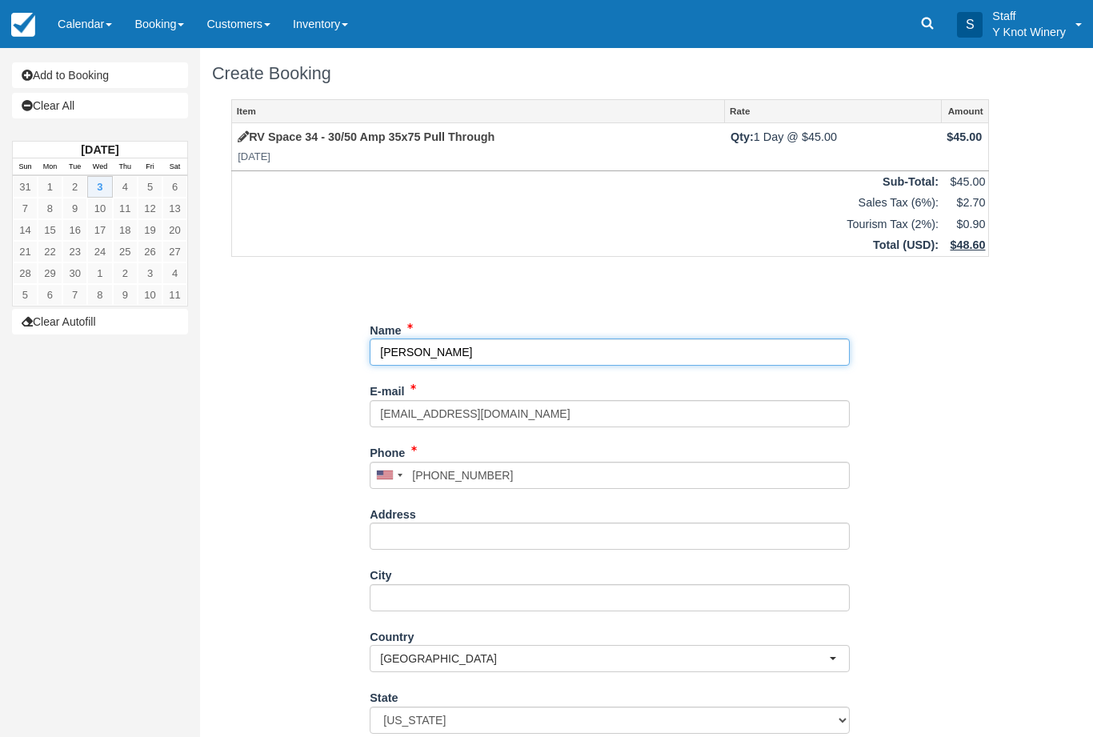
select select "CA"
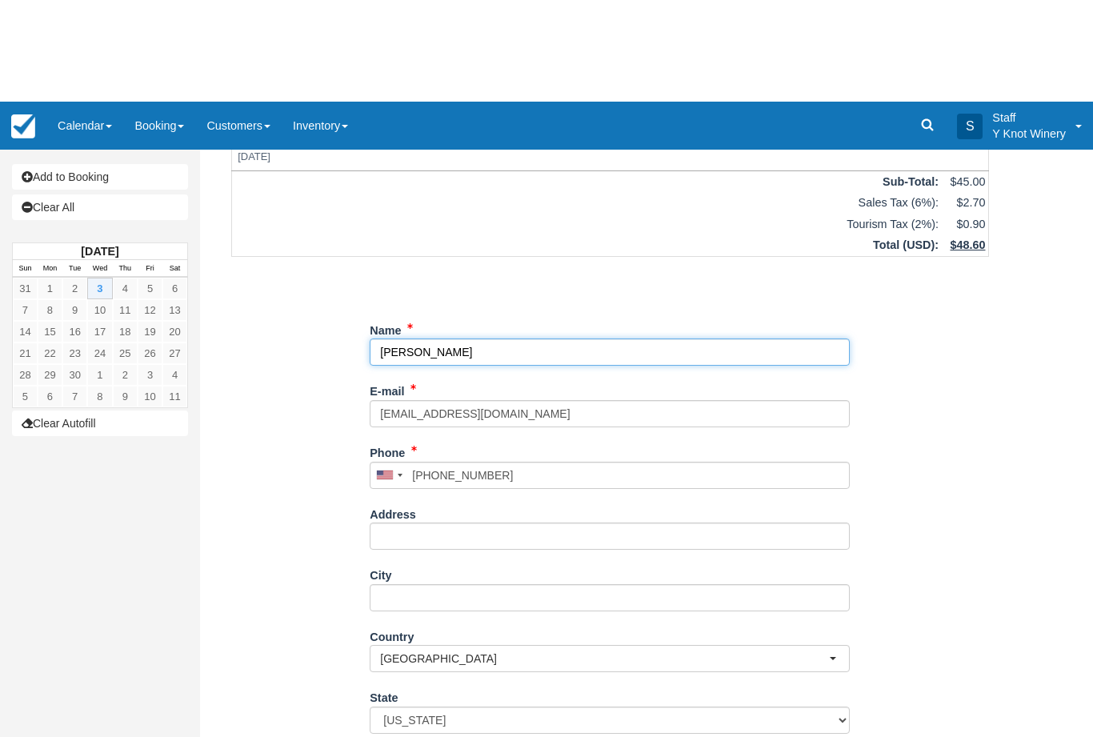
scroll to position [122, 0]
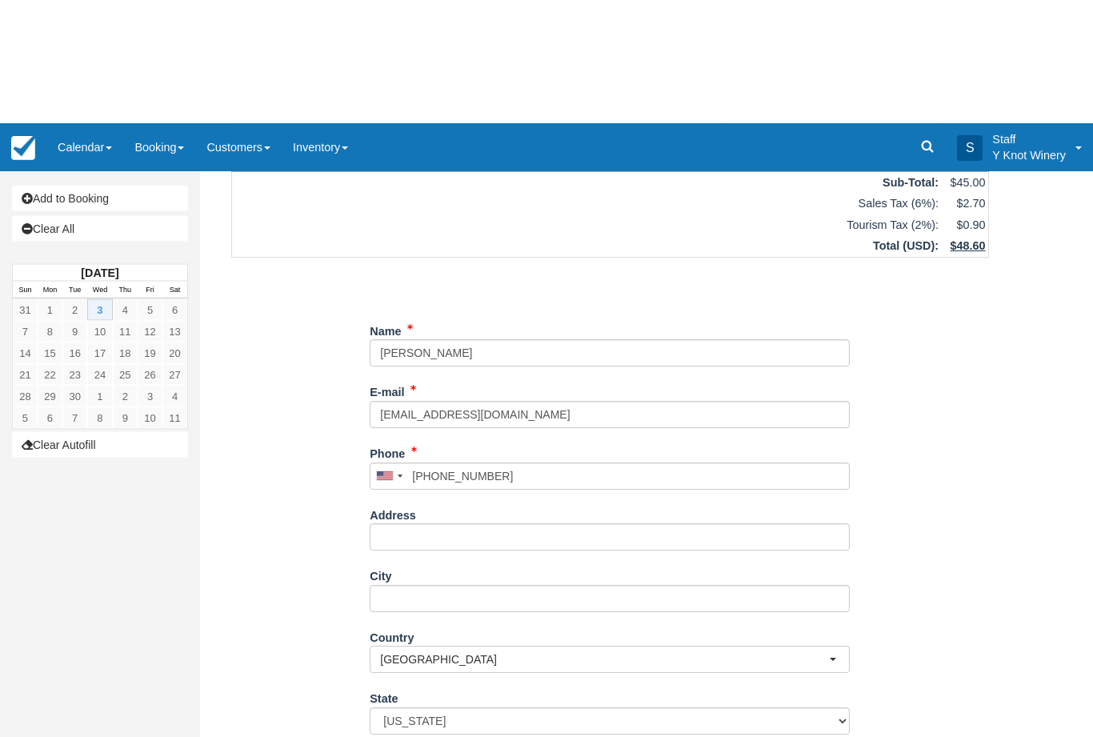
click at [1007, 492] on div "Item Rate Amount RV Space 34 - 30/50 Amp 35x75 Pull Through Wed Sep 3, 2025 Qty…" at bounding box center [610, 369] width 796 height 785
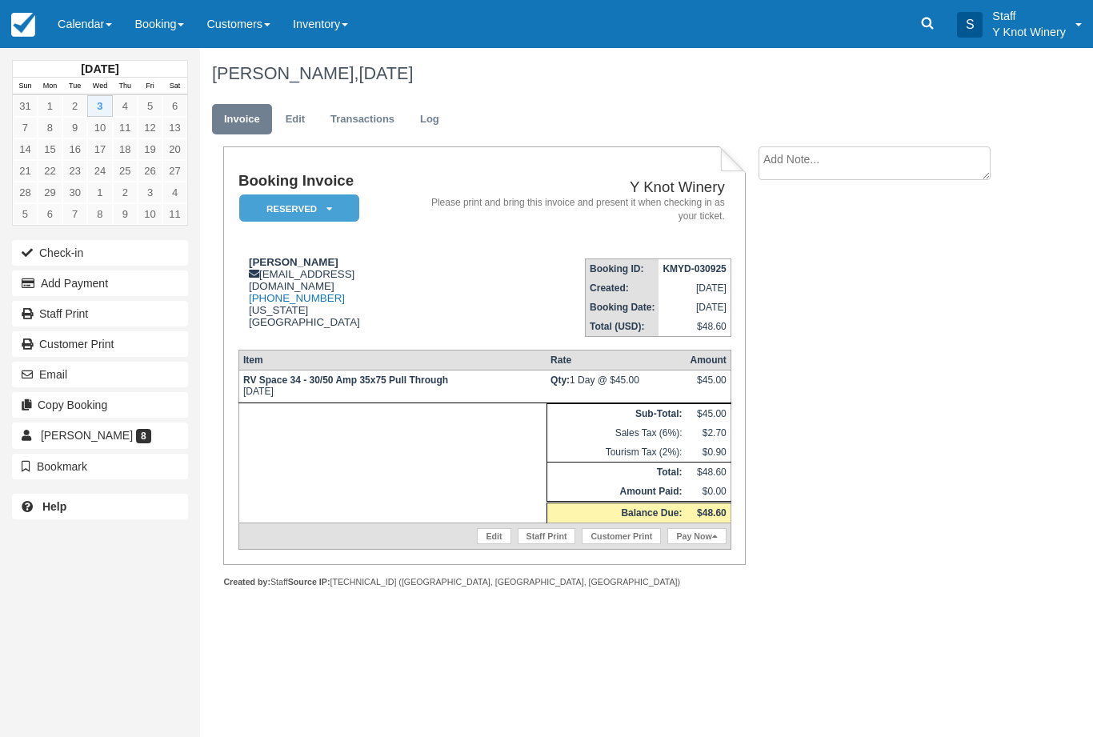
click at [111, 25] on span at bounding box center [109, 24] width 6 height 3
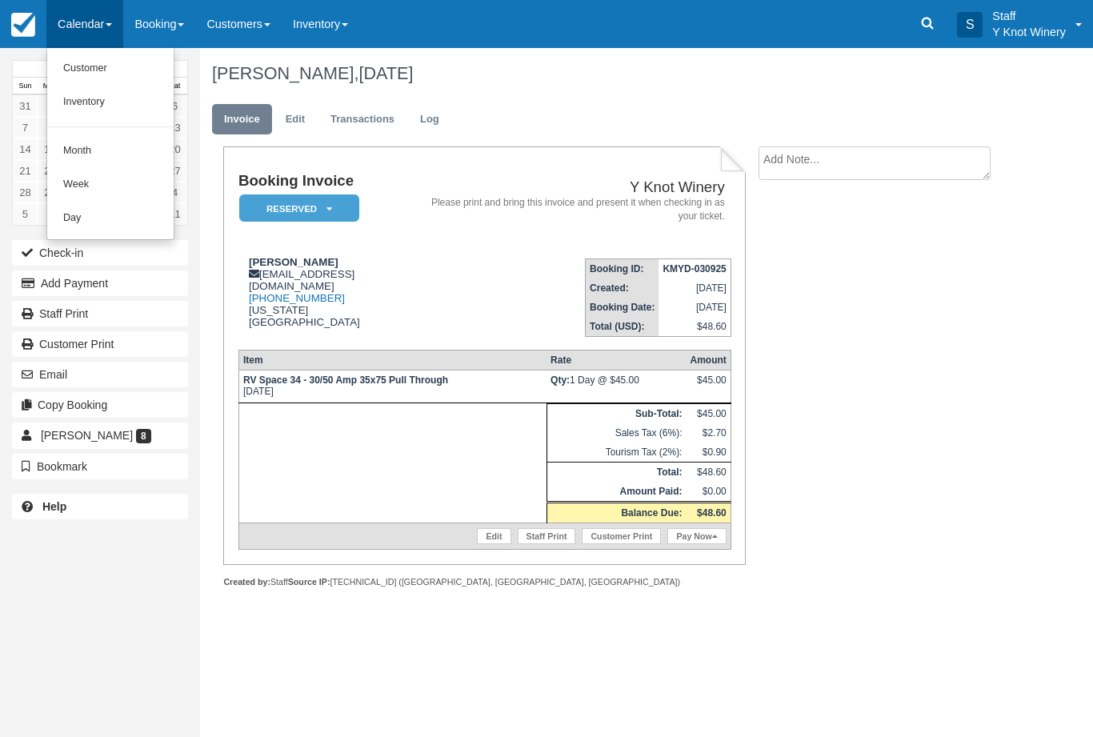
click at [73, 68] on link "Customer" at bounding box center [110, 69] width 126 height 34
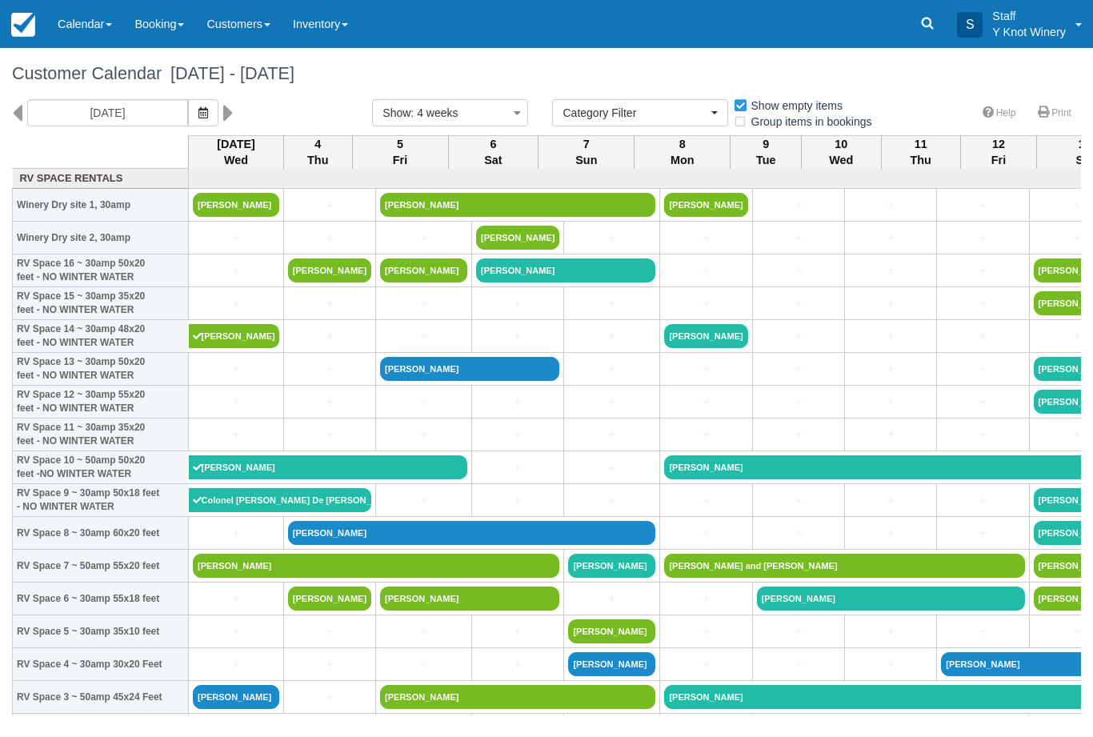
select select
click at [198, 116] on icon "button" at bounding box center [203, 112] width 10 height 11
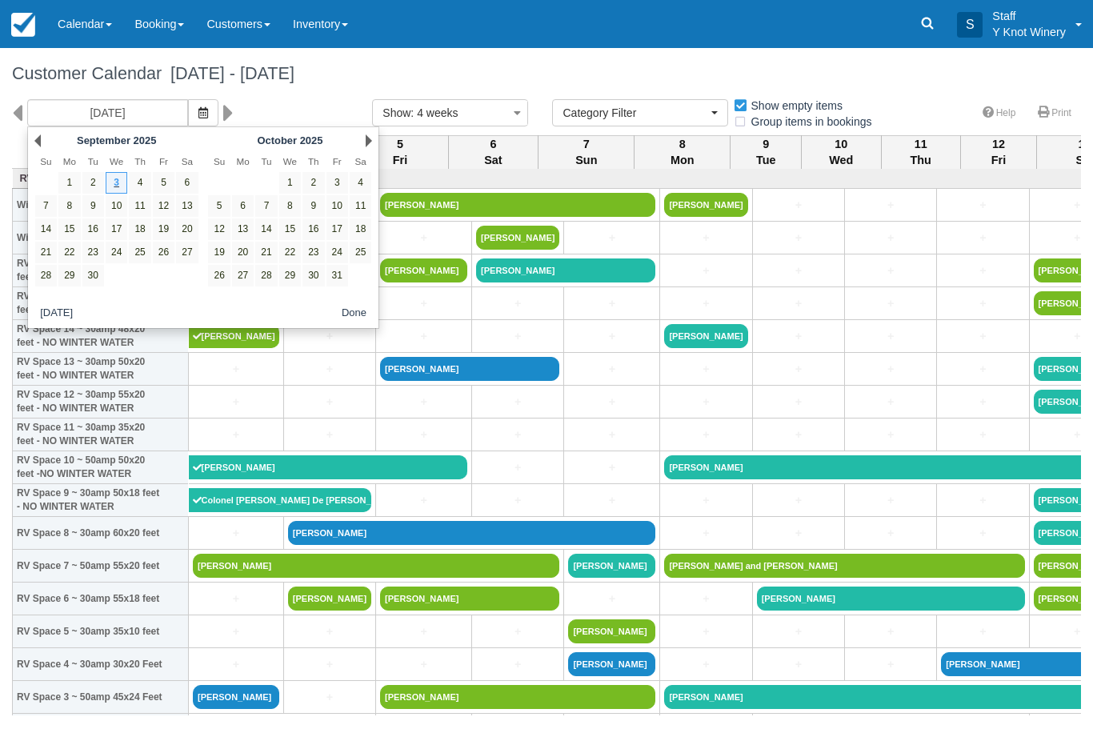
click at [162, 177] on link "5" at bounding box center [164, 183] width 22 height 22
type input "[DATE]"
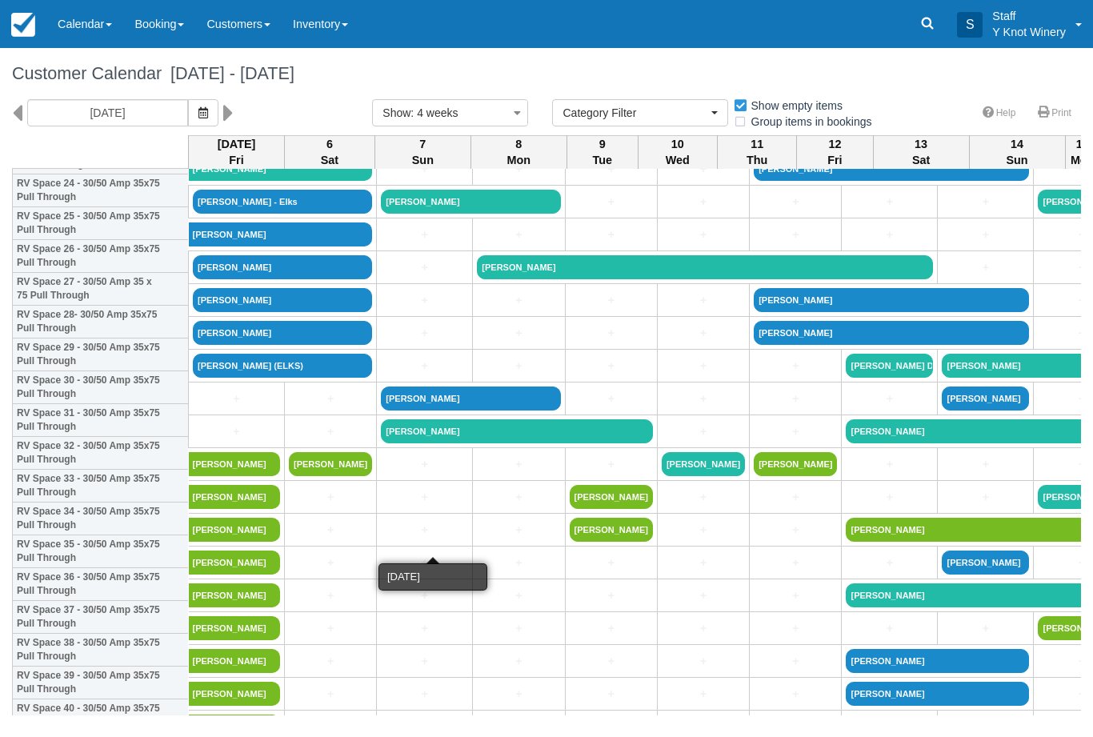
scroll to position [835, 0]
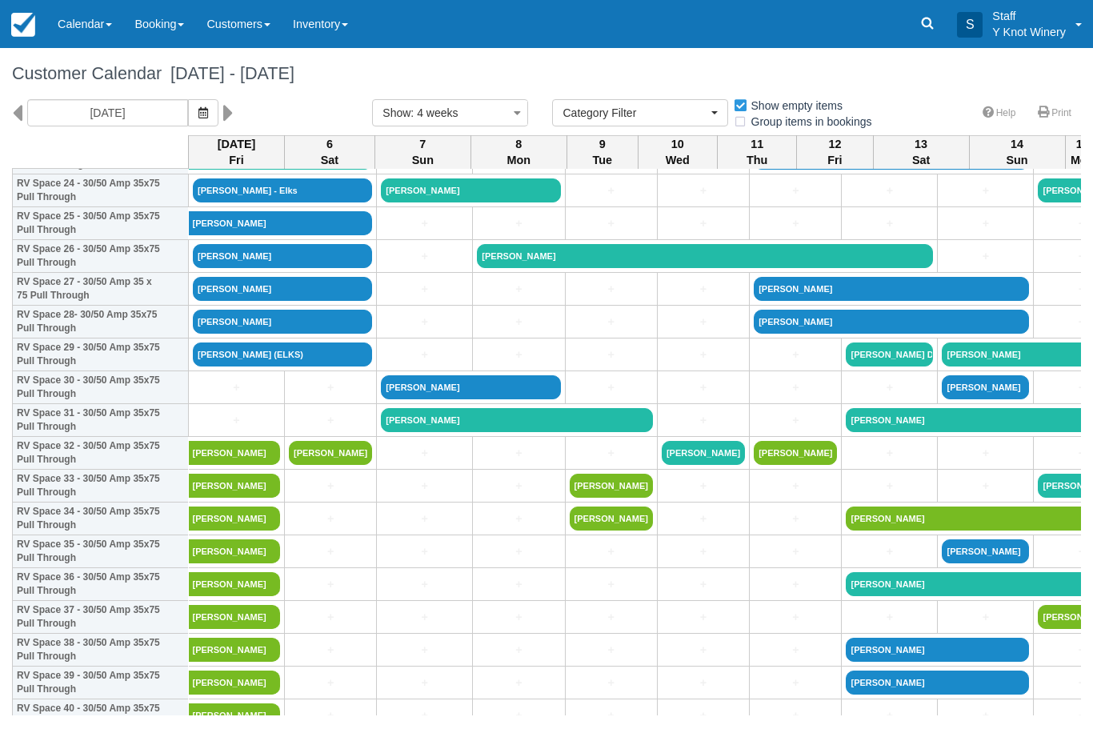
click at [222, 366] on link "Lori Walla (ELKS)" at bounding box center [282, 354] width 179 height 24
click at [225, 396] on link "+" at bounding box center [236, 387] width 87 height 17
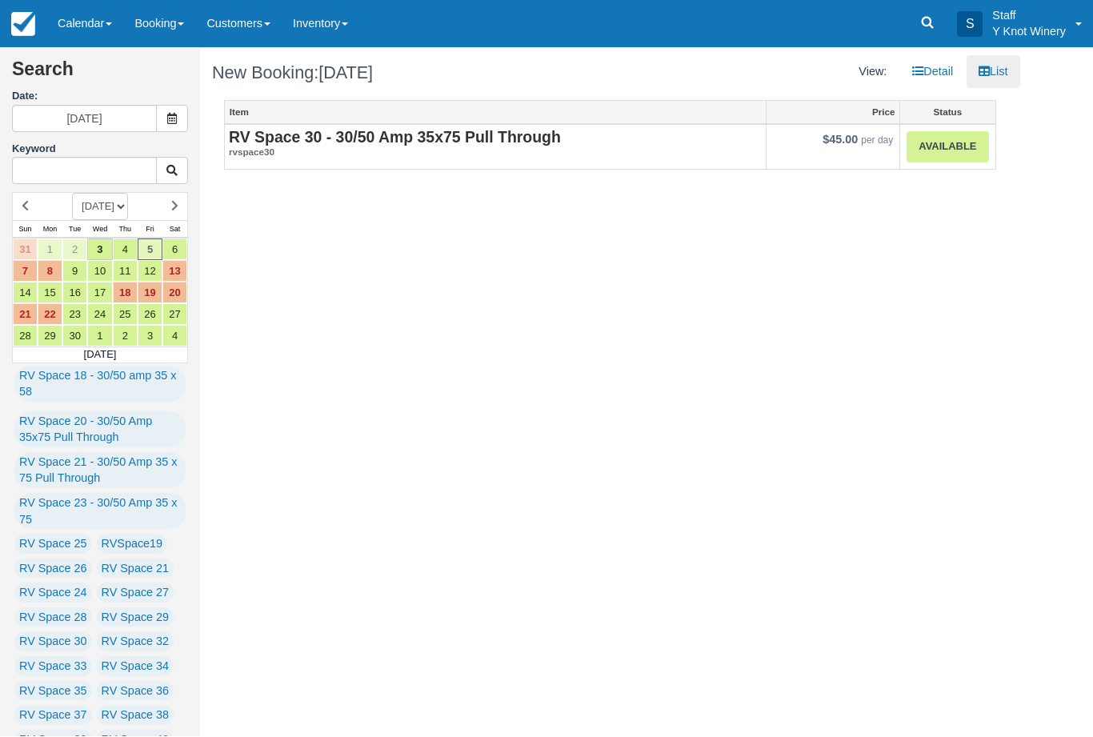
click at [959, 150] on link "Available" at bounding box center [948, 147] width 82 height 31
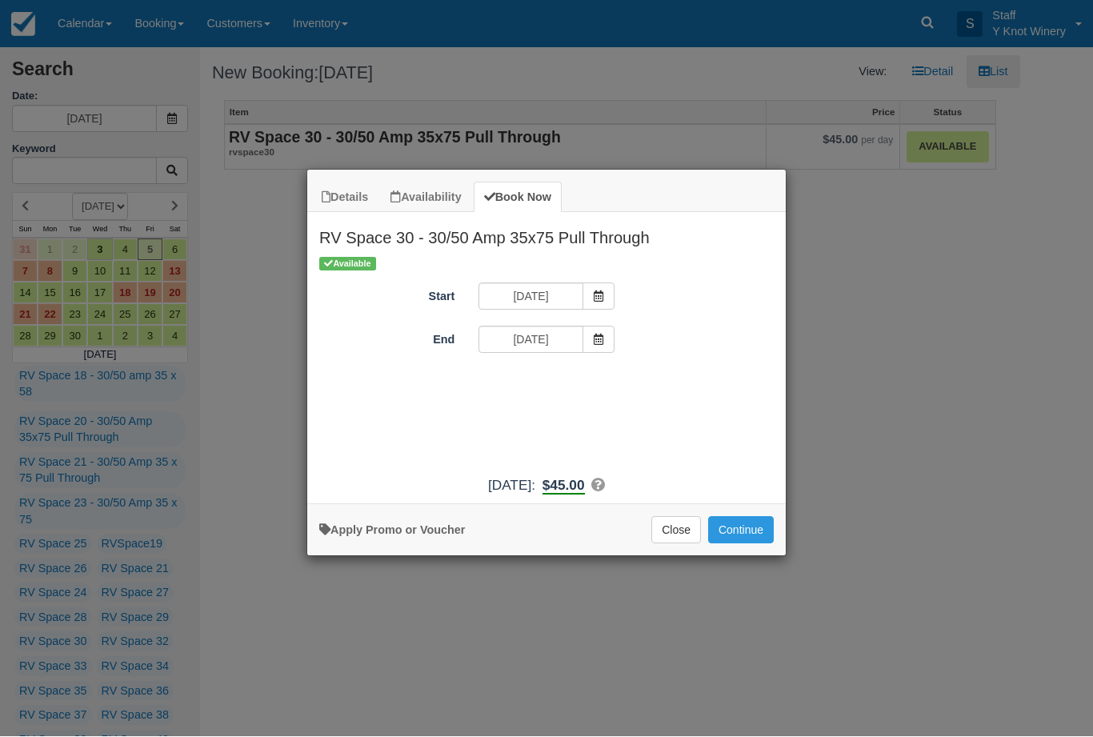
click at [755, 544] on button "Continue" at bounding box center [741, 530] width 66 height 27
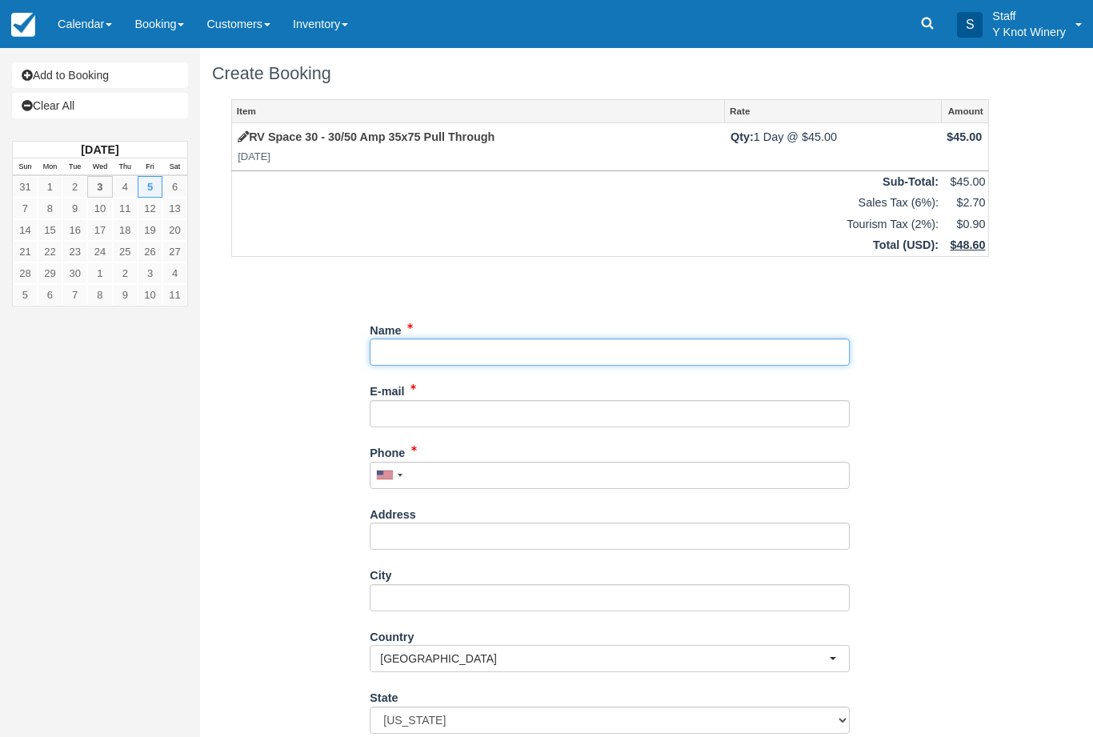
click at [414, 341] on input "Name" at bounding box center [610, 351] width 480 height 27
type input "Van Taylor"
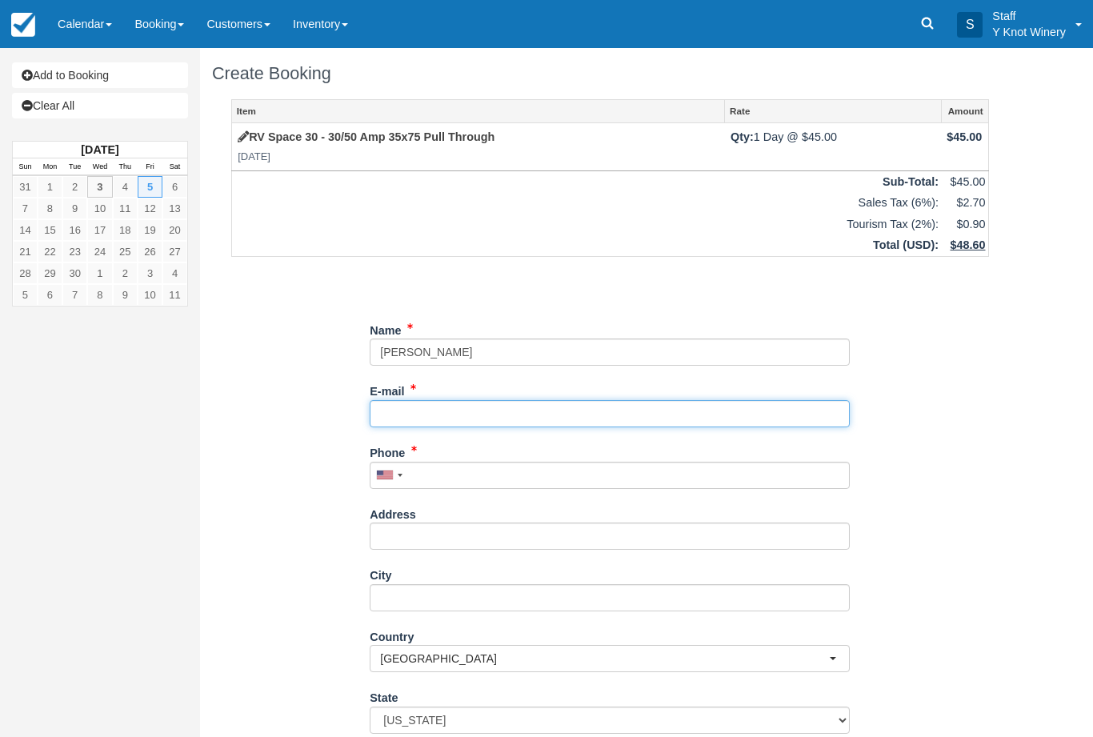
click at [448, 402] on input "E-mail" at bounding box center [610, 413] width 480 height 27
type input "vantaylor1959@gmail.com"
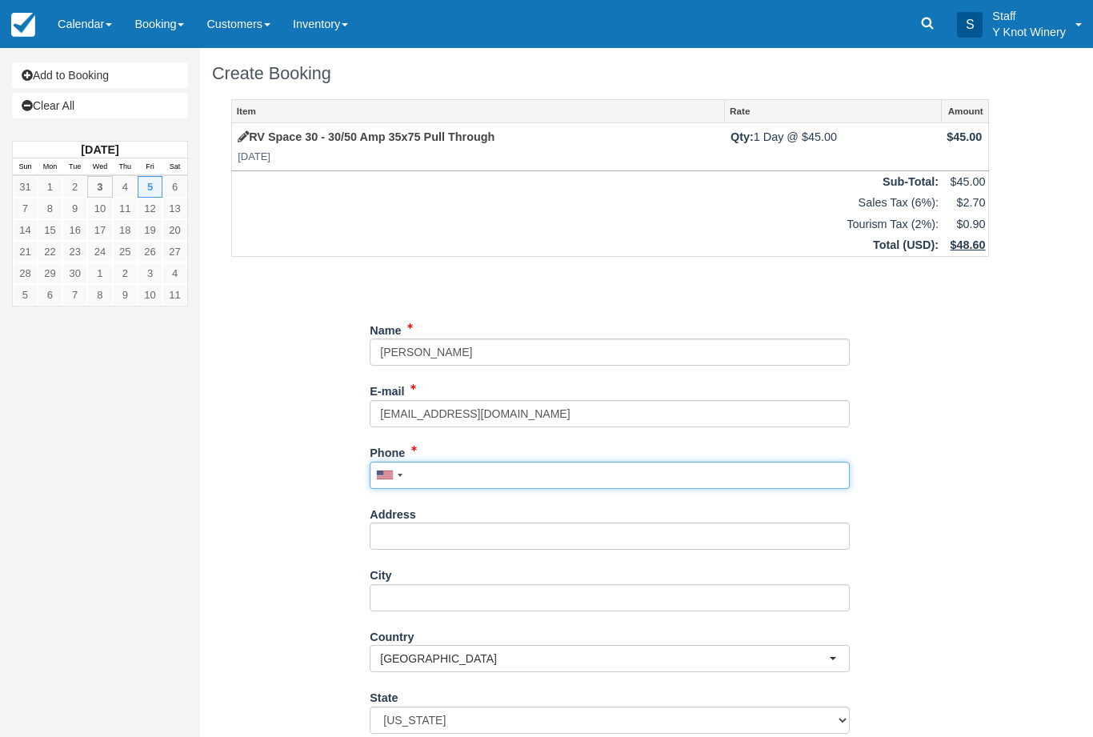
scroll to position [129, 0]
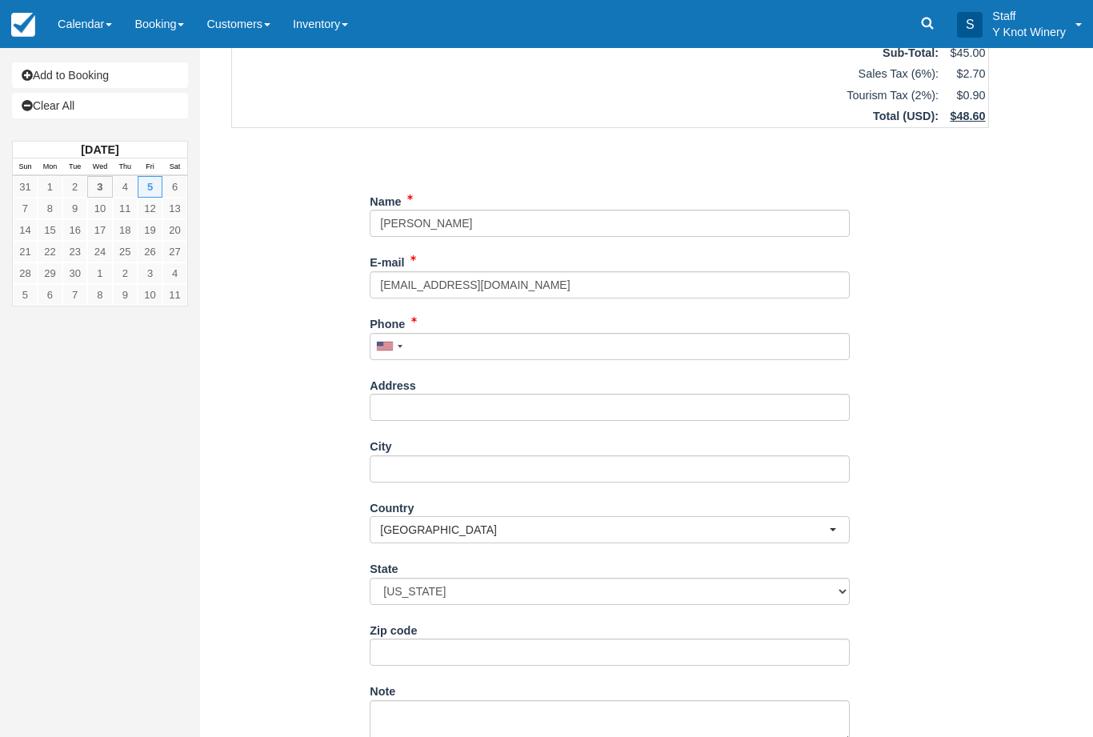
type input "+18017212110"
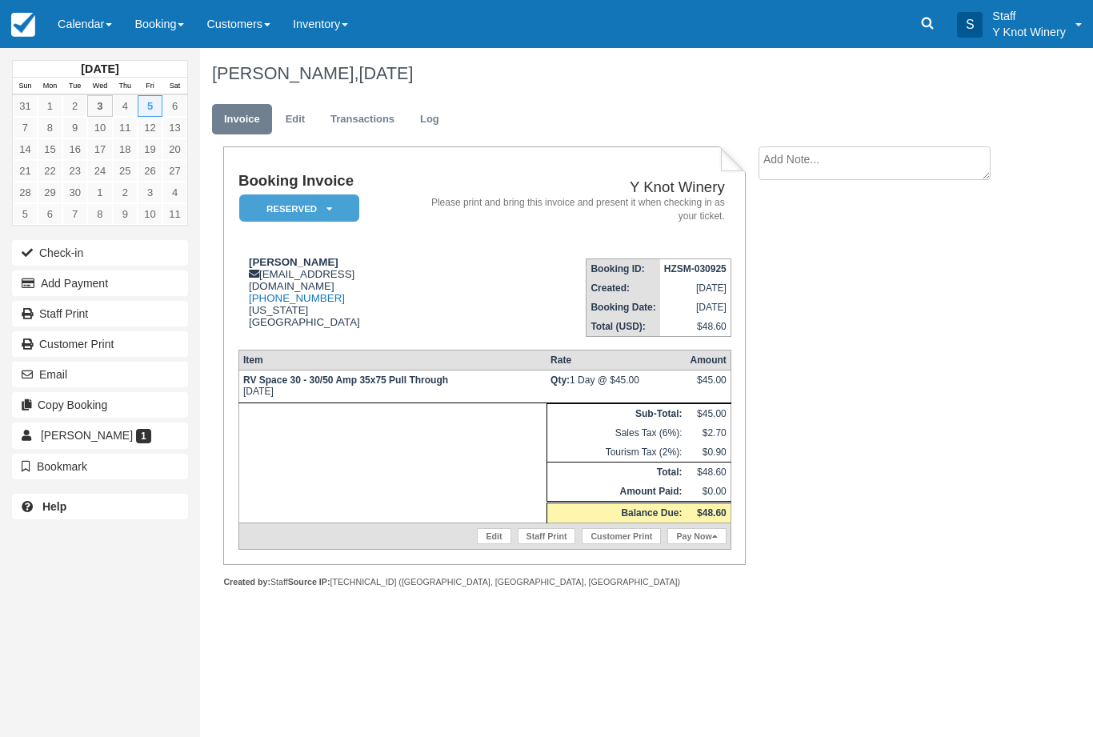
click at [86, 22] on link "Calendar" at bounding box center [84, 24] width 77 height 48
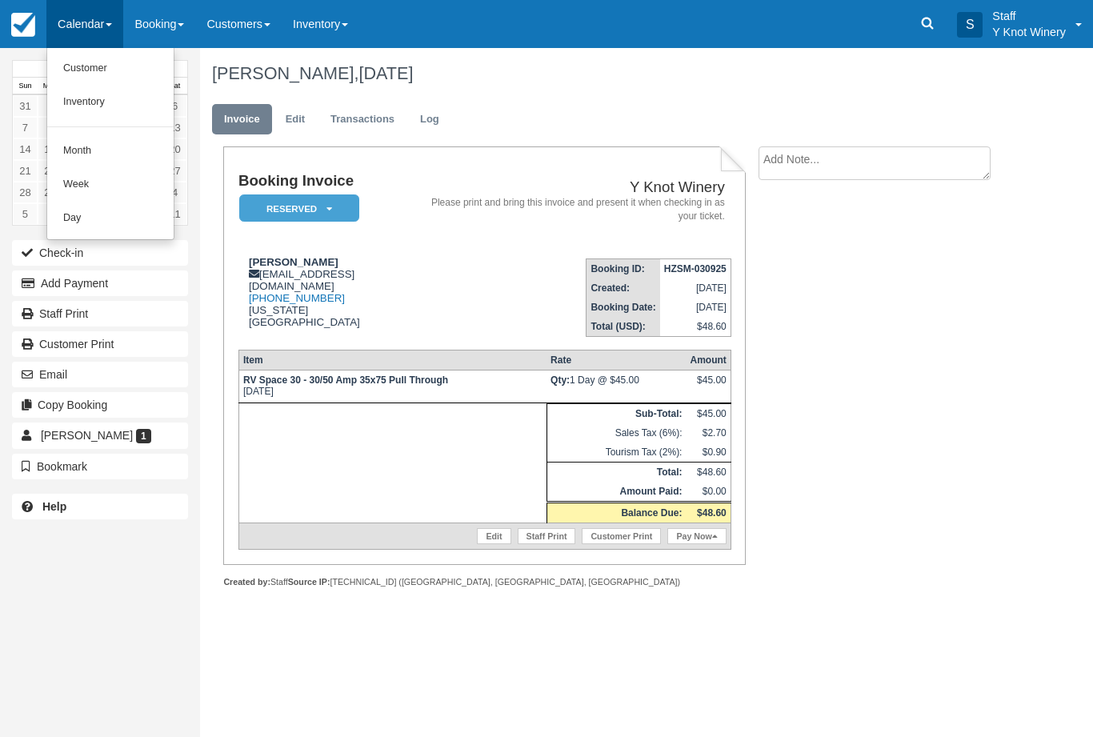
click at [123, 68] on link "Customer" at bounding box center [110, 69] width 126 height 34
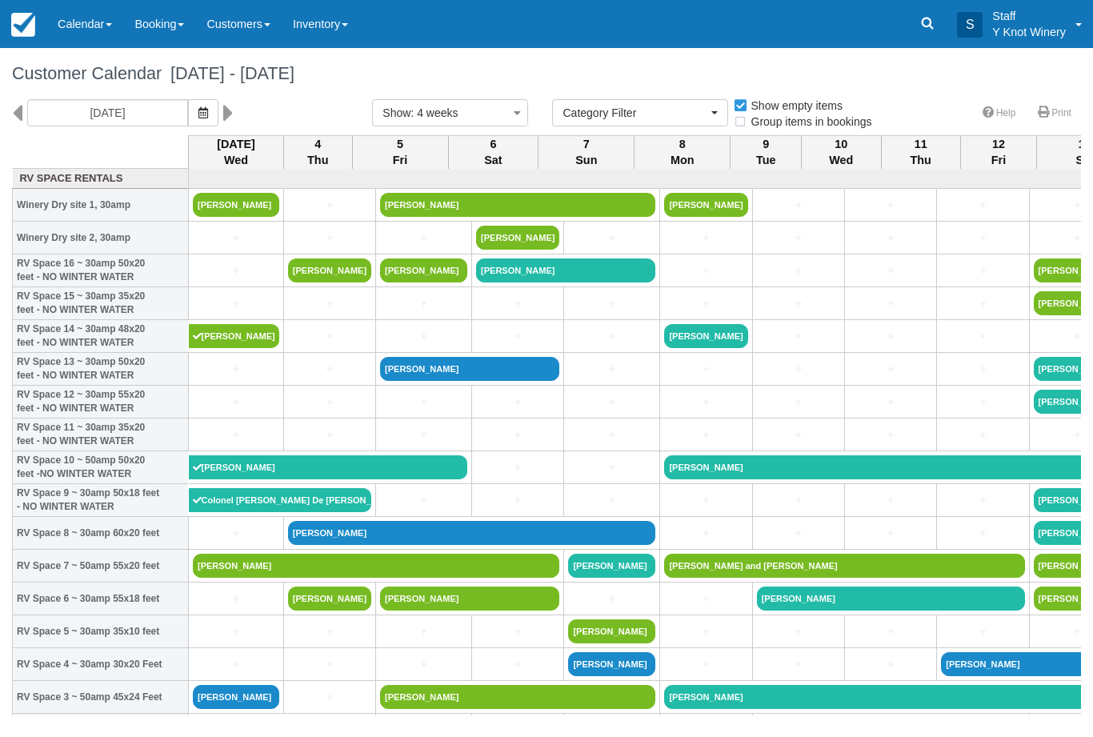
select select
click at [198, 113] on icon "button" at bounding box center [203, 112] width 10 height 11
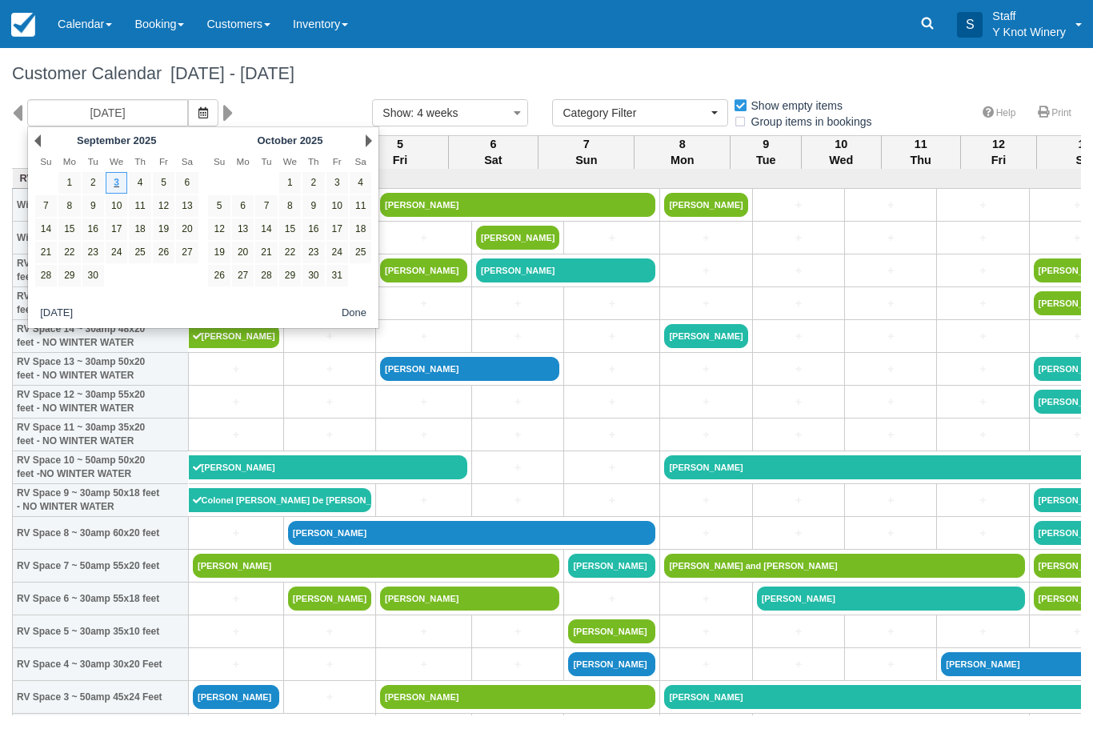
click at [44, 229] on link "14" at bounding box center [46, 229] width 22 height 22
type input "[DATE]"
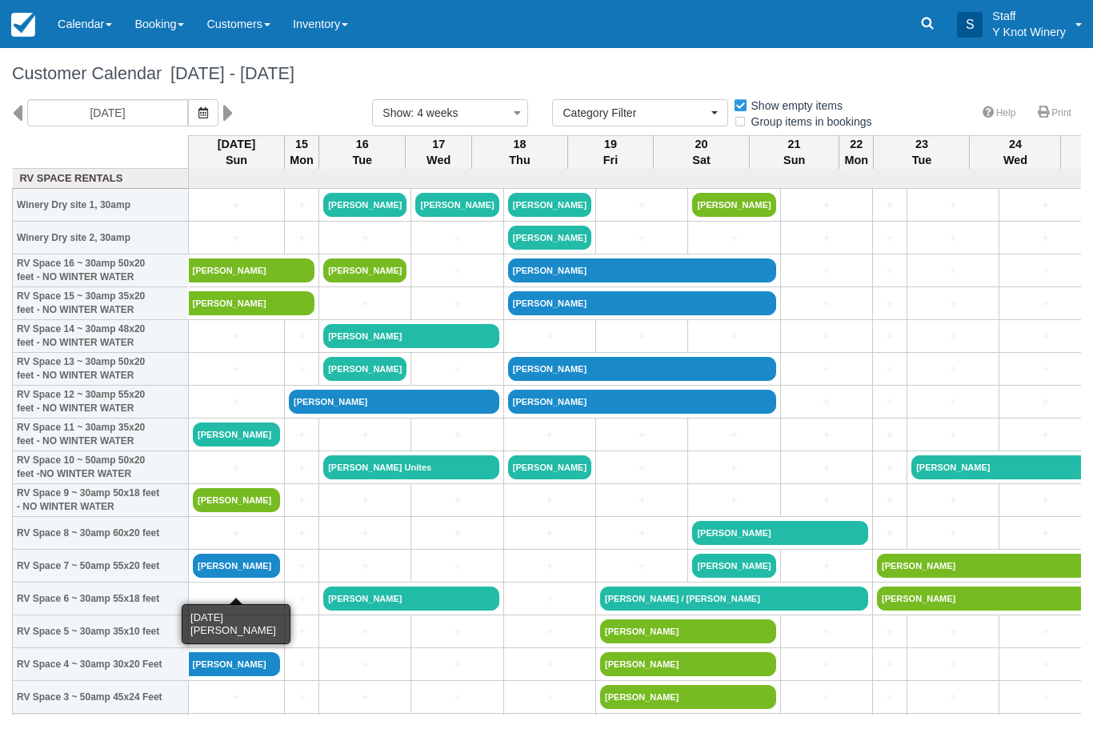
click at [249, 578] on link "[PERSON_NAME]" at bounding box center [236, 566] width 87 height 24
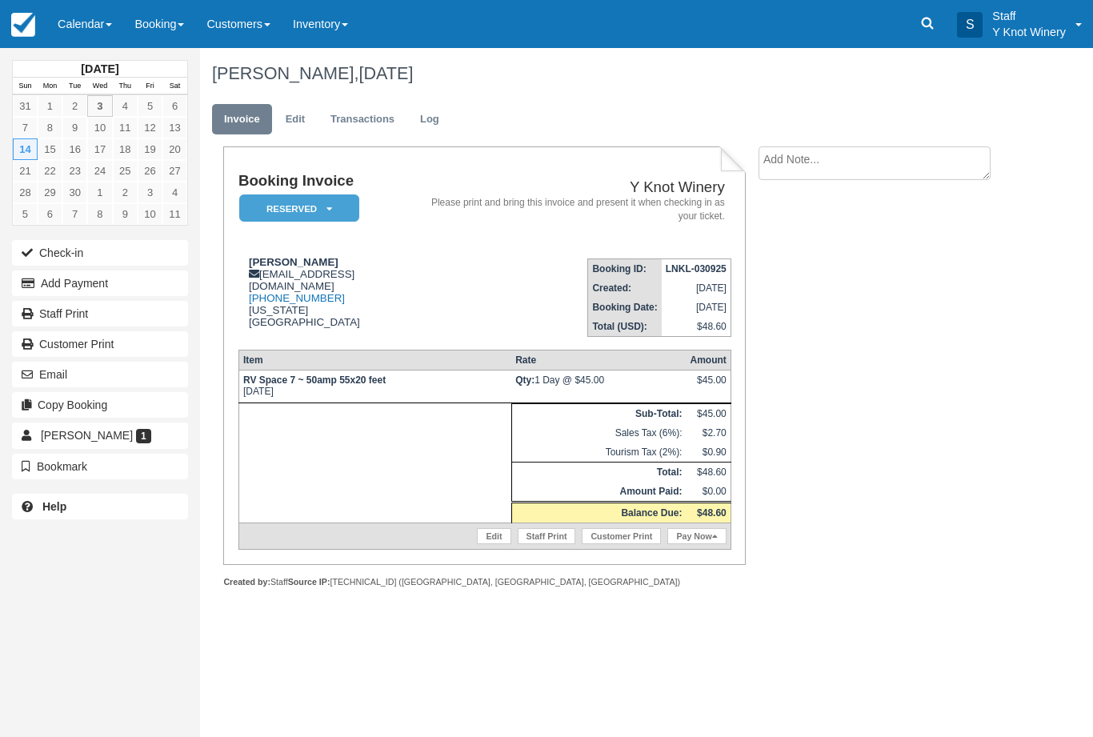
click at [96, 33] on link "Calendar" at bounding box center [84, 24] width 77 height 48
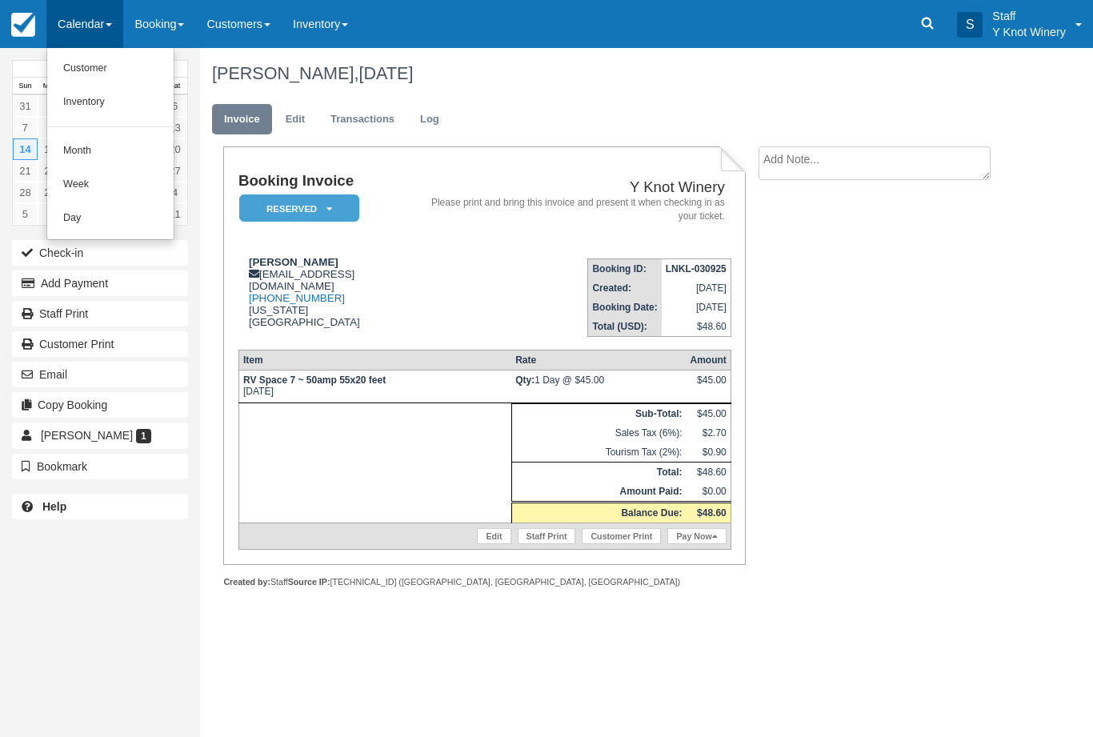
click at [287, 118] on div at bounding box center [546, 368] width 1093 height 737
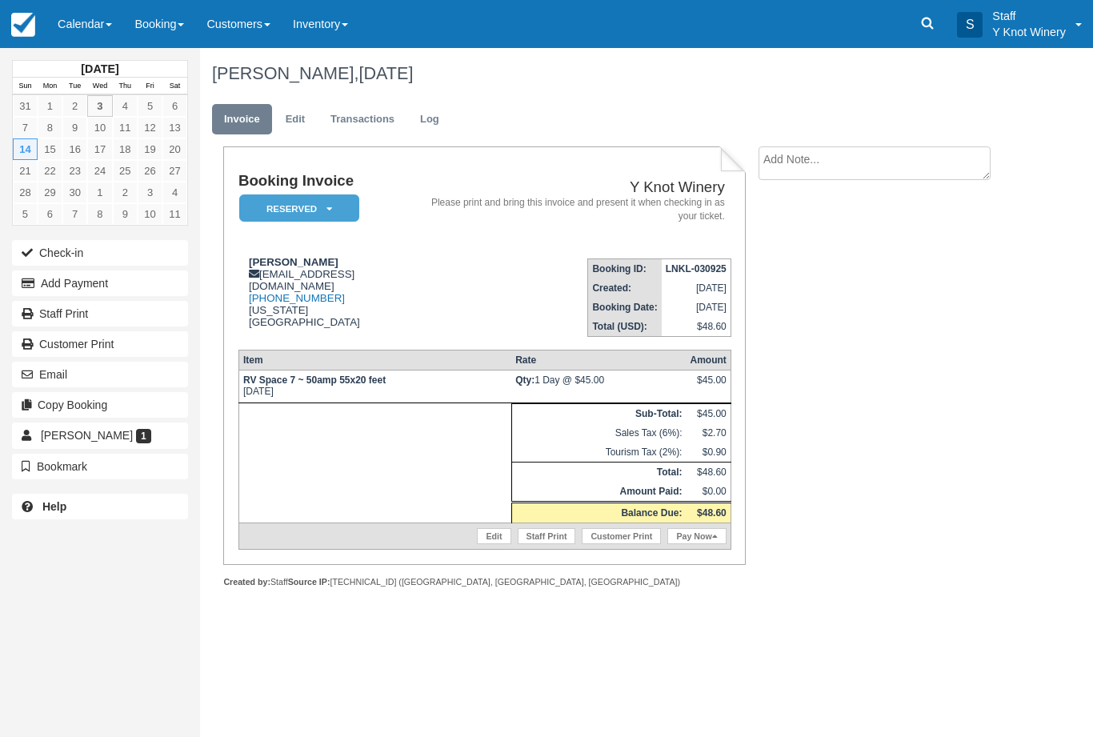
click at [307, 117] on link "Edit" at bounding box center [295, 119] width 43 height 31
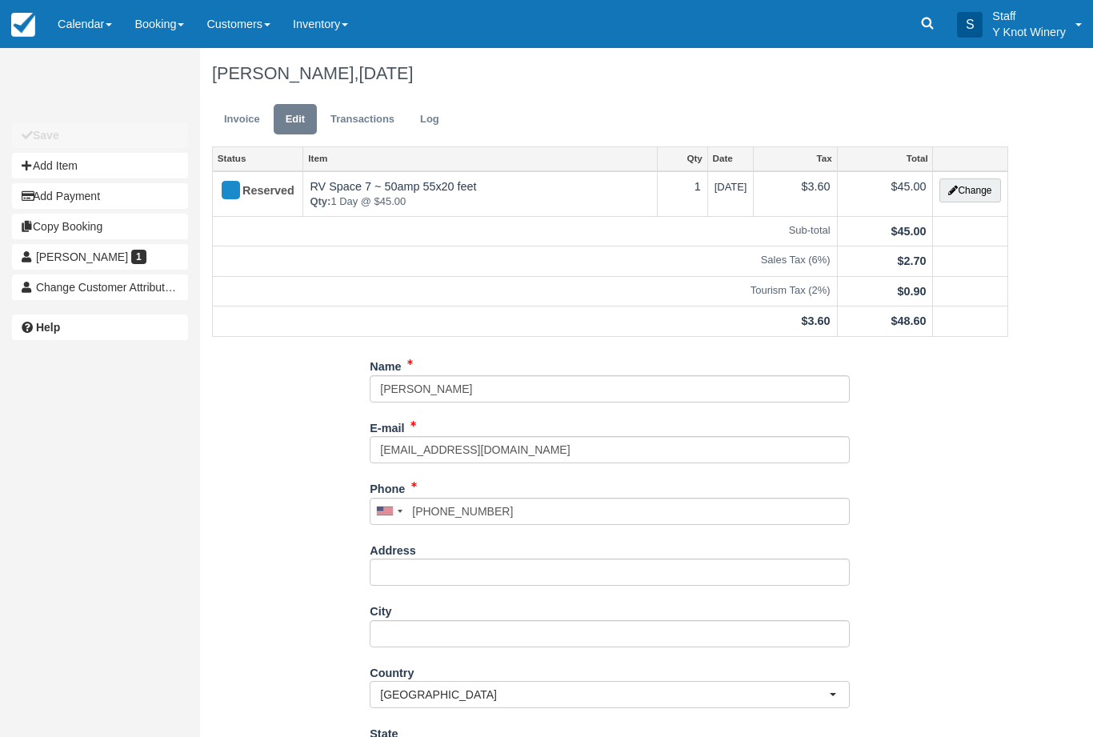
click at [975, 186] on button "Change" at bounding box center [969, 190] width 61 height 24
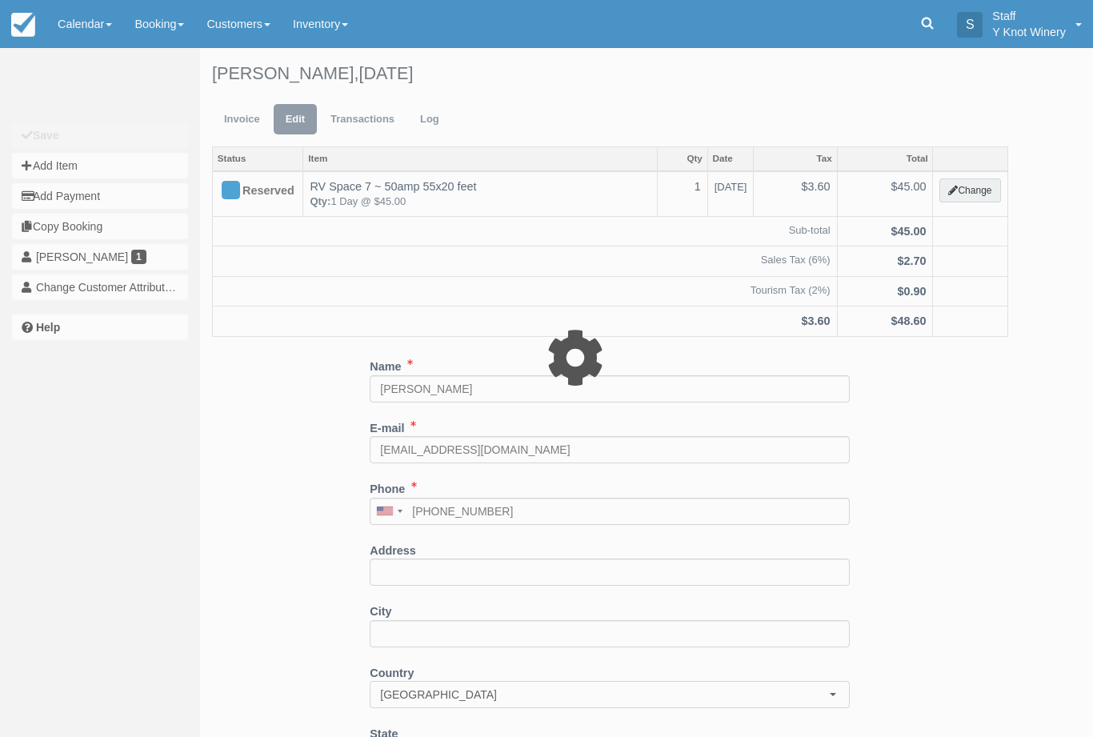
type input "45.00"
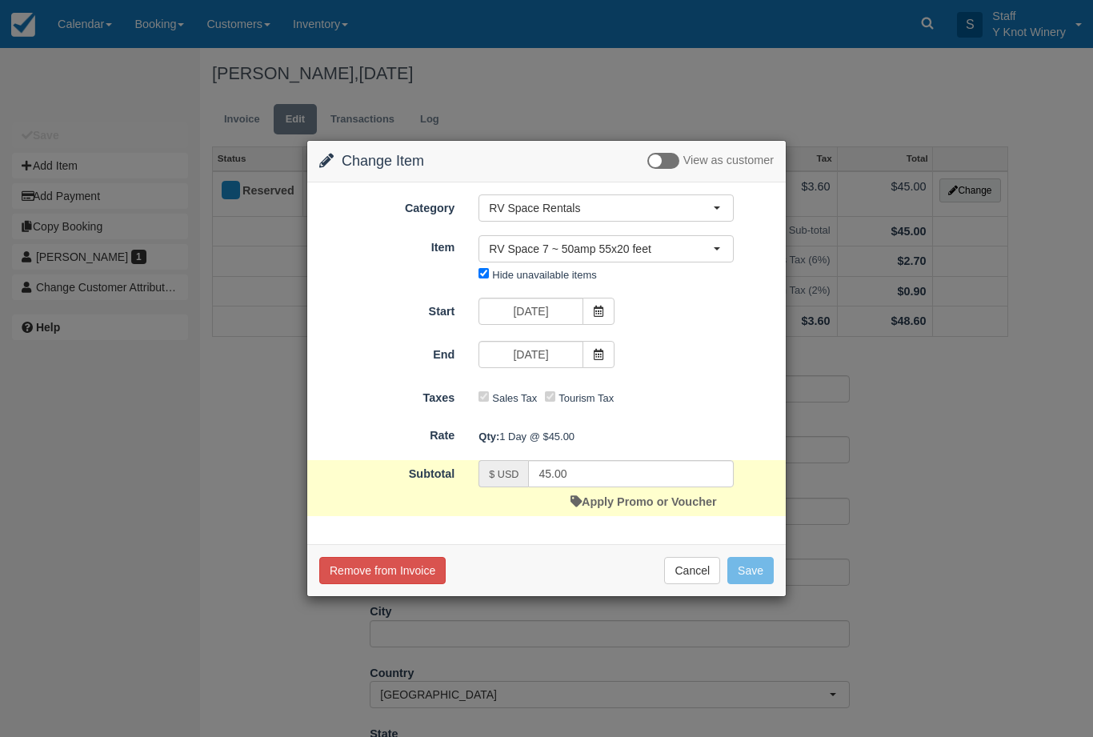
click at [603, 317] on icon at bounding box center [598, 311] width 11 height 11
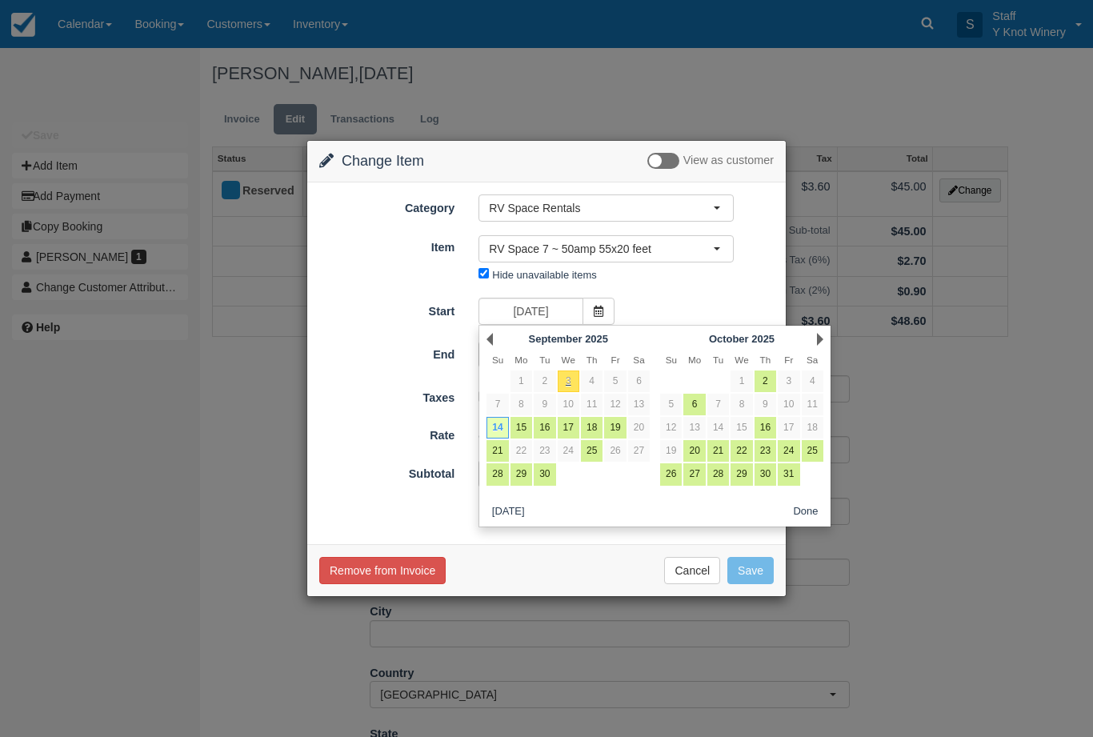
click at [638, 386] on link "6" at bounding box center [639, 381] width 22 height 22
type input "[DATE]"
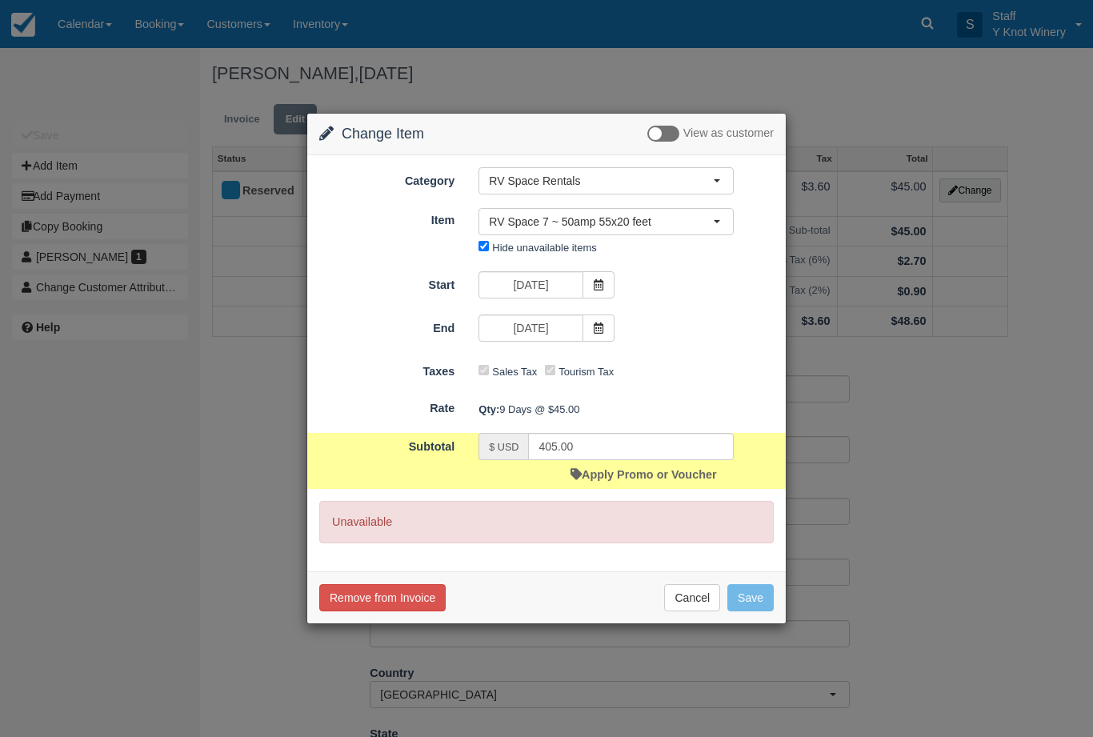
click at [596, 356] on form "Category RV Space Rentals RV Space Rentals Cabin Rentals Crab Boil Golf Tee Tim…" at bounding box center [546, 355] width 454 height 376
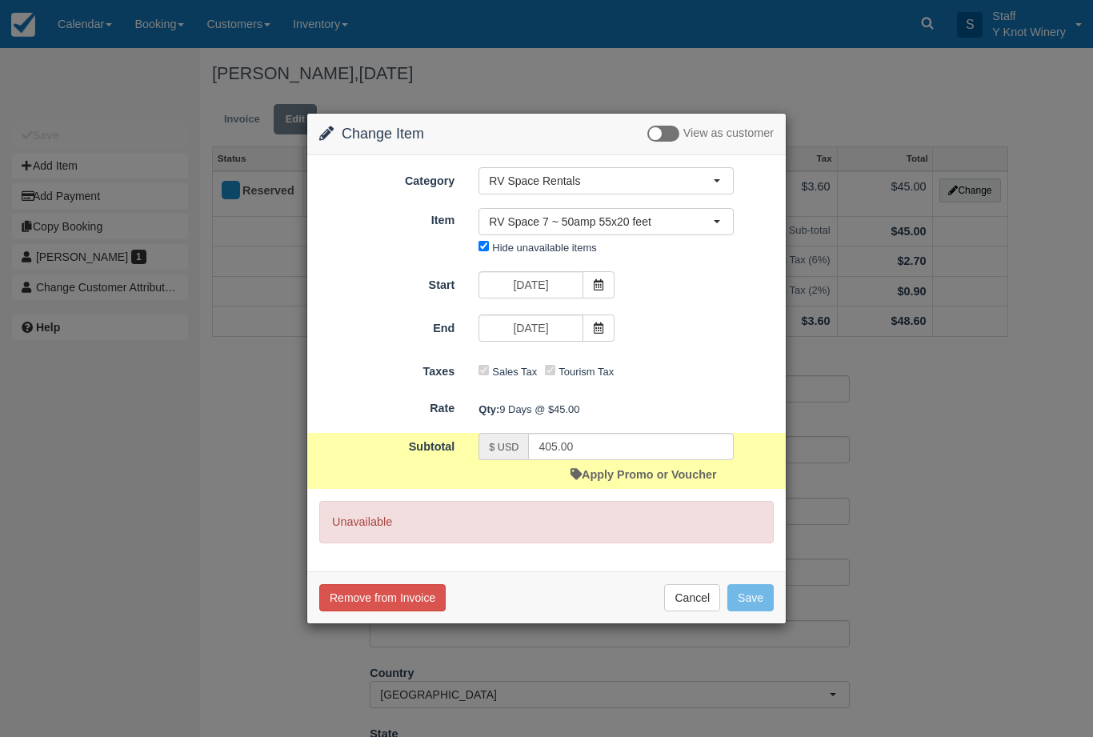
click at [597, 334] on span at bounding box center [599, 327] width 32 height 27
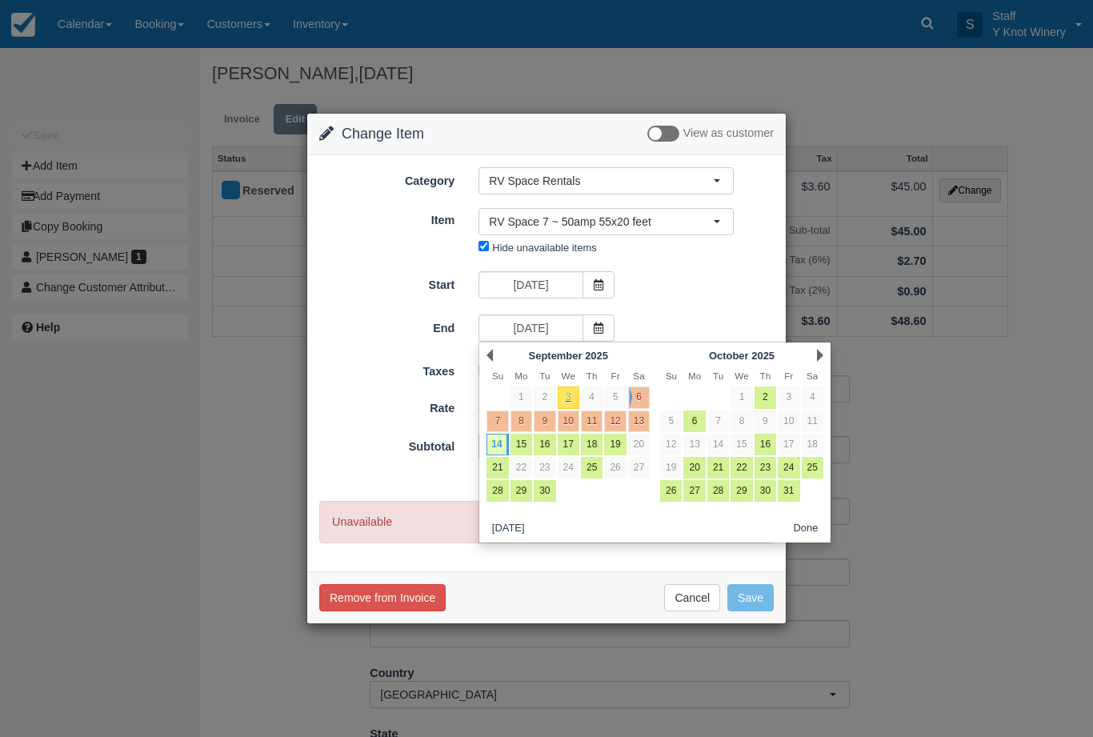
click at [501, 442] on link "14" at bounding box center [498, 445] width 22 height 22
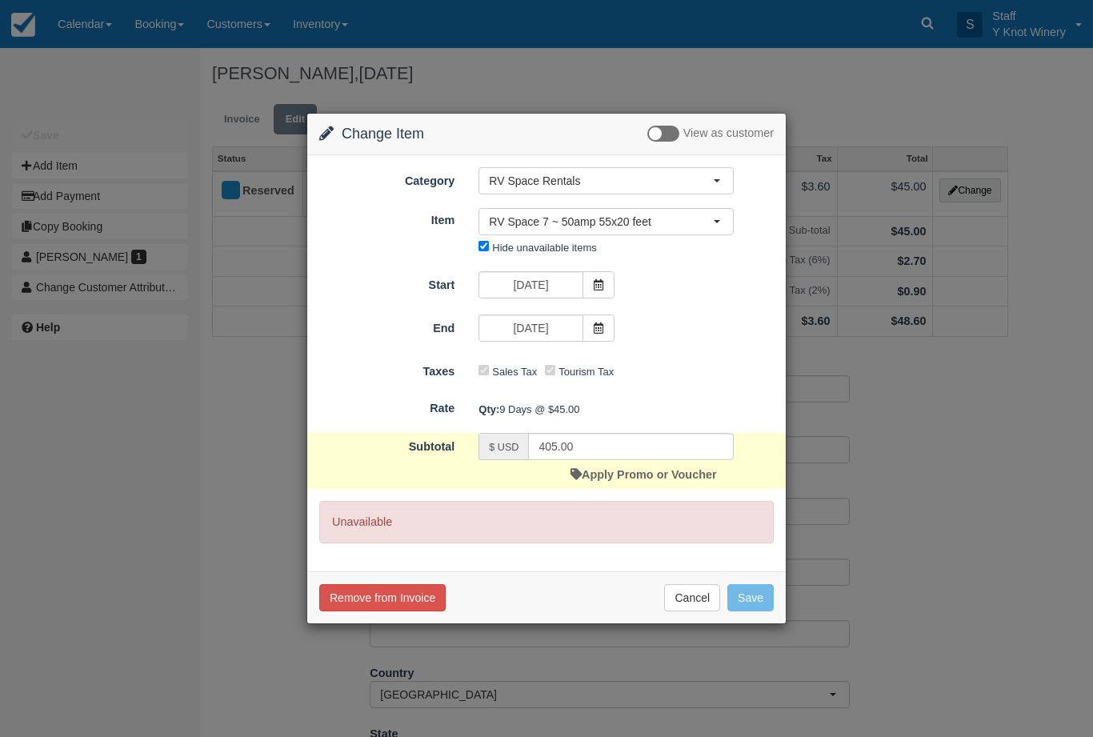
click at [673, 610] on button "Cancel" at bounding box center [692, 597] width 56 height 27
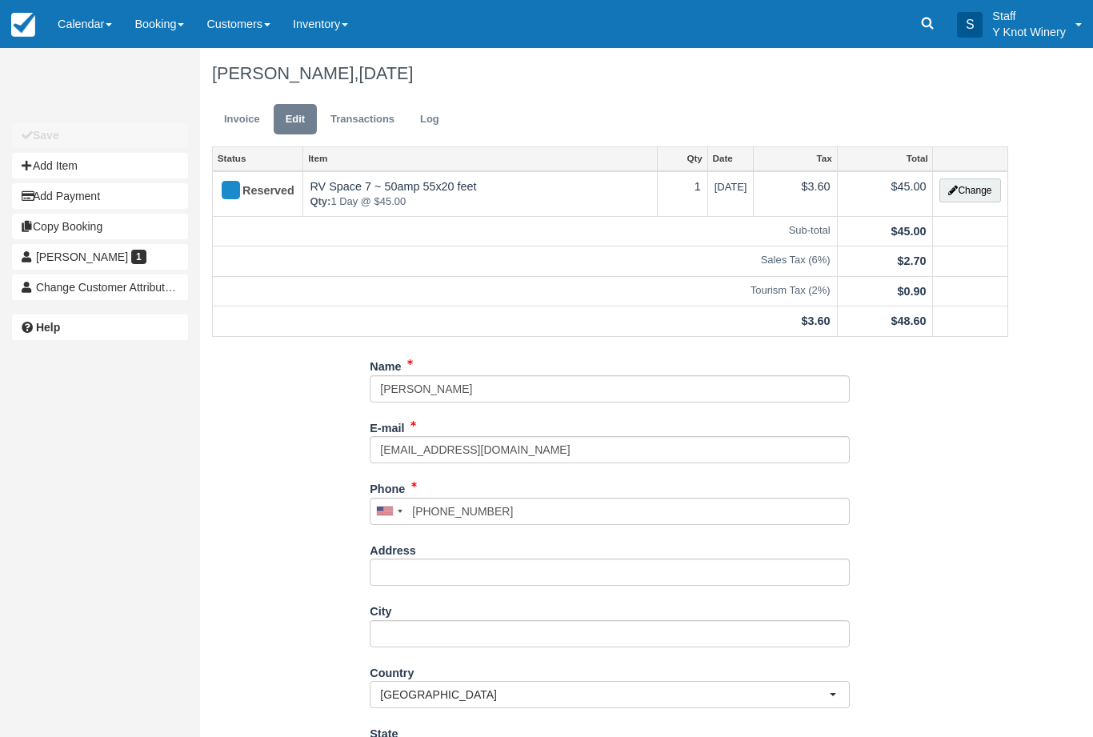
click at [1085, 173] on div "Unsaved Changes Save Add Item Add Payment Copy Booking Tom Brecht 1 Change Cust…" at bounding box center [546, 392] width 1093 height 689
click at [984, 195] on button "Change" at bounding box center [969, 190] width 61 height 24
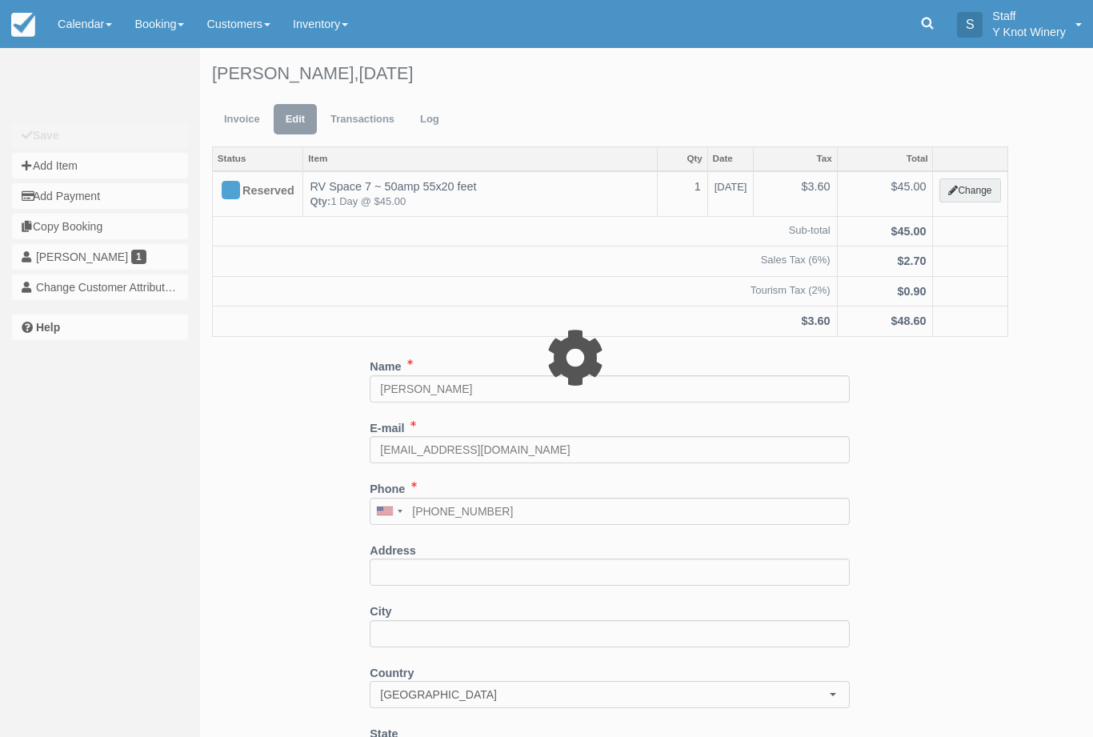
type input "45.00"
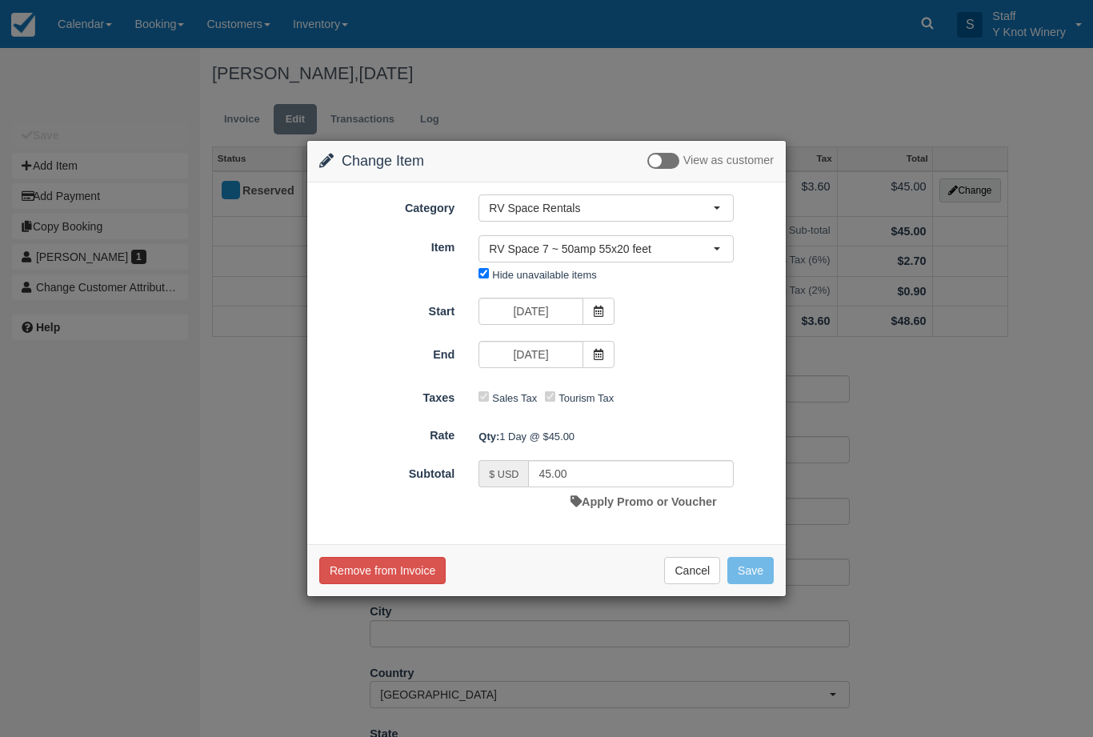
click at [711, 579] on button "Cancel" at bounding box center [692, 570] width 56 height 27
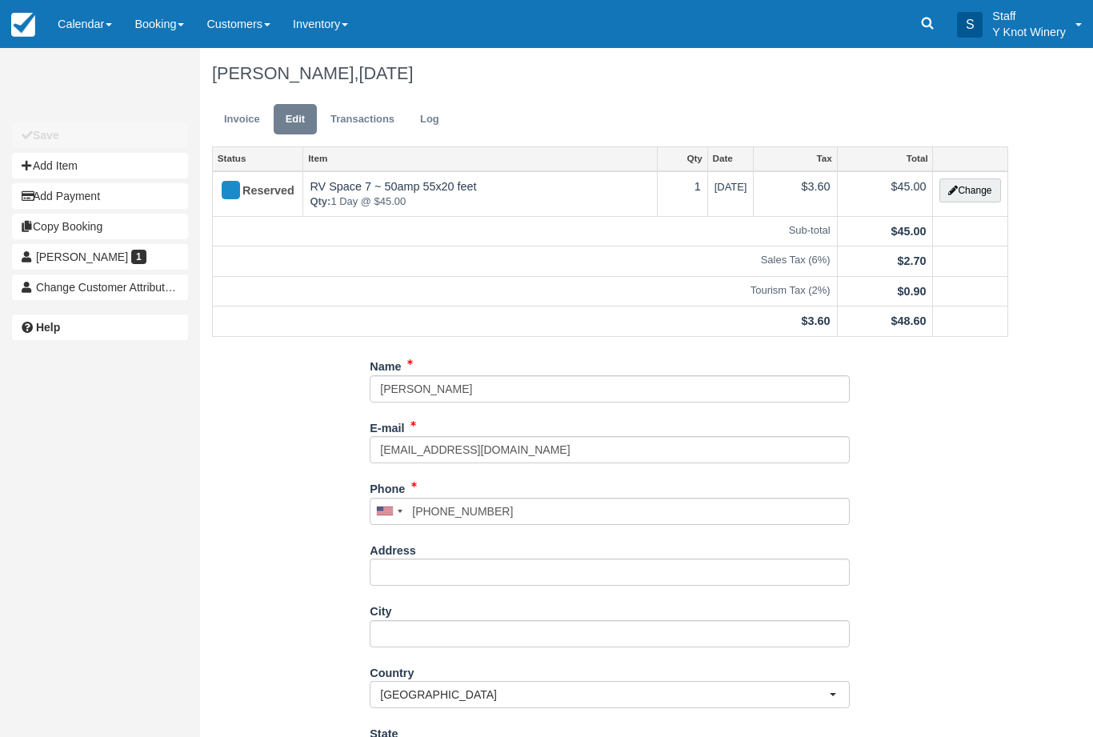
click at [287, 118] on link "Edit" at bounding box center [295, 119] width 43 height 31
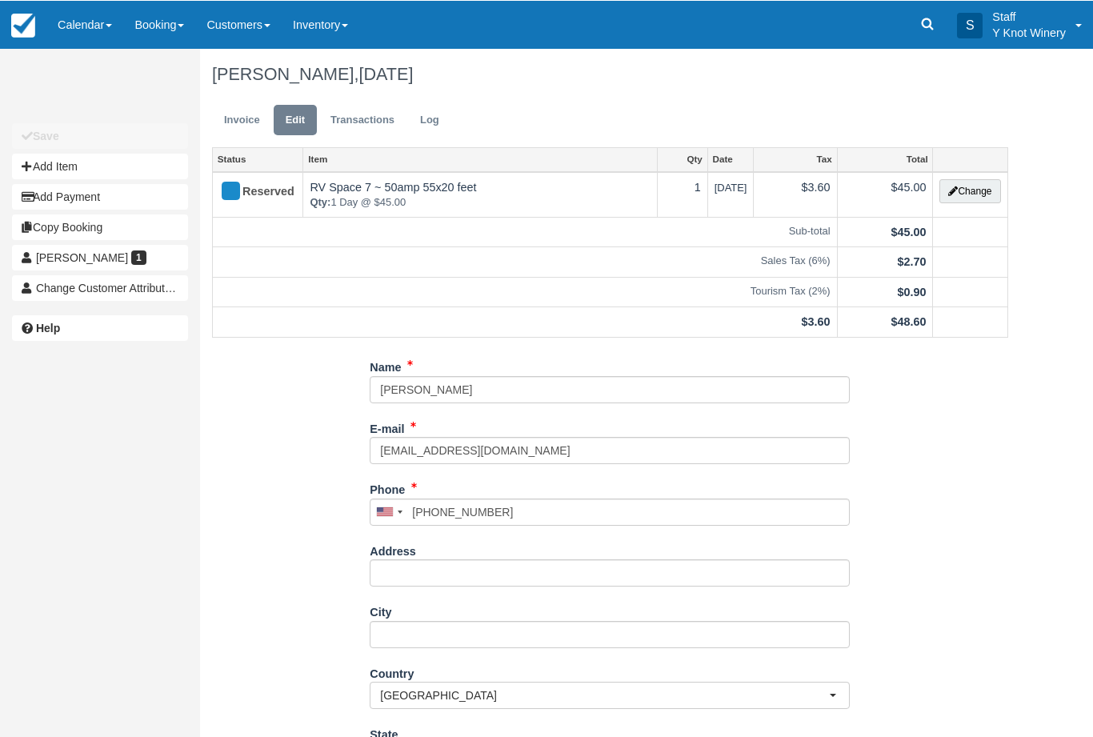
click at [98, 11] on link "Calendar" at bounding box center [84, 24] width 77 height 48
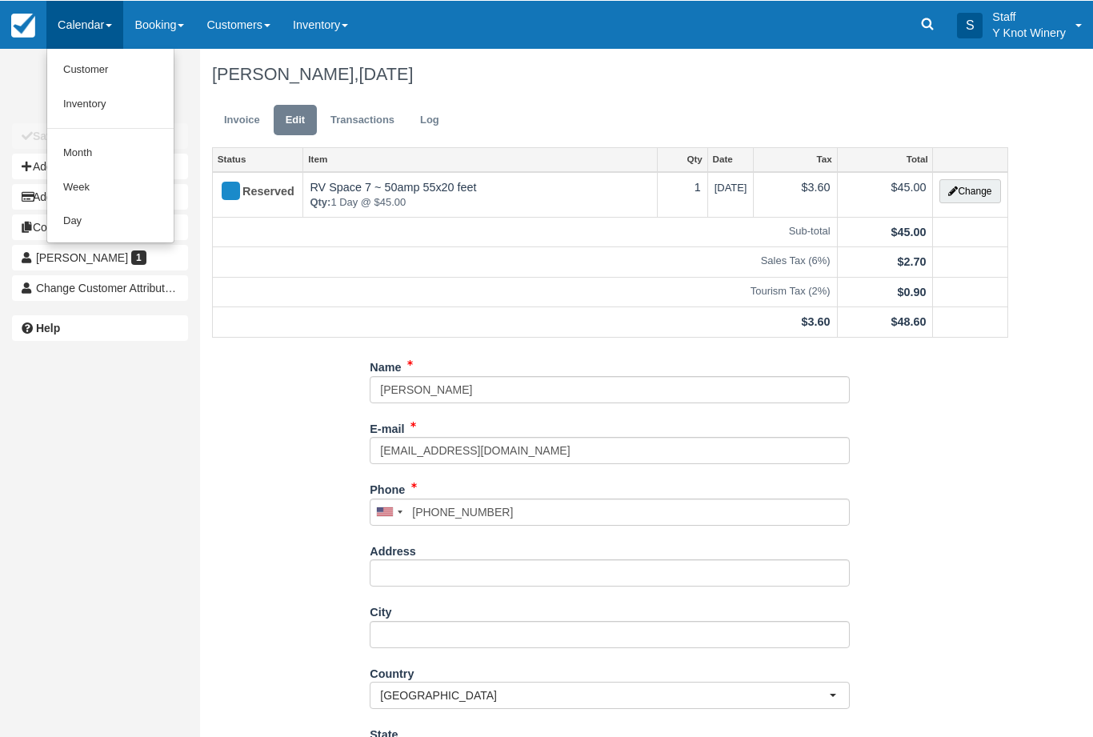
click at [102, 62] on link "Customer" at bounding box center [110, 69] width 126 height 34
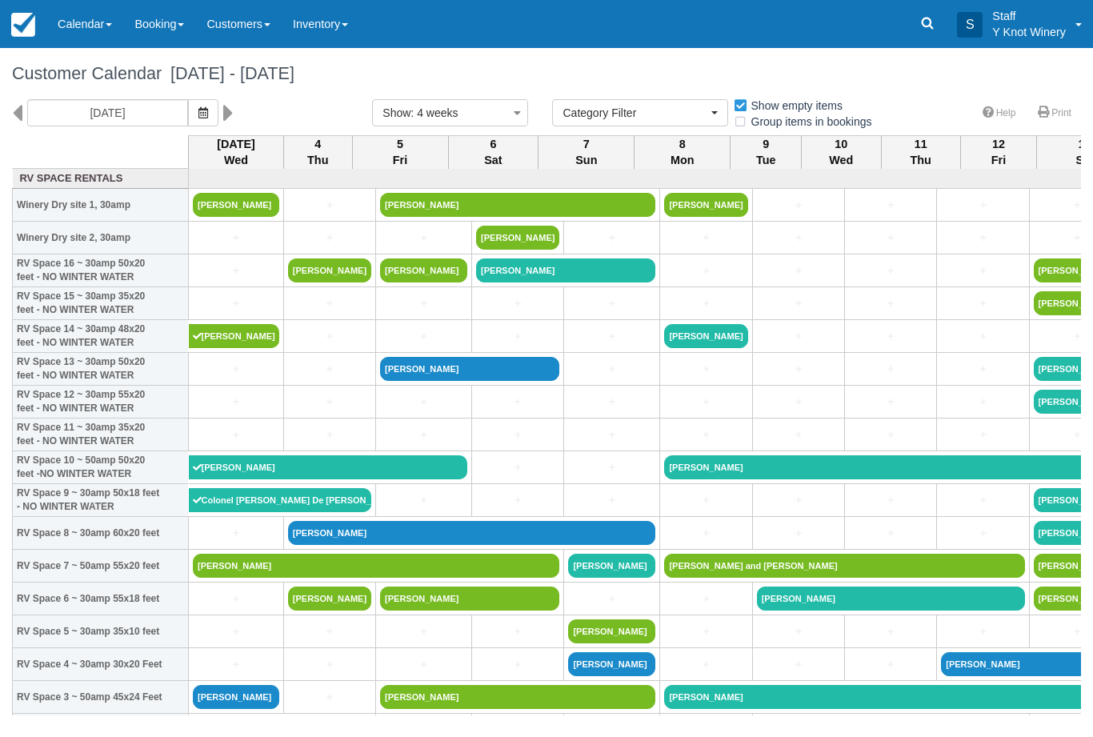
select select
click at [198, 112] on icon "button" at bounding box center [203, 112] width 10 height 11
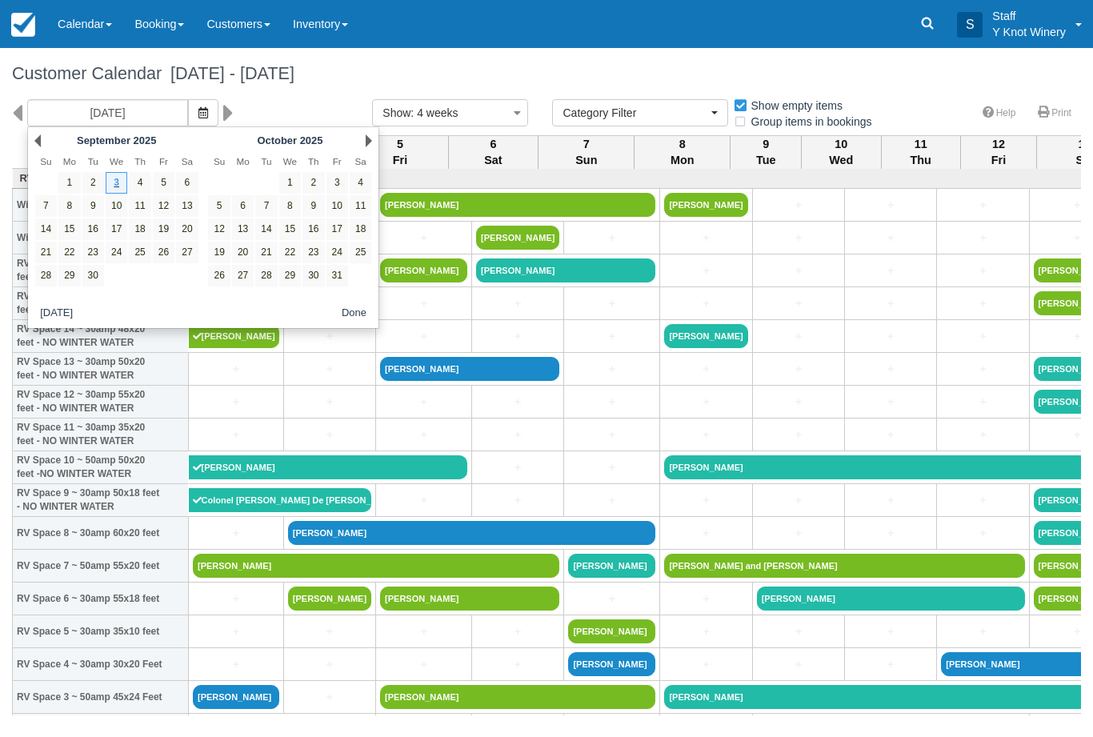
click at [43, 237] on link "14" at bounding box center [46, 229] width 22 height 22
type input "09/14/25"
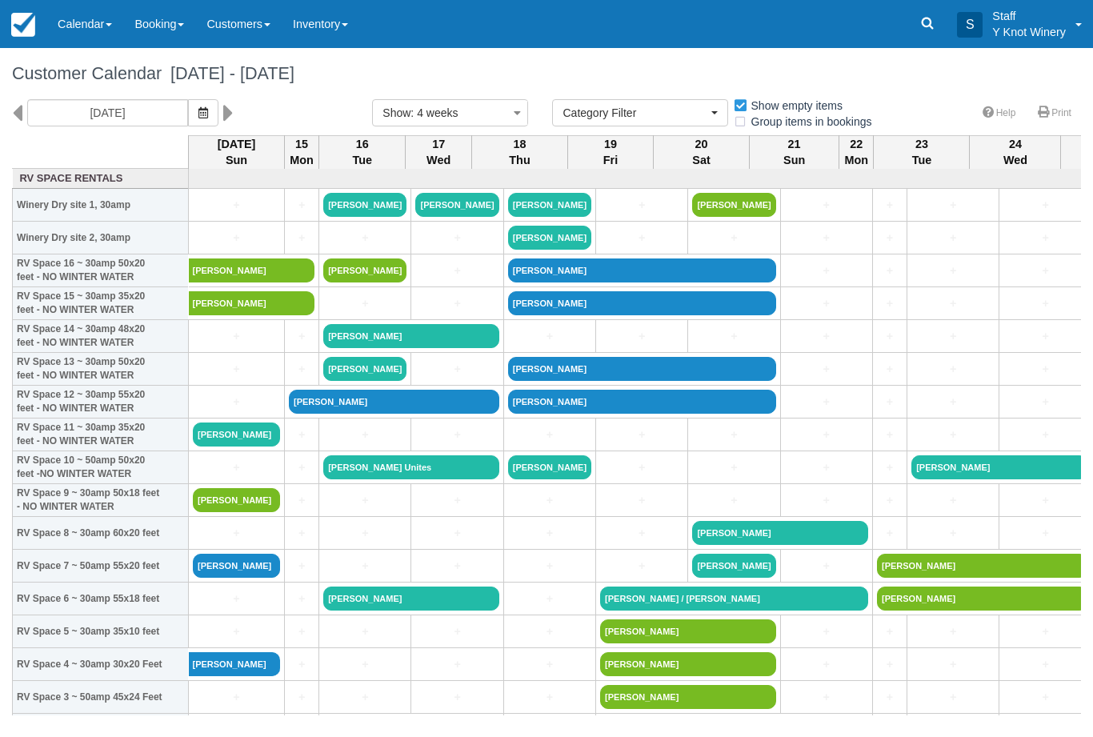
click at [252, 575] on link "Tom Brecht" at bounding box center [236, 566] width 87 height 24
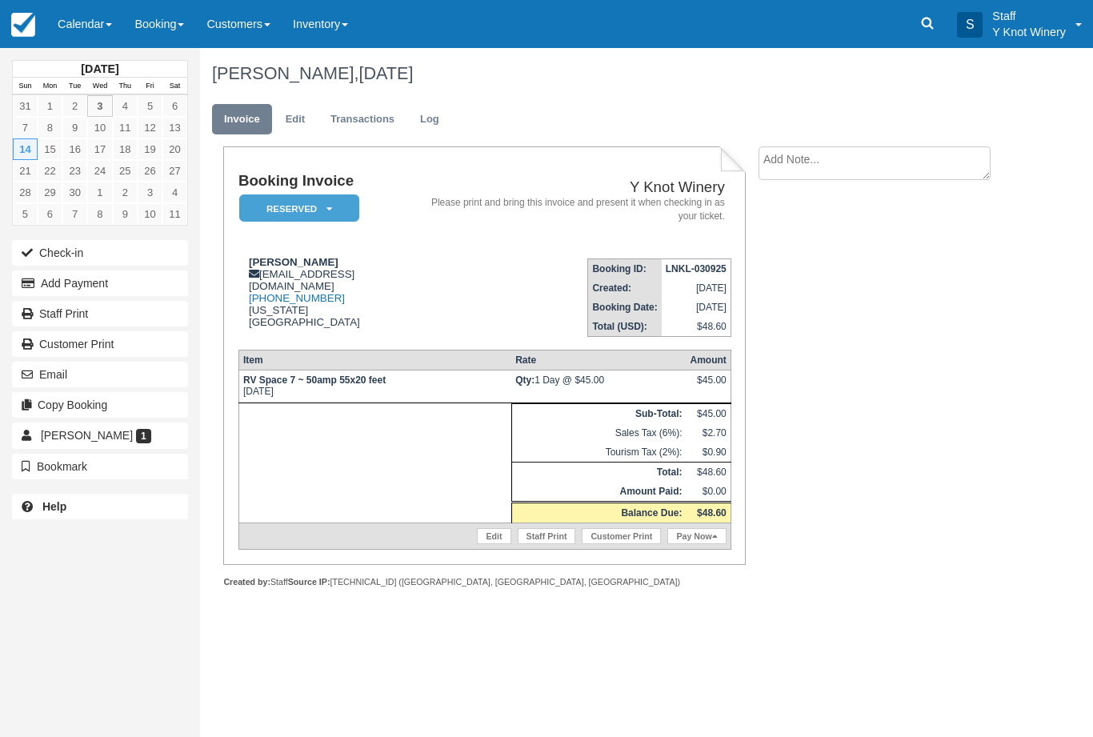
click at [293, 109] on link "Edit" at bounding box center [295, 119] width 43 height 31
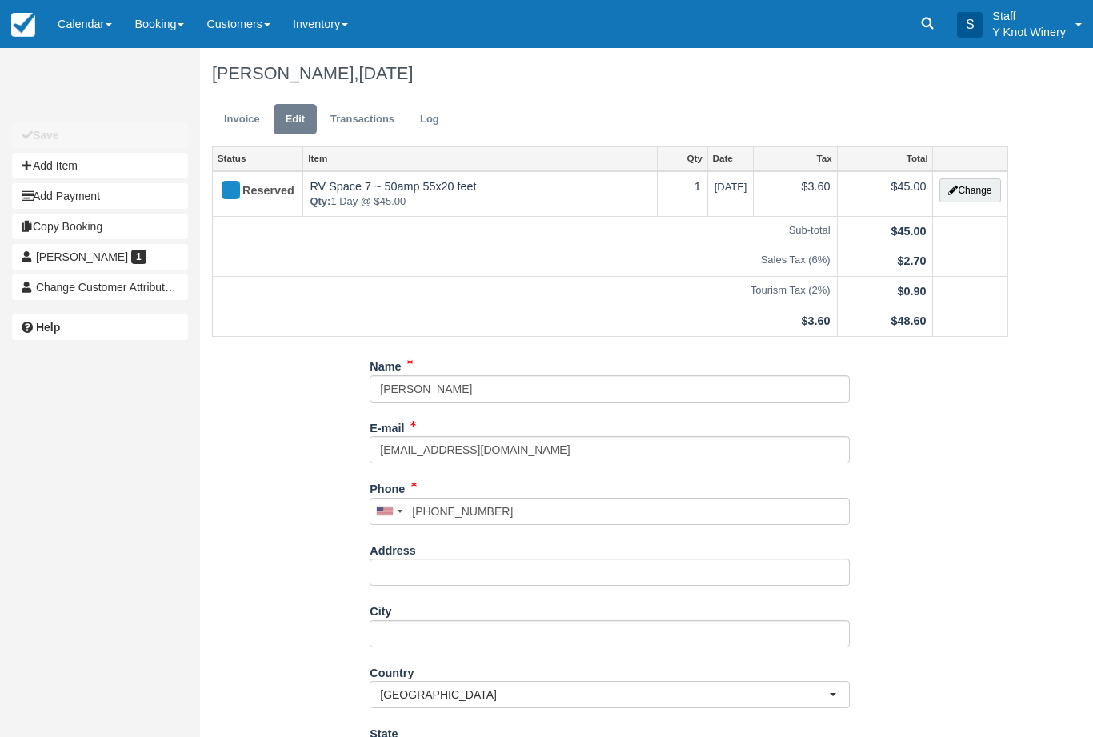
click at [983, 198] on button "Change" at bounding box center [969, 190] width 61 height 24
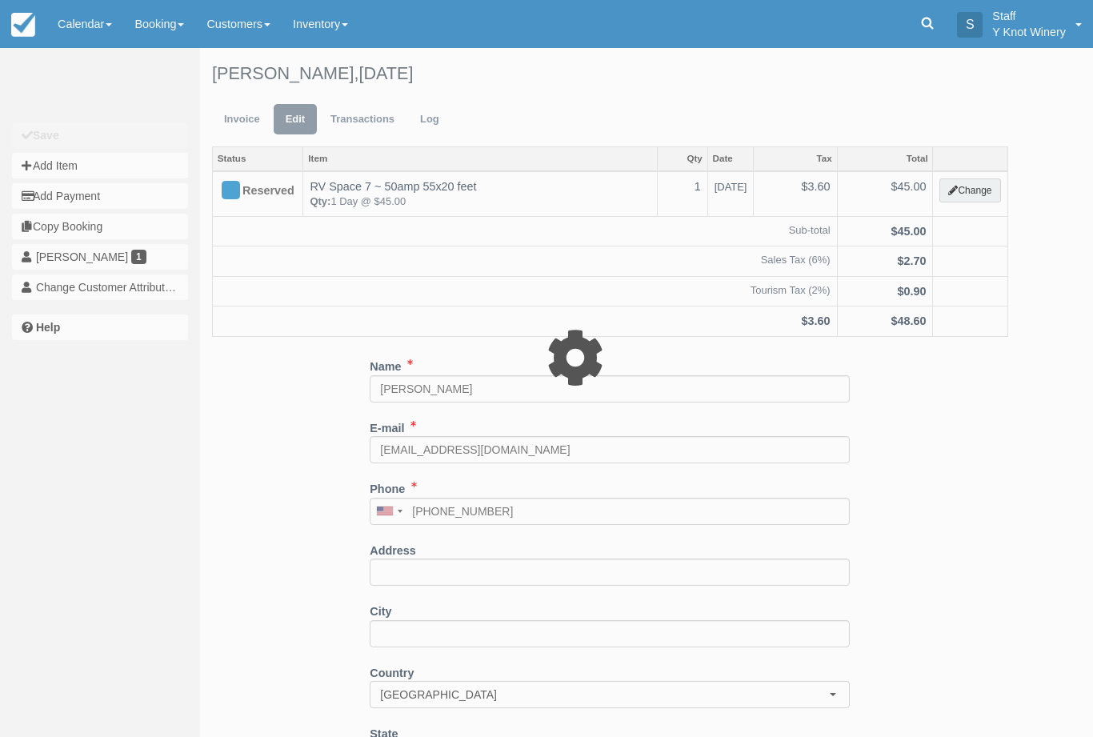
type input "45.00"
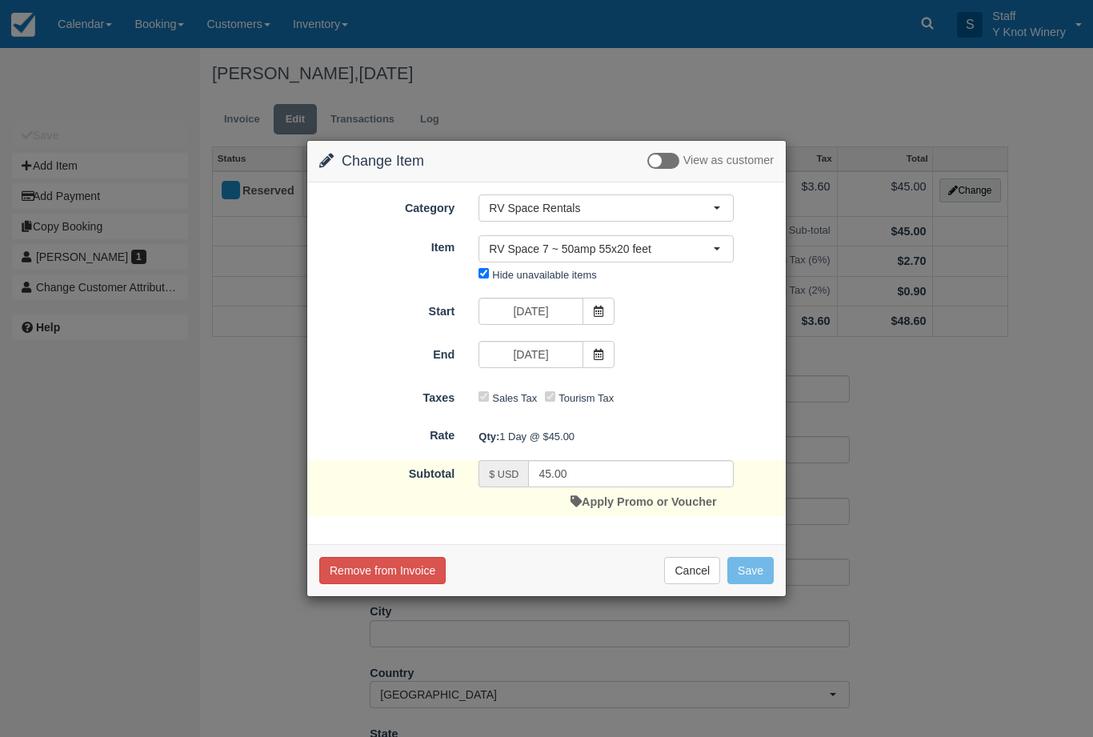
click at [717, 242] on button "RV Space 7 ~ 50amp 55x20 feet" at bounding box center [605, 248] width 255 height 27
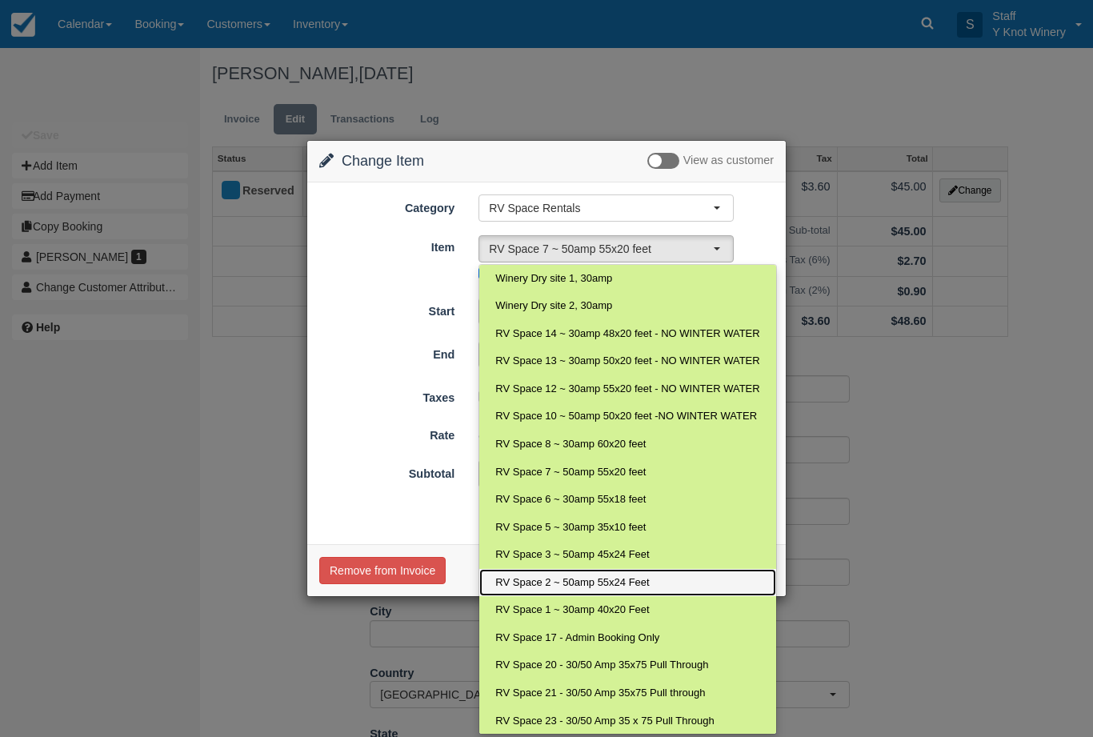
click at [645, 579] on span "RV Space 2 ~ 50amp 55x24 Feet" at bounding box center [572, 582] width 154 height 15
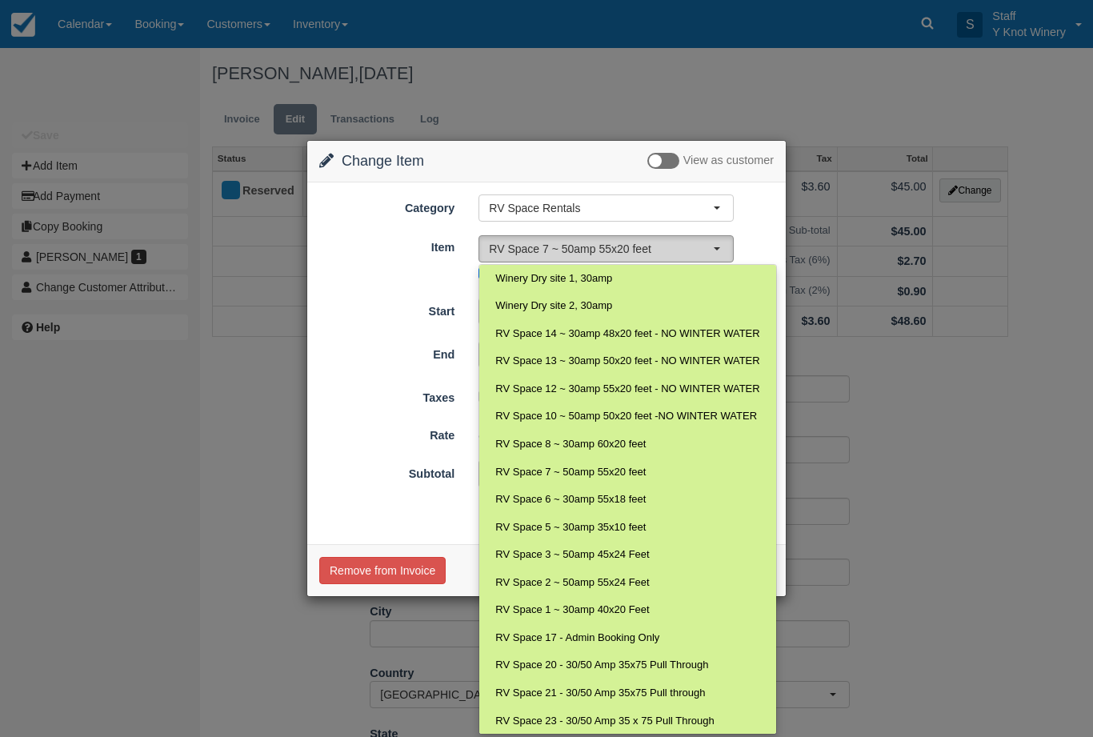
select select "12"
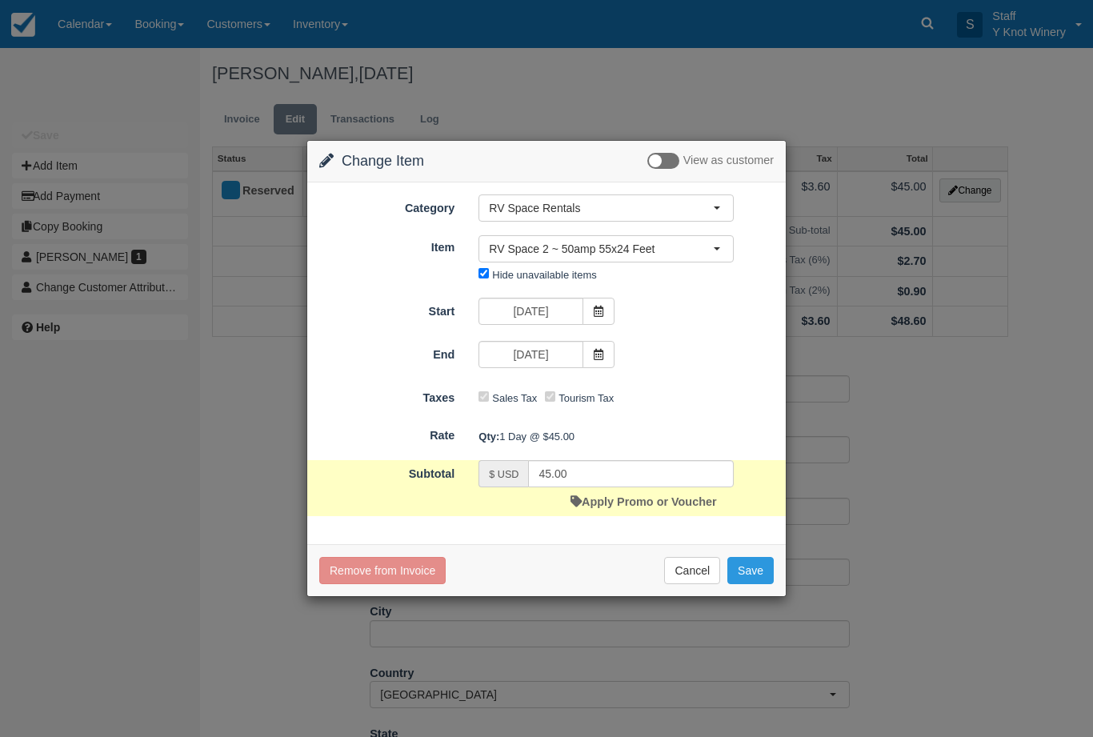
click at [594, 309] on icon at bounding box center [598, 311] width 11 height 11
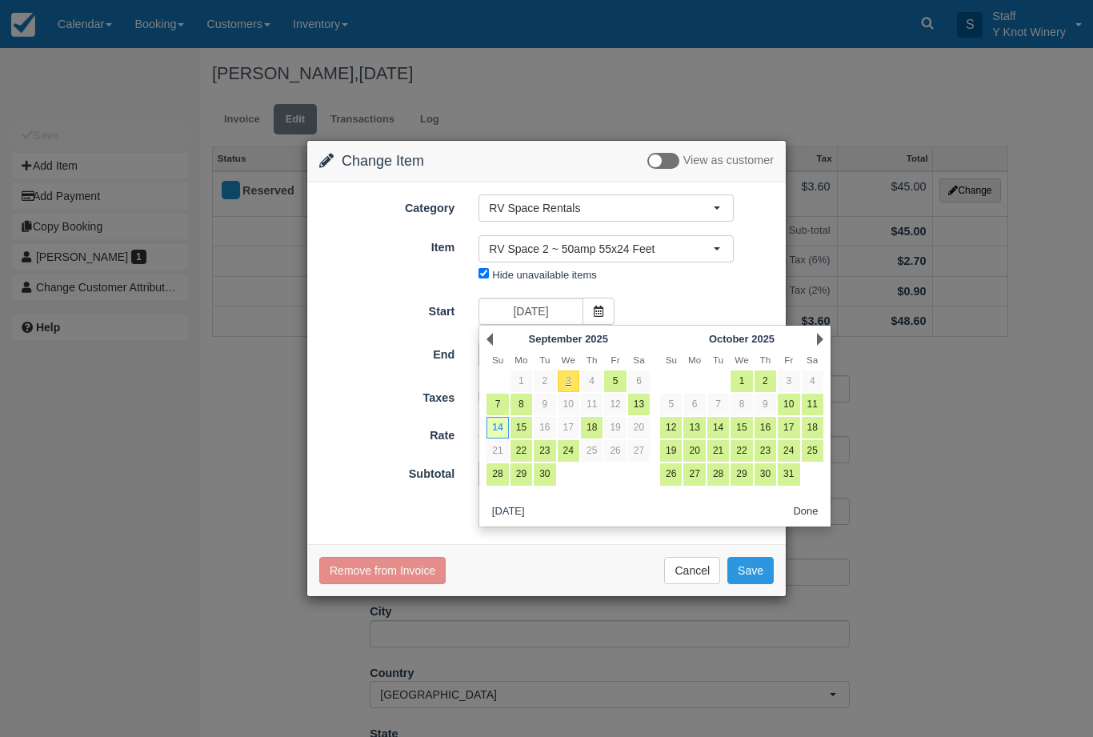
click at [500, 404] on link "7" at bounding box center [498, 405] width 22 height 22
type input "[DATE]"
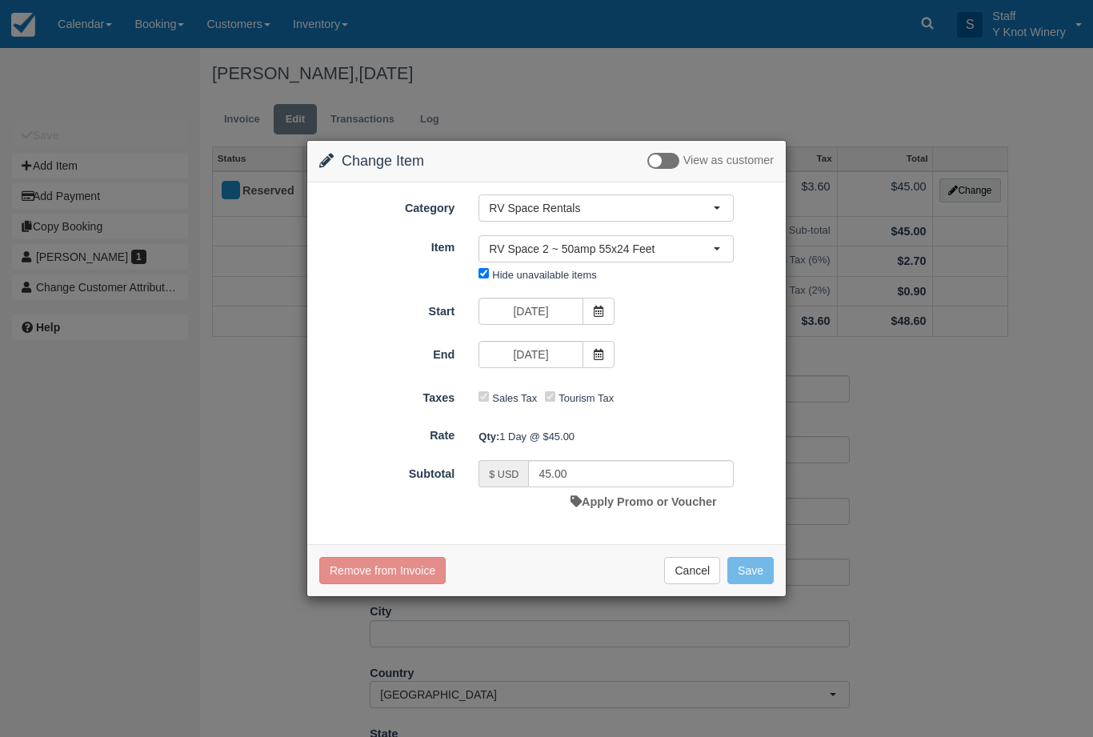
type input "360.00"
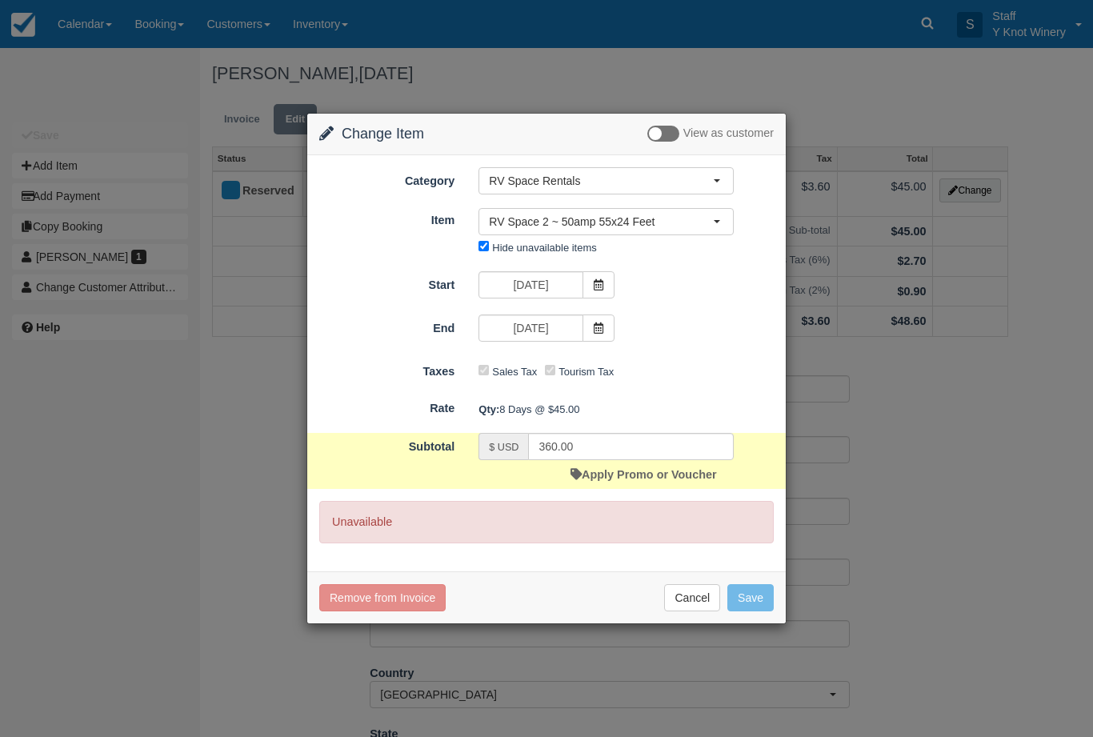
click at [603, 290] on icon at bounding box center [598, 284] width 11 height 11
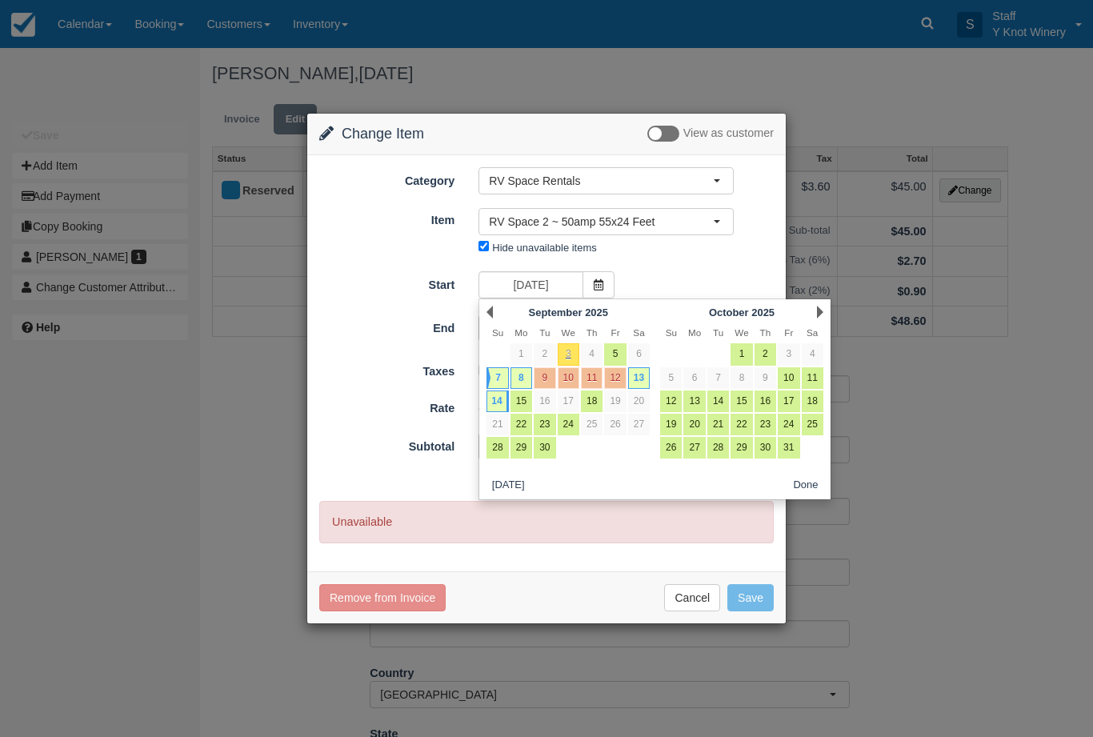
click at [498, 381] on link "7" at bounding box center [498, 378] width 22 height 22
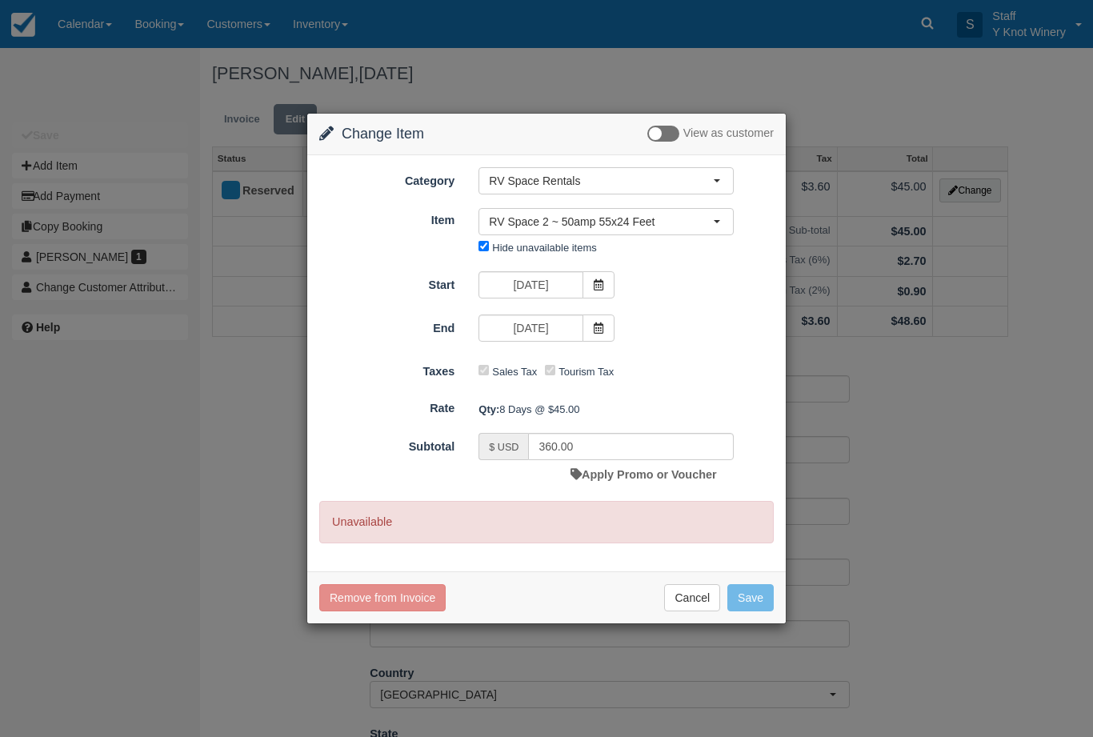
click at [691, 601] on button "Cancel" at bounding box center [692, 597] width 56 height 27
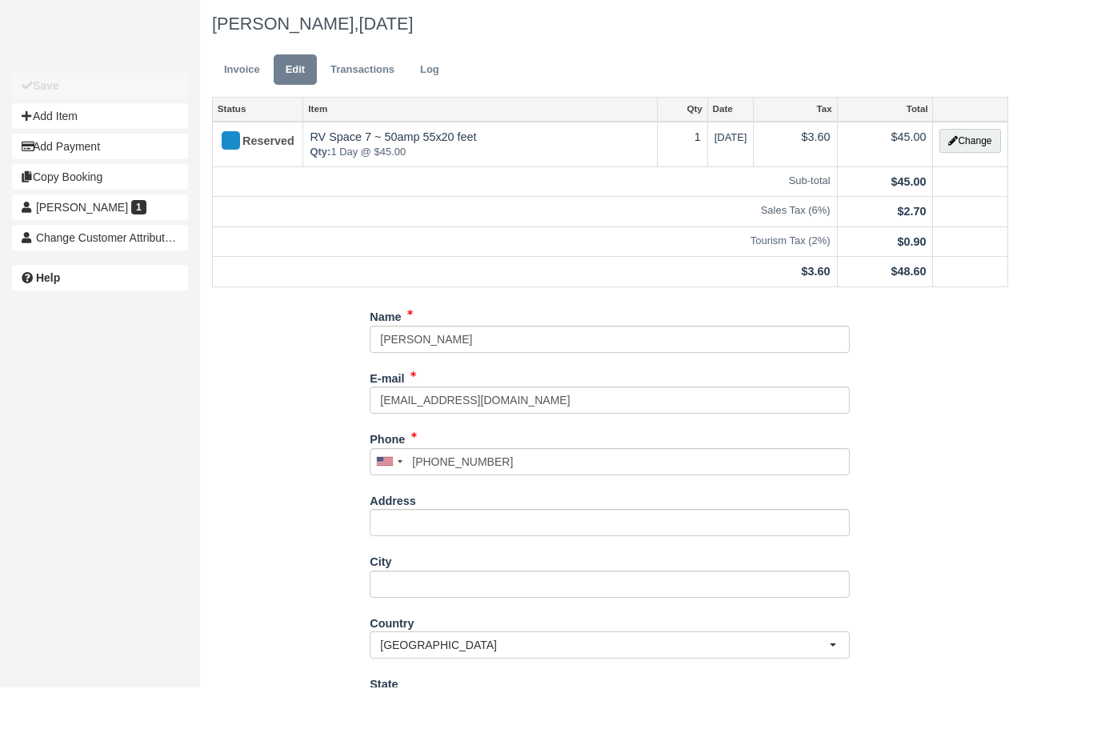
scroll to position [88, 0]
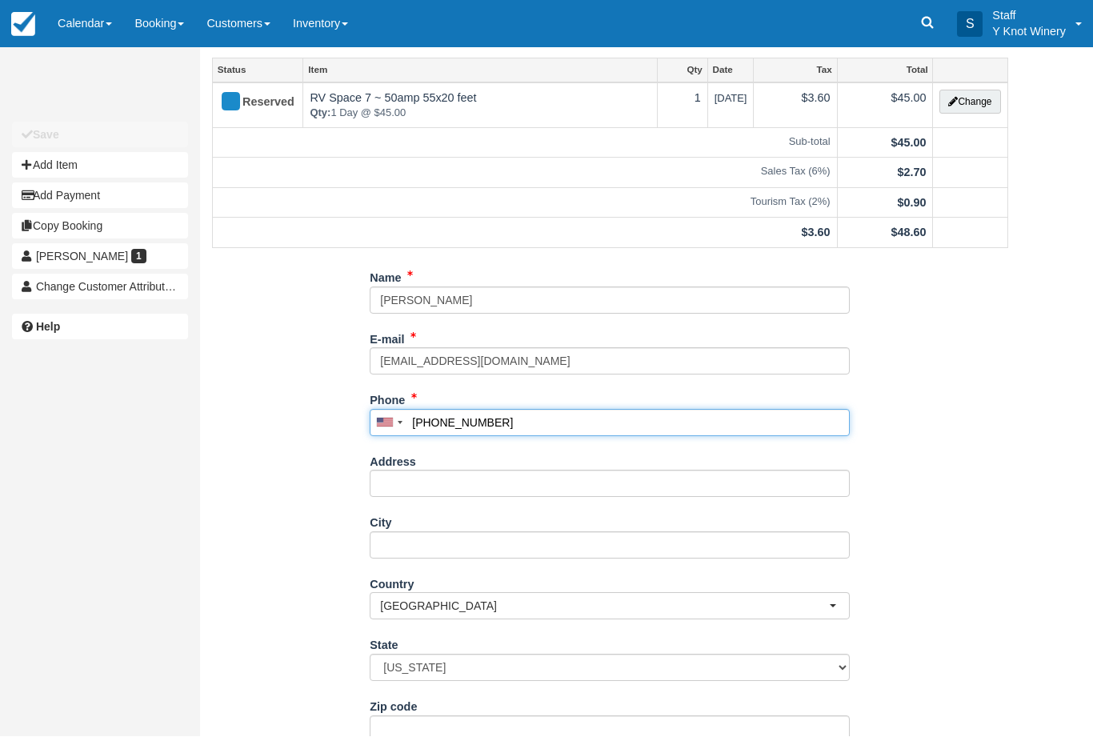
click at [544, 416] on input "[PHONE_NUMBER]" at bounding box center [610, 423] width 480 height 27
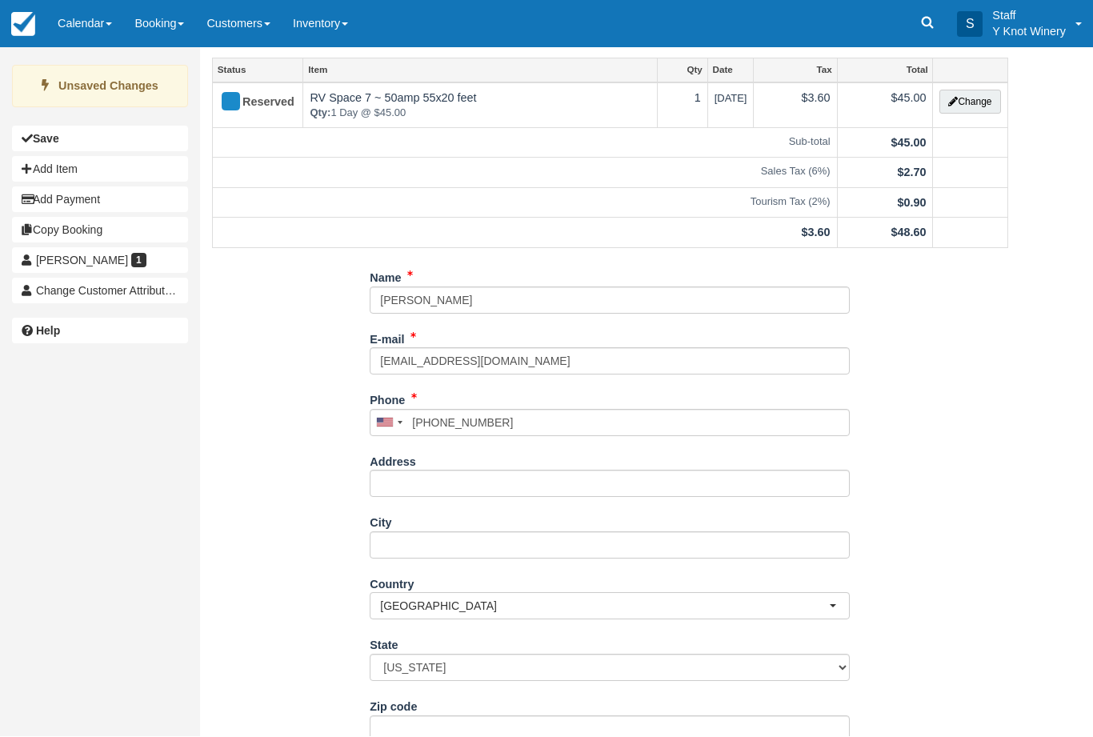
type input "+12067192900"
click at [107, 20] on link "Calendar" at bounding box center [84, 24] width 77 height 48
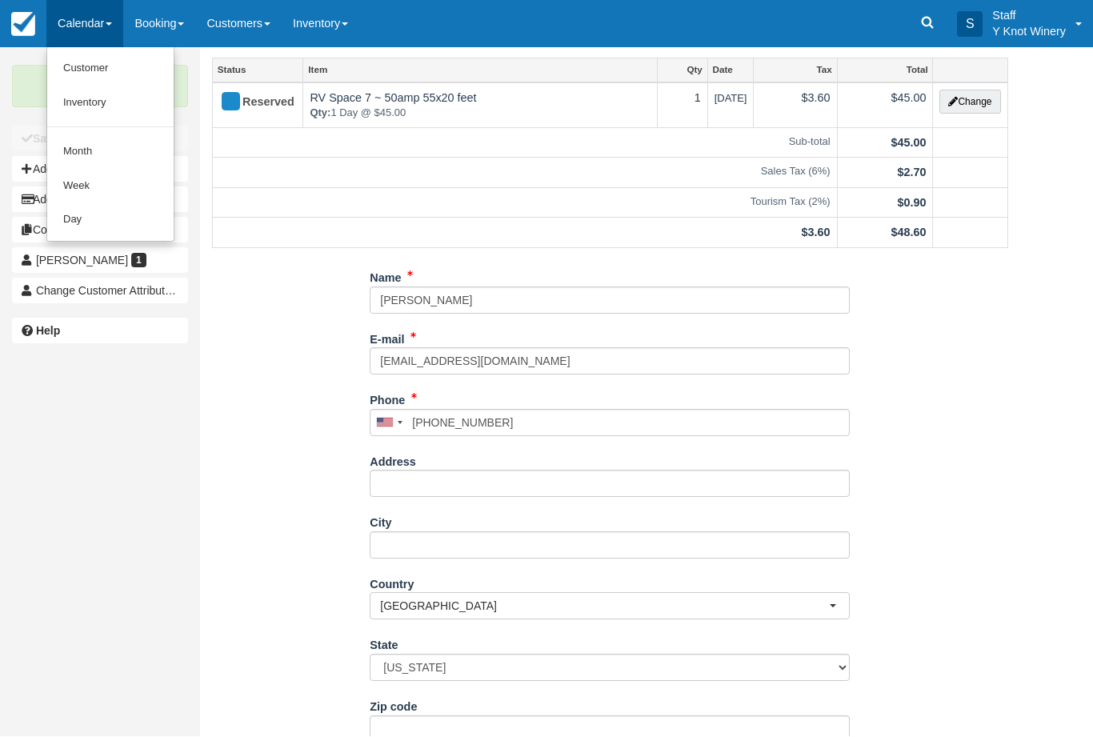
click at [105, 70] on link "Customer" at bounding box center [110, 69] width 126 height 34
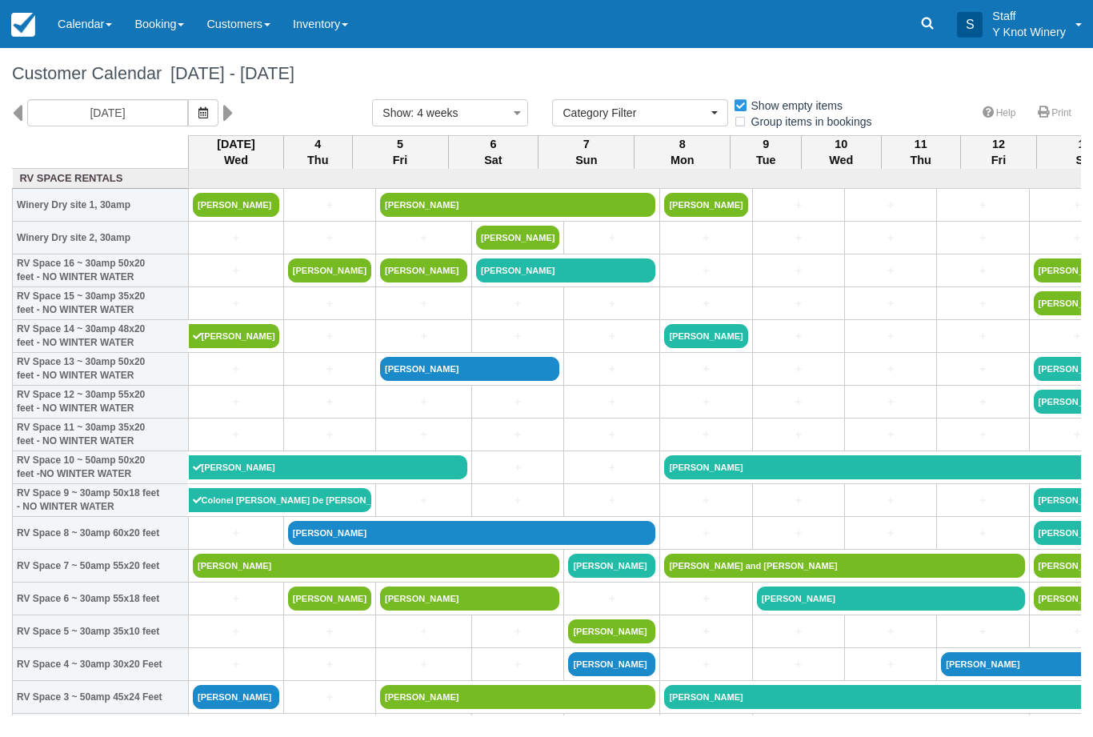
select select
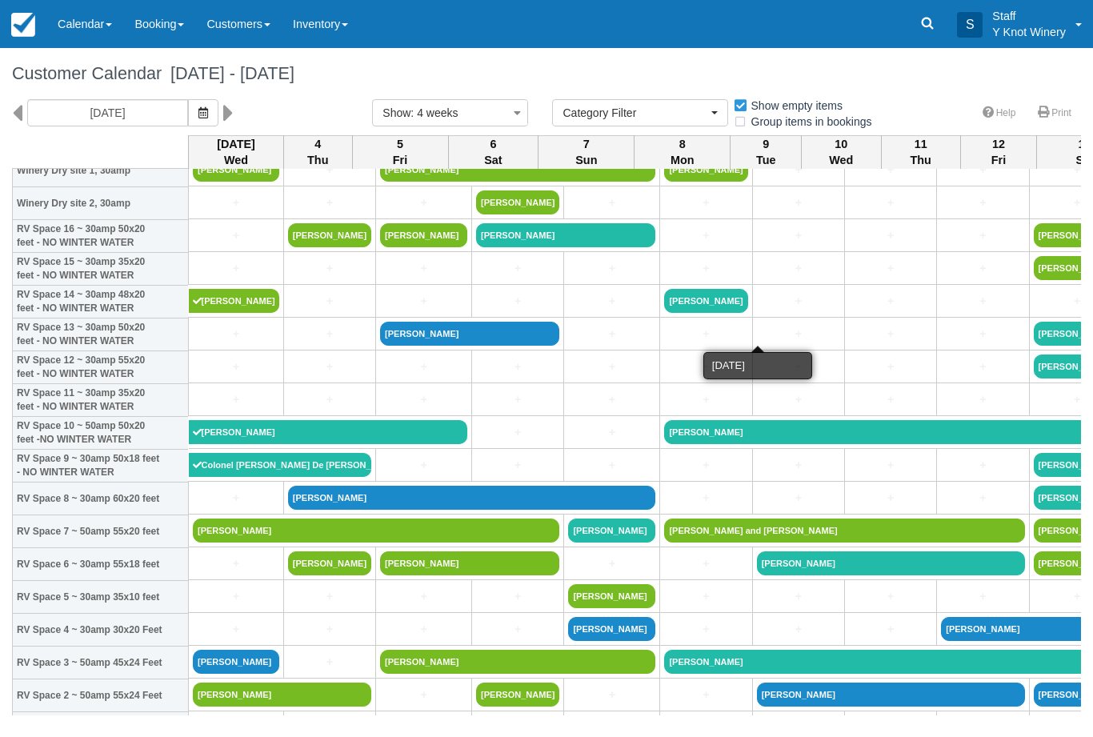
scroll to position [34, 0]
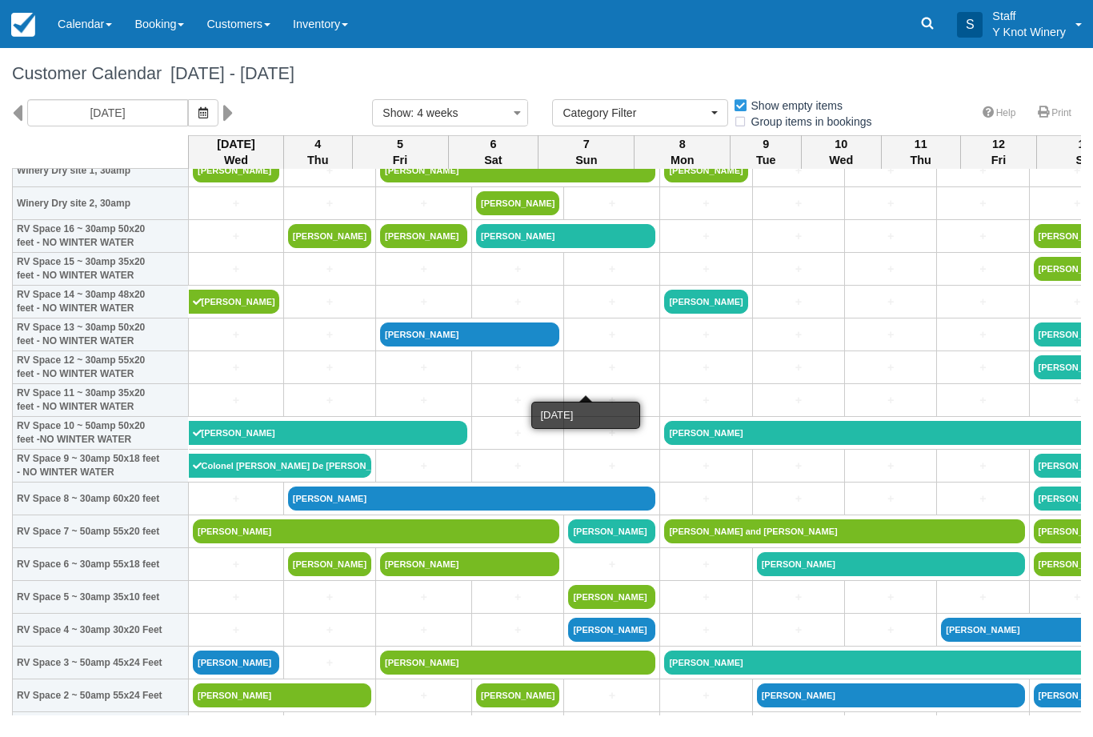
click at [595, 376] on link "+" at bounding box center [611, 367] width 87 height 17
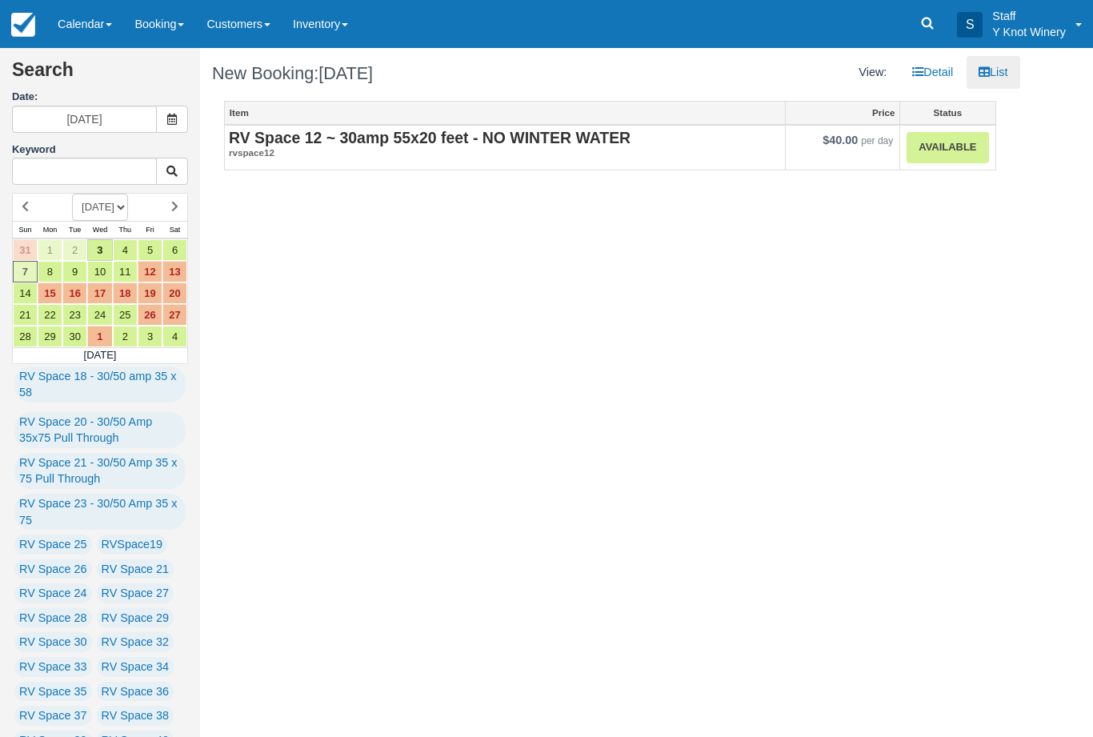
click at [955, 151] on link "Available" at bounding box center [948, 147] width 82 height 31
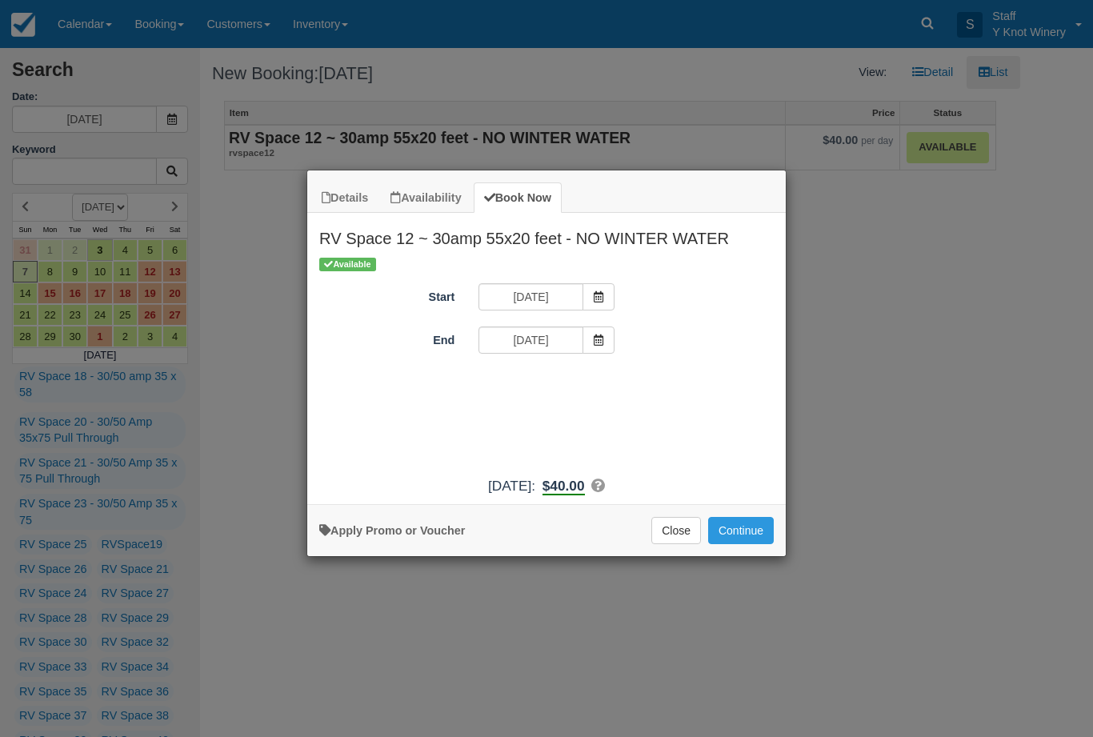
click at [756, 540] on button "Continue" at bounding box center [741, 530] width 66 height 27
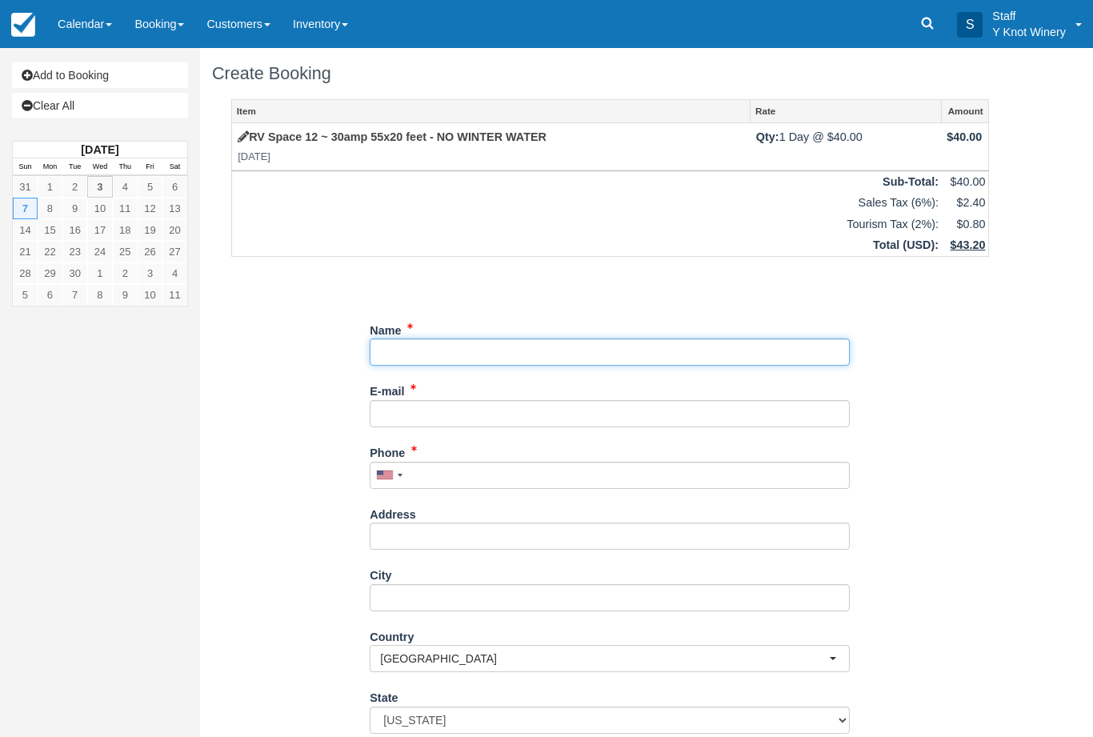
click at [464, 350] on input "Name" at bounding box center [610, 351] width 480 height 27
type input "[PERSON_NAME]"
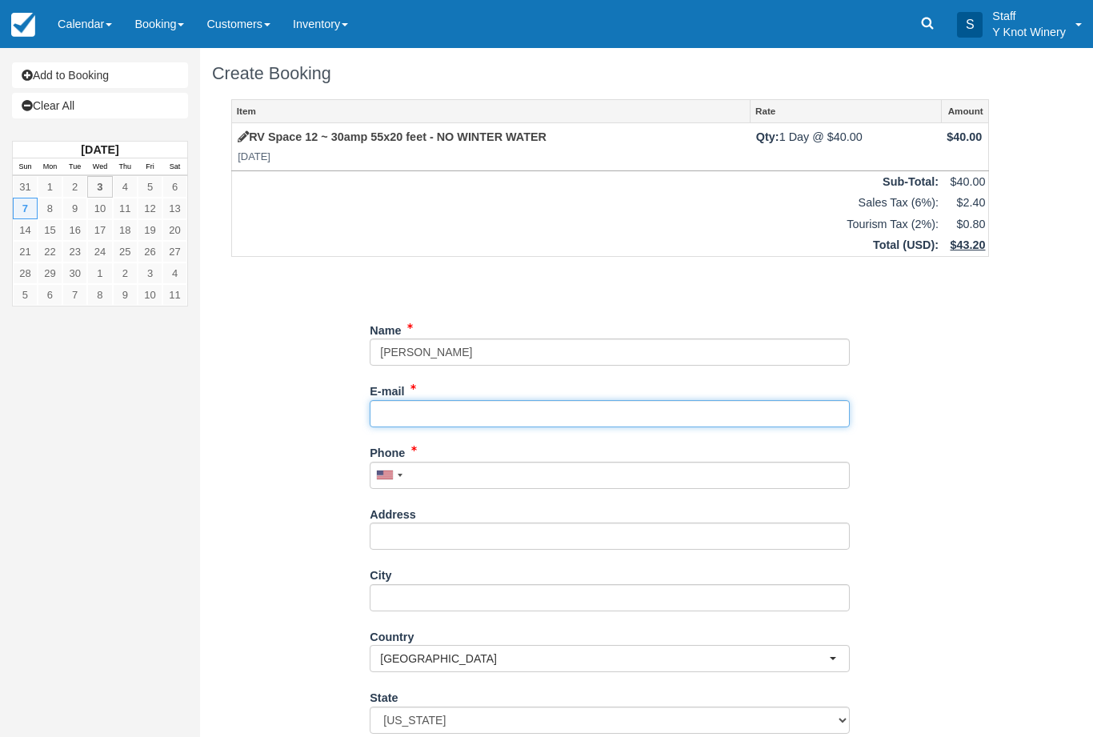
click at [416, 415] on input "E-mail" at bounding box center [610, 413] width 480 height 27
type input "danbrecht2000"
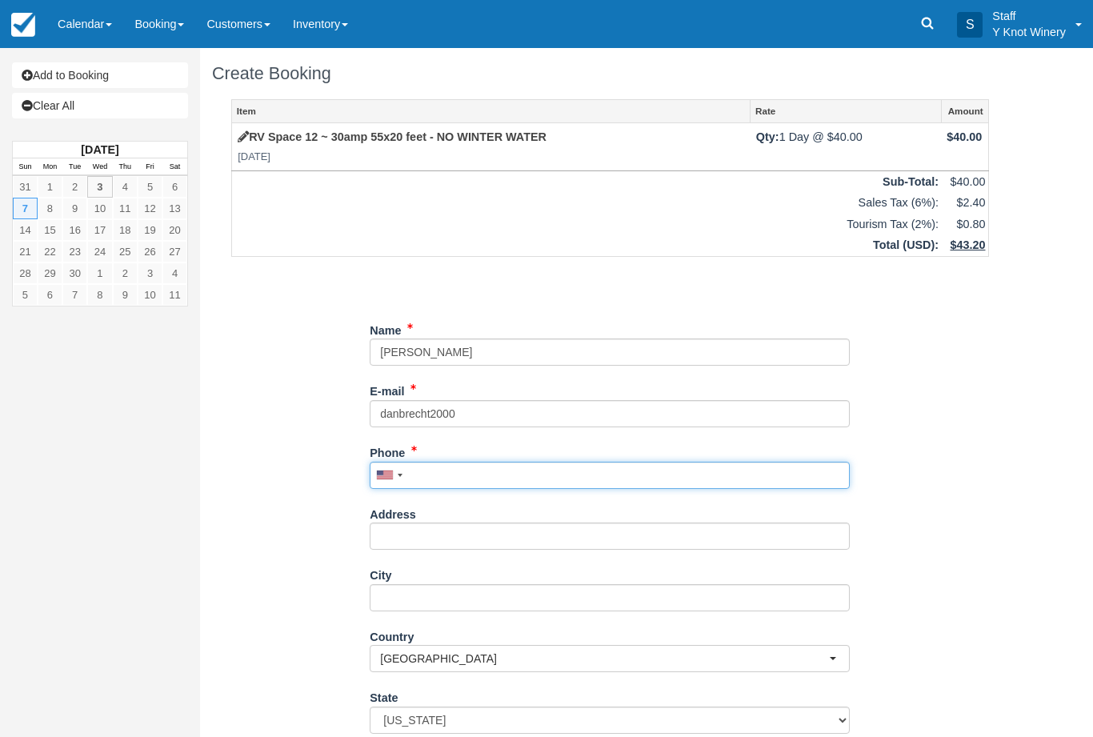
click at [446, 466] on input "Phone" at bounding box center [610, 475] width 480 height 27
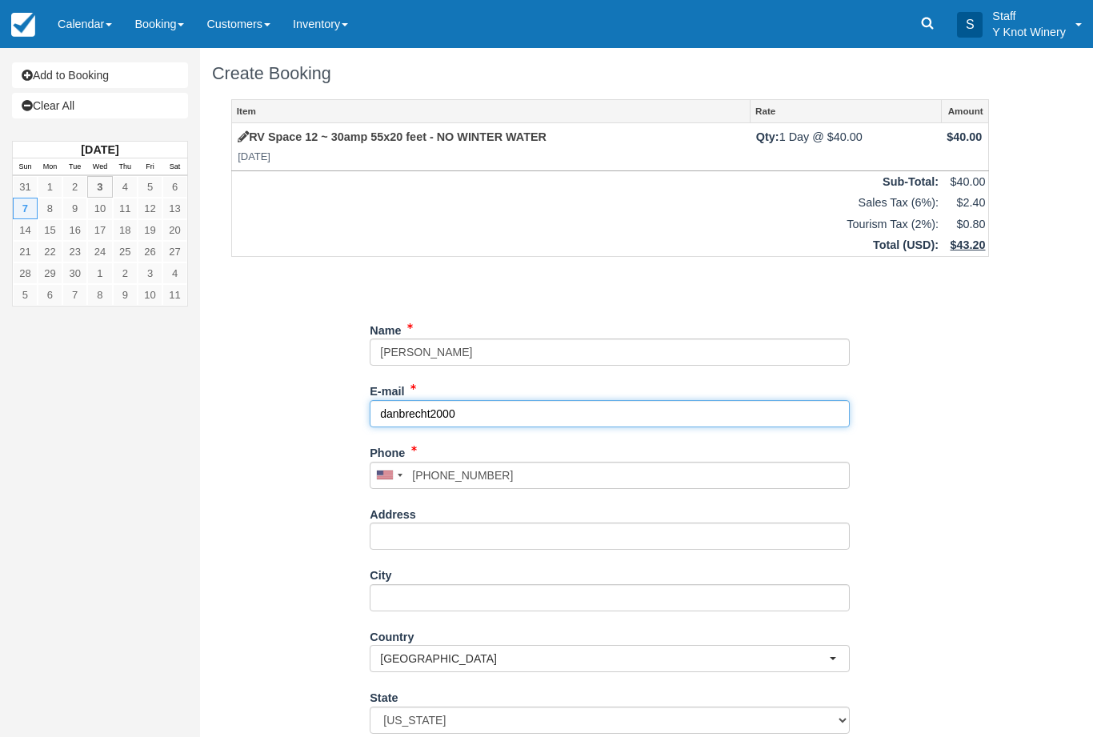
click at [476, 418] on input "danbrecht2000" at bounding box center [610, 413] width 480 height 27
type input "(206) 719-2900"
type input "danbrecht2000@yahoo.com"
type input "+12067192900"
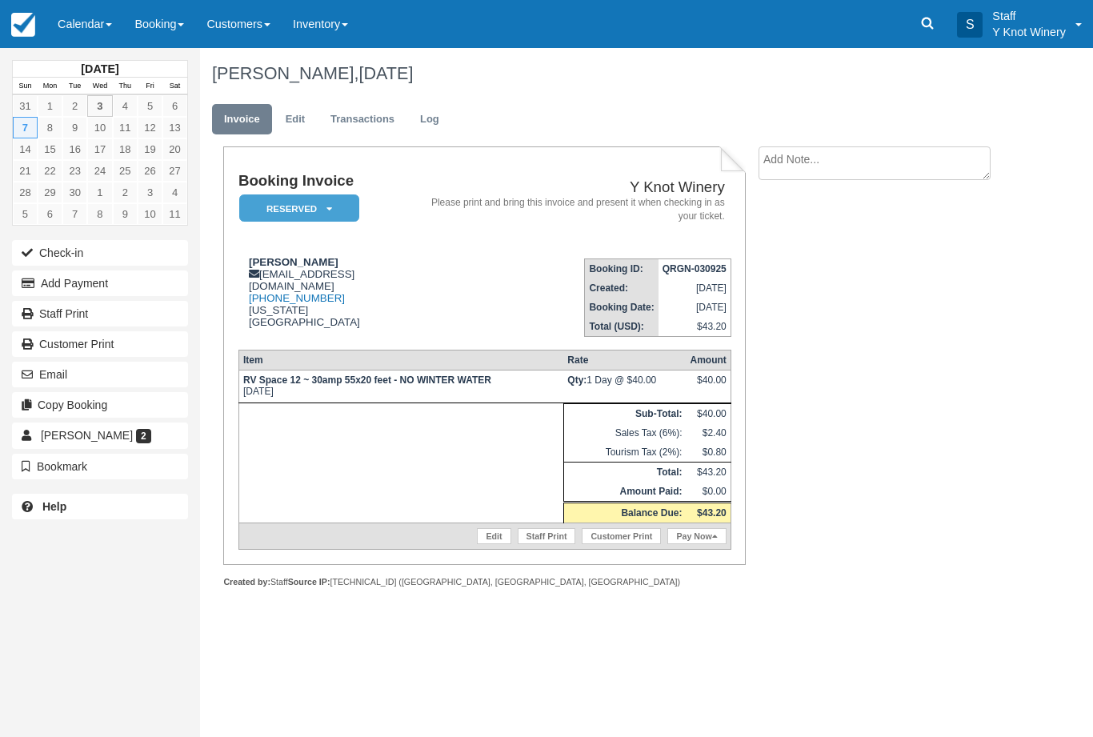
click at [94, 26] on link "Calendar" at bounding box center [84, 24] width 77 height 48
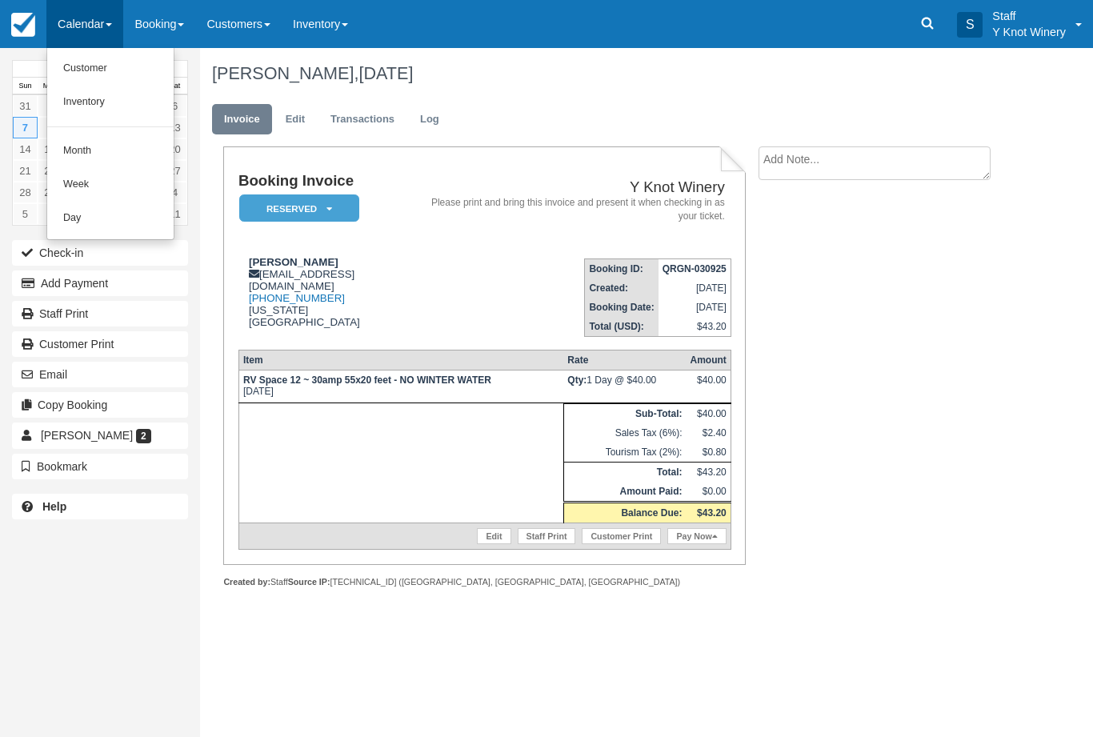
click at [57, 76] on link "Customer" at bounding box center [110, 69] width 126 height 34
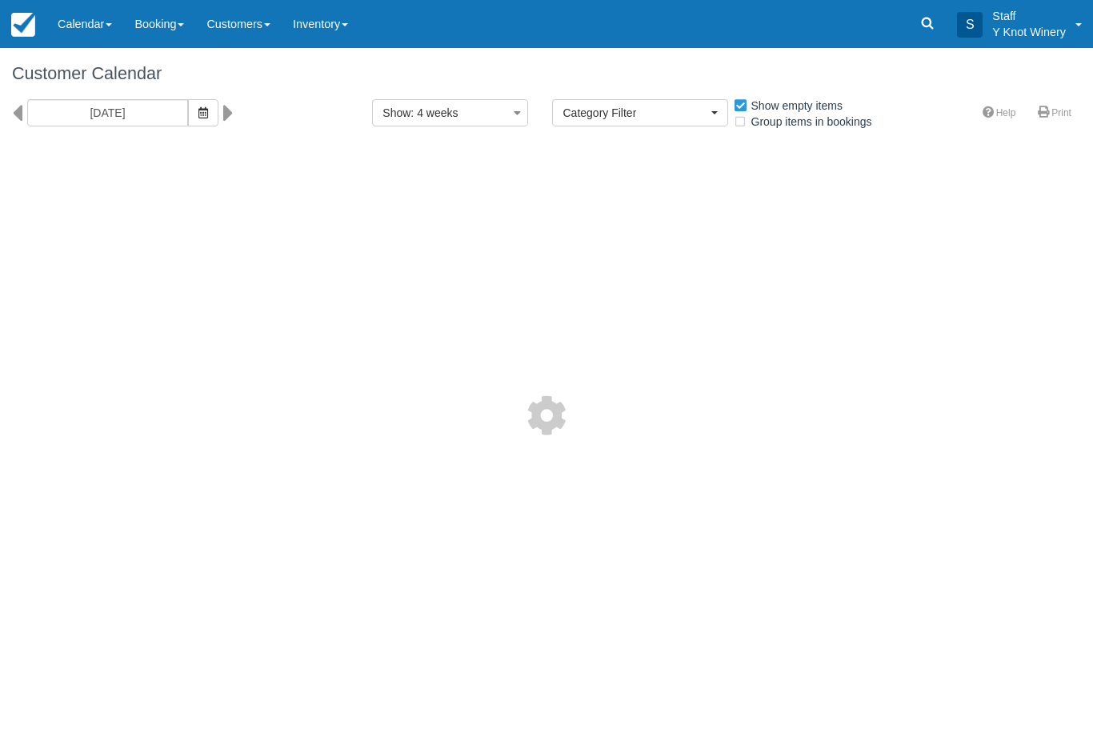
select select
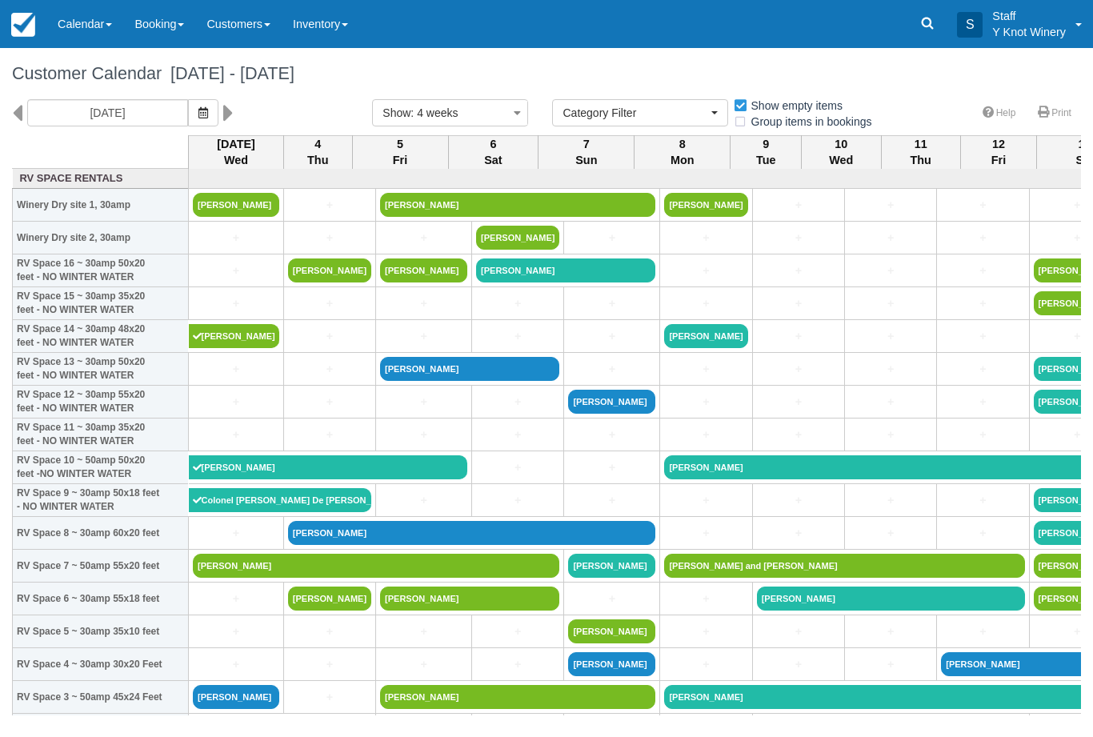
click at [188, 122] on button "button" at bounding box center [203, 112] width 30 height 27
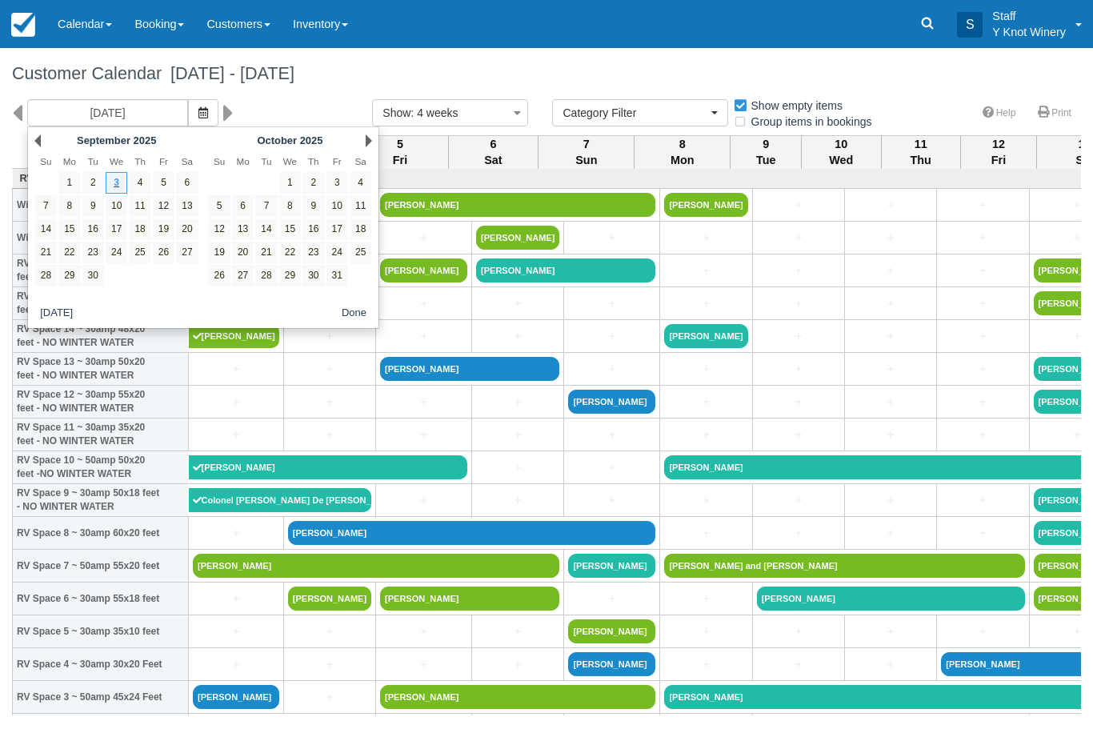
click at [50, 227] on link "14" at bounding box center [46, 229] width 22 height 22
type input "09/14/25"
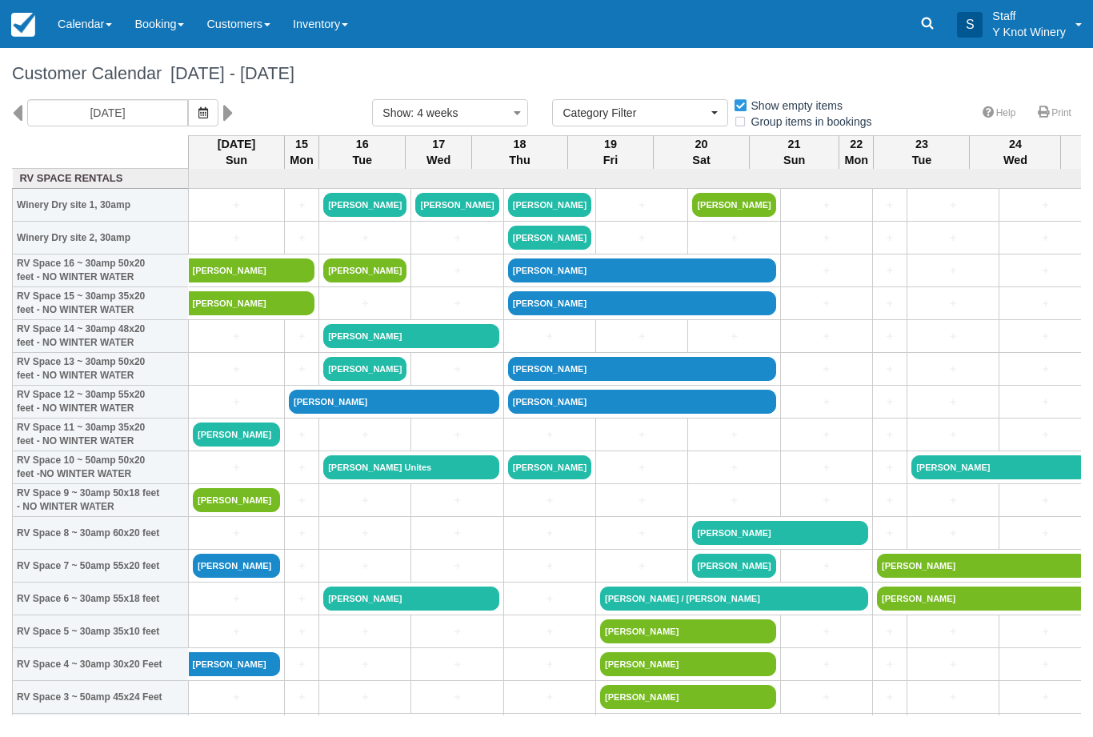
click at [250, 578] on link "Tom Brecht" at bounding box center [236, 566] width 87 height 24
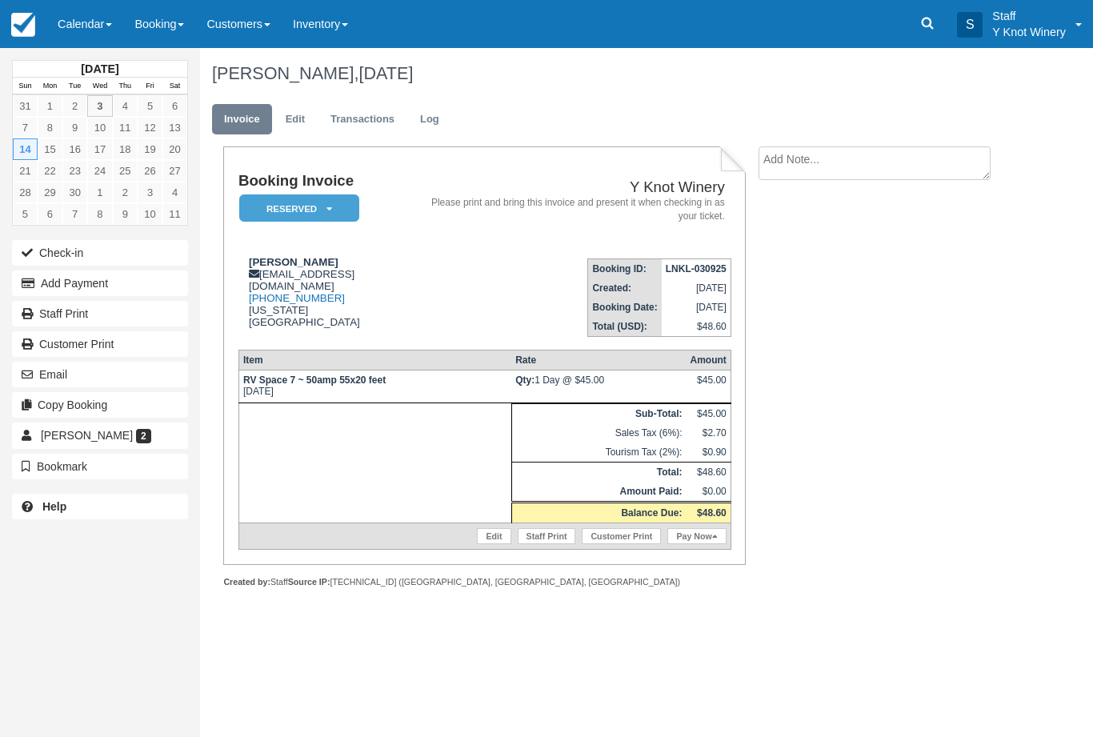
click at [335, 212] on em "Reserved" at bounding box center [299, 208] width 120 height 28
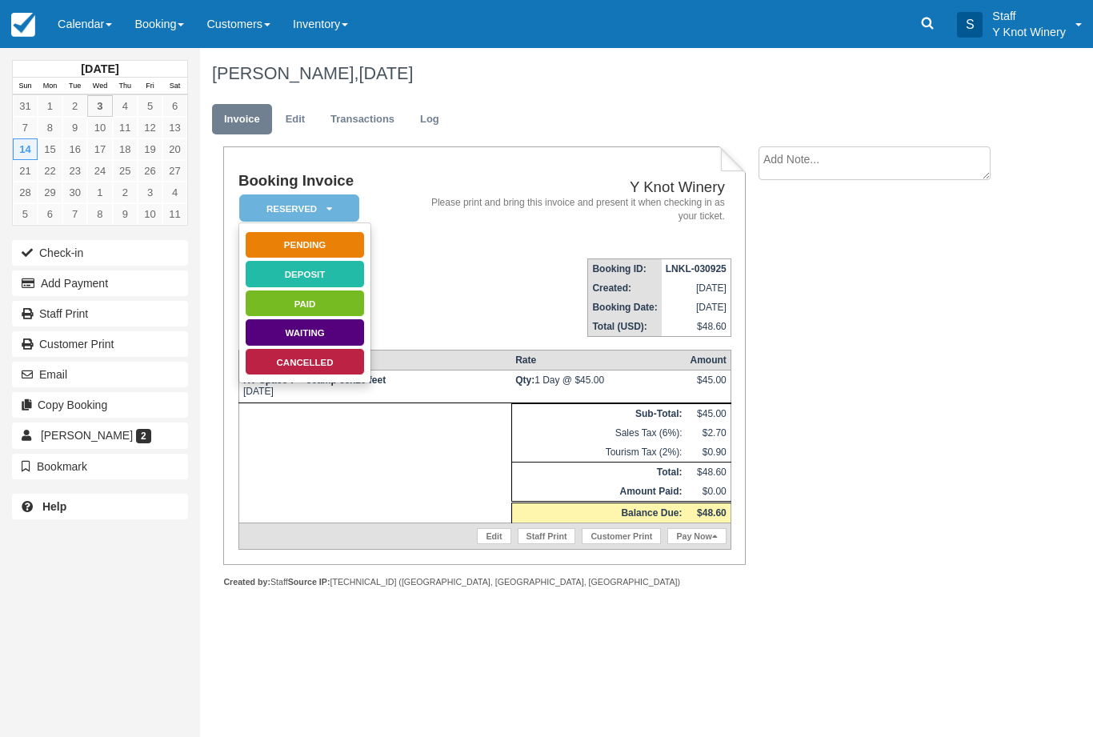
click at [345, 366] on link "Cancelled" at bounding box center [305, 362] width 120 height 28
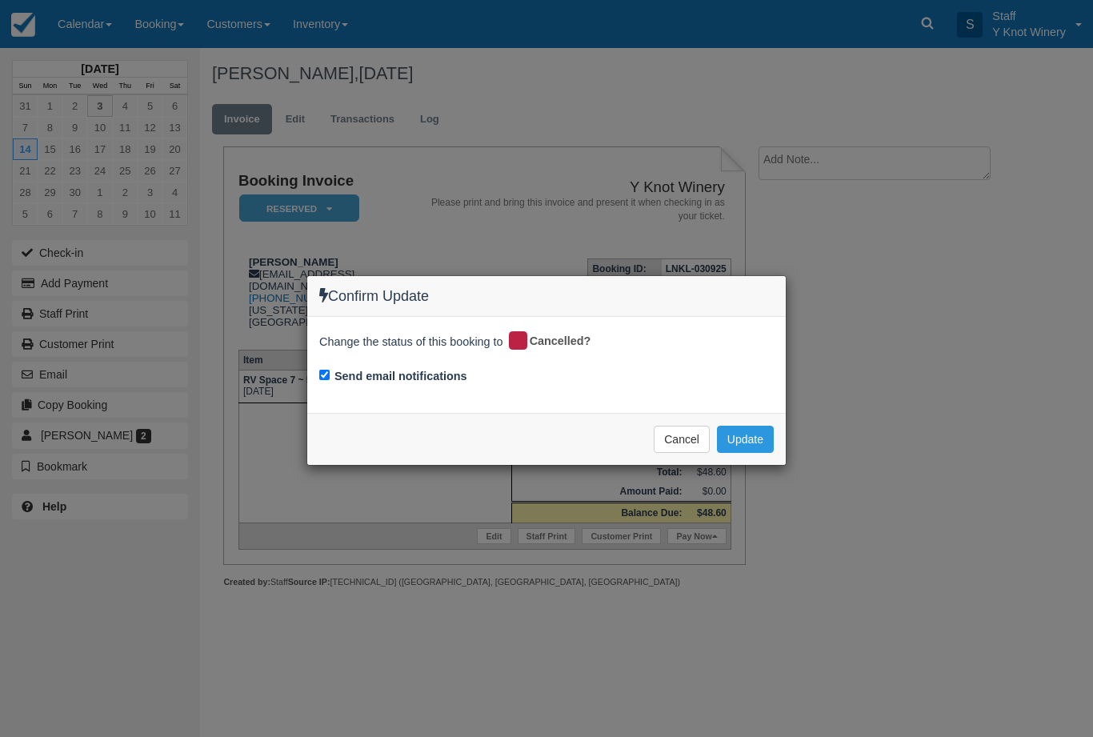
click at [756, 432] on button "Update" at bounding box center [745, 439] width 57 height 27
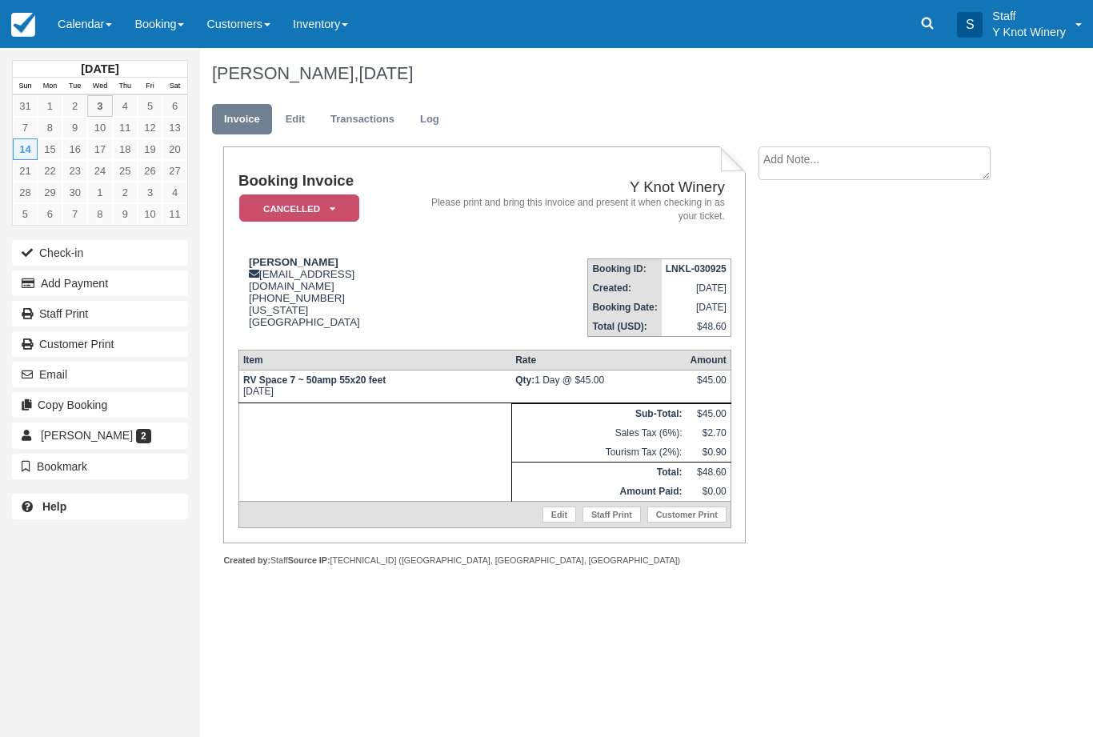
click at [99, 26] on link "Calendar" at bounding box center [84, 24] width 77 height 48
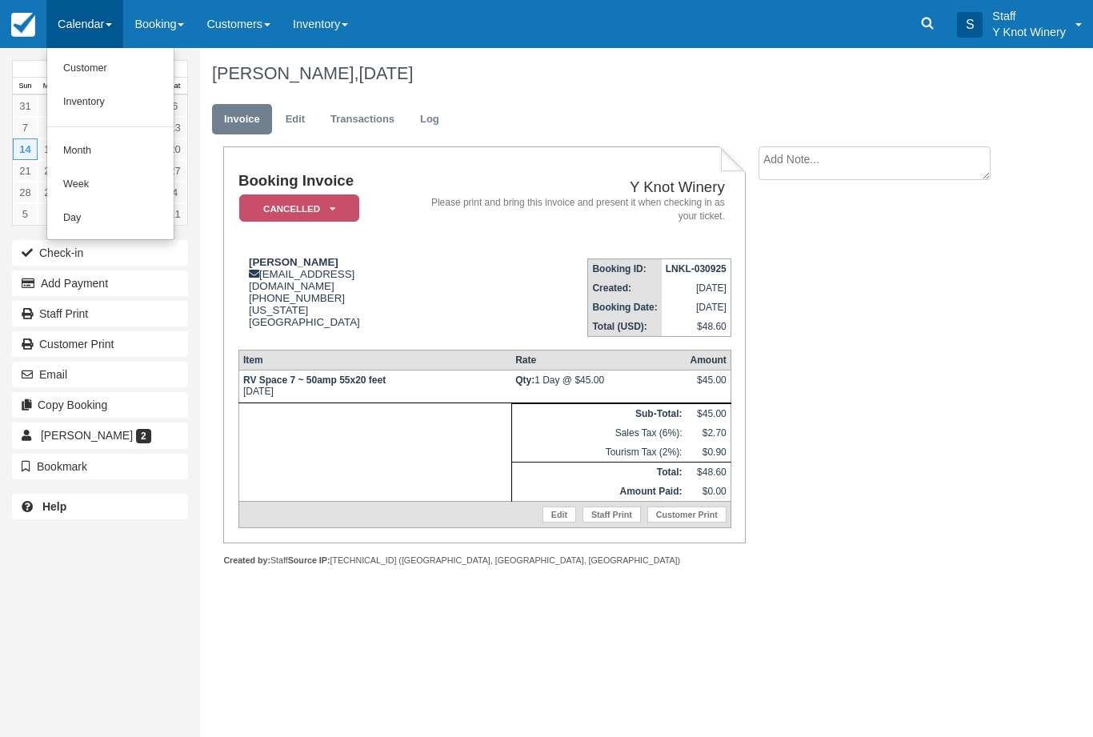
click at [78, 67] on link "Customer" at bounding box center [110, 69] width 126 height 34
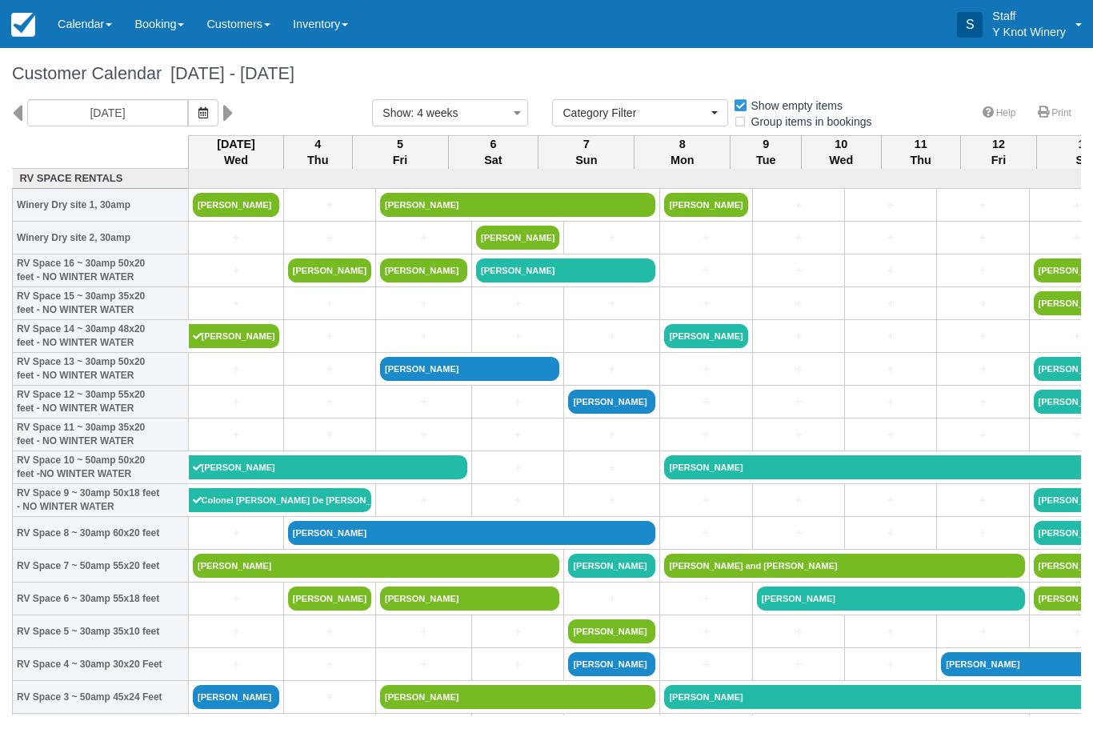
select select
click at [312, 246] on link "+" at bounding box center [329, 238] width 83 height 17
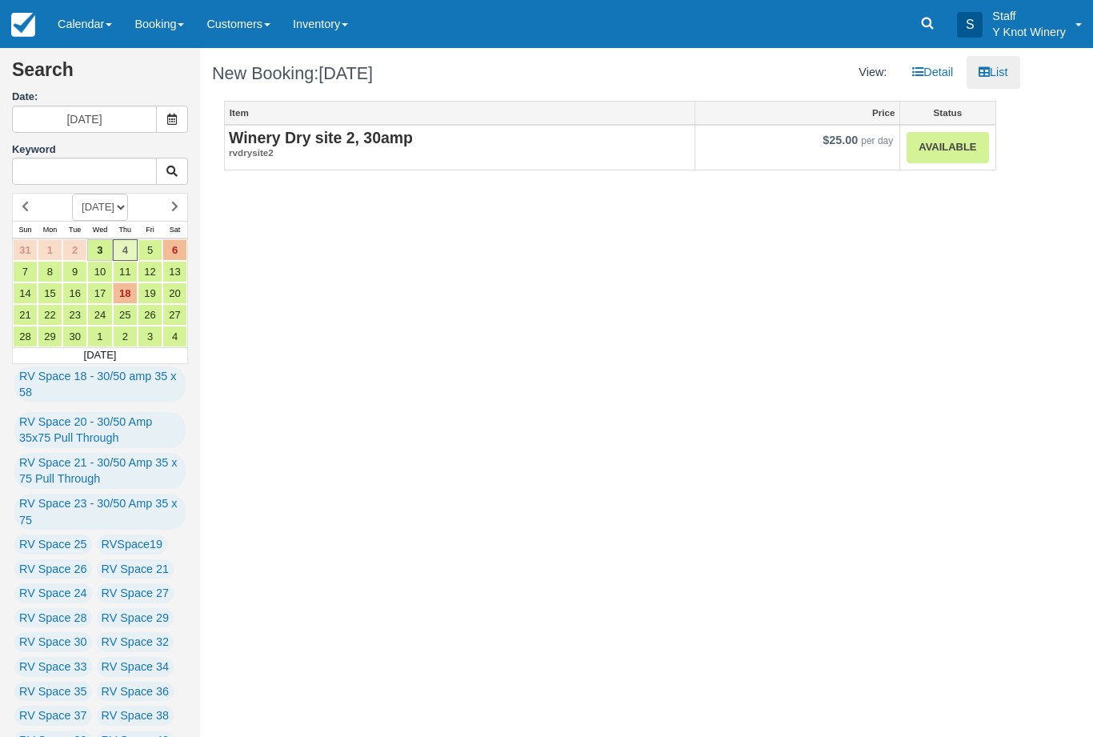
click at [935, 137] on link "Available" at bounding box center [948, 147] width 82 height 31
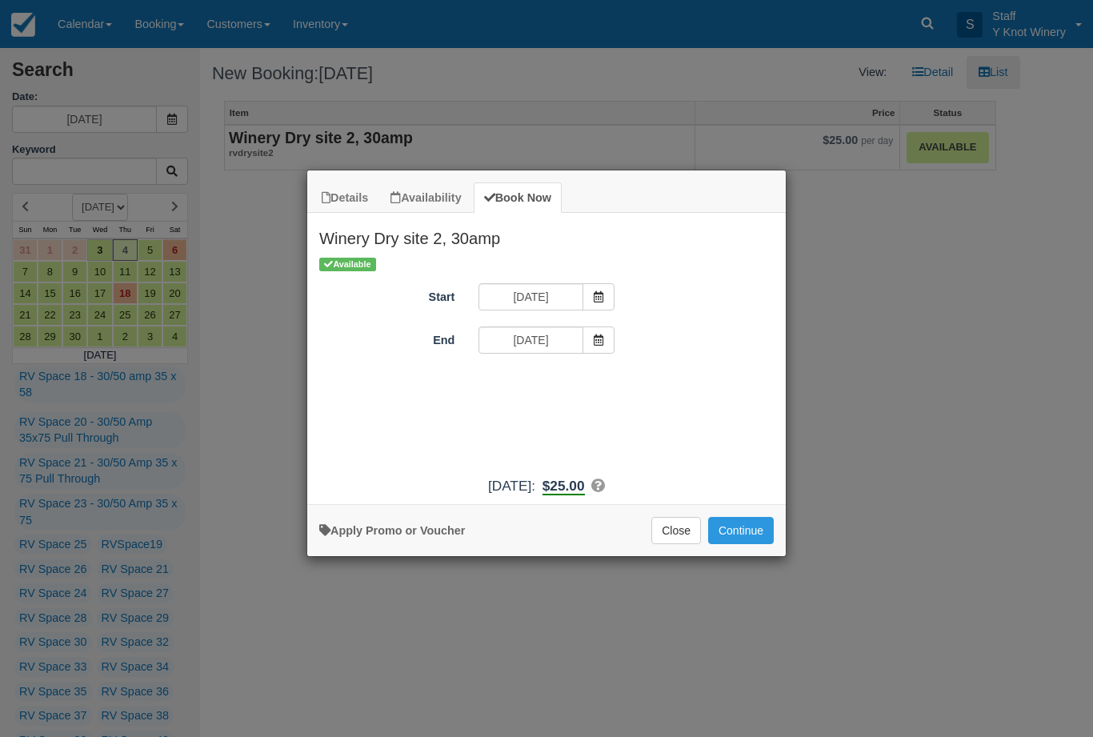
click at [739, 544] on button "Continue" at bounding box center [741, 530] width 66 height 27
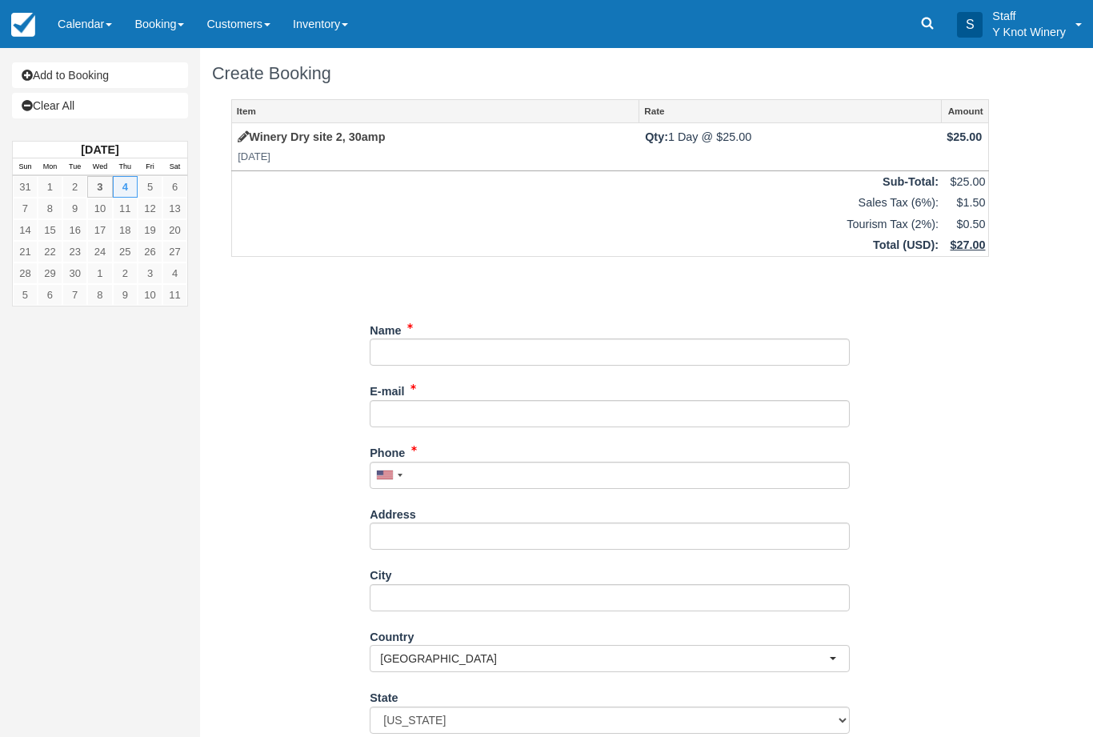
click at [431, 328] on div "Name" at bounding box center [610, 342] width 480 height 50
click at [438, 340] on input "Name" at bounding box center [610, 351] width 480 height 27
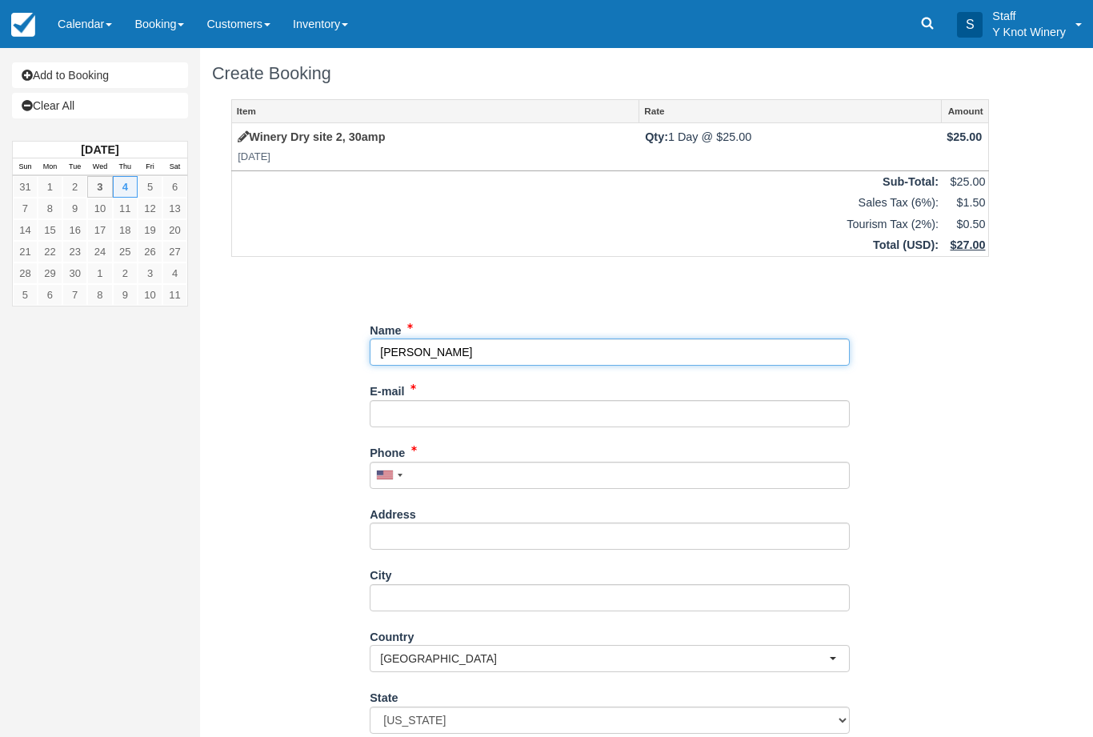
type input "[PERSON_NAME]"
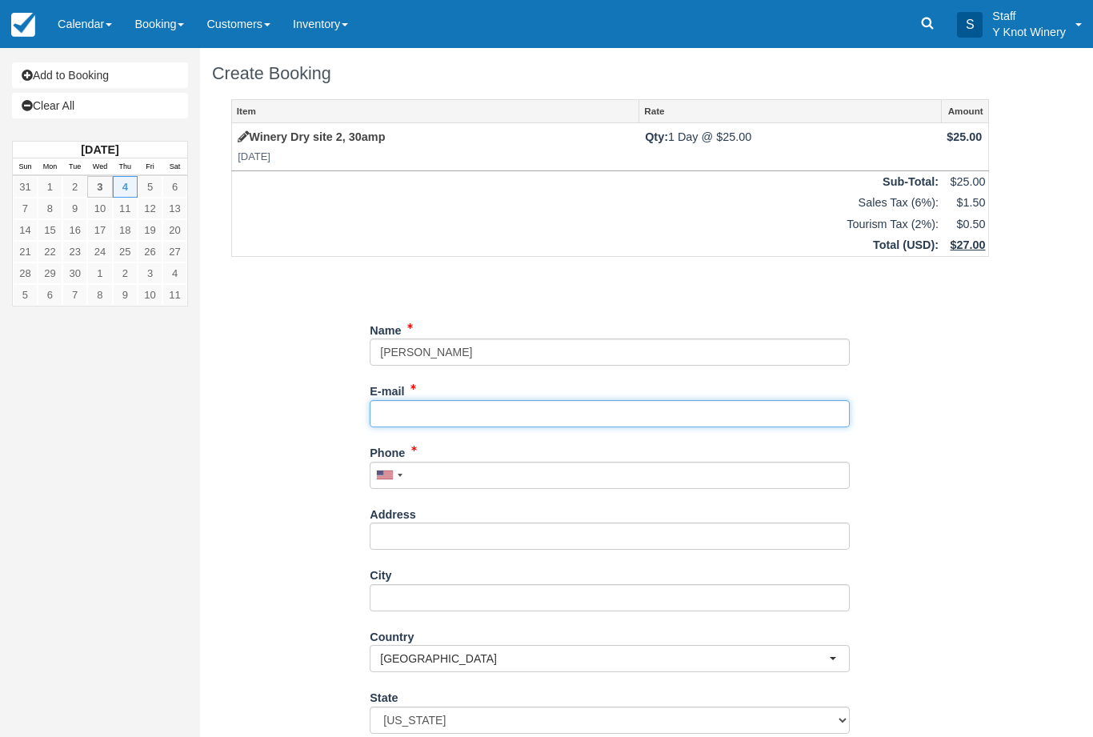
click at [412, 400] on input "E-mail" at bounding box center [610, 413] width 480 height 27
type input "fred.handley@yahoo.com"
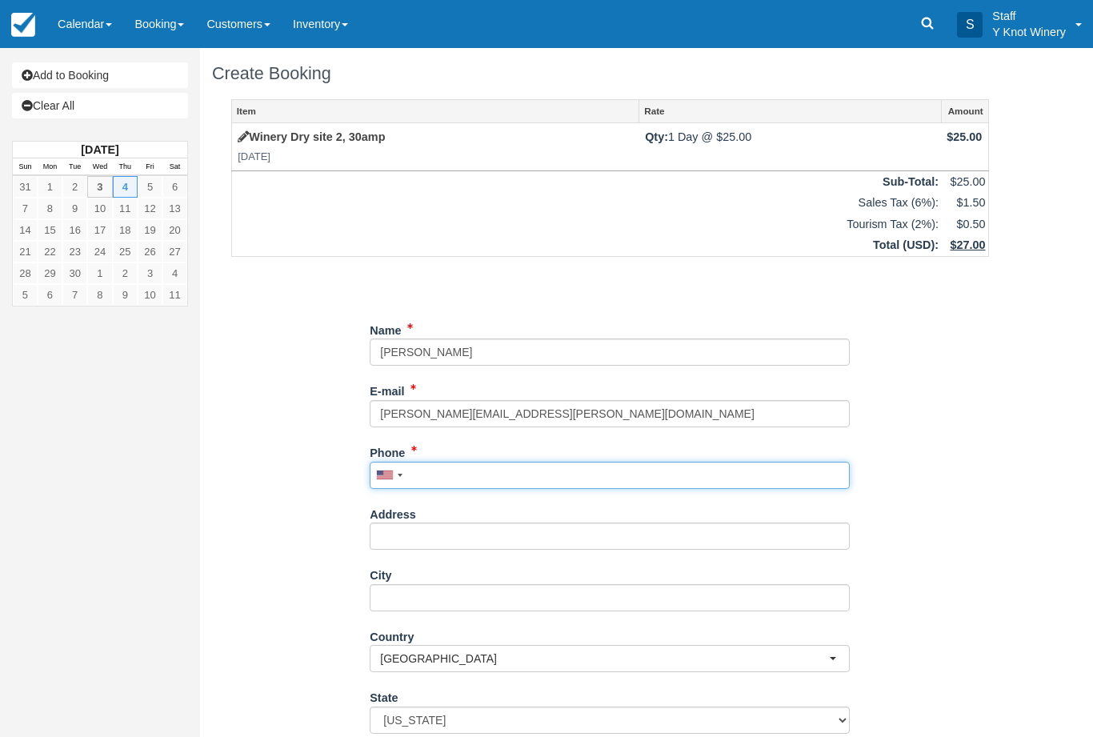
click at [426, 467] on input "Phone" at bounding box center [610, 475] width 480 height 27
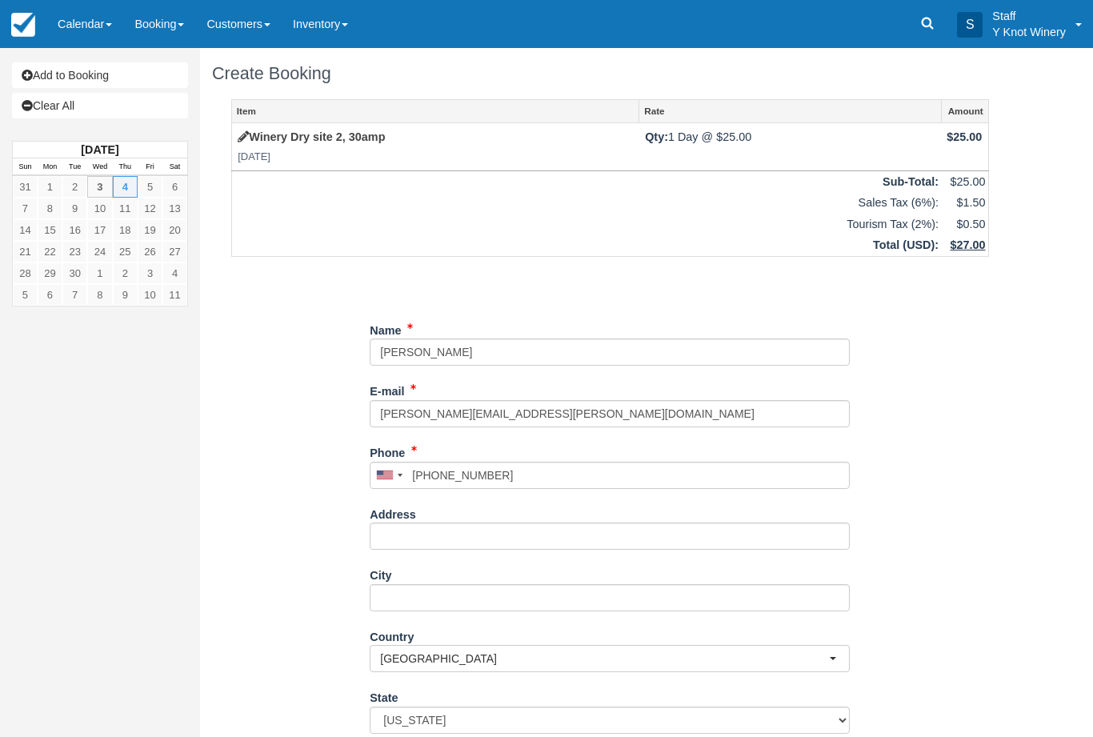
type input "+19098383331"
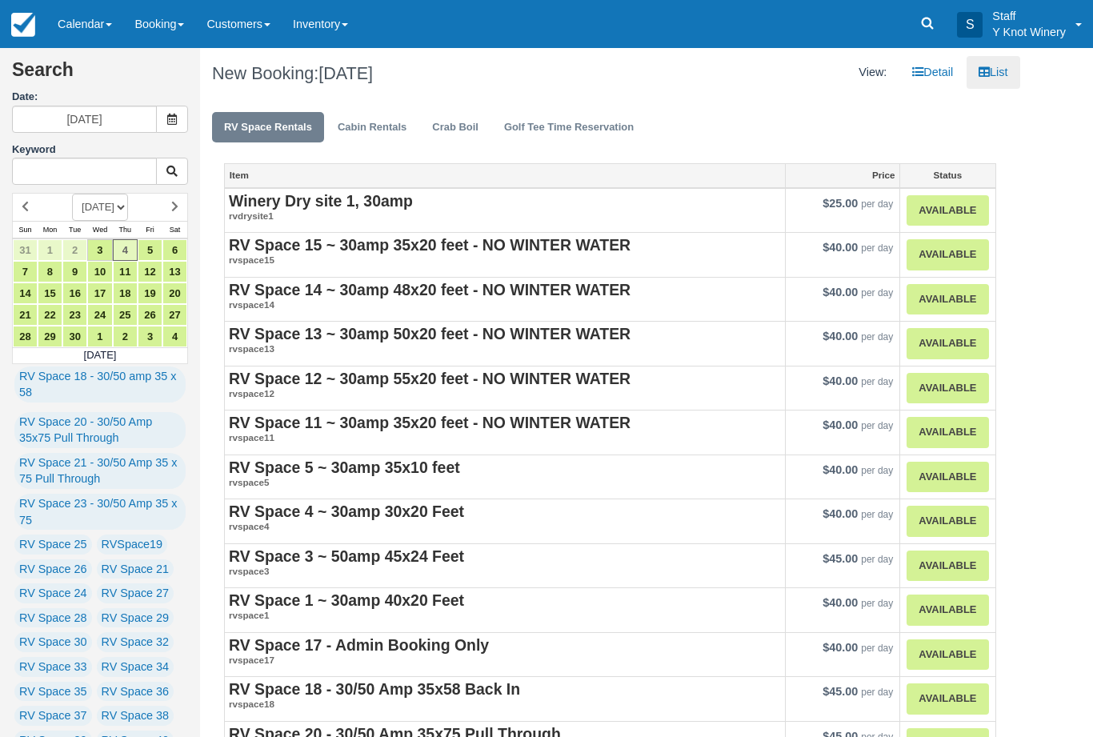
click at [99, 33] on link "Calendar" at bounding box center [84, 24] width 77 height 48
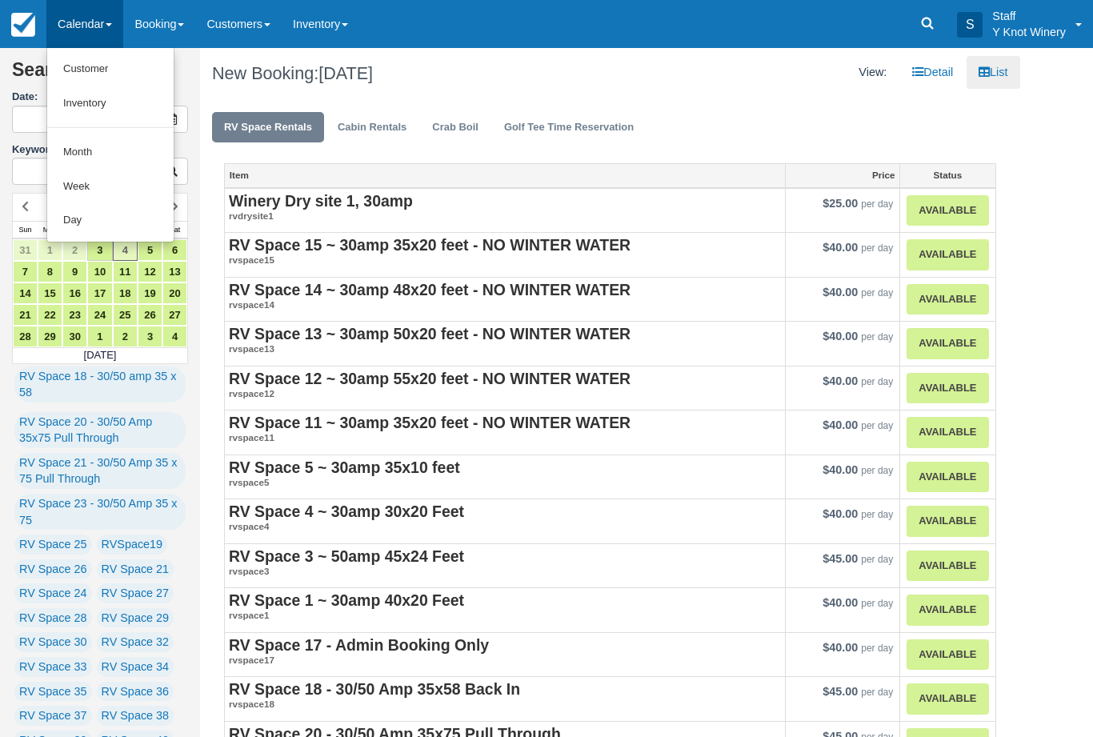
click at [82, 66] on link "Customer" at bounding box center [110, 69] width 126 height 34
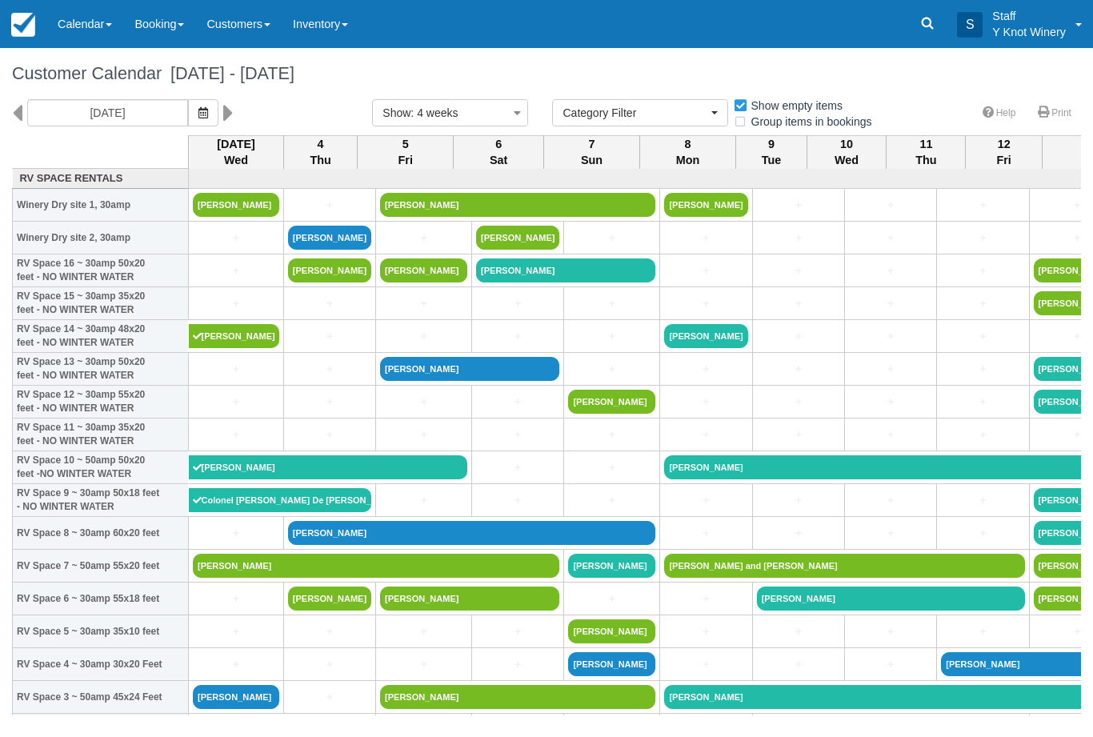
select select
click at [90, 28] on link "Calendar" at bounding box center [84, 24] width 77 height 48
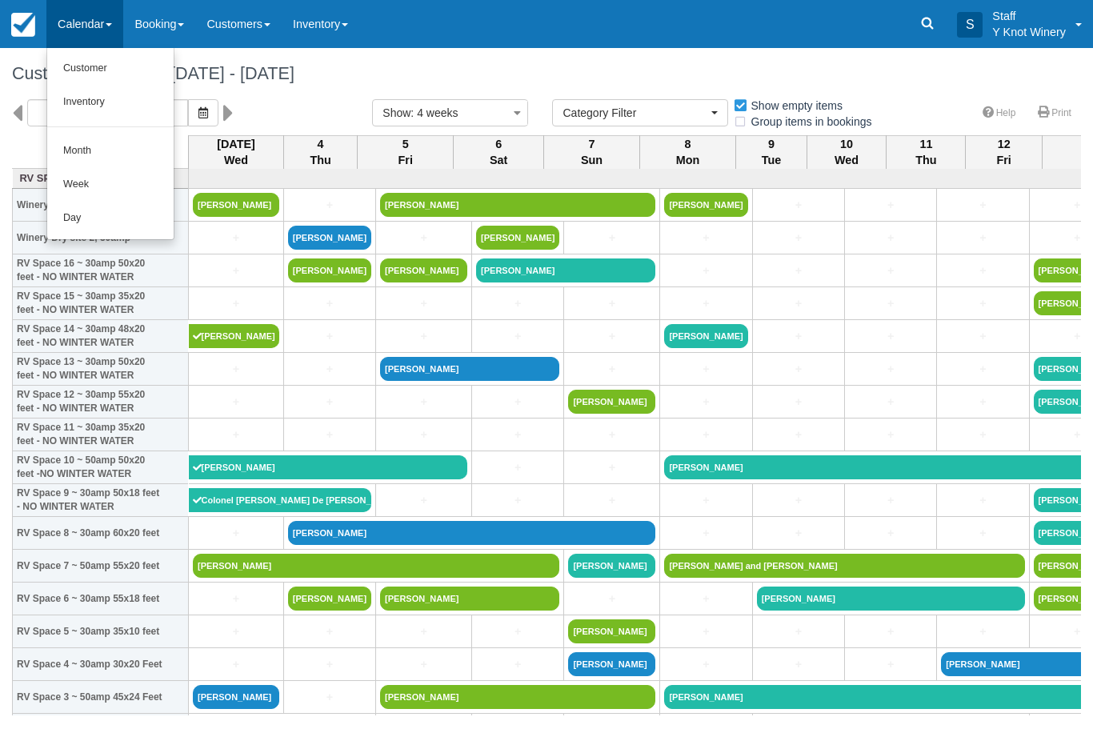
click at [67, 68] on link "Customer" at bounding box center [110, 69] width 126 height 34
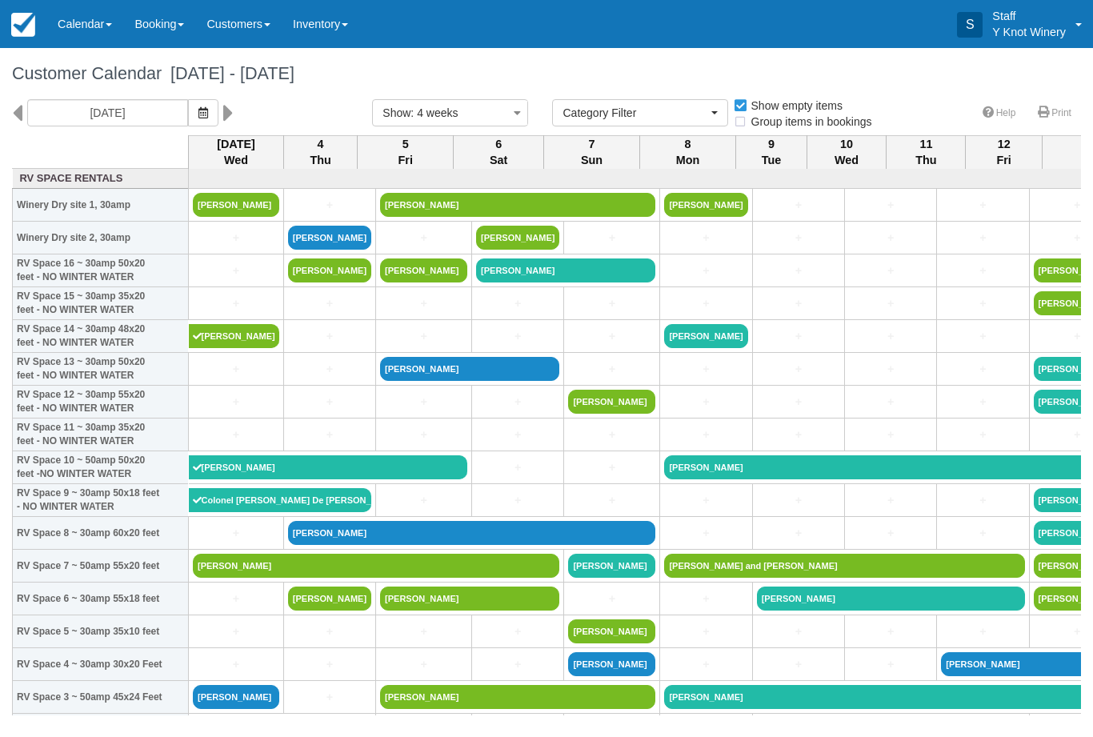
select select
click at [198, 111] on icon "button" at bounding box center [203, 112] width 10 height 11
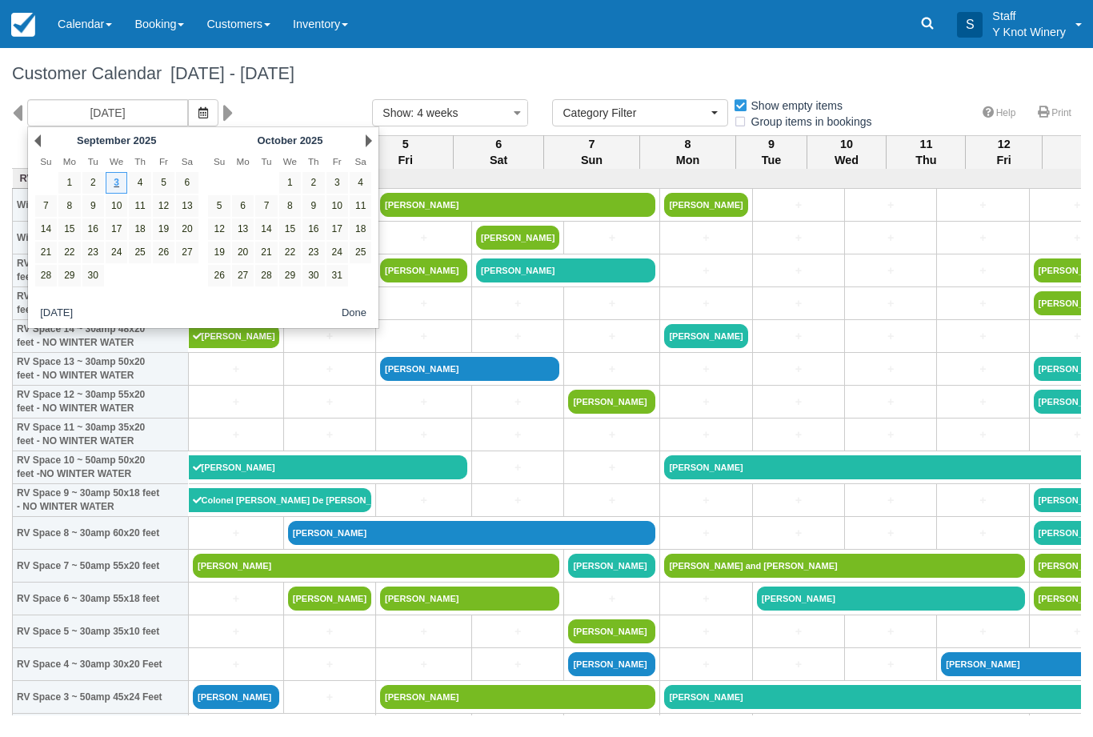
click at [45, 238] on link "14" at bounding box center [46, 229] width 22 height 22
type input "09/14/25"
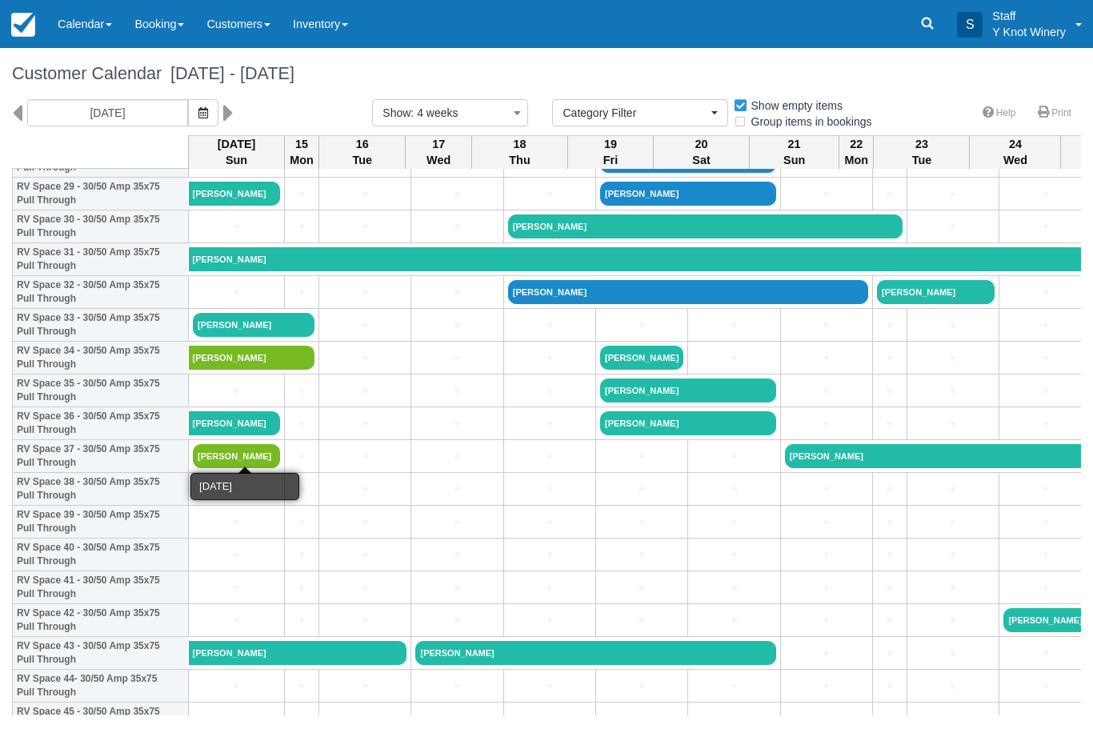
scroll to position [997, 0]
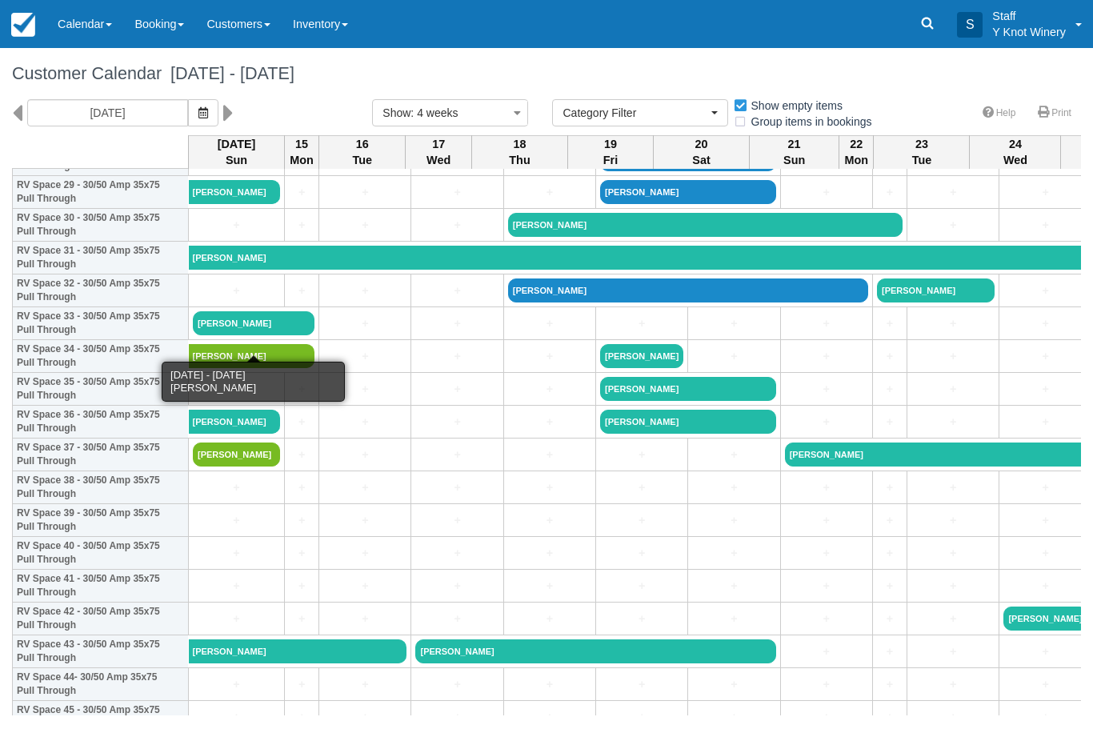
click at [246, 335] on link "[PERSON_NAME]" at bounding box center [254, 323] width 122 height 24
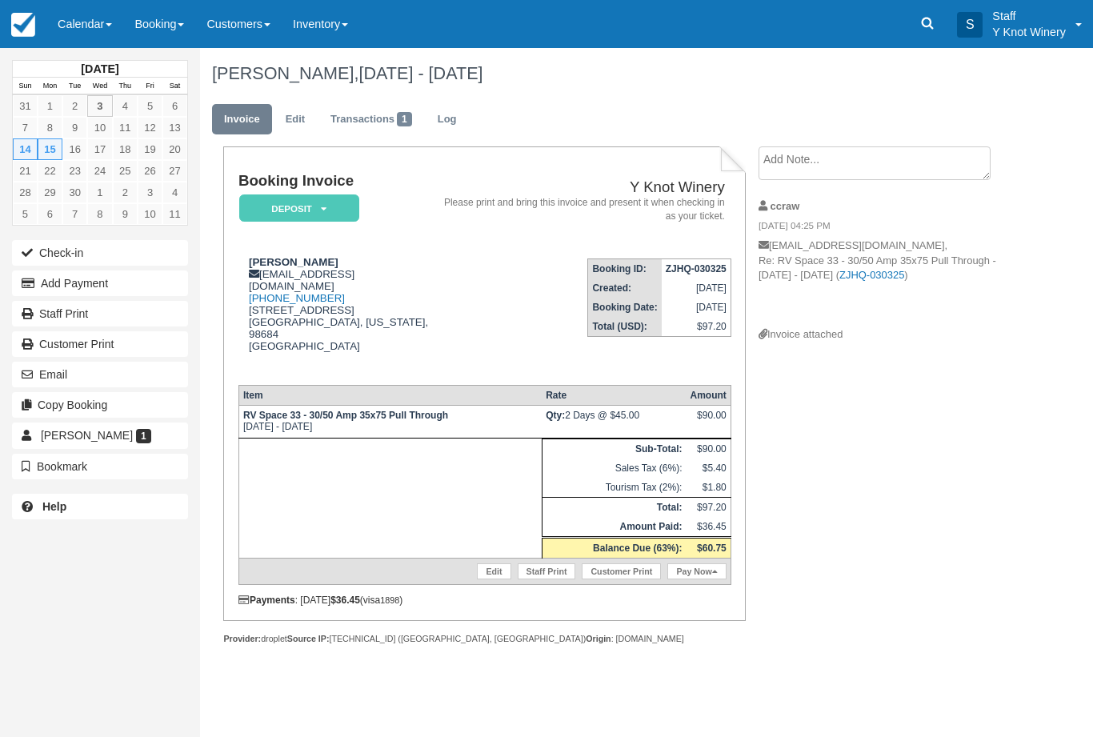
click at [292, 113] on link "Edit" at bounding box center [295, 119] width 43 height 31
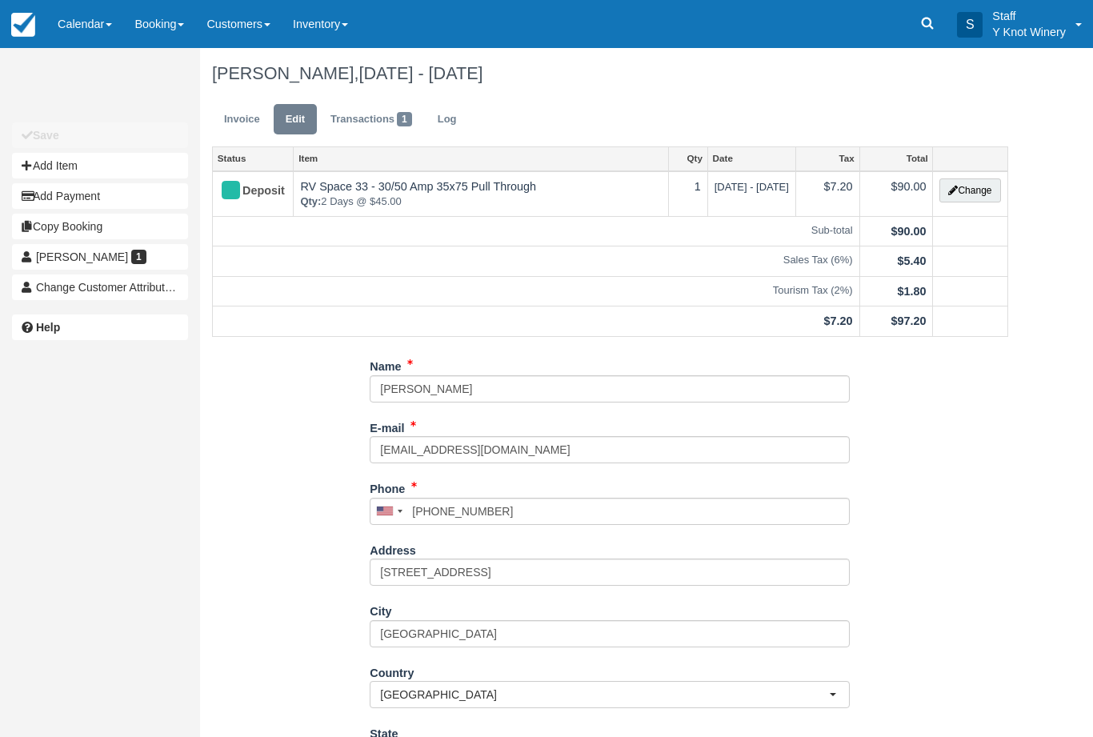
click at [976, 195] on button "Change" at bounding box center [969, 190] width 61 height 24
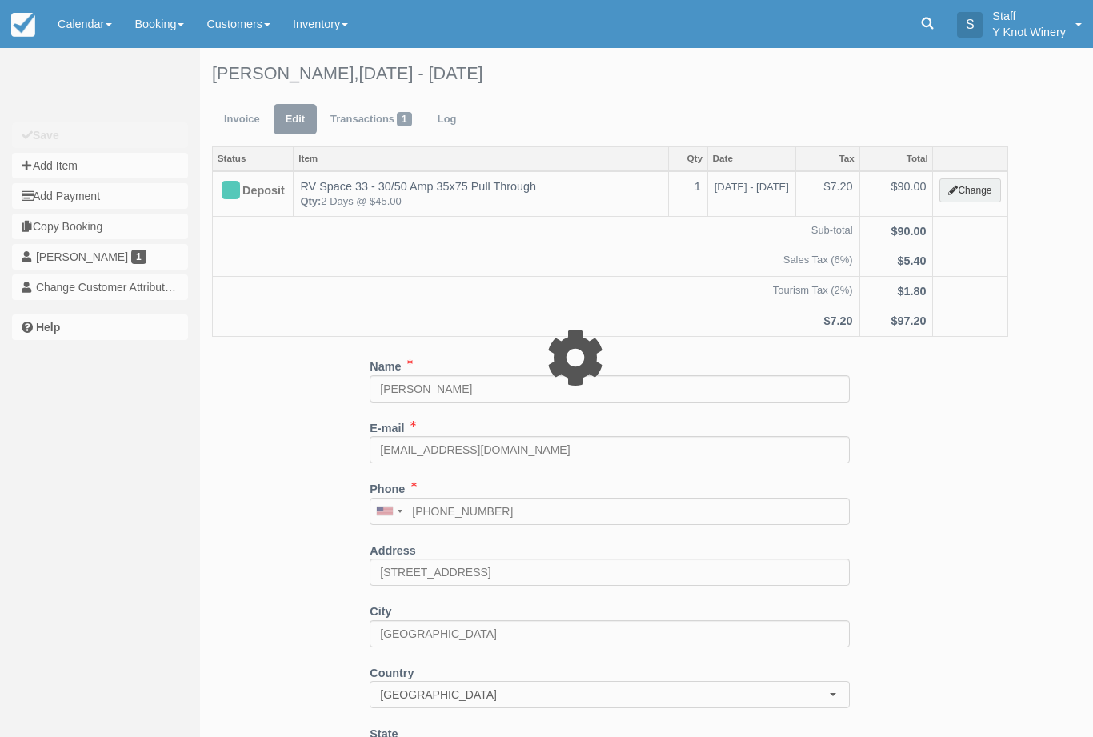
type input "90.00"
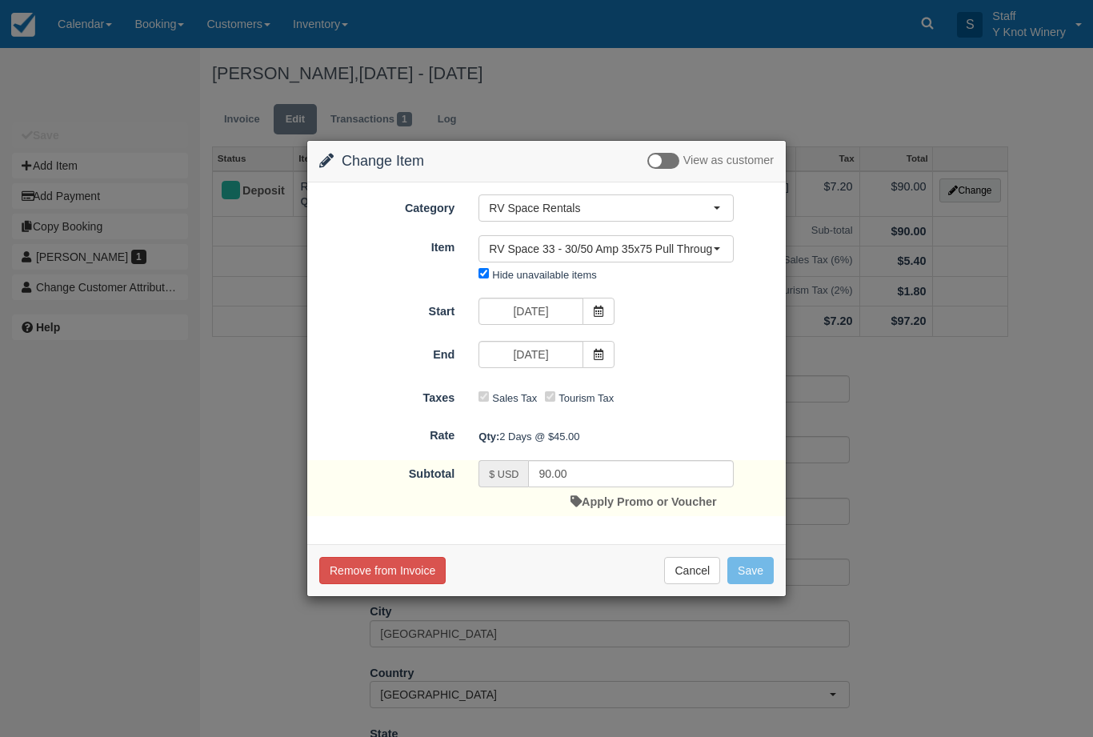
click at [599, 314] on icon at bounding box center [598, 311] width 11 height 11
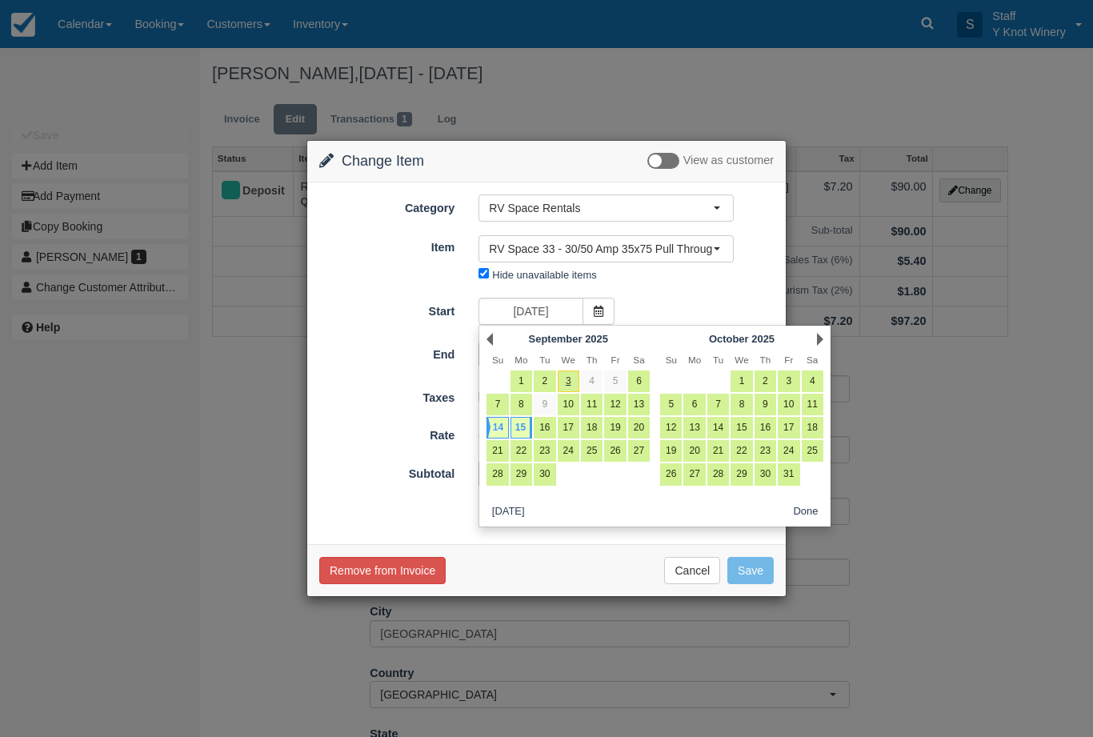
click at [520, 426] on link "15" at bounding box center [522, 428] width 22 height 22
type input "09/15/25"
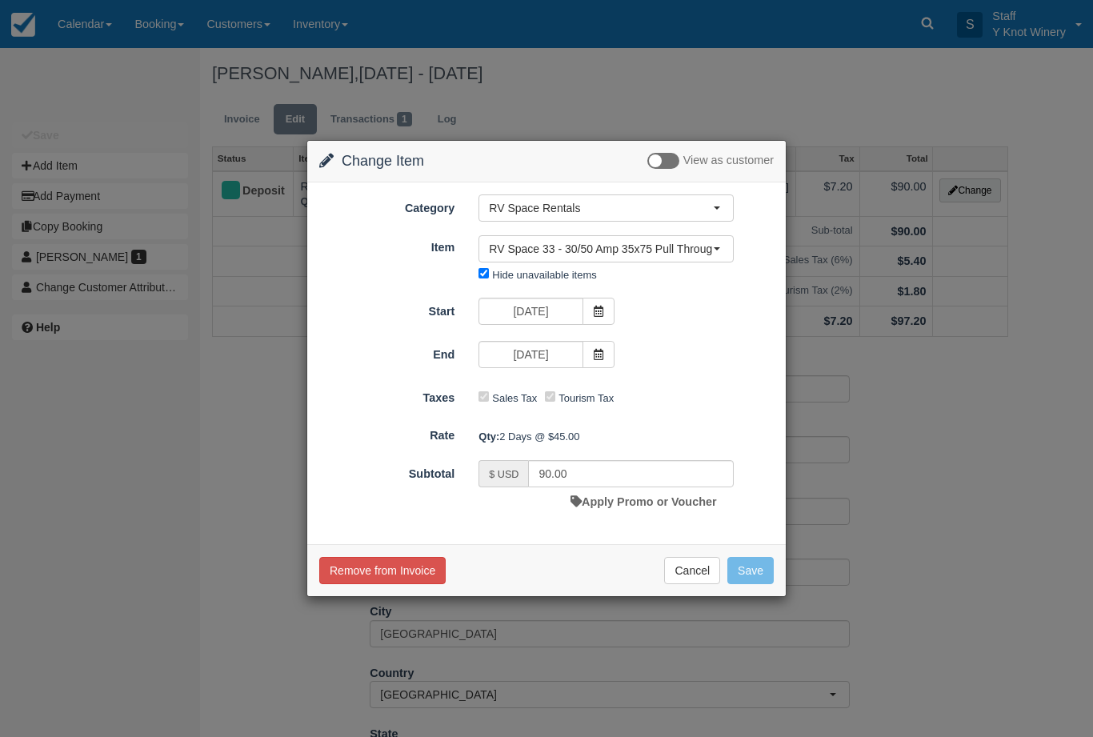
type input "45.00"
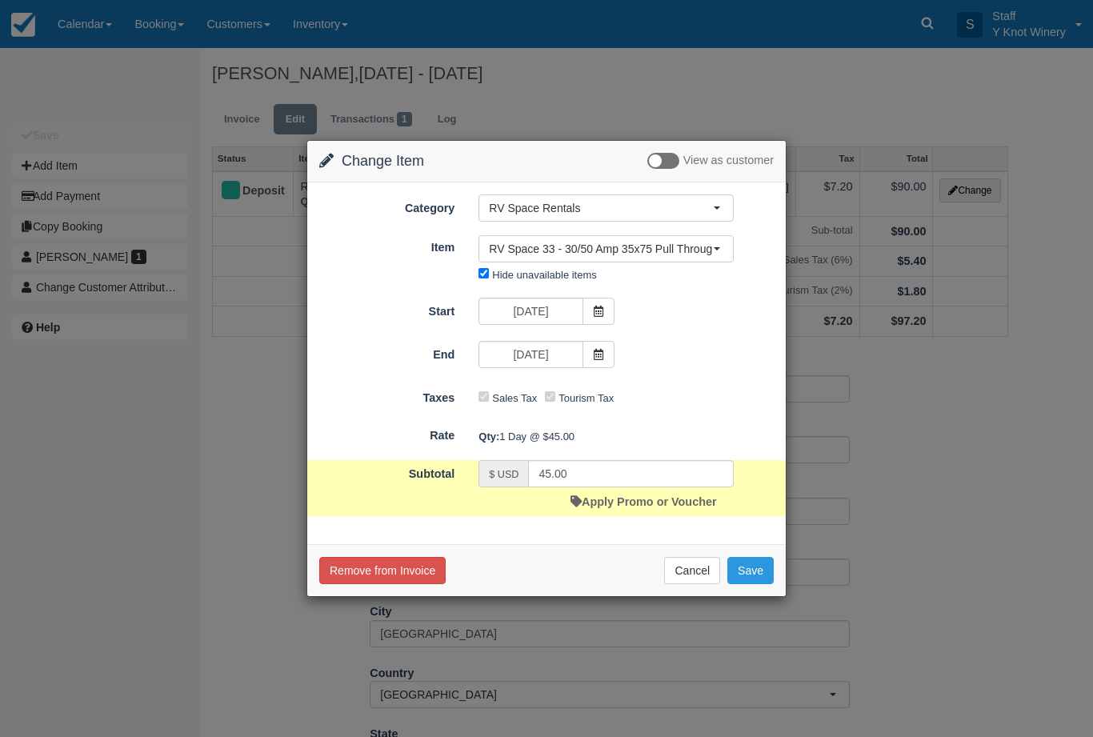
click at [739, 570] on button "Save" at bounding box center [750, 570] width 46 height 27
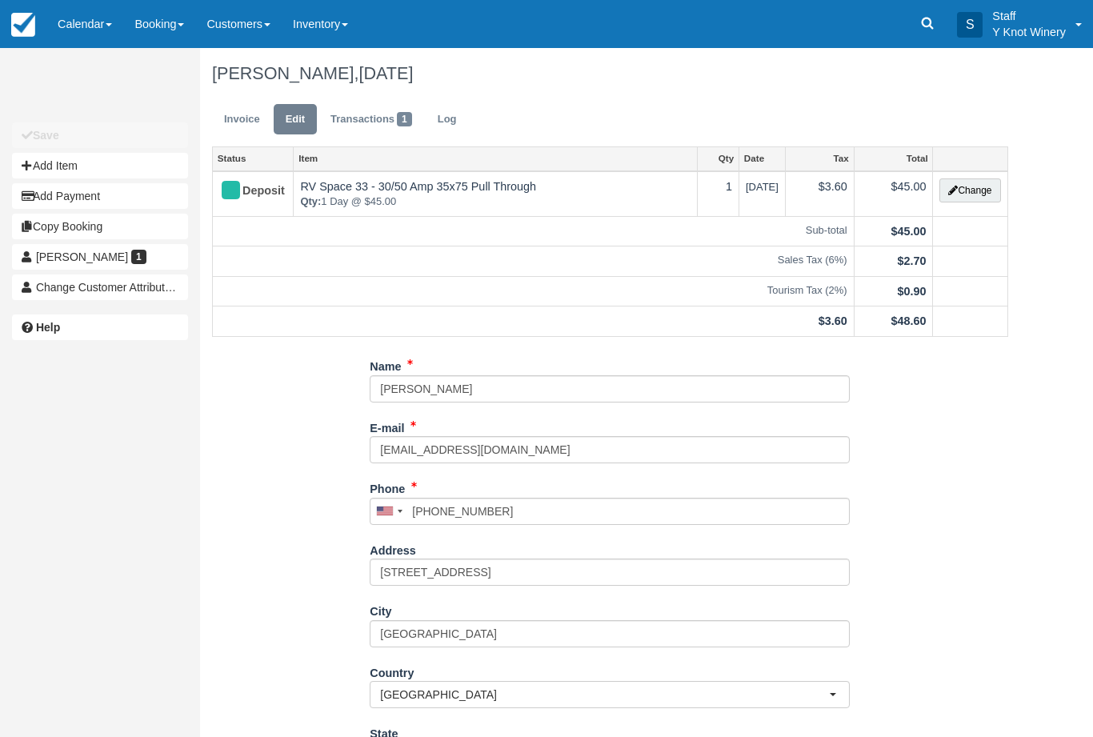
click at [108, 27] on link "Calendar" at bounding box center [84, 24] width 77 height 48
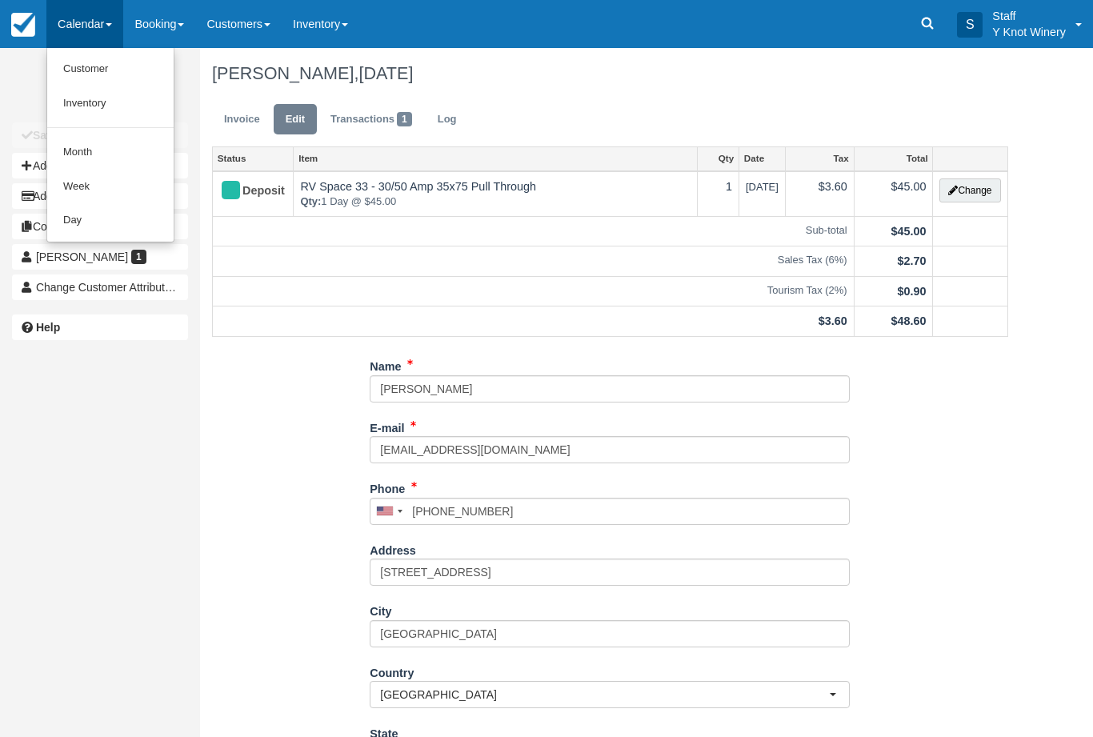
click at [80, 68] on link "Customer" at bounding box center [110, 69] width 126 height 34
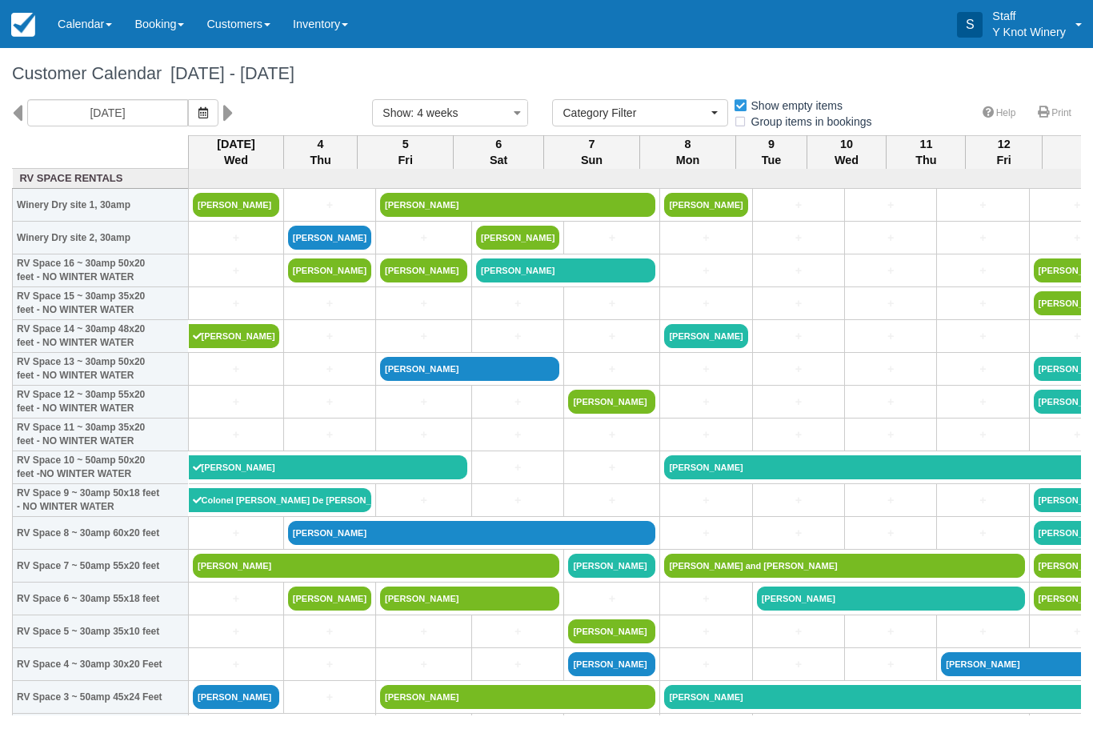
select select
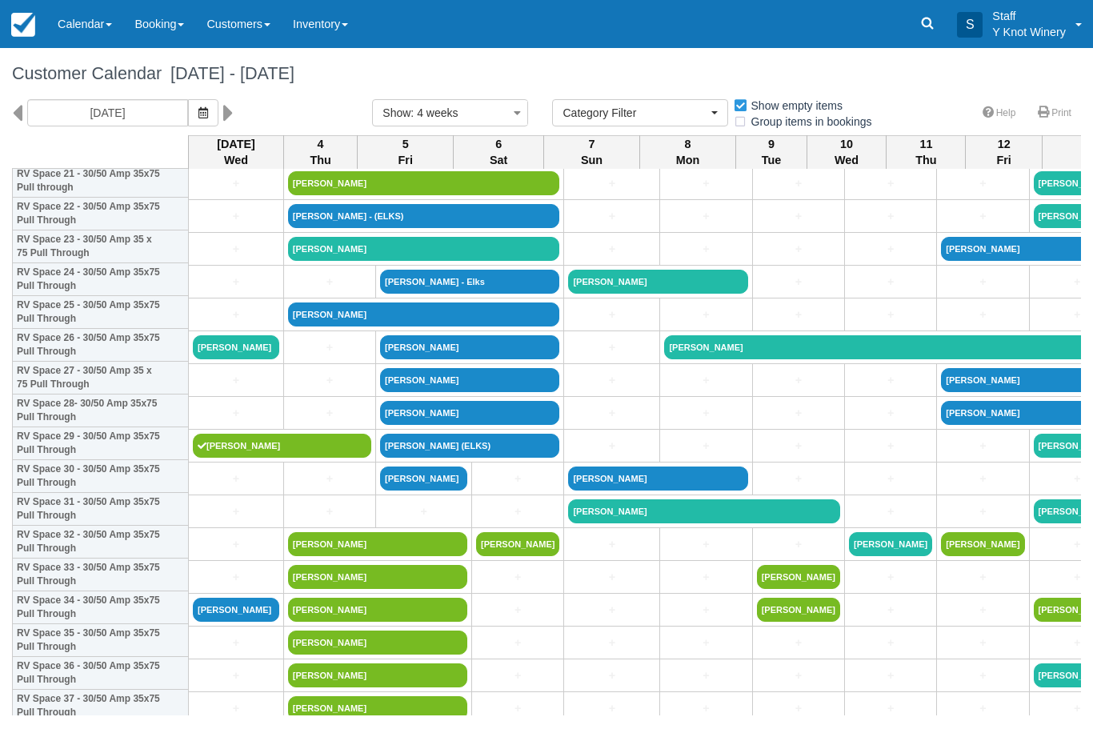
scroll to position [746, 0]
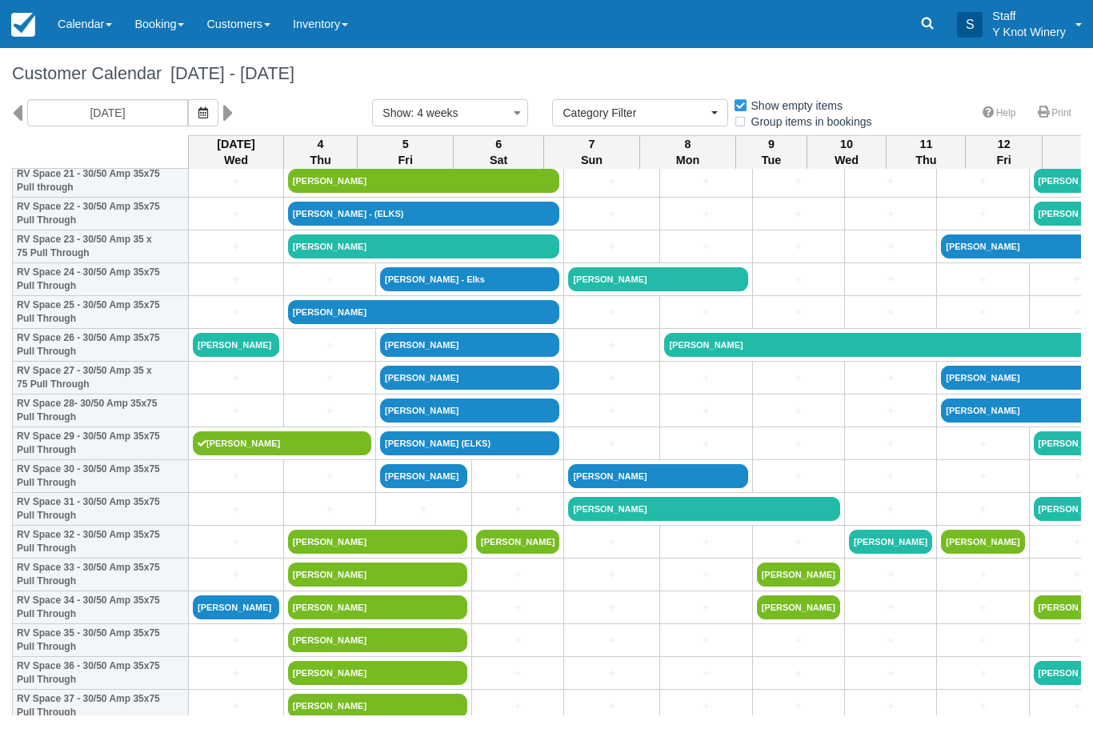
click at [230, 619] on link "[PERSON_NAME]" at bounding box center [236, 607] width 86 height 24
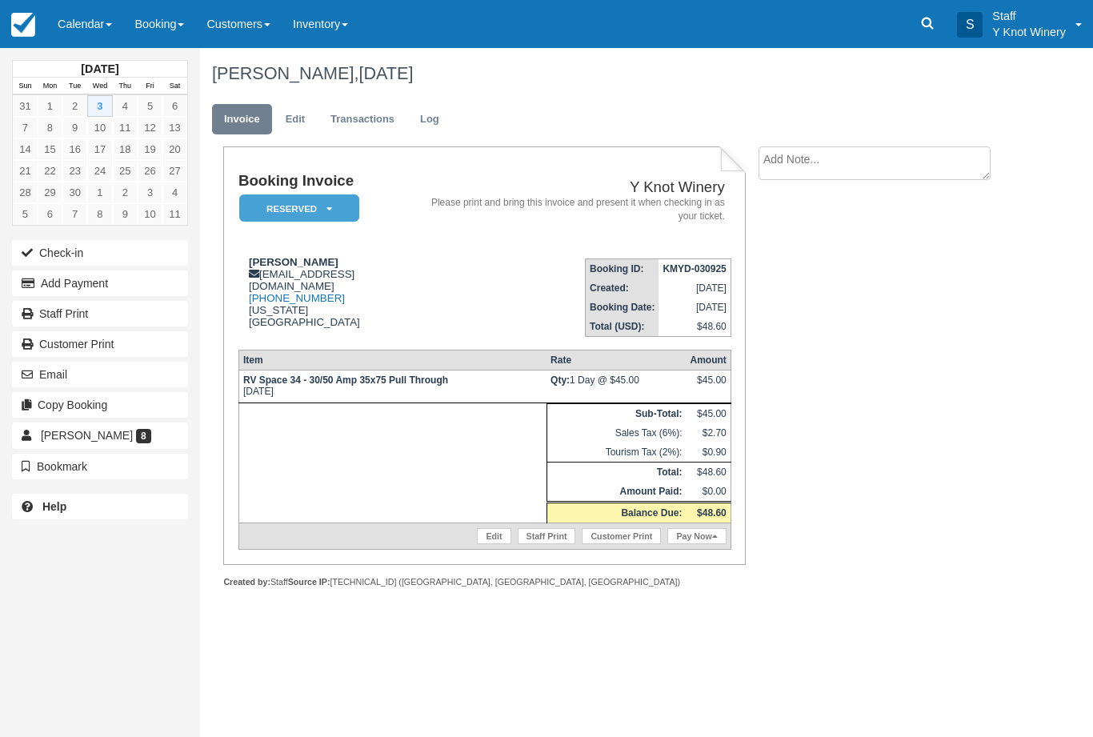
click at [20, 280] on button "Add Payment" at bounding box center [100, 283] width 176 height 26
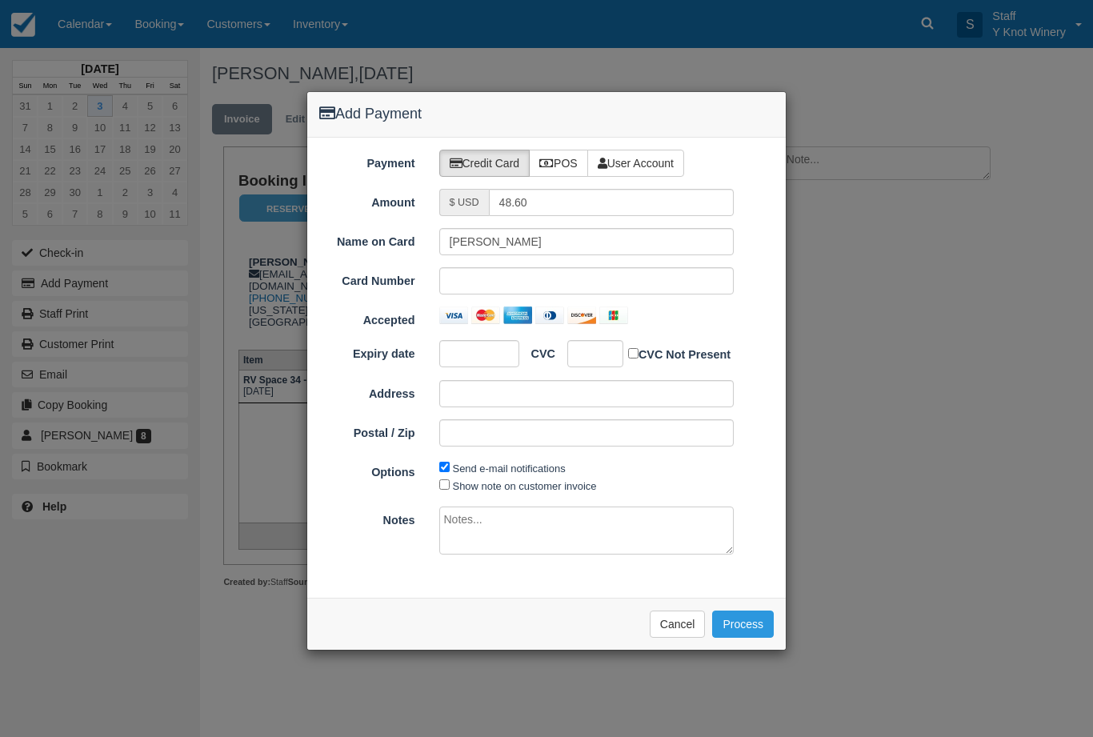
click at [551, 141] on div "Payment Credit Card POS User Account Amount $ USD 48.60 Name on Card Bill Harpe…" at bounding box center [546, 368] width 478 height 460
click at [551, 160] on icon at bounding box center [546, 163] width 14 height 11
radio input "true"
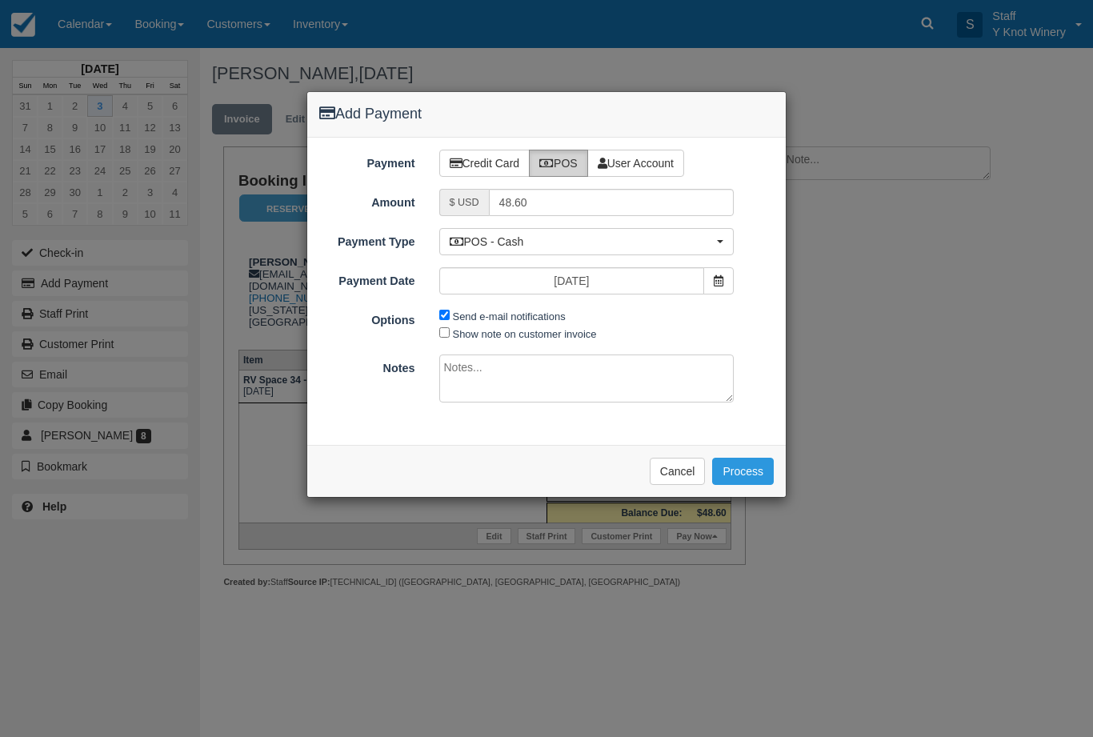
click at [745, 458] on button "Process" at bounding box center [743, 471] width 62 height 27
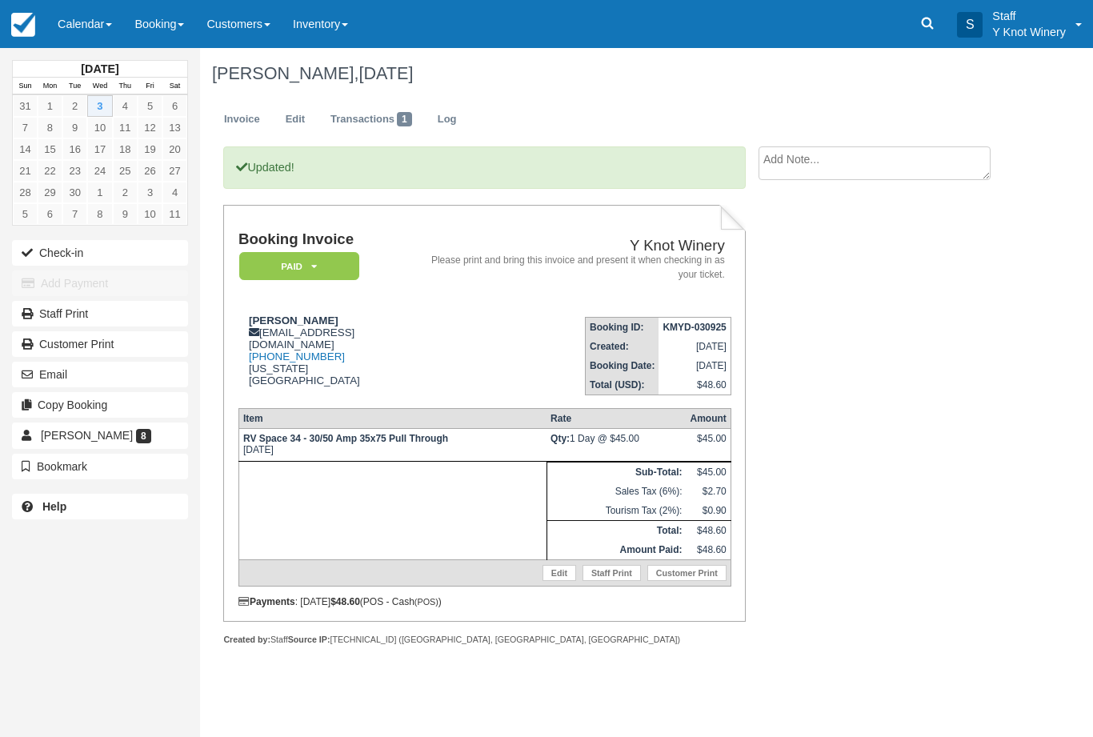
click at [94, 30] on link "Calendar" at bounding box center [84, 24] width 77 height 48
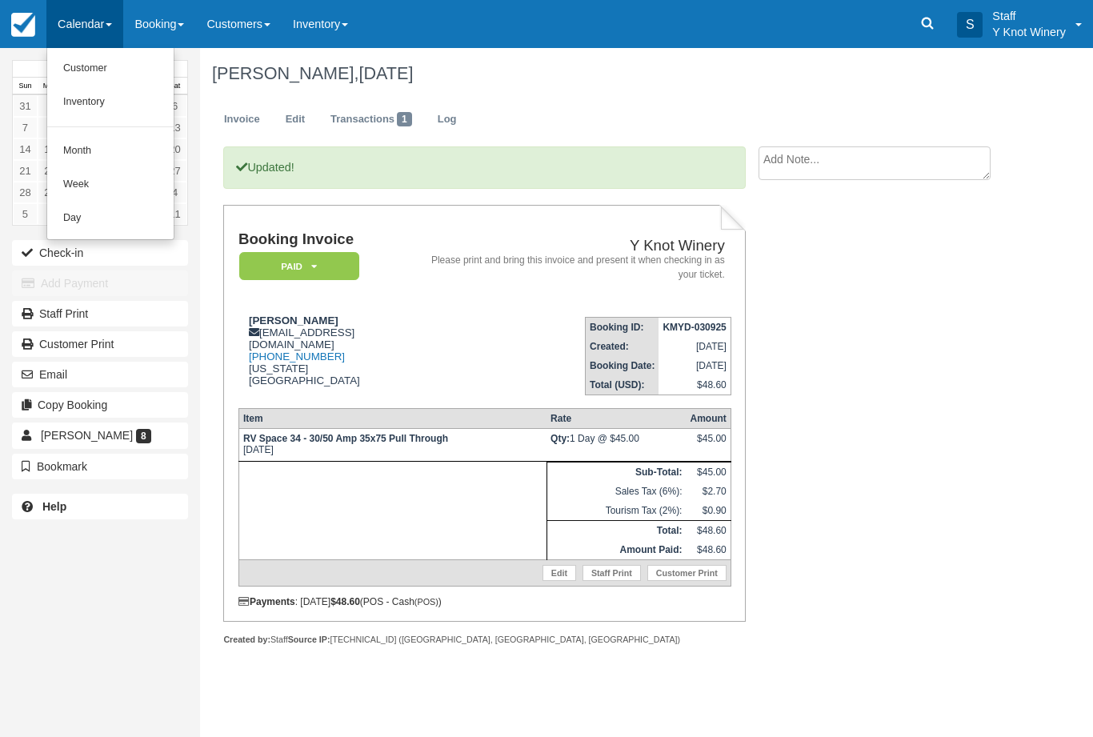
click at [57, 67] on link "Customer" at bounding box center [110, 69] width 126 height 34
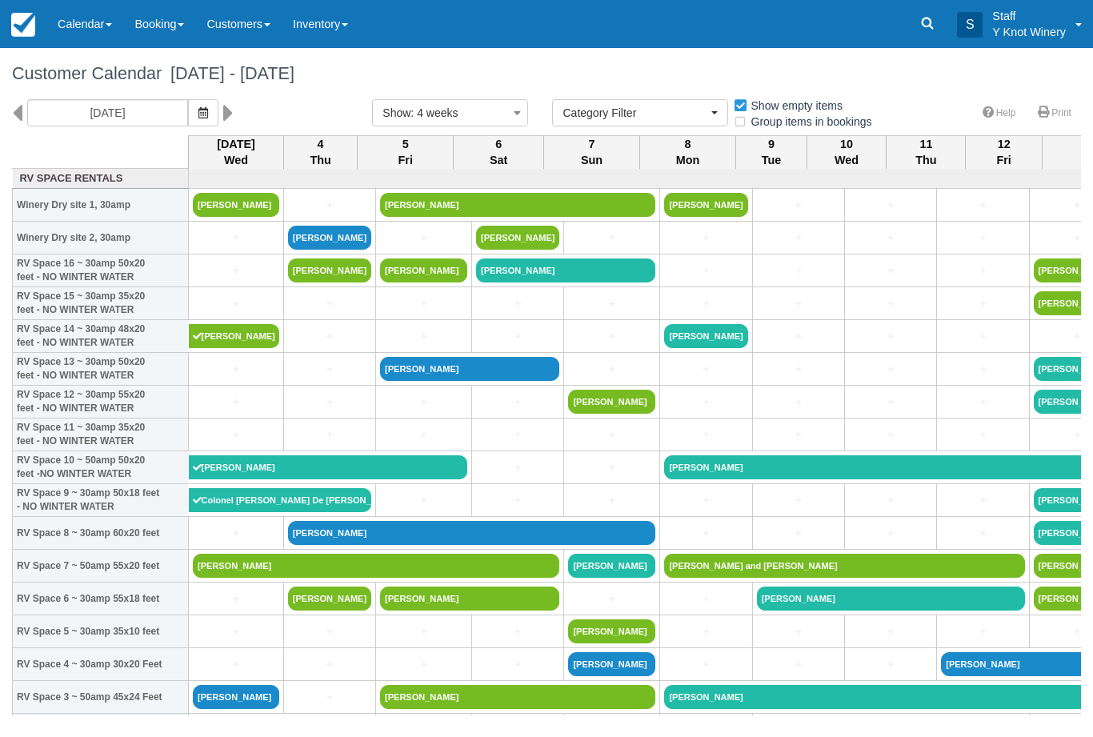
select select
